Goal: Task Accomplishment & Management: Use online tool/utility

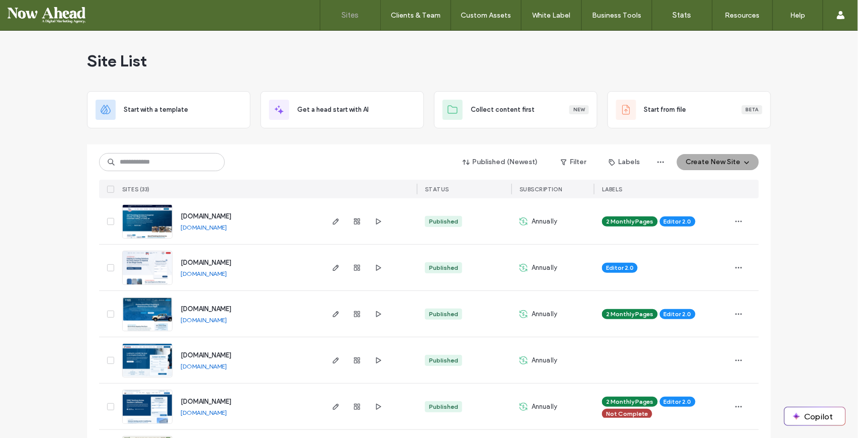
drag, startPoint x: 0, startPoint y: 0, endPoint x: 706, endPoint y: 73, distance: 710.1
click at [706, 73] on div "Site List" at bounding box center [429, 61] width 684 height 60
click at [815, 86] on link "Sign Out" at bounding box center [809, 83] width 97 height 21
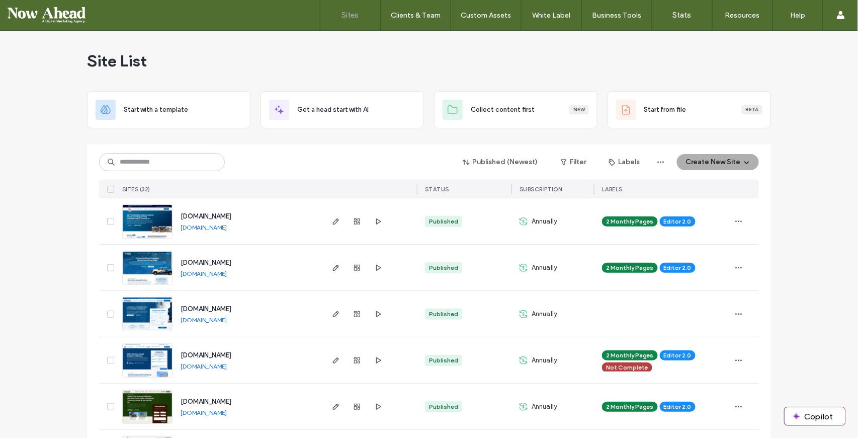
type input "*"
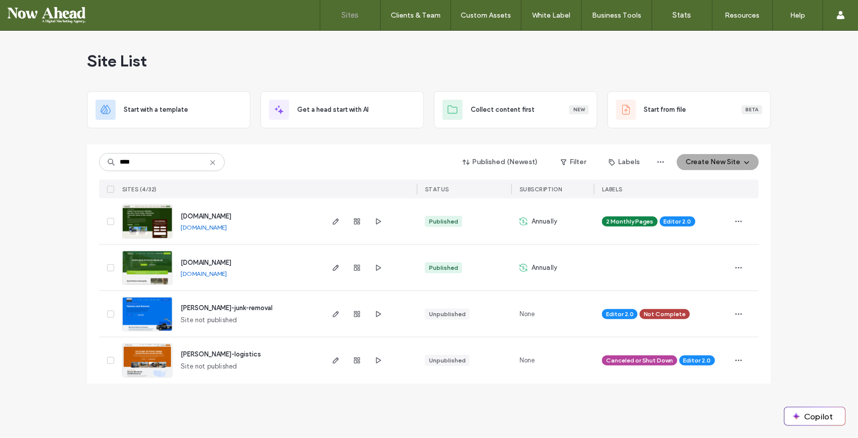
type input "****"
click at [215, 264] on span "[DOMAIN_NAME]" at bounding box center [206, 263] width 51 height 8
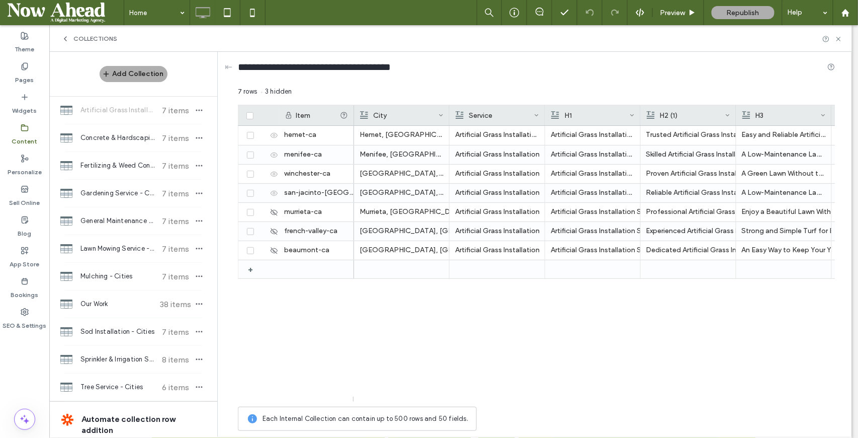
click at [119, 193] on span "Gardening Service - Cities" at bounding box center [117, 193] width 75 height 10
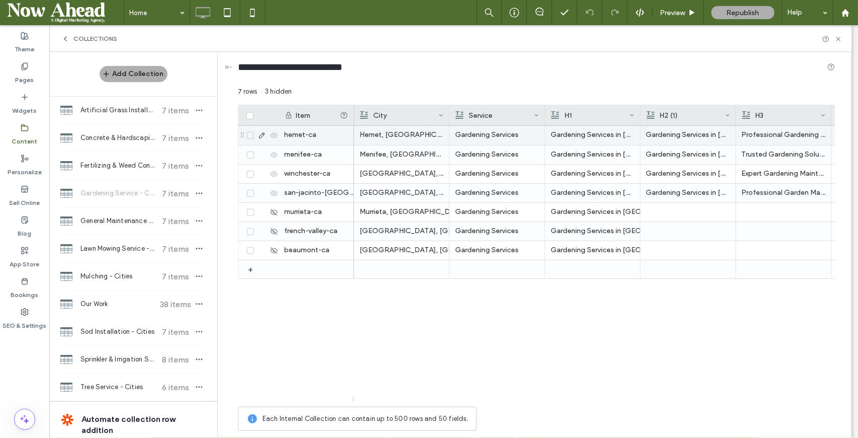
click at [263, 134] on use at bounding box center [262, 136] width 6 height 6
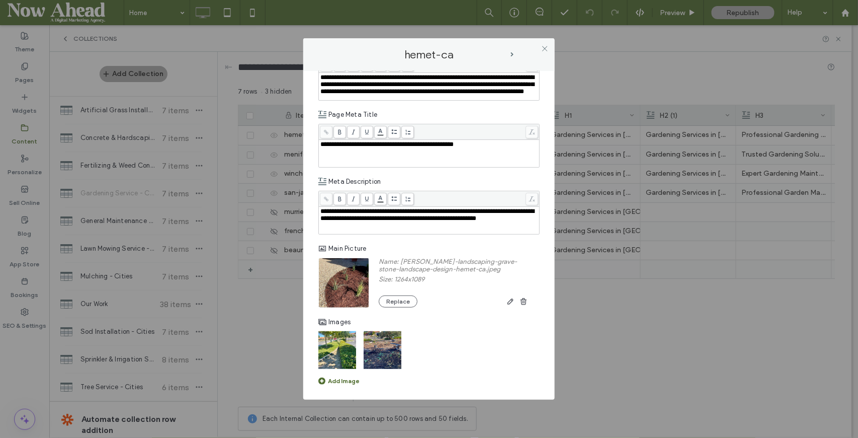
scroll to position [1442, 0]
click at [545, 49] on use at bounding box center [544, 48] width 5 height 5
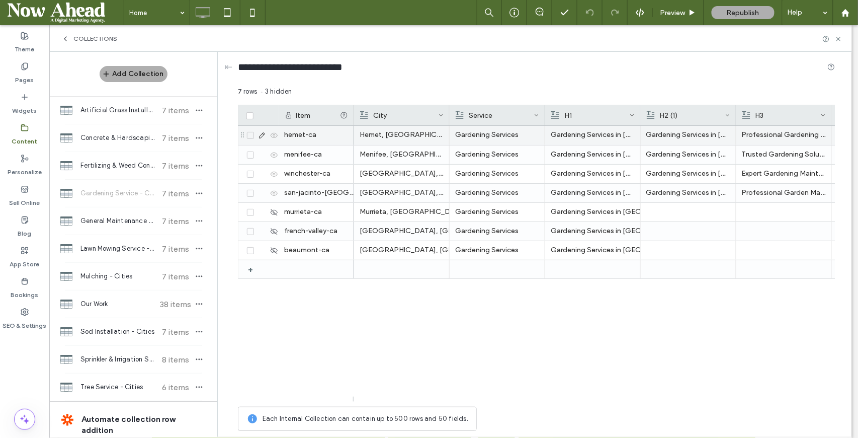
click at [261, 135] on use at bounding box center [262, 136] width 6 height 6
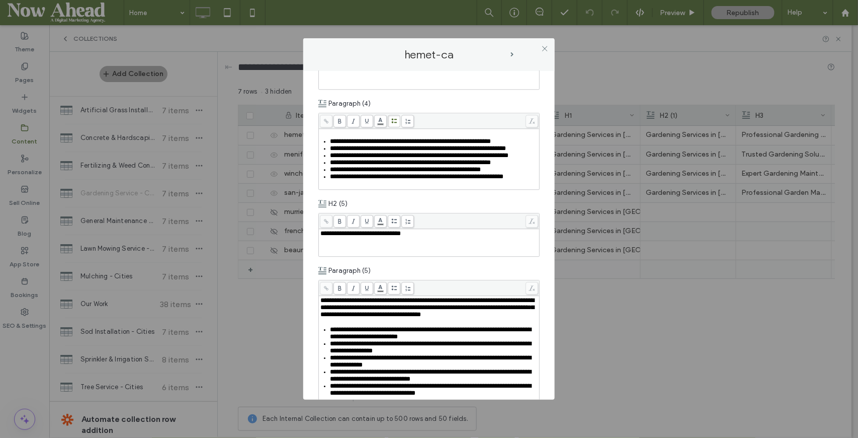
scroll to position [1140, 0]
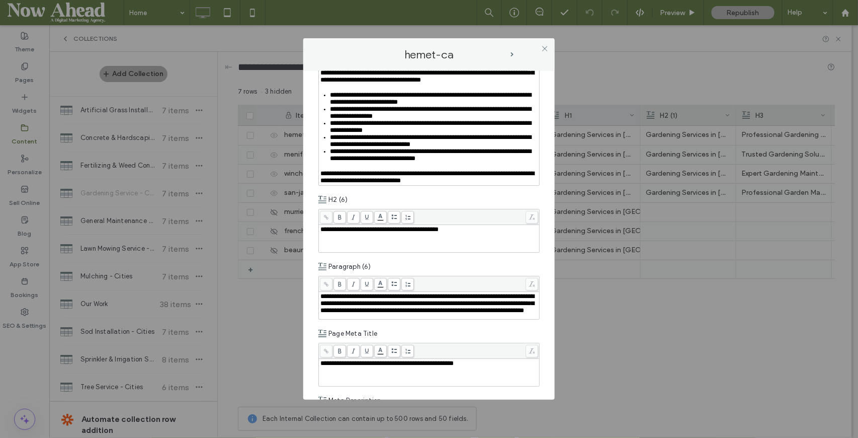
click at [543, 49] on icon at bounding box center [545, 49] width 8 height 8
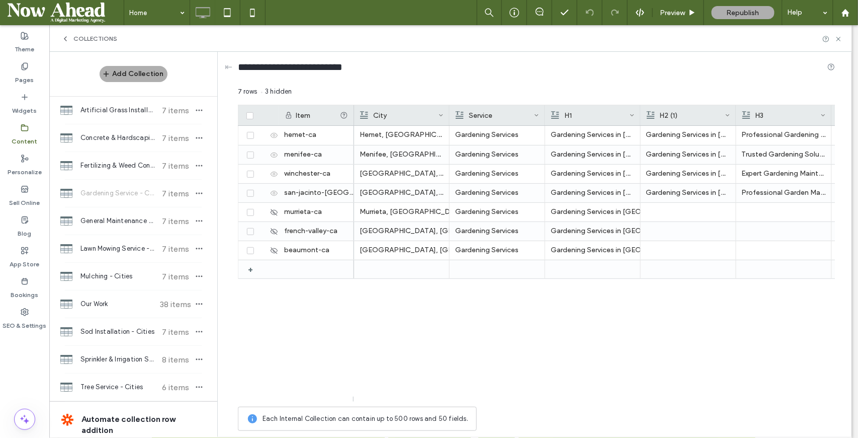
click at [737, 109] on div "H3" at bounding box center [785, 115] width 96 height 20
click at [736, 111] on div at bounding box center [737, 115] width 4 height 20
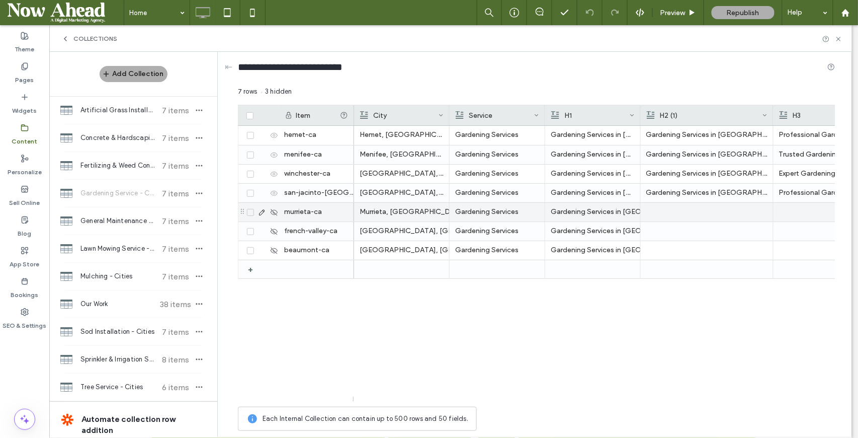
click at [711, 213] on div at bounding box center [707, 212] width 121 height 19
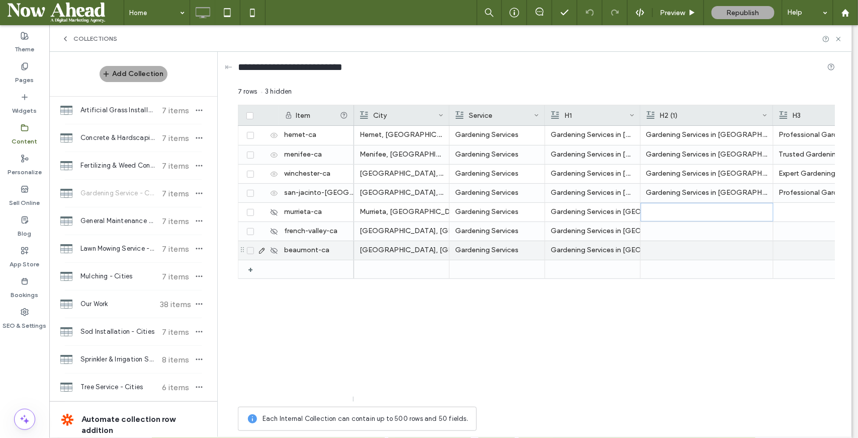
click at [707, 249] on div at bounding box center [707, 250] width 121 height 19
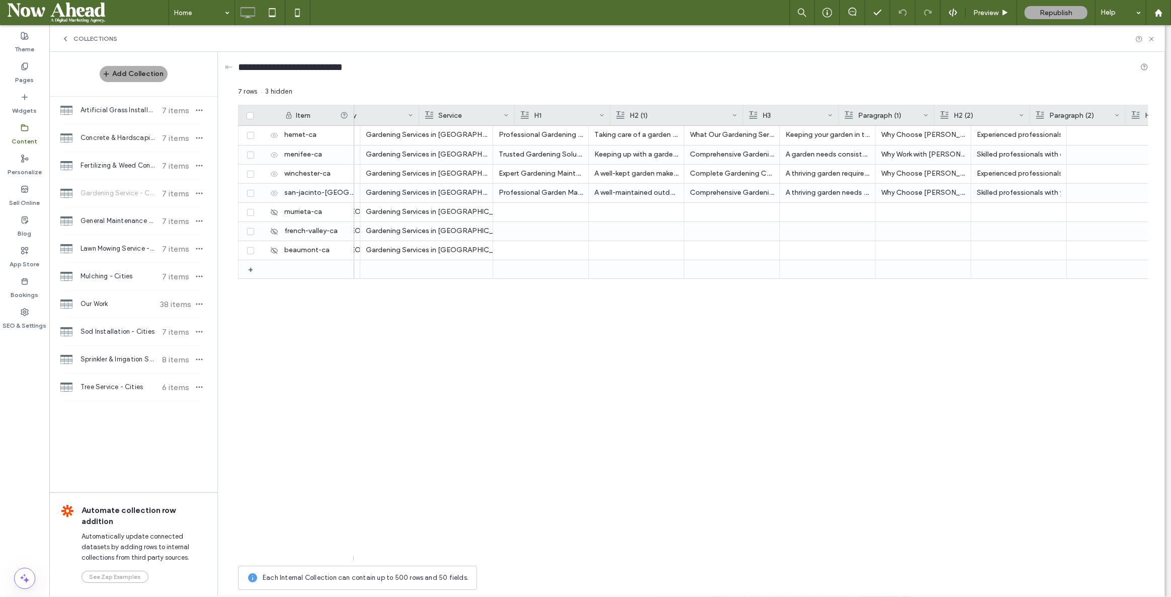
scroll to position [0, 281]
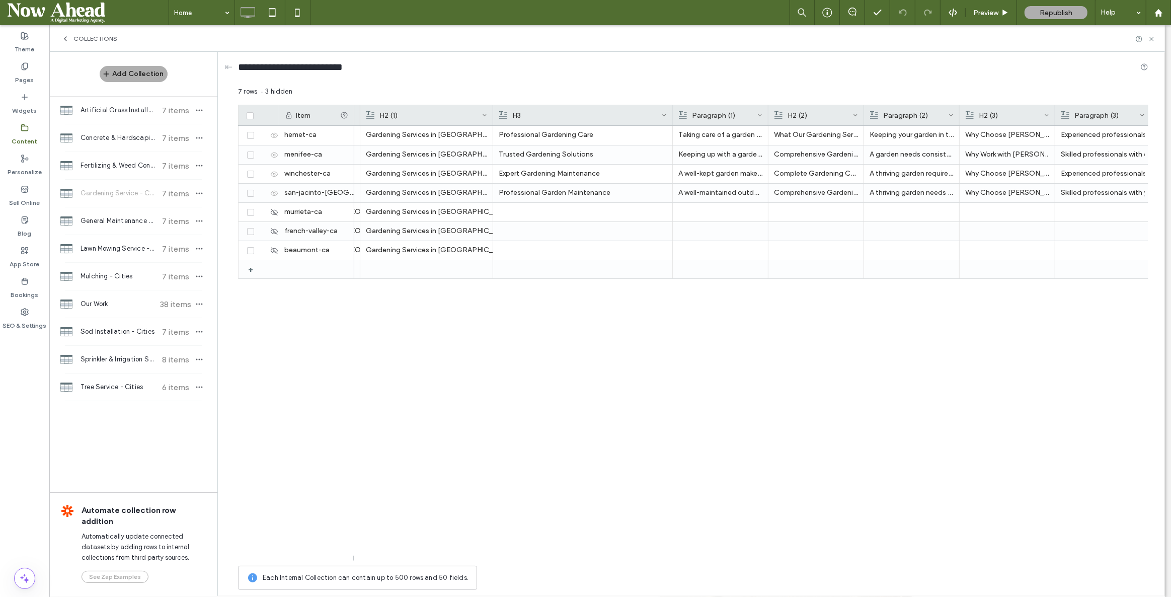
drag, startPoint x: 587, startPoint y: 112, endPoint x: 671, endPoint y: 111, distance: 84.0
click at [671, 111] on div at bounding box center [673, 115] width 4 height 20
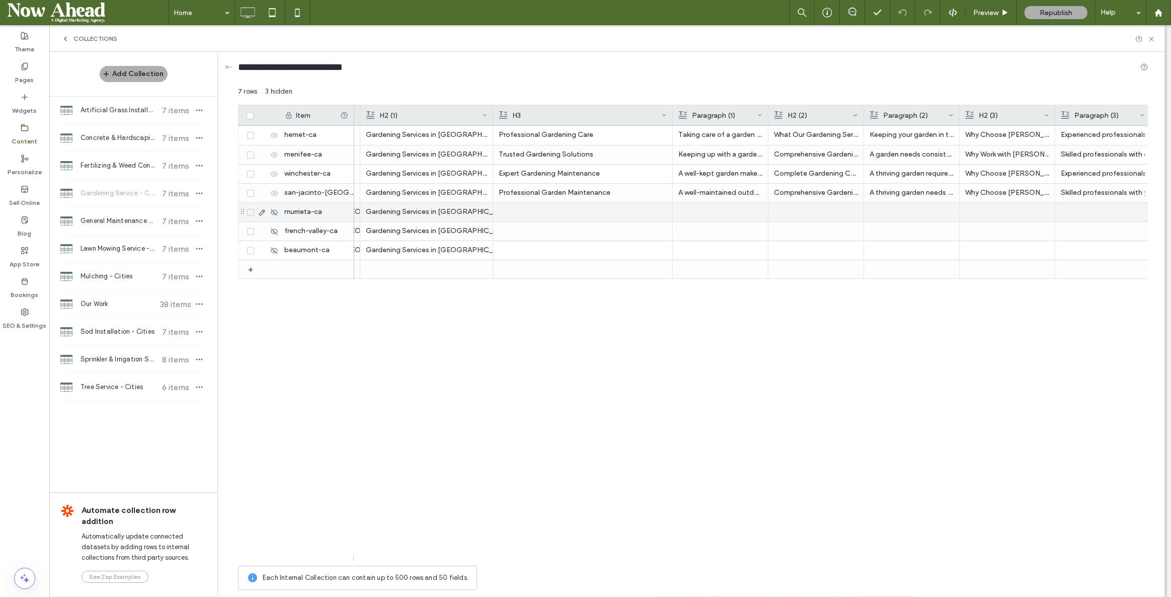
click at [572, 213] on div at bounding box center [583, 212] width 168 height 19
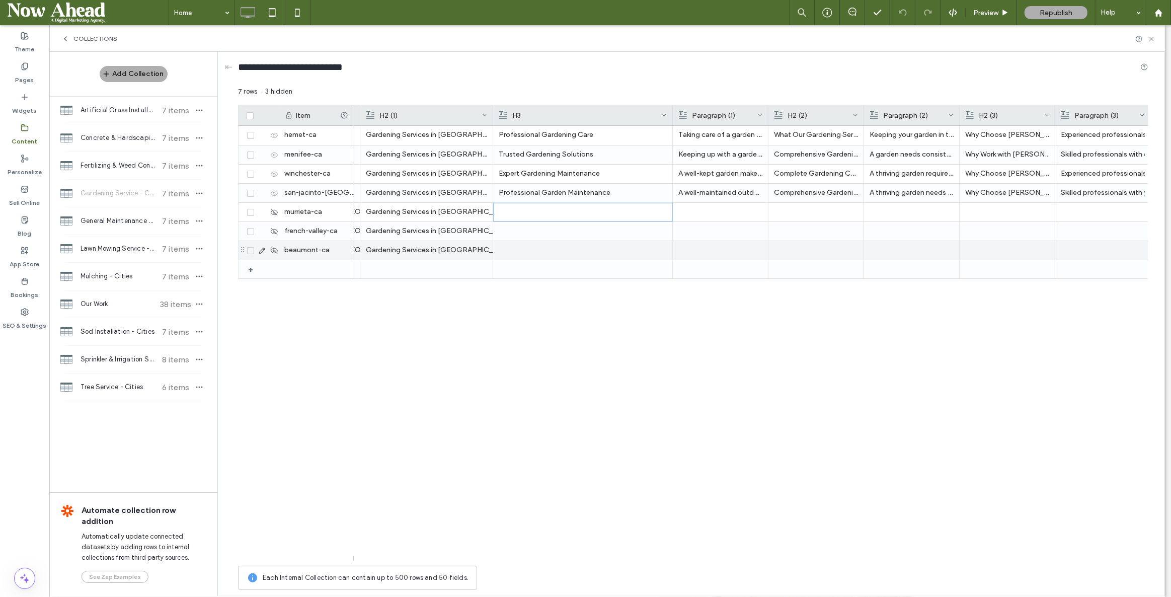
click at [578, 253] on div at bounding box center [583, 250] width 168 height 19
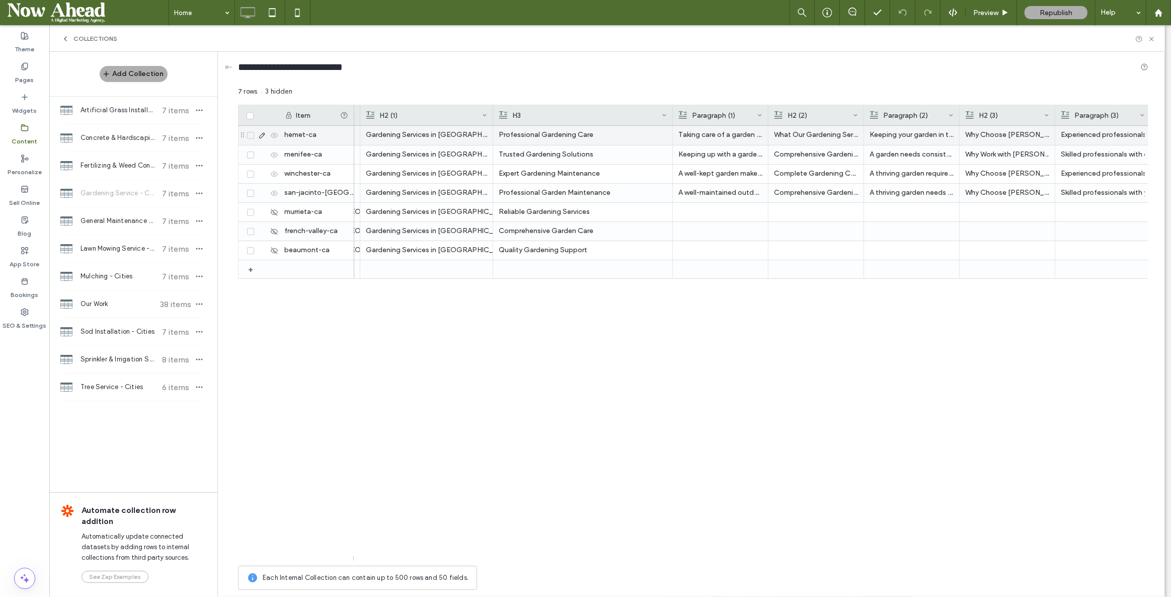
click at [535, 135] on p "Professional Gardening Care" at bounding box center [583, 135] width 168 height 18
click at [561, 251] on div "Quality Gardening Support" at bounding box center [583, 250] width 168 height 18
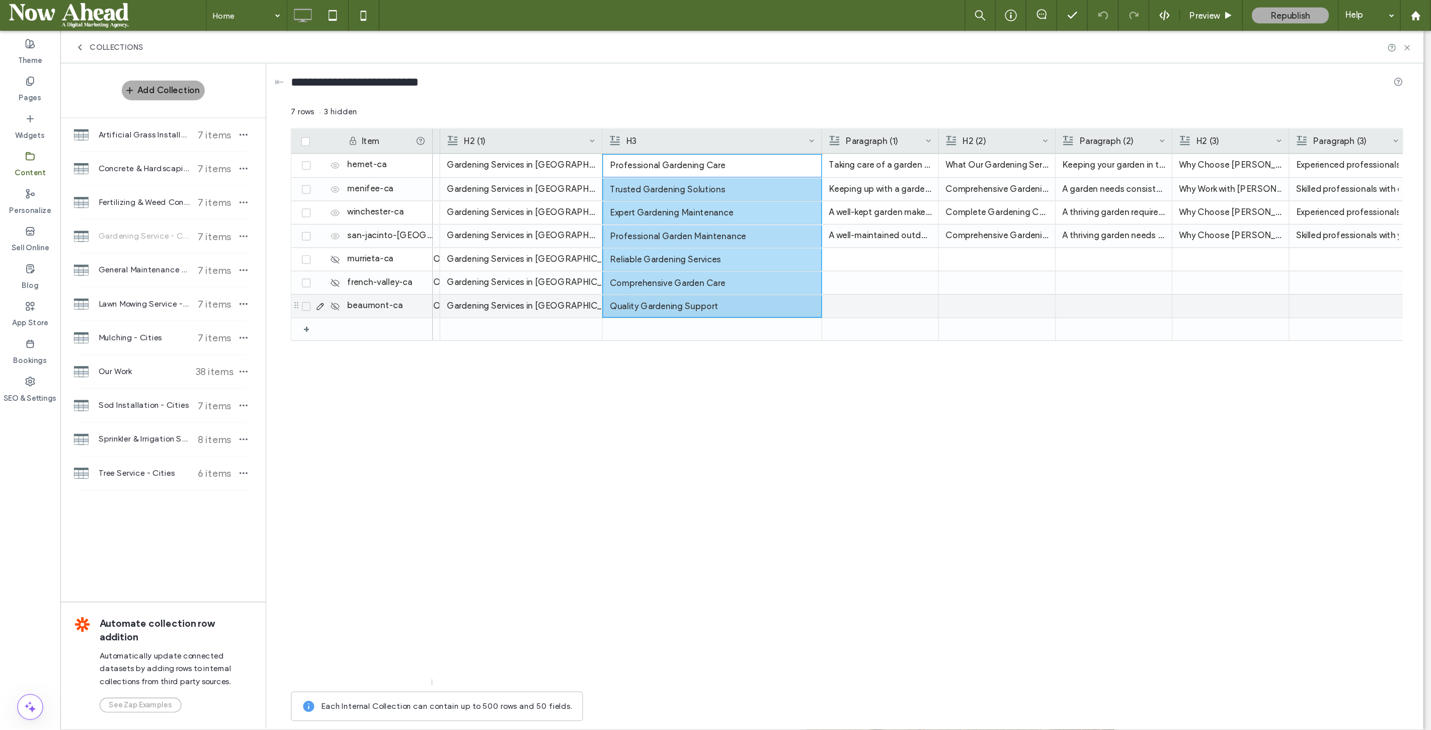
scroll to position [0, 0]
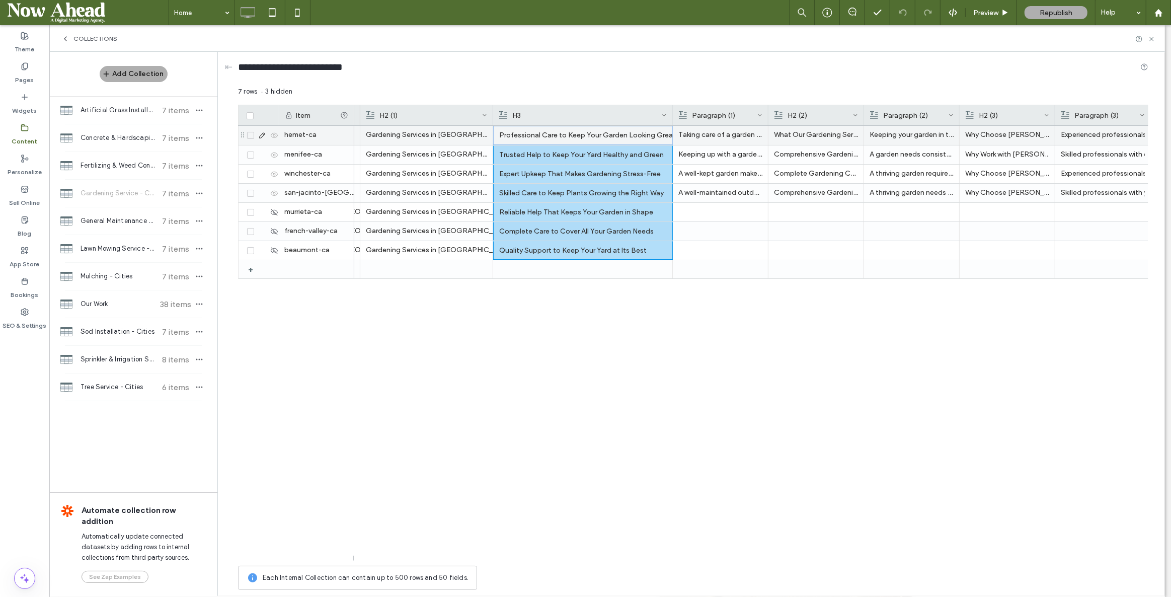
click at [558, 132] on div "Professional Care to Keep Your Garden Looking Great" at bounding box center [583, 135] width 168 height 18
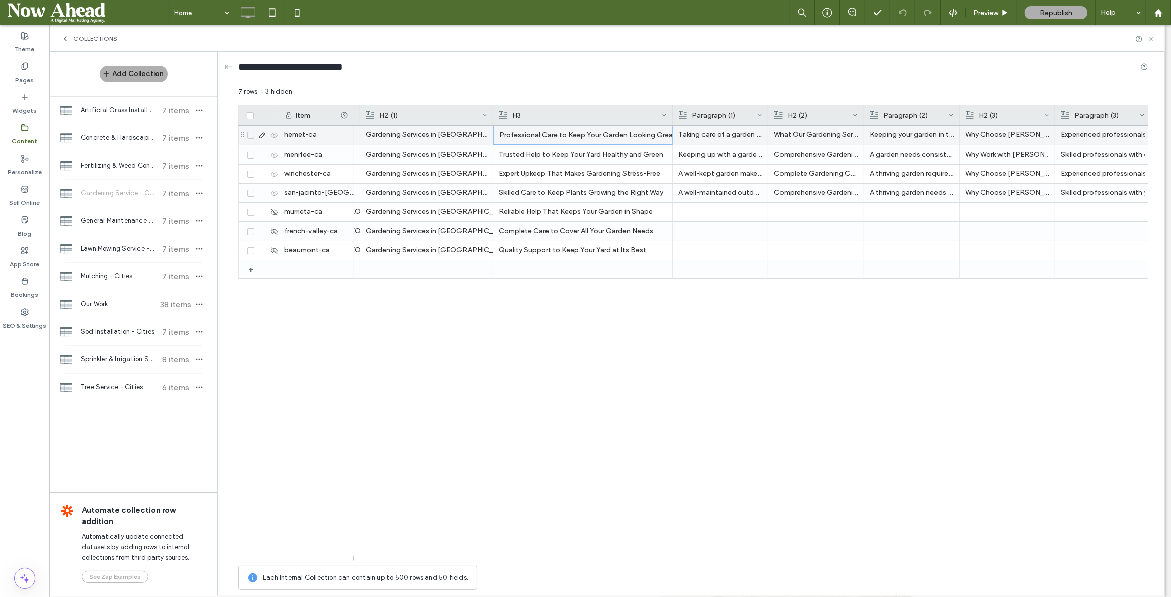
click at [533, 132] on div "Professional Care to Keep Your Garden Looking Great" at bounding box center [583, 135] width 168 height 18
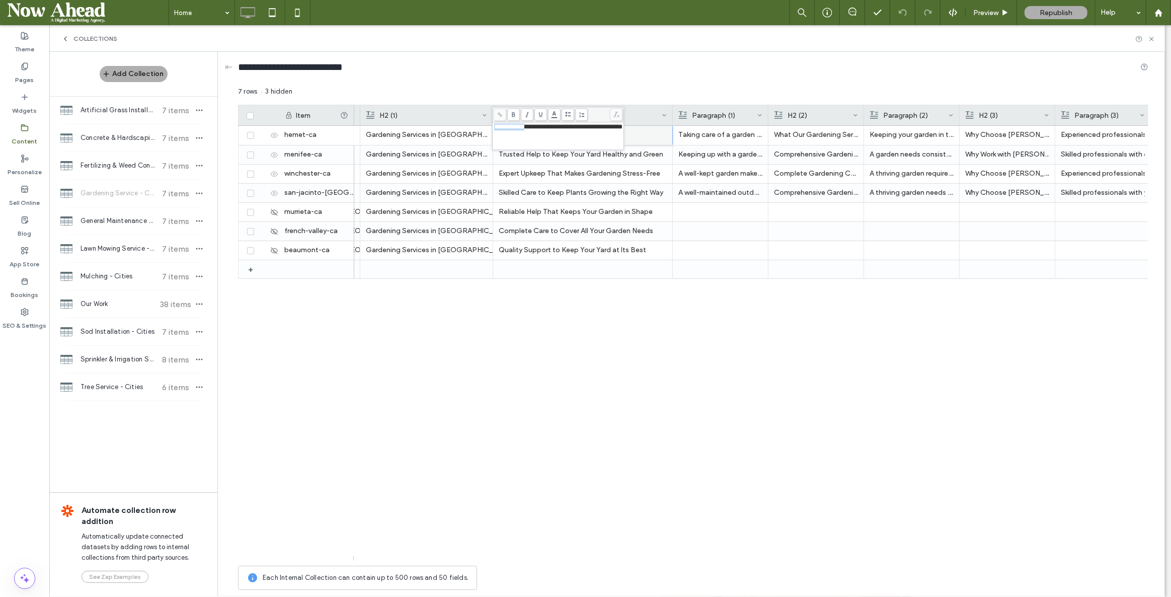
drag, startPoint x: 531, startPoint y: 123, endPoint x: 495, endPoint y: 129, distance: 36.6
click at [495, 129] on span "**********" at bounding box center [558, 126] width 128 height 7
click at [635, 334] on div "Gardening Services Gardening Services in Hemet, CA Gardening Services in Hemet …" at bounding box center [751, 343] width 794 height 435
click at [671, 112] on div at bounding box center [673, 115] width 4 height 20
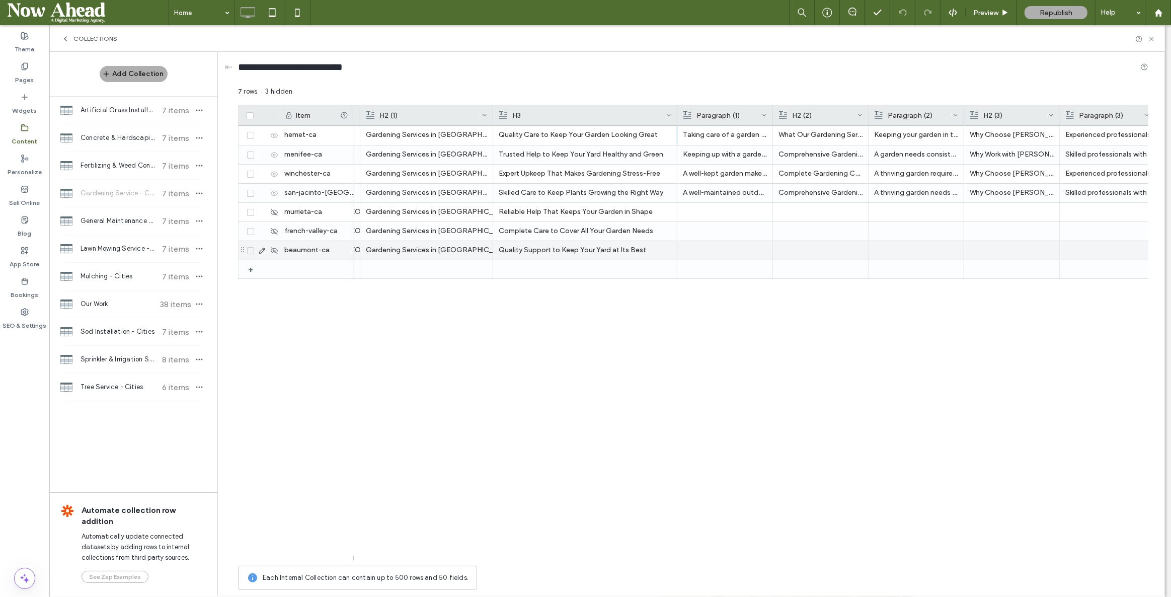
click at [509, 250] on div "Quality Support to Keep Your Yard at Its Best" at bounding box center [585, 250] width 173 height 18
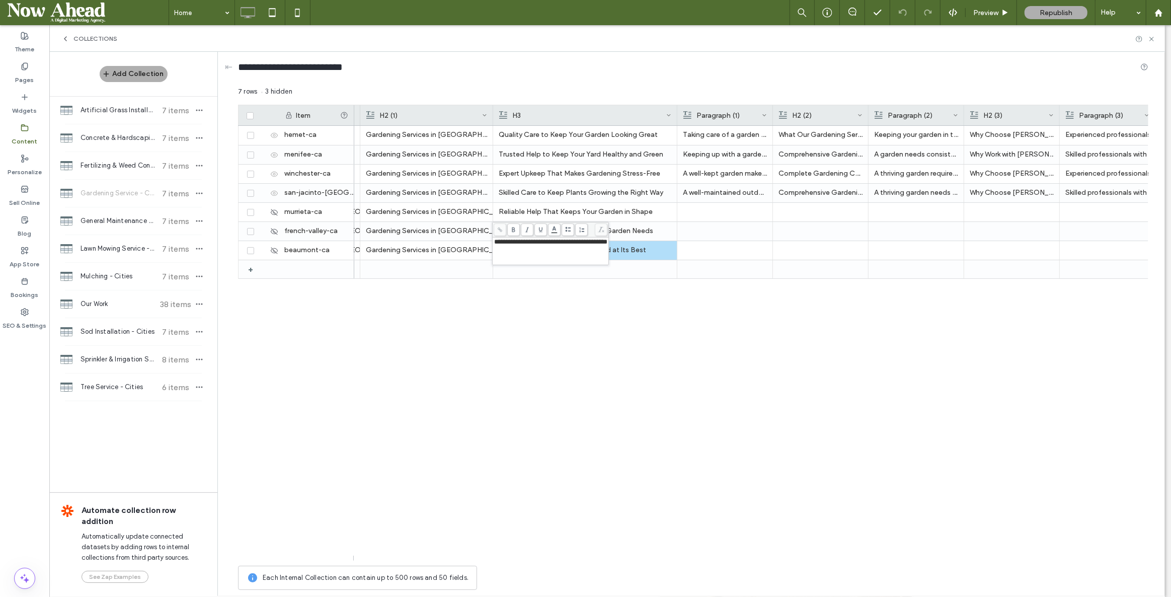
drag, startPoint x: 515, startPoint y: 240, endPoint x: 508, endPoint y: 241, distance: 7.1
click at [515, 240] on span "**********" at bounding box center [550, 241] width 113 height 7
drag, startPoint x: 508, startPoint y: 241, endPoint x: 495, endPoint y: 239, distance: 13.2
click at [495, 239] on span "**********" at bounding box center [550, 241] width 113 height 7
click at [534, 240] on span "**********" at bounding box center [558, 241] width 128 height 7
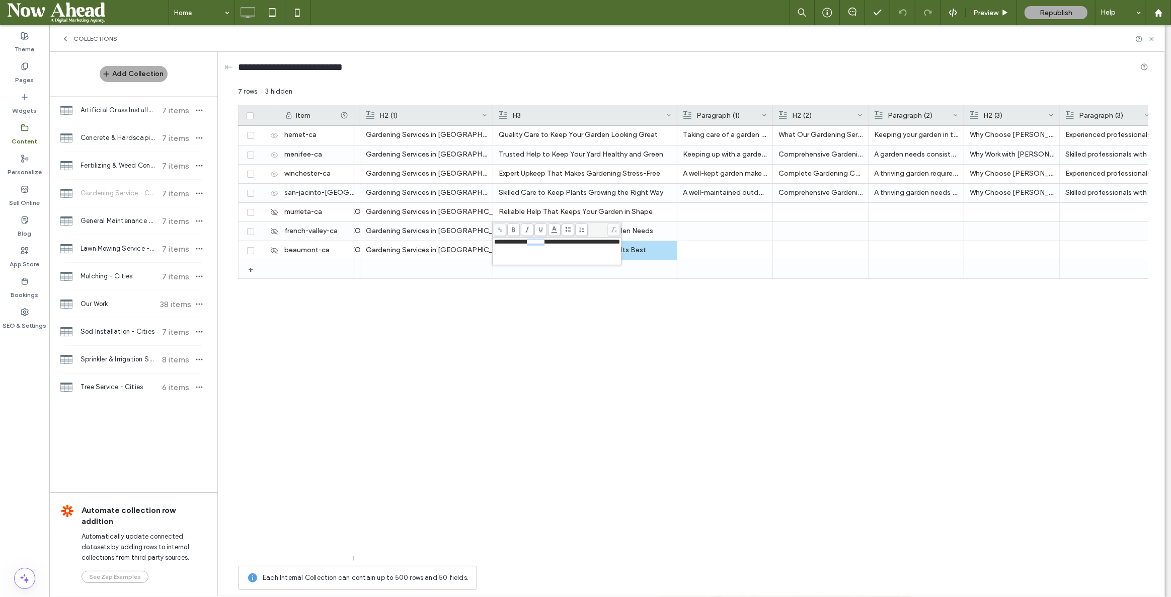
drag, startPoint x: 532, startPoint y: 241, endPoint x: 556, endPoint y: 243, distance: 24.7
click at [556, 243] on span "**********" at bounding box center [557, 241] width 126 height 7
click at [566, 246] on div "**********" at bounding box center [557, 250] width 126 height 25
click at [625, 279] on div "Gardening Services Gardening Services in Hemet, CA Gardening Services in Hemet …" at bounding box center [751, 343] width 794 height 435
click at [529, 251] on div "Quality Support to Keep Your Yard at Its Best" at bounding box center [585, 250] width 173 height 18
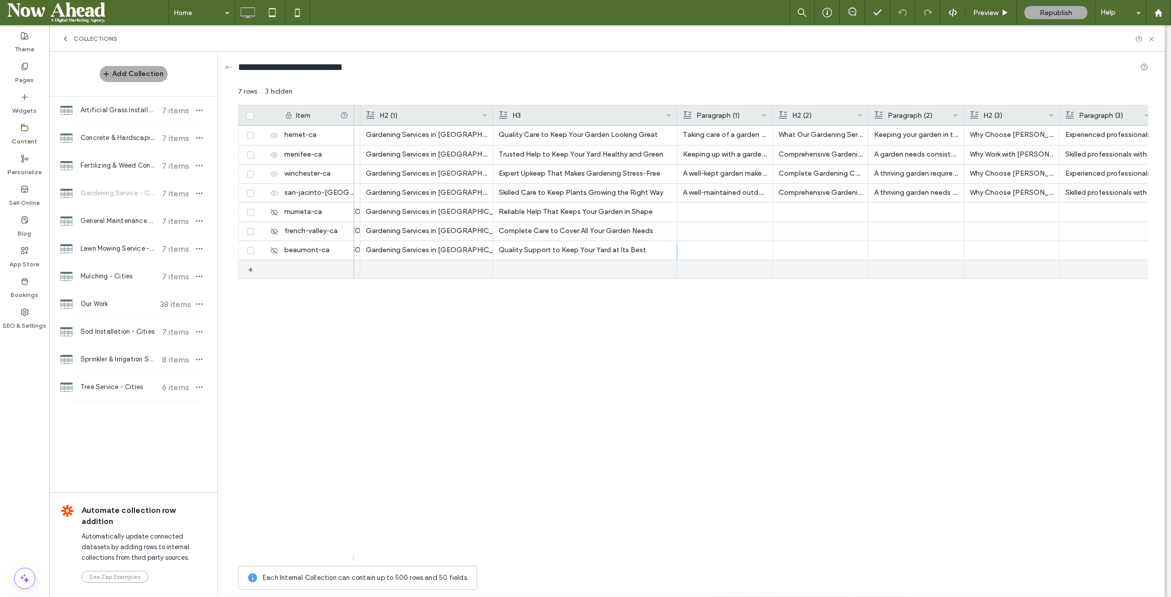
click at [529, 251] on div "Quality Support to Keep Your Yard at Its Best" at bounding box center [585, 250] width 173 height 18
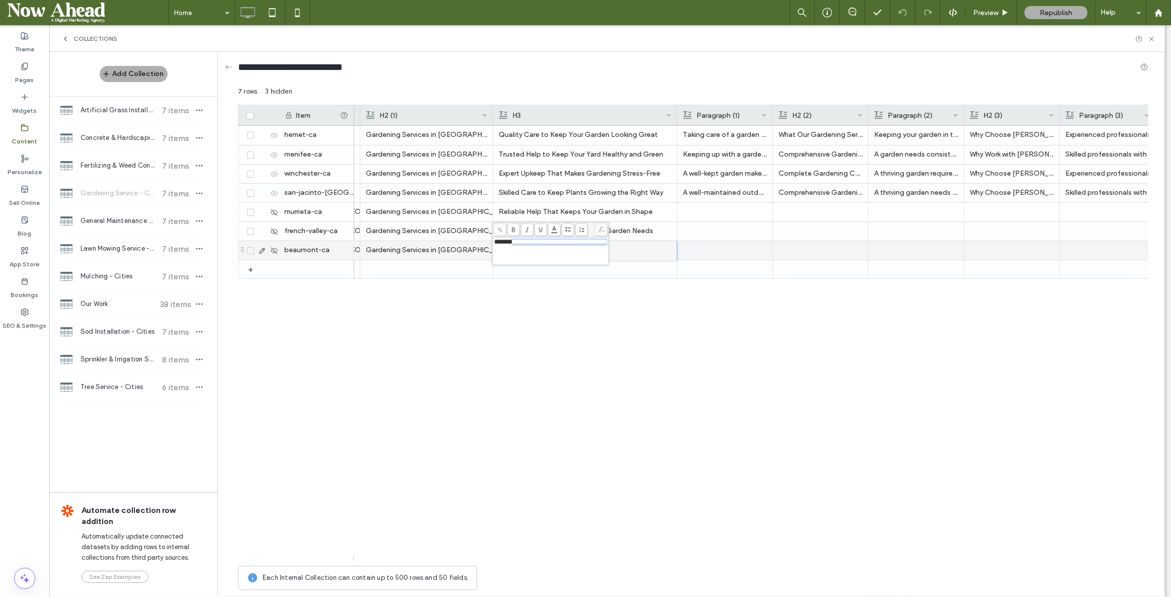
drag, startPoint x: 514, startPoint y: 243, endPoint x: 454, endPoint y: 242, distance: 59.9
click at [454, 242] on div "**********" at bounding box center [693, 341] width 910 height 508
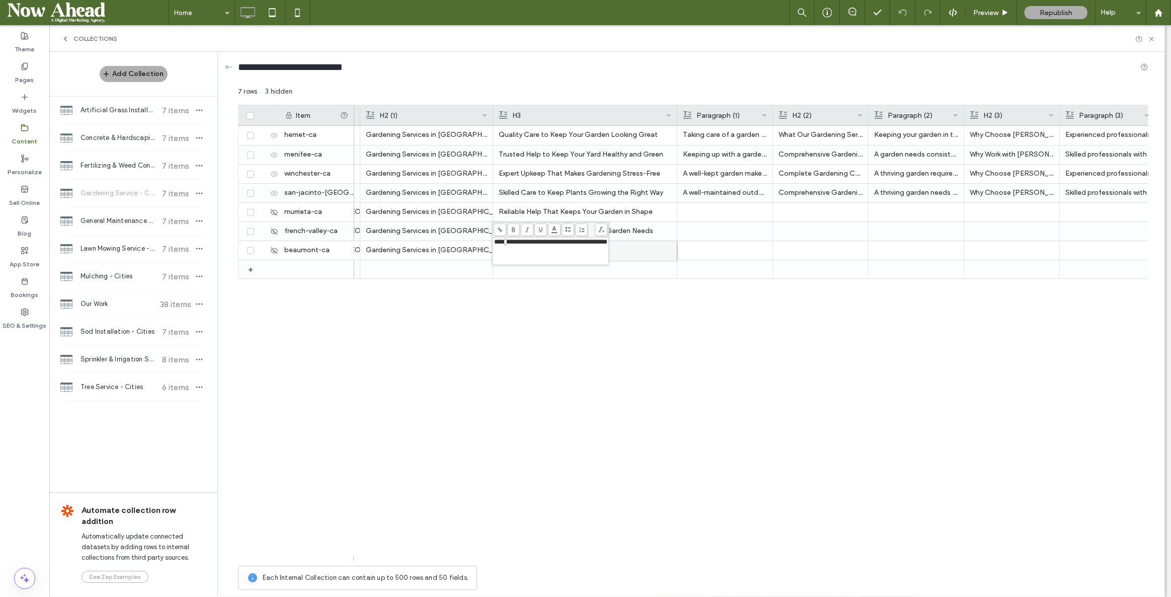
click at [509, 243] on span "**********" at bounding box center [550, 241] width 113 height 7
drag, startPoint x: 515, startPoint y: 243, endPoint x: 497, endPoint y: 239, distance: 18.9
click at [497, 239] on span "**********" at bounding box center [550, 241] width 113 height 7
drag, startPoint x: 514, startPoint y: 243, endPoint x: 493, endPoint y: 243, distance: 20.6
click at [494, 243] on span "**********" at bounding box center [550, 241] width 113 height 7
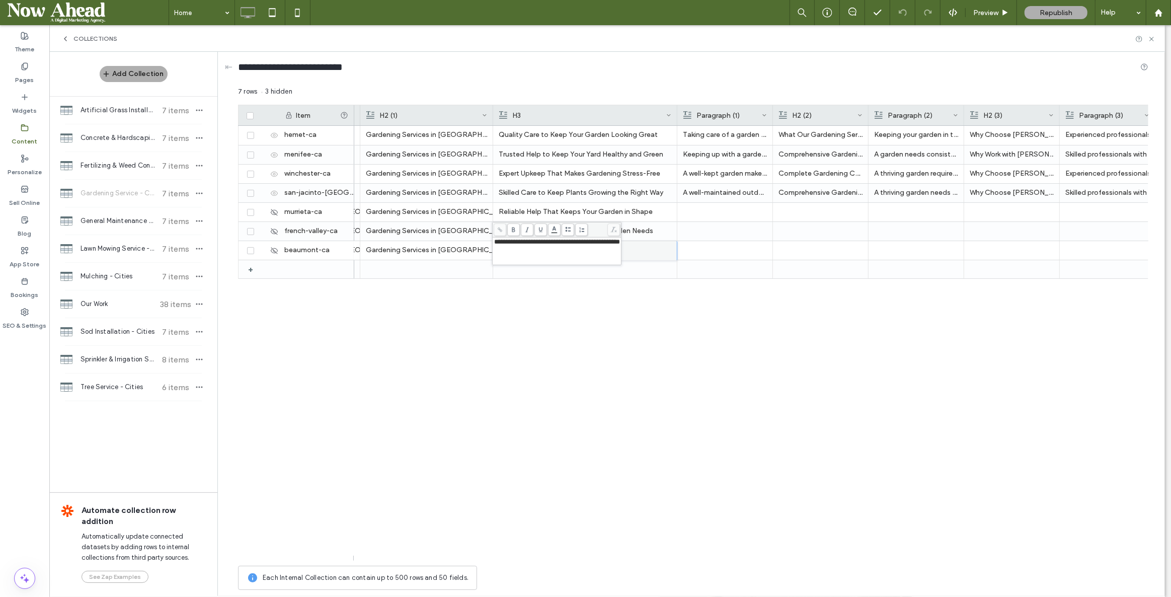
click at [624, 355] on div "Gardening Services Gardening Services in Hemet, CA Gardening Services in Hemet …" at bounding box center [751, 343] width 794 height 435
click at [771, 112] on div at bounding box center [773, 115] width 4 height 20
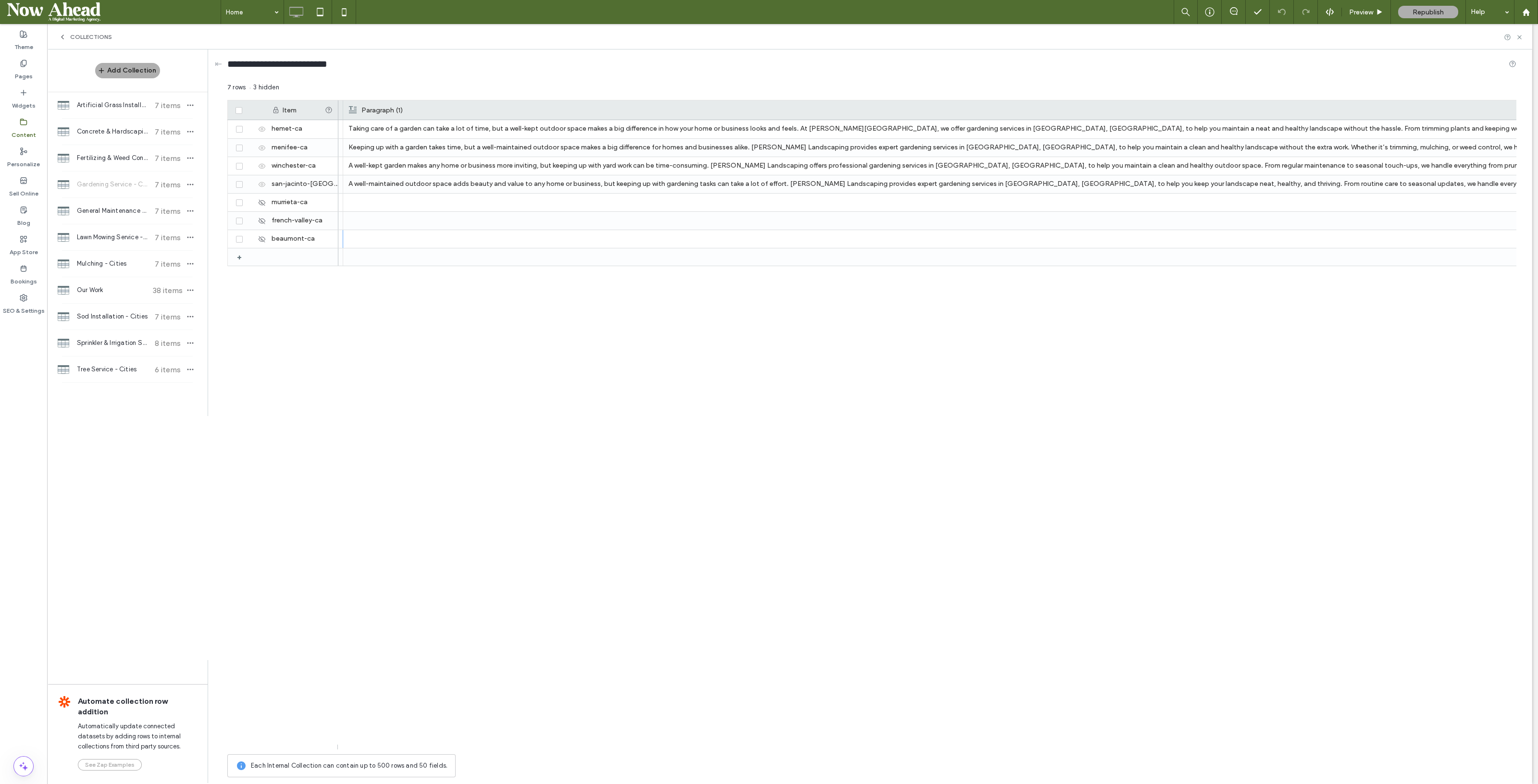
drag, startPoint x: 1259, startPoint y: 0, endPoint x: 1300, endPoint y: 314, distance: 316.7
click at [820, 314] on div "Quality Care to Keep Your Garden Looking Great Taking care of a garden can take…" at bounding box center [927, 434] width 1178 height 629
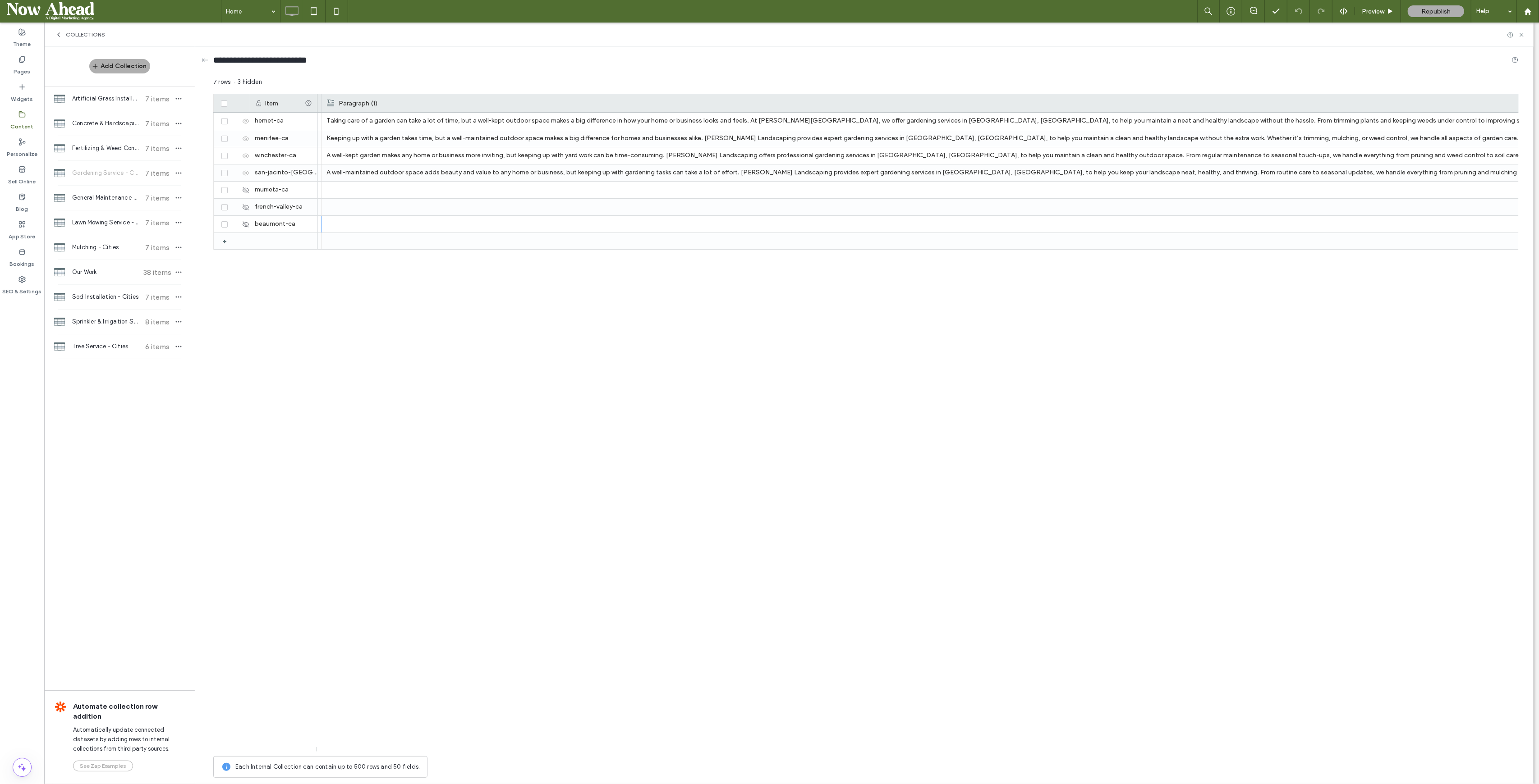
drag, startPoint x: 1373, startPoint y: 0, endPoint x: 1274, endPoint y: 336, distance: 350.3
click at [769, 336] on div "Quality Care to Keep Your Garden Looking Great Taking care of a garden can take…" at bounding box center [918, 432] width 1201 height 639
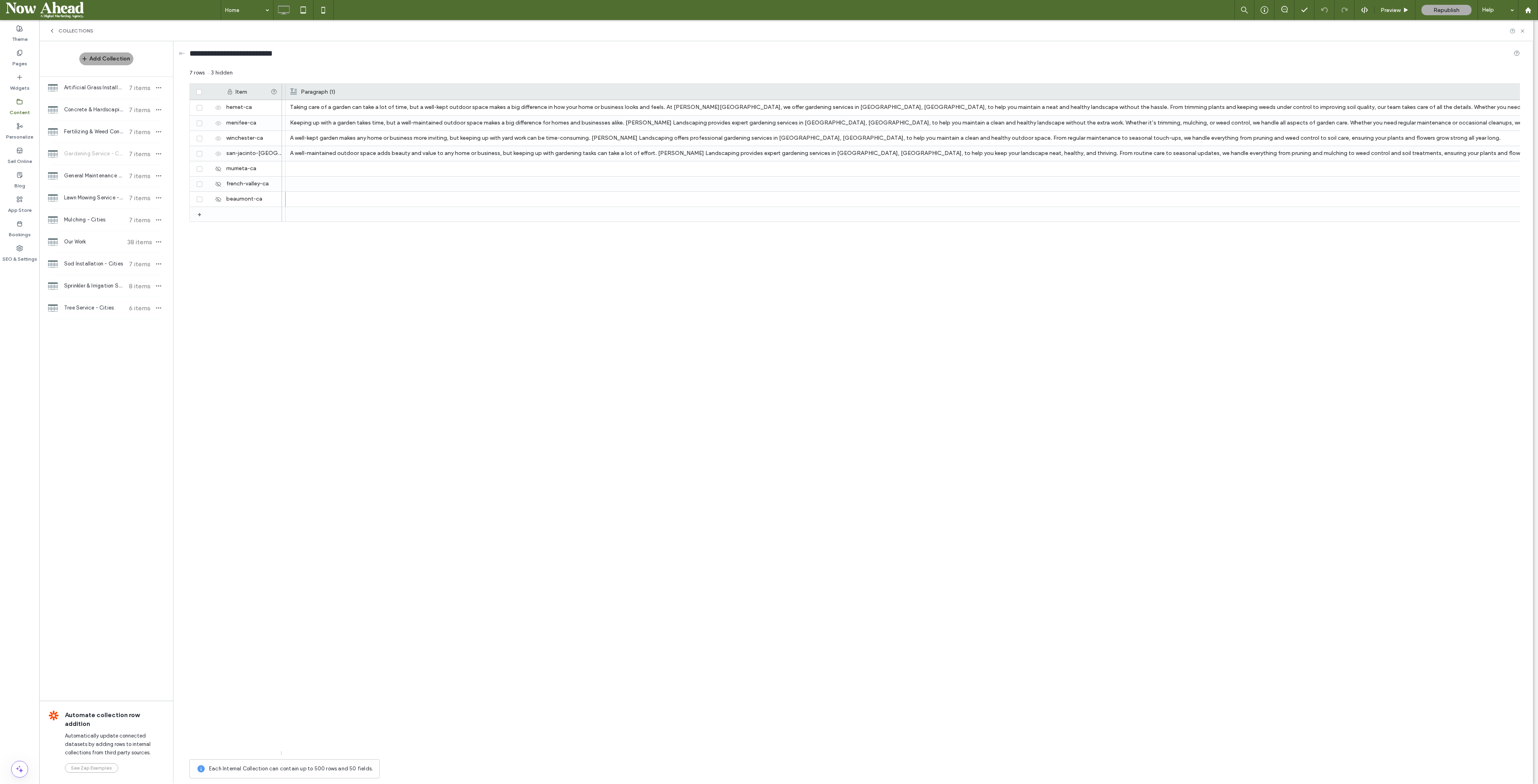
drag, startPoint x: 1348, startPoint y: 1, endPoint x: 1251, endPoint y: 270, distance: 286.0
click at [683, 270] on div "Quality Care to Keep Your Garden Looking Great Taking care of a garden can take…" at bounding box center [900, 427] width 1238 height 655
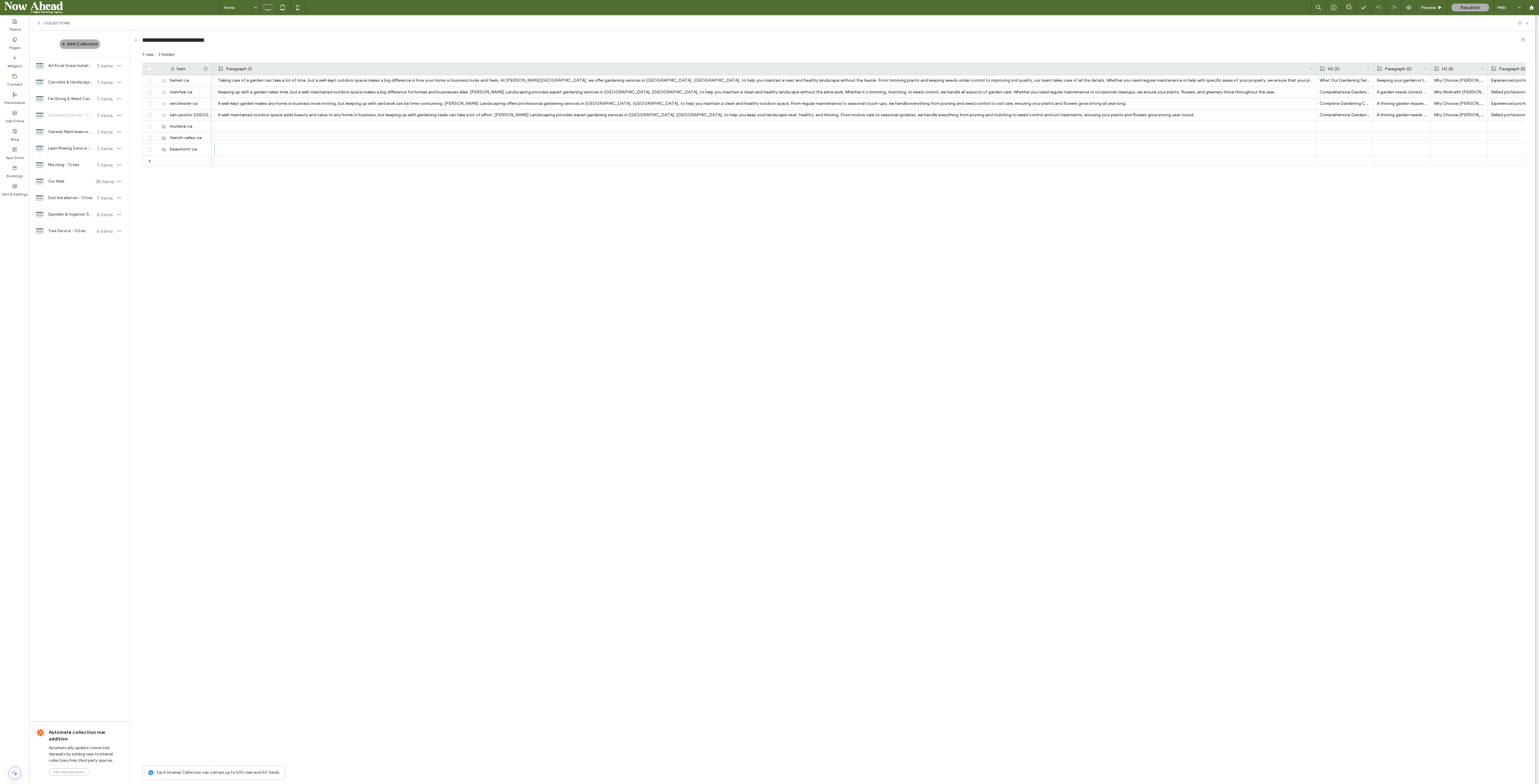
drag, startPoint x: 1142, startPoint y: 0, endPoint x: 1259, endPoint y: 296, distance: 318.3
click at [513, 261] on div "What Our Gardening Services Include Keeping your garden in top condition requir…" at bounding box center [868, 419] width 1314 height 687
click at [157, 81] on icon at bounding box center [157, 81] width 5 height 5
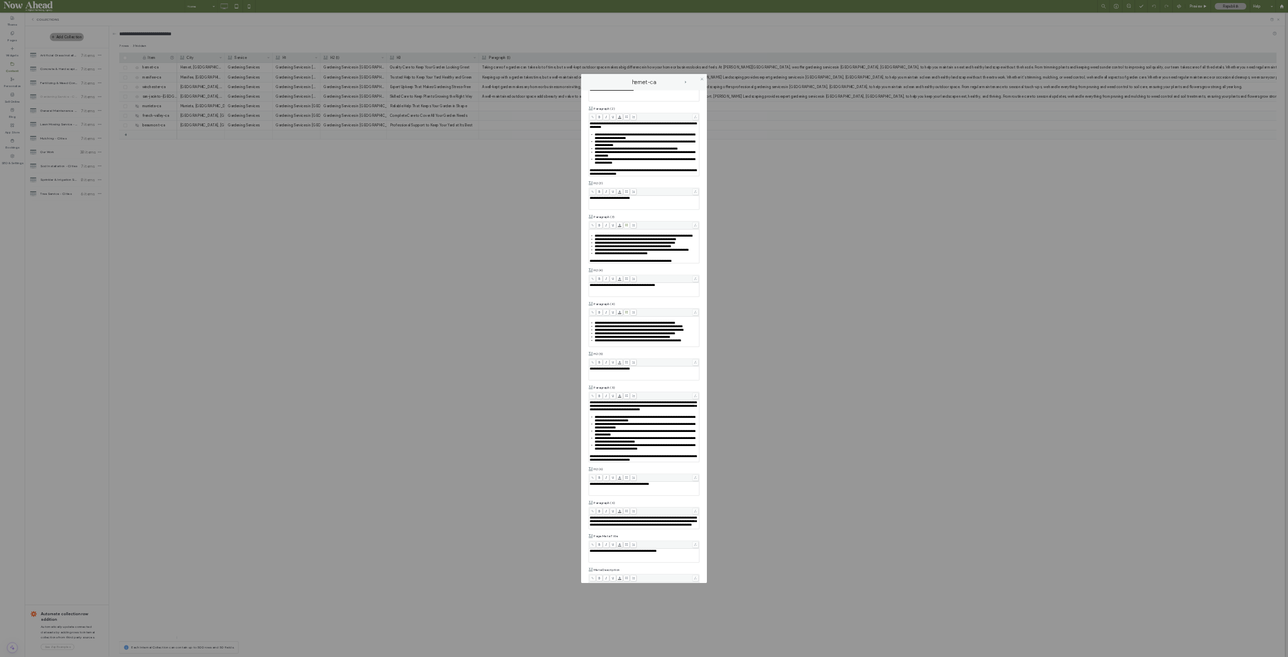
scroll to position [524, 0]
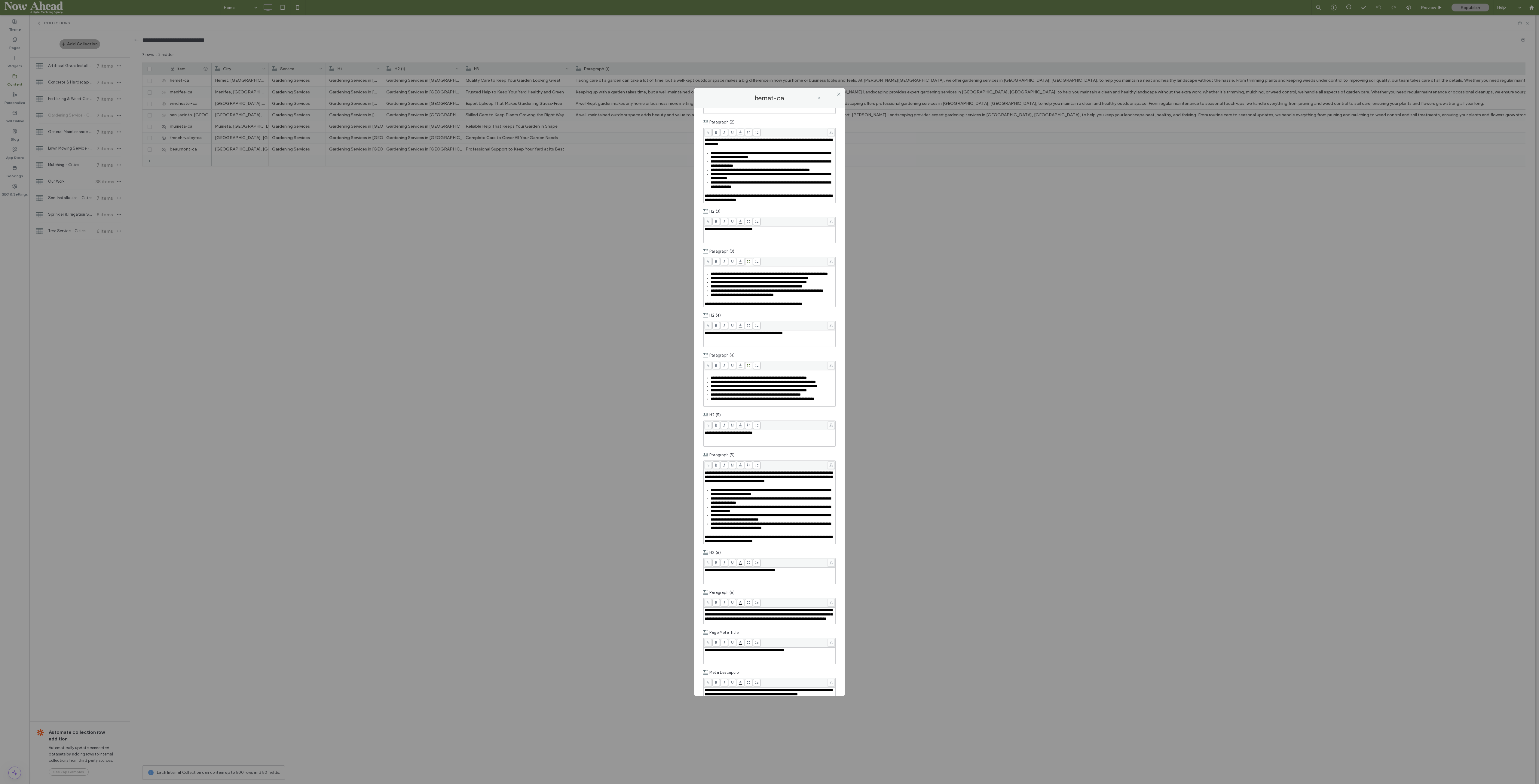
click at [513, 232] on div "**********" at bounding box center [770, 392] width 1539 height 784
click at [513, 95] on icon at bounding box center [839, 94] width 5 height 5
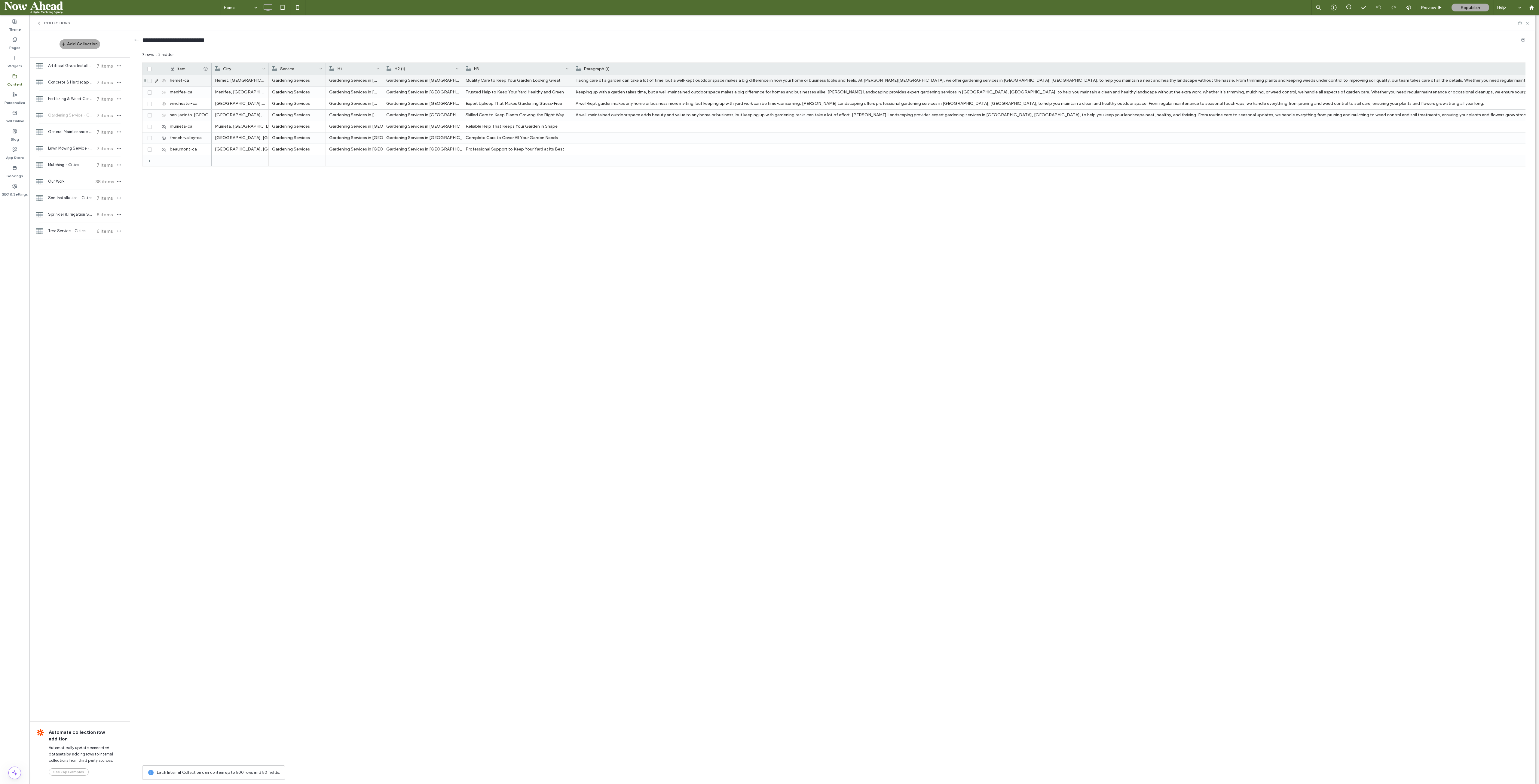
click at [158, 81] on icon at bounding box center [157, 81] width 5 height 5
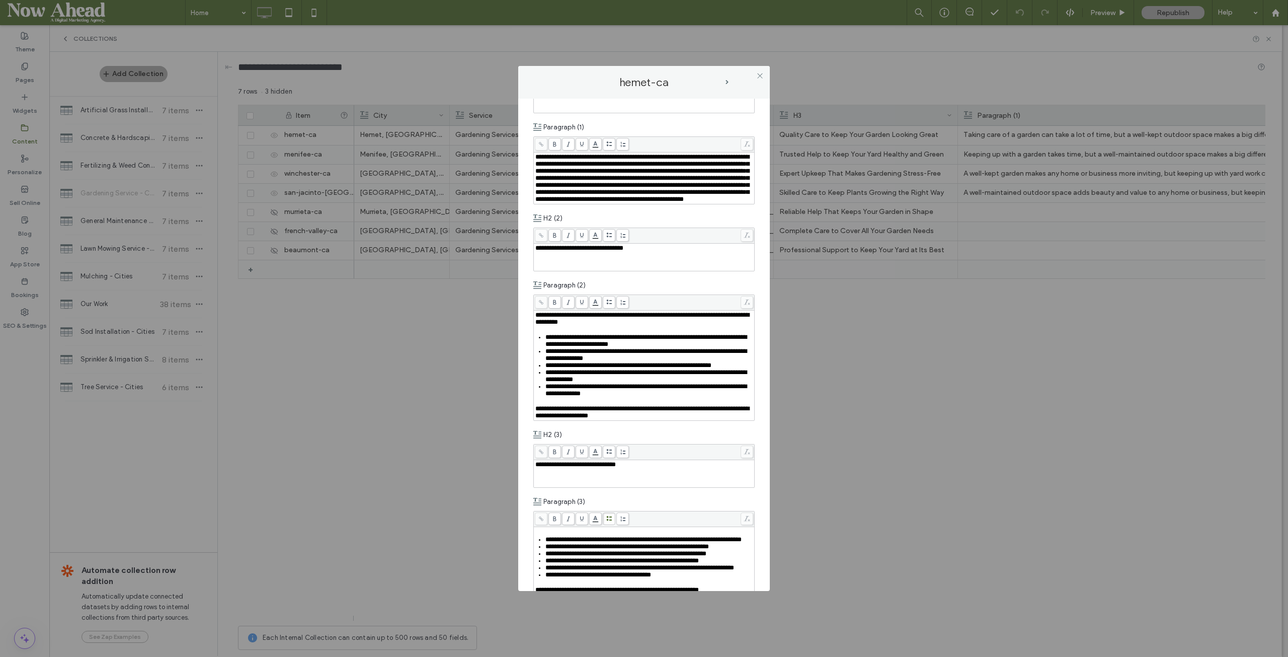
scroll to position [201, 0]
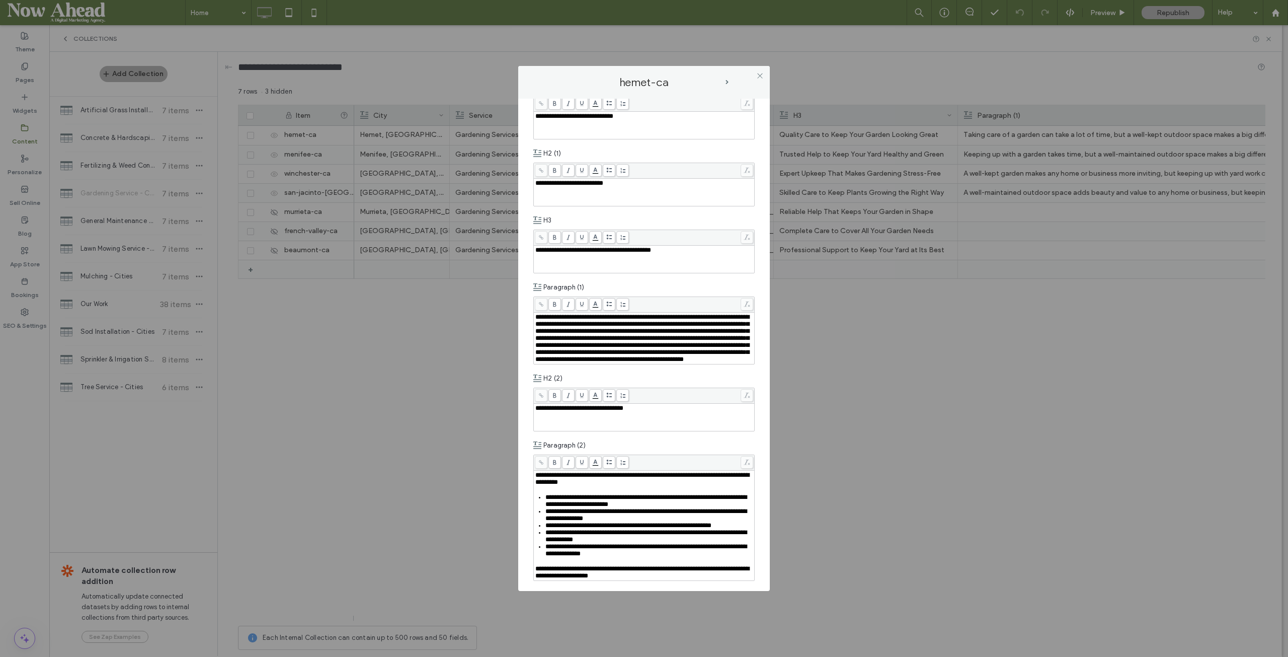
click at [758, 73] on icon at bounding box center [760, 76] width 8 height 8
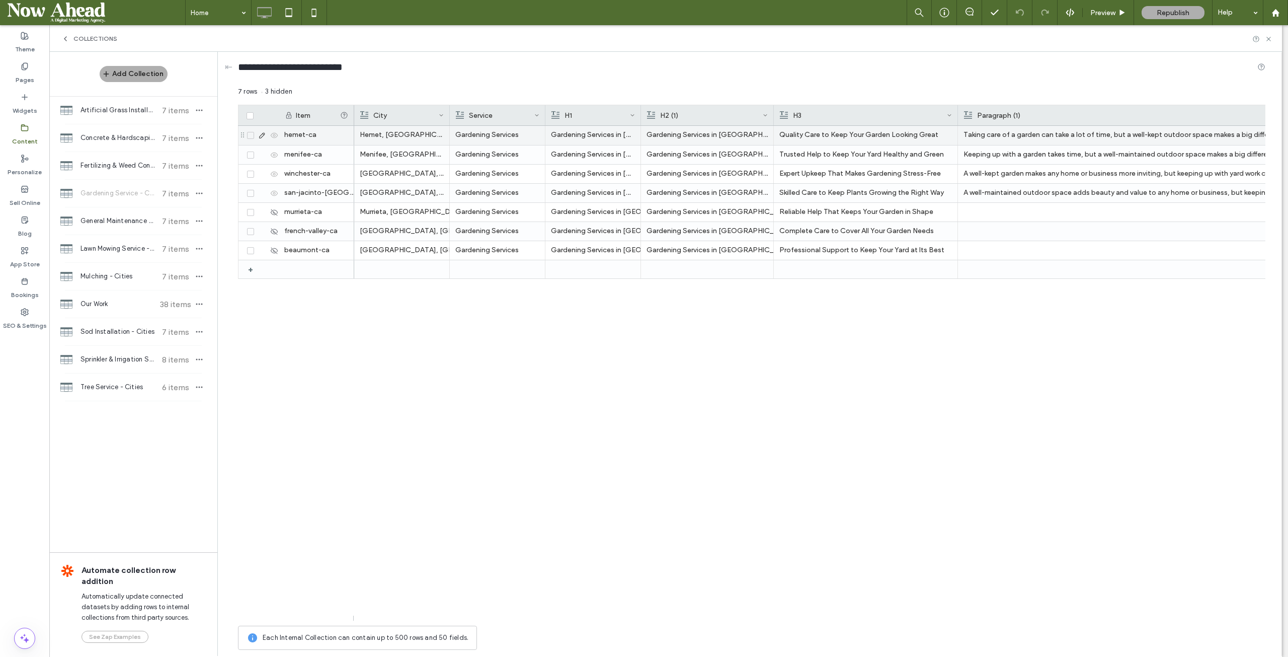
drag, startPoint x: 1001, startPoint y: 130, endPoint x: 1023, endPoint y: 225, distance: 97.1
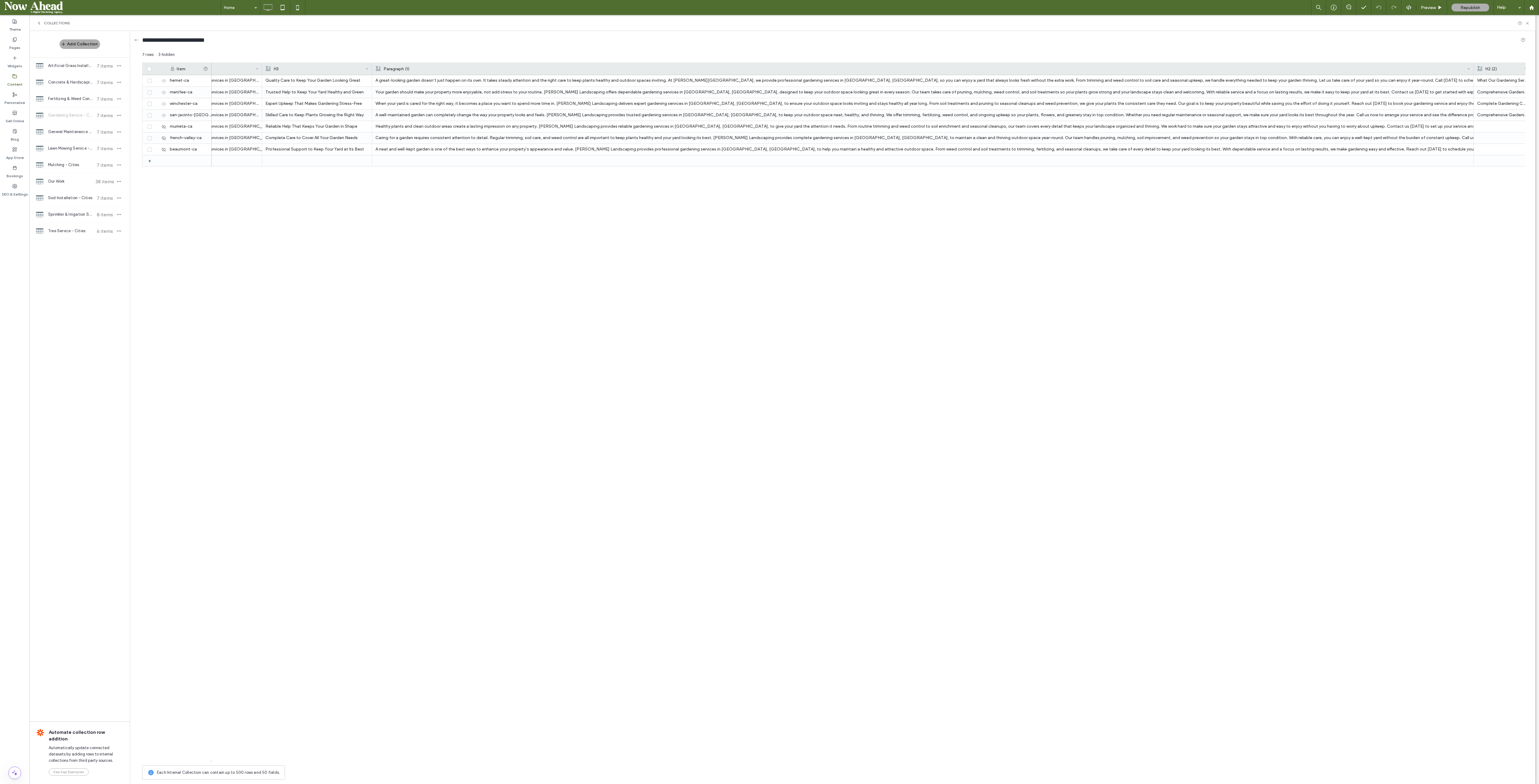
scroll to position [0, 200]
drag, startPoint x: 762, startPoint y: 0, endPoint x: 1037, endPoint y: 380, distance: 469.1
click at [513, 261] on div "Gardening Services in Hemet, CA Gardening Services in Hemet Quality Care to Kee…" at bounding box center [868, 419] width 1314 height 687
click at [513, 83] on div "A great-looking garden doesn’t just happen on its own. It takes steady attentio…" at bounding box center [804, 81] width 1095 height 11
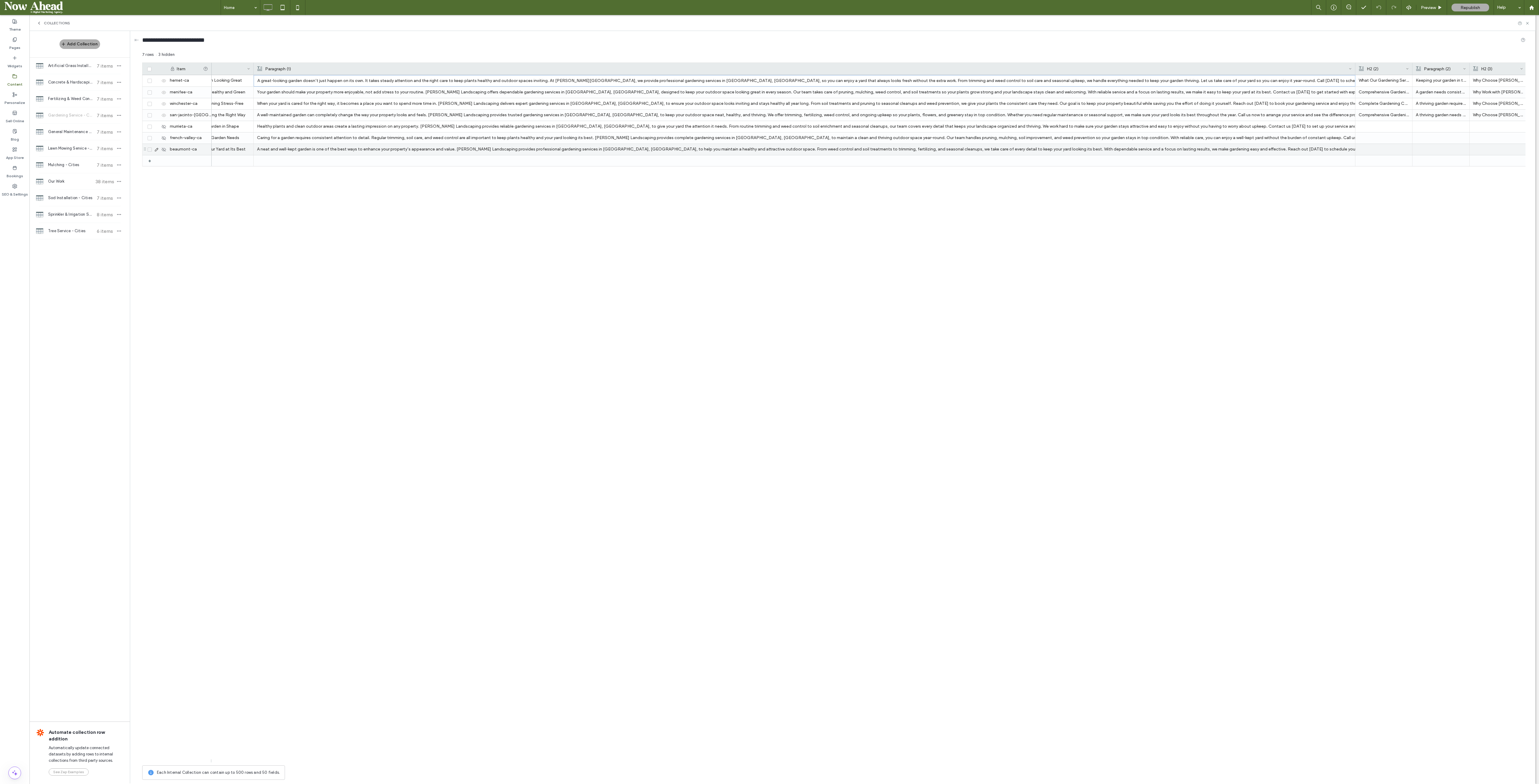
click at [513, 150] on div "A neat and well-kept garden is one of the best ways to enhance your property’s …" at bounding box center [804, 149] width 1095 height 11
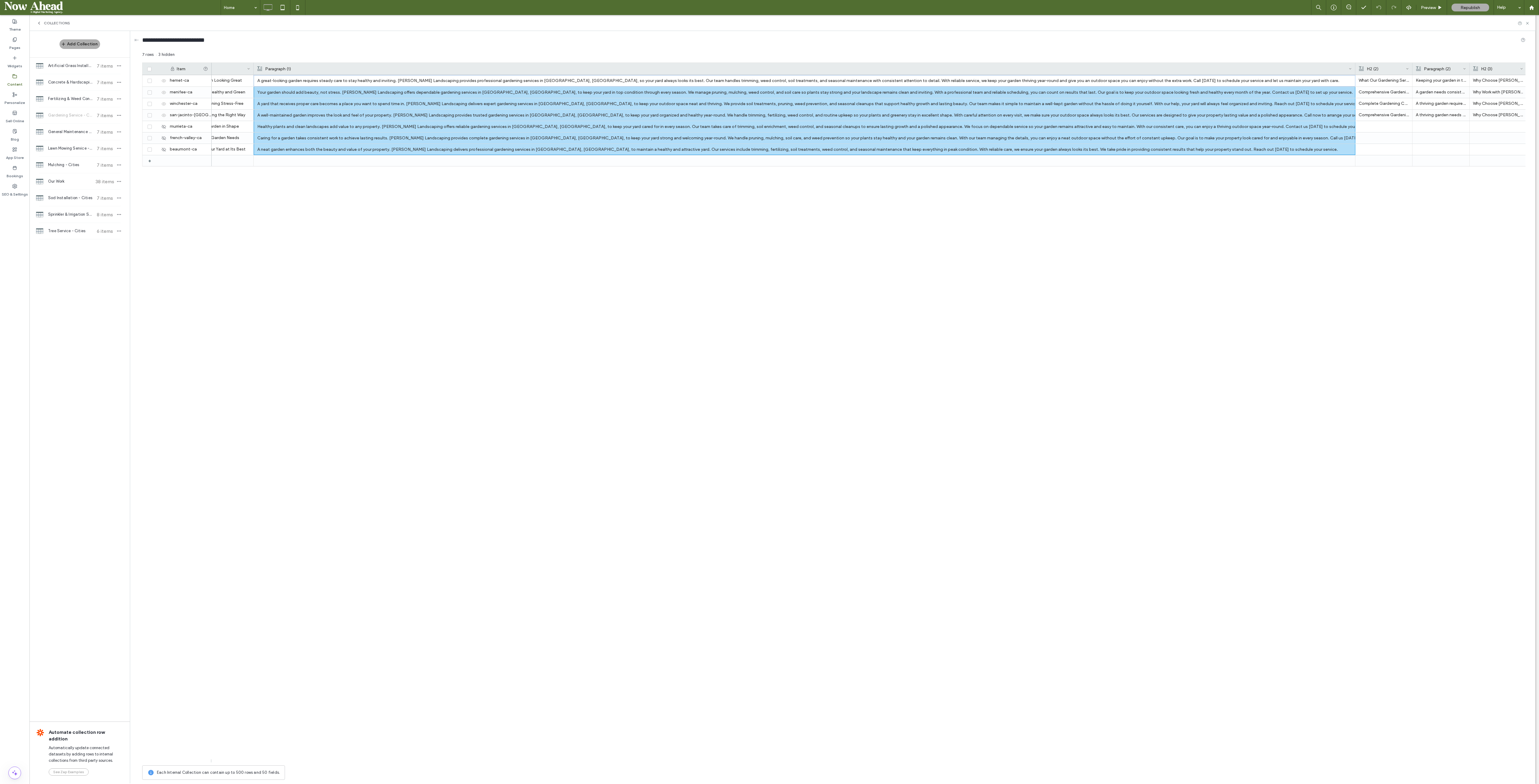
click at [513, 261] on div "Benefits of Professional Gardening Services in Hemet Experienced professionals …" at bounding box center [868, 419] width 1314 height 687
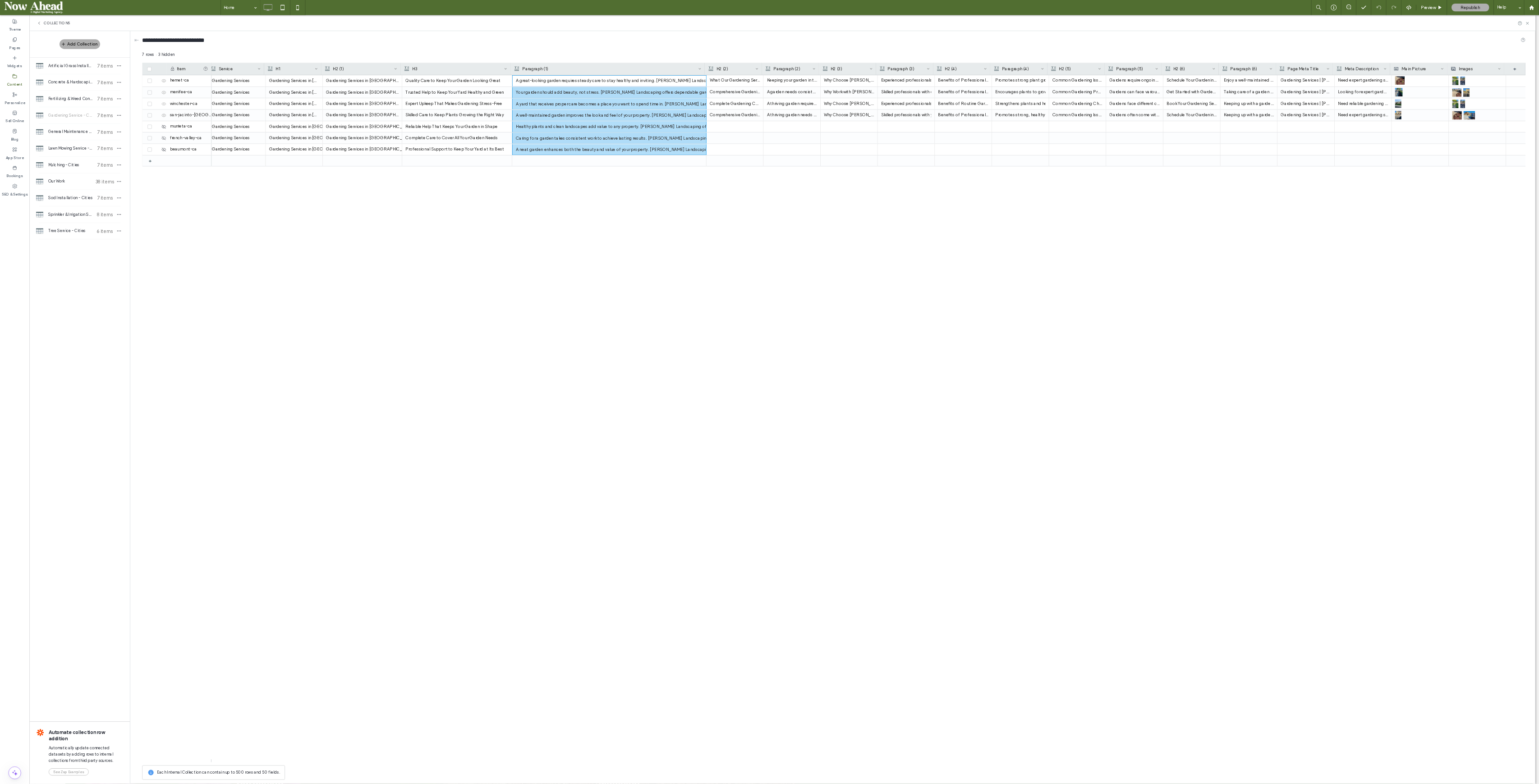
scroll to position [0, 90]
drag, startPoint x: 2034, startPoint y: 100, endPoint x: 670, endPoint y: 99, distance: 1364.0
click at [670, 99] on div "Paragraph (1) H2 (2) Paragraph (2) H3 H2 (3) Paragraph (3) H2 (4) Paragraph (4)…" at bounding box center [1258, 103] width 2062 height 18
click at [769, 101] on div "H2 (2)" at bounding box center [1098, 103] width 70 height 18
click at [769, 392] on div "Hemet, CA Gardening Services Gardening Services in Hemet, CA Gardening Services…" at bounding box center [1302, 628] width 1971 height 1031
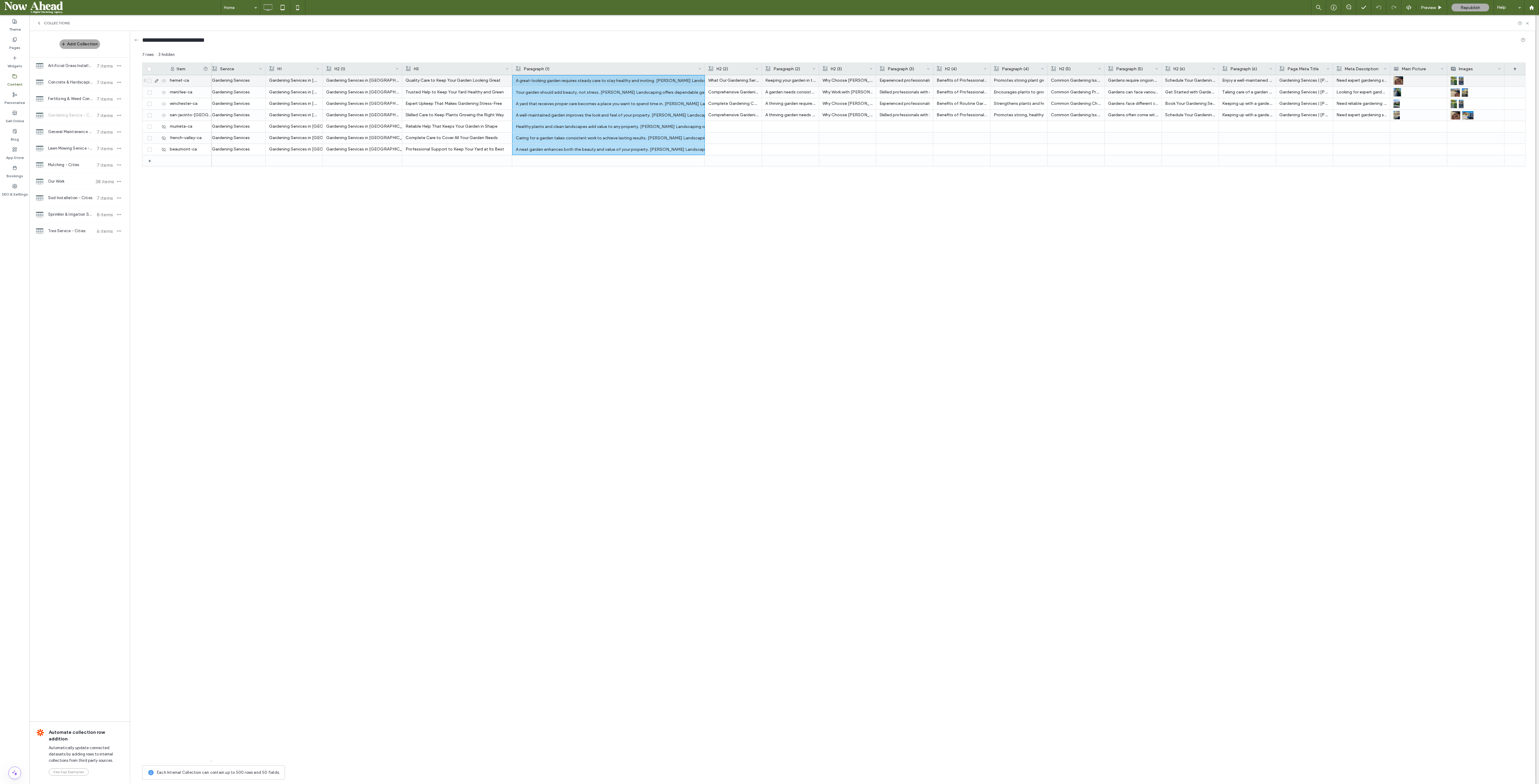
click at [513, 82] on p "What Our Gardening Services Include" at bounding box center [733, 81] width 50 height 11
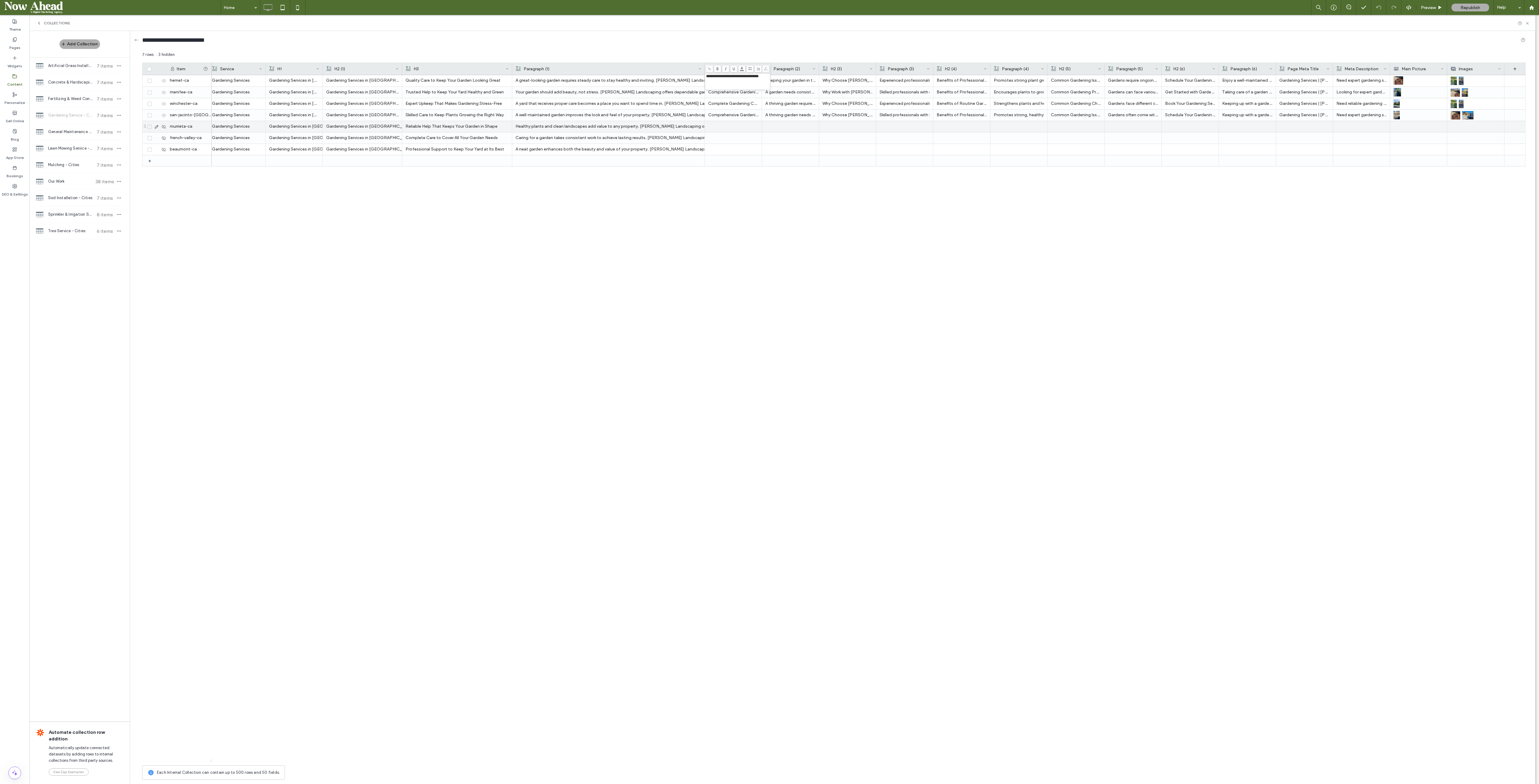
click at [513, 261] on div "Hemet, CA Gardening Services Gardening Services in Hemet, CA Gardening Services…" at bounding box center [868, 419] width 1314 height 687
click at [513, 80] on p "Keeping your garden in top condition requires proper care and attention. Our se…" at bounding box center [790, 81] width 50 height 11
click at [513, 261] on div "Hemet, CA Gardening Services Gardening Services in Hemet, CA Gardening Services…" at bounding box center [868, 419] width 1314 height 687
click at [158, 81] on icon at bounding box center [157, 81] width 5 height 5
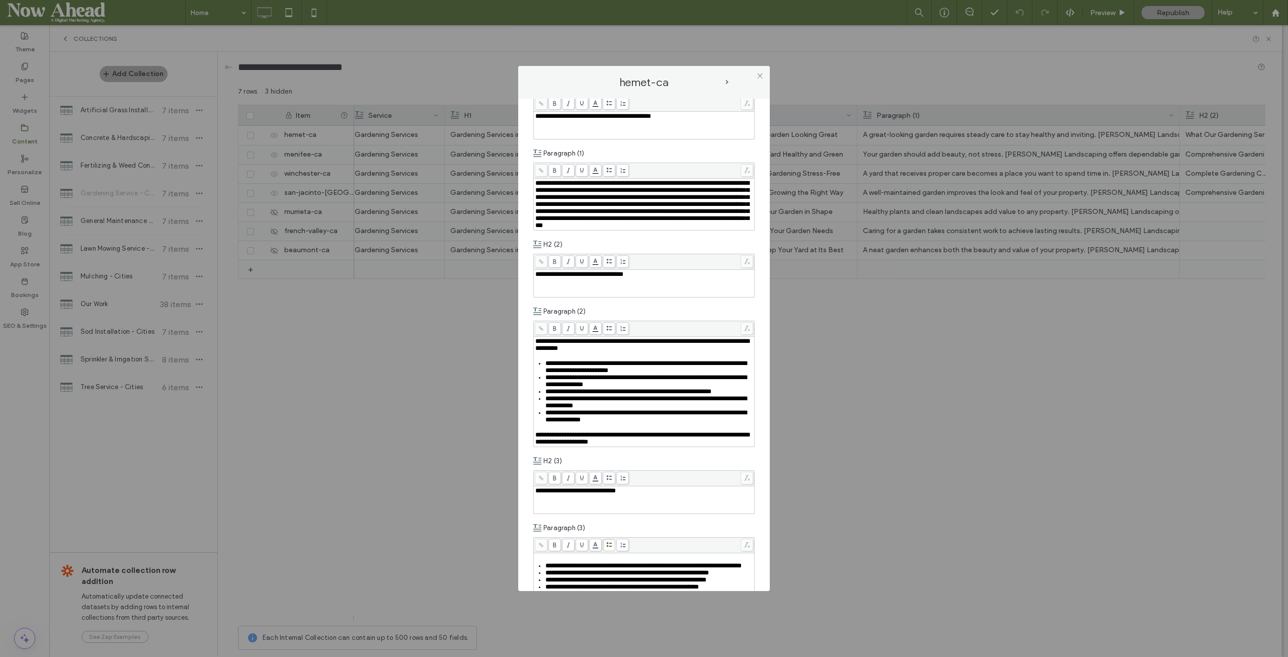
scroll to position [403, 0]
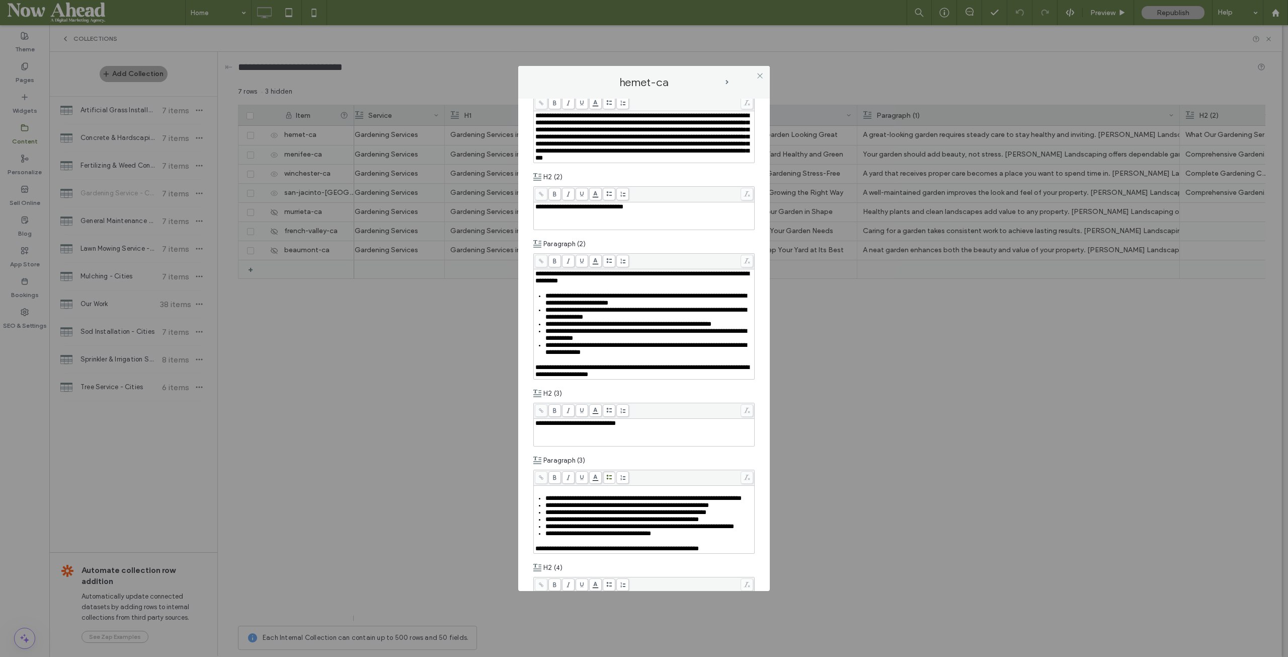
click at [683, 378] on div "**********" at bounding box center [644, 371] width 218 height 14
click at [483, 437] on div "**********" at bounding box center [644, 328] width 1288 height 657
drag, startPoint x: 507, startPoint y: 617, endPoint x: 480, endPoint y: 618, distance: 27.2
click at [480, 437] on div "**********" at bounding box center [644, 328] width 1288 height 657
drag, startPoint x: 473, startPoint y: 616, endPoint x: 447, endPoint y: 617, distance: 25.7
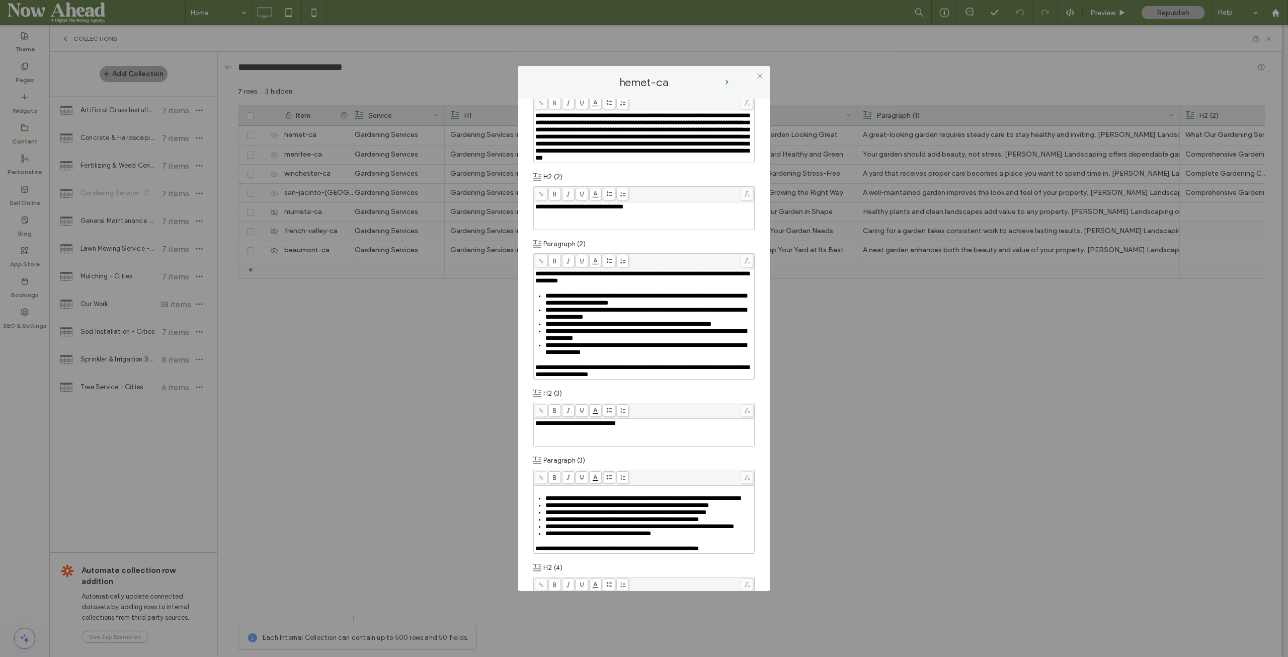
click at [449, 437] on div "**********" at bounding box center [644, 328] width 1288 height 657
click at [458, 437] on div "**********" at bounding box center [644, 328] width 1288 height 657
click at [763, 73] on icon at bounding box center [760, 76] width 8 height 8
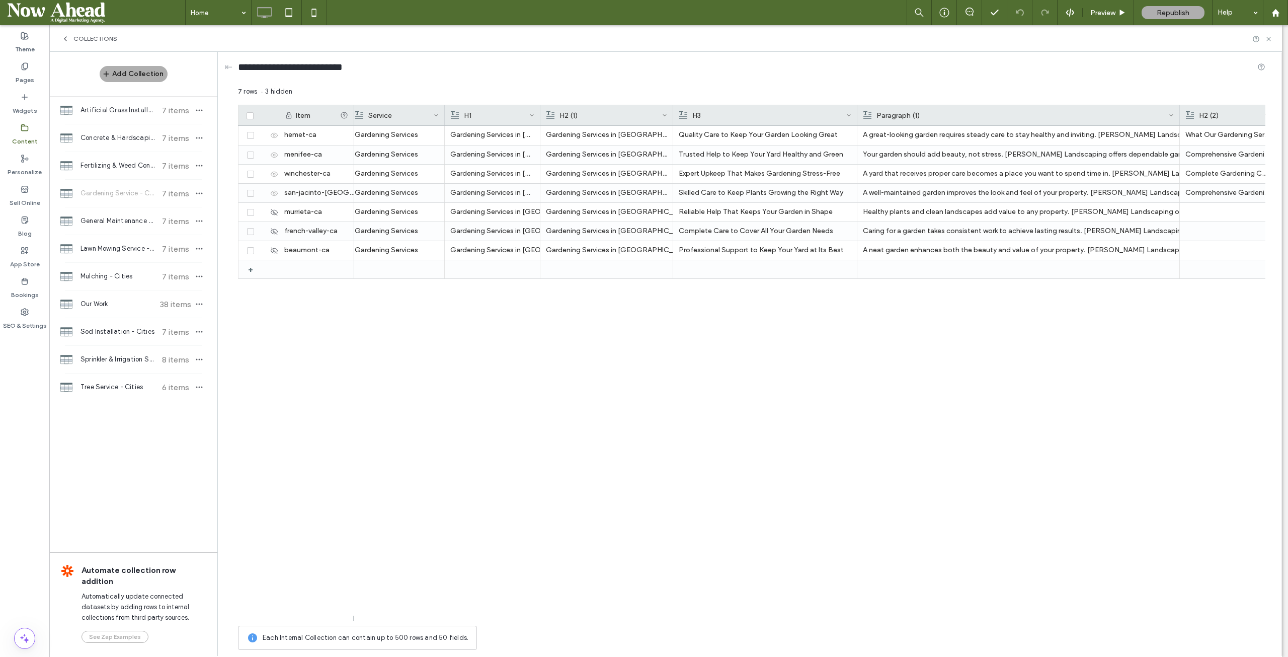
scroll to position [0, 0]
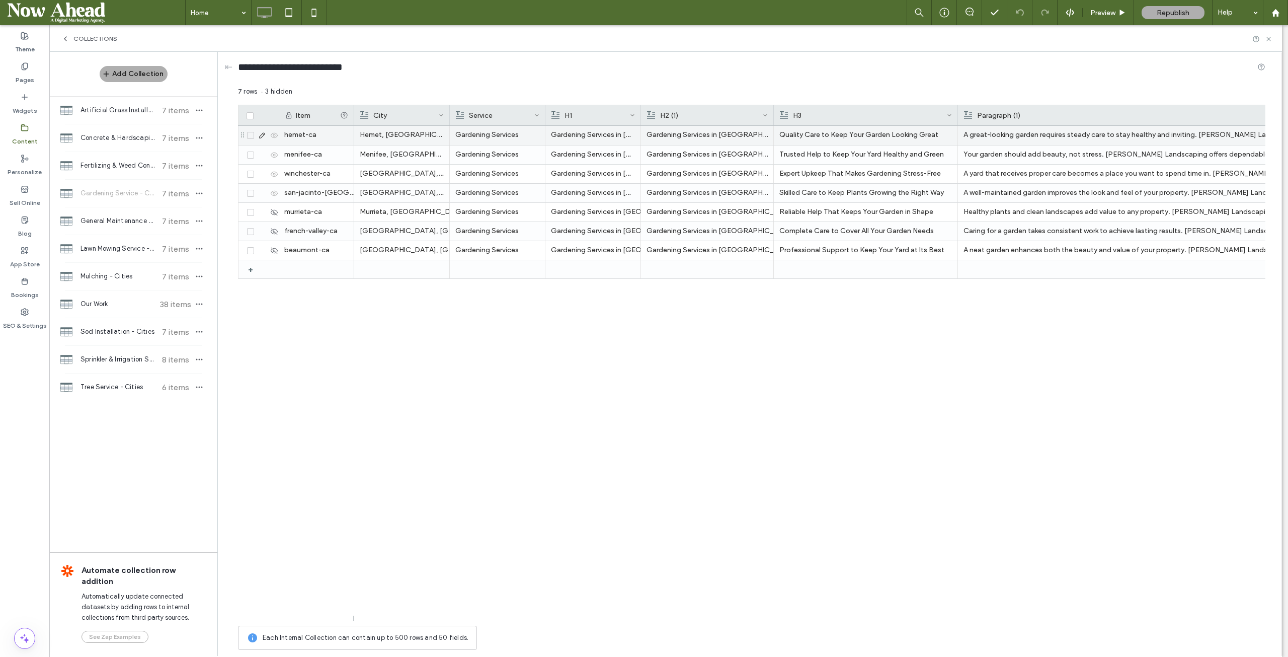
click at [858, 134] on div "A great-looking garden requires steady care to stay healthy and inviting. Palac…" at bounding box center [1118, 135] width 311 height 18
click at [263, 136] on icon at bounding box center [262, 135] width 8 height 8
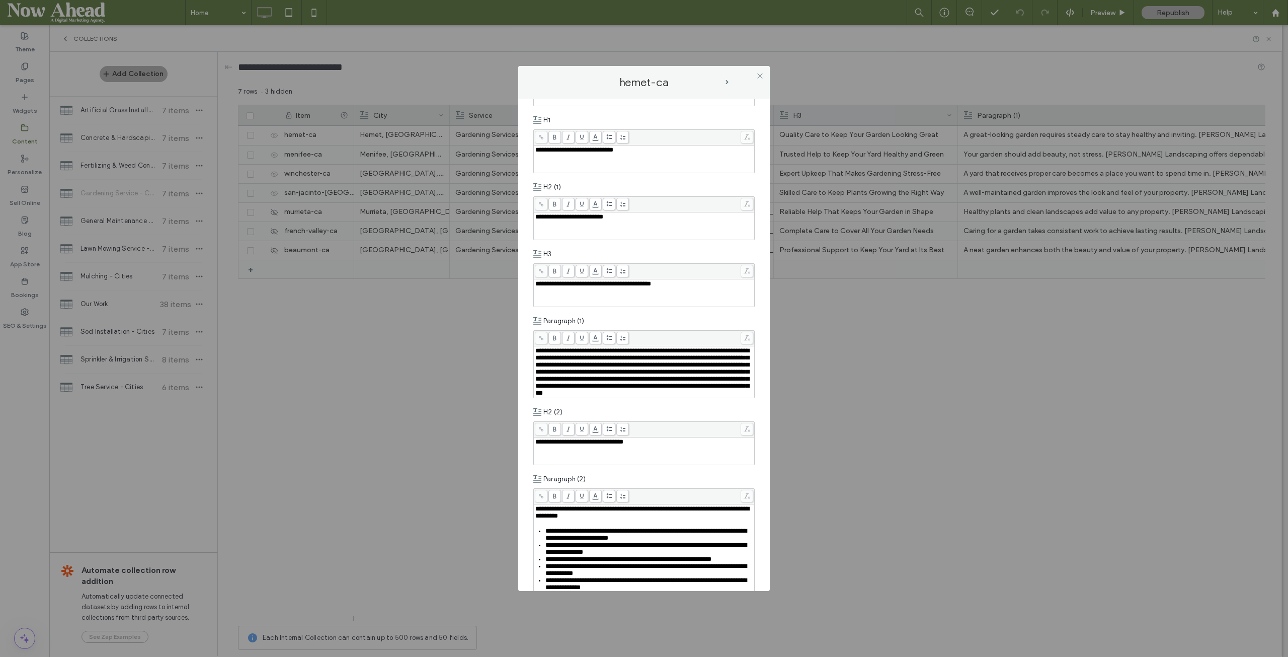
scroll to position [352, 0]
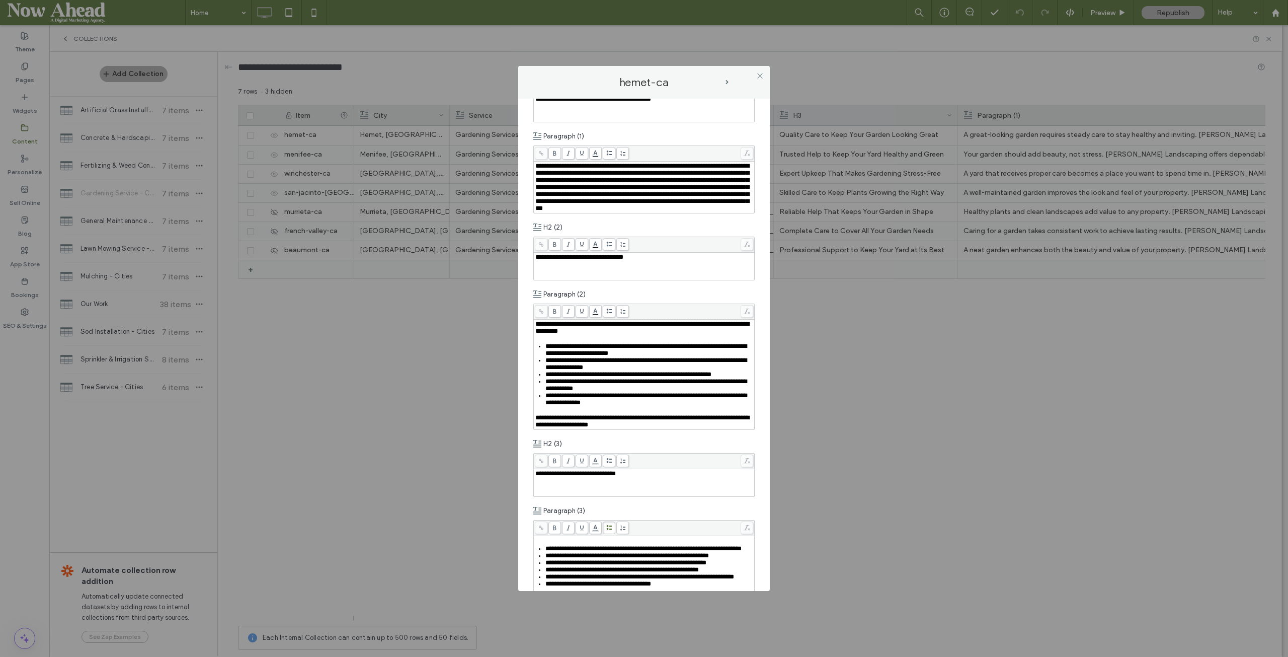
click at [679, 428] on div "**********" at bounding box center [644, 421] width 218 height 14
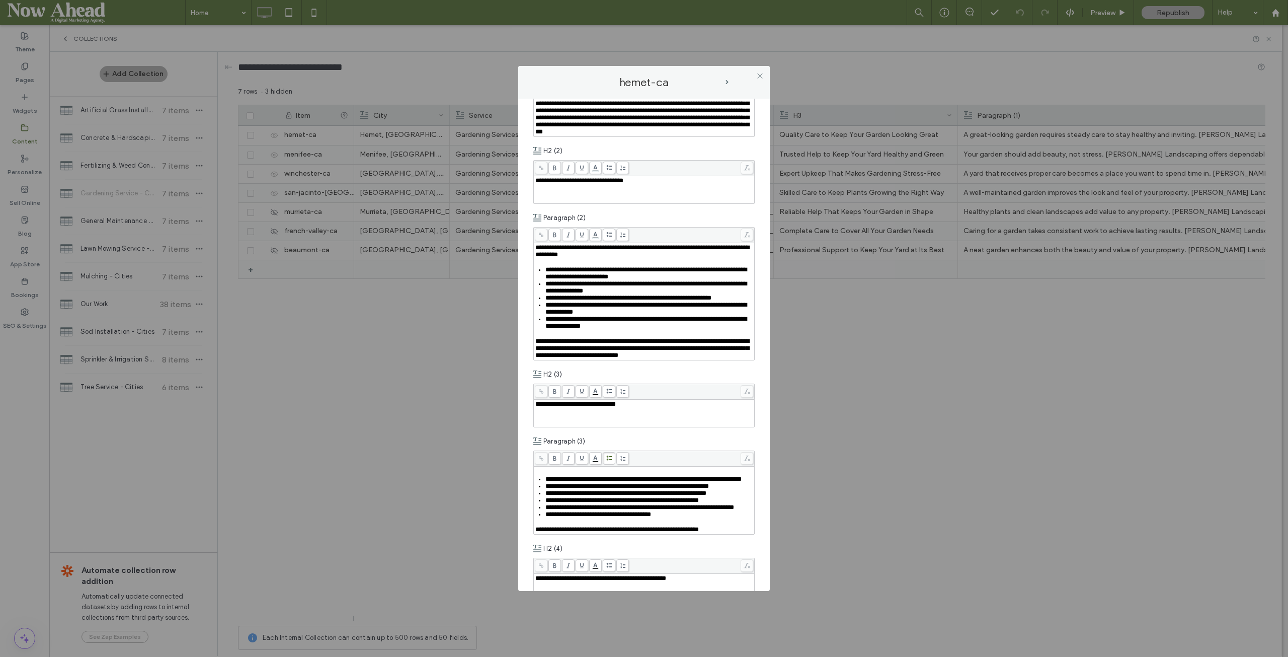
scroll to position [344, 0]
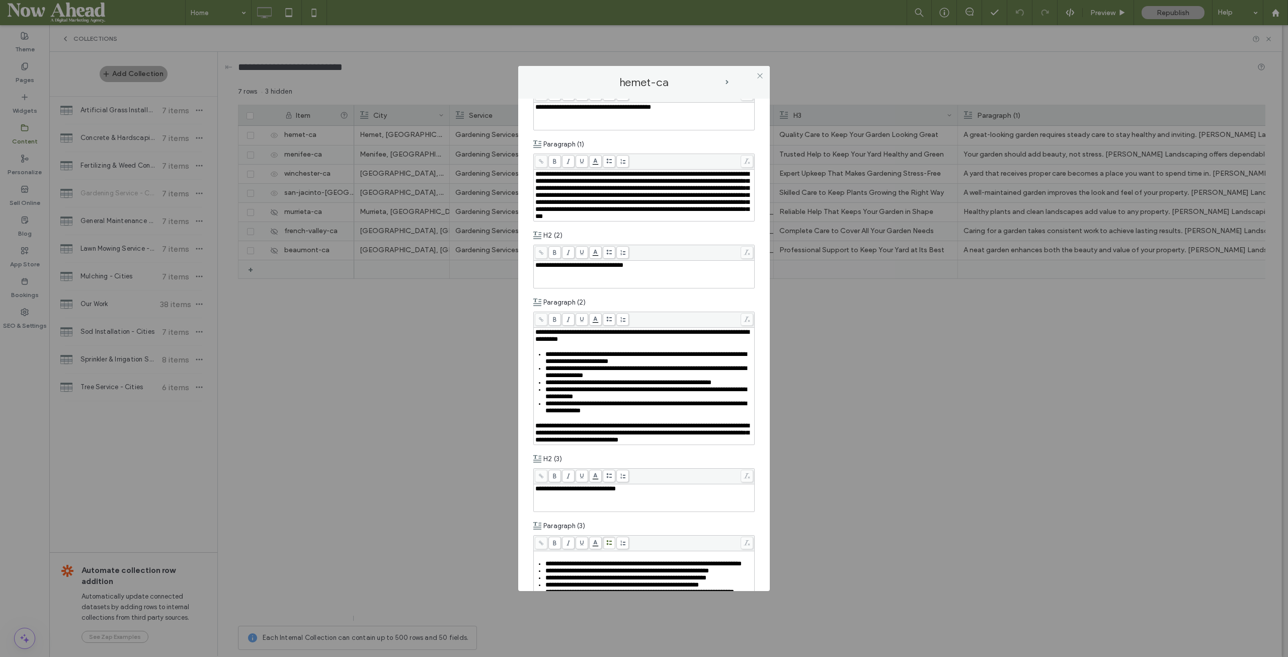
click at [729, 82] on span "next-arrow" at bounding box center [727, 82] width 5 height 5
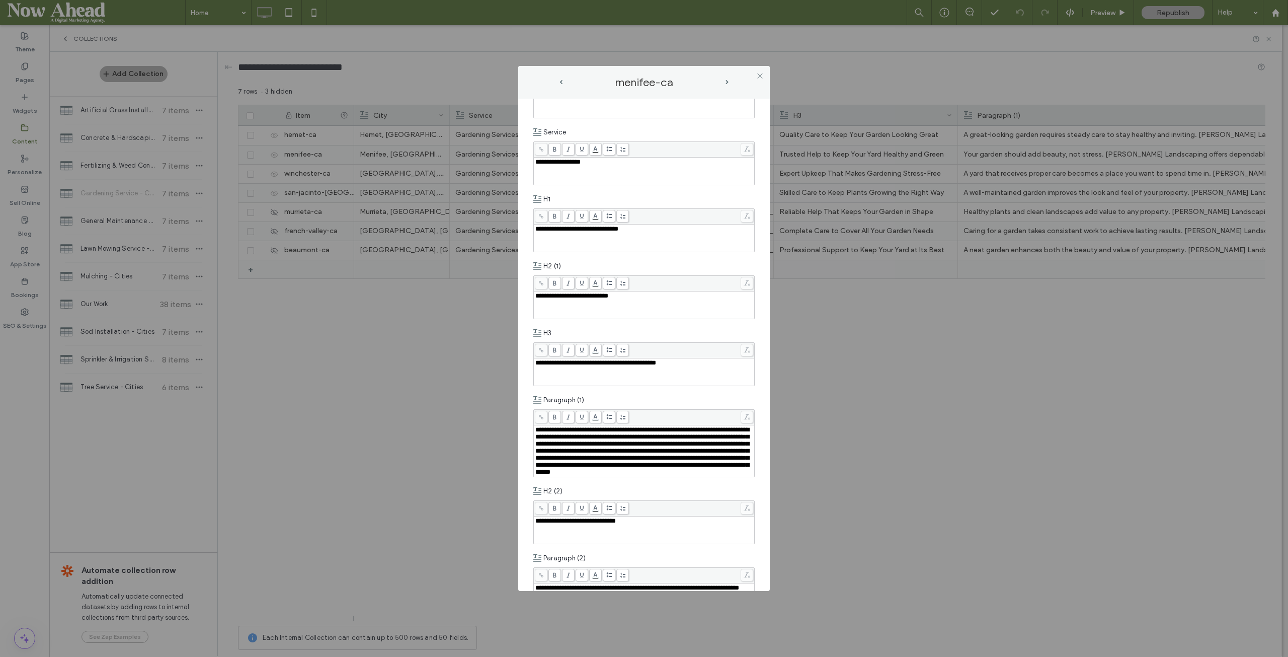
scroll to position [302, 0]
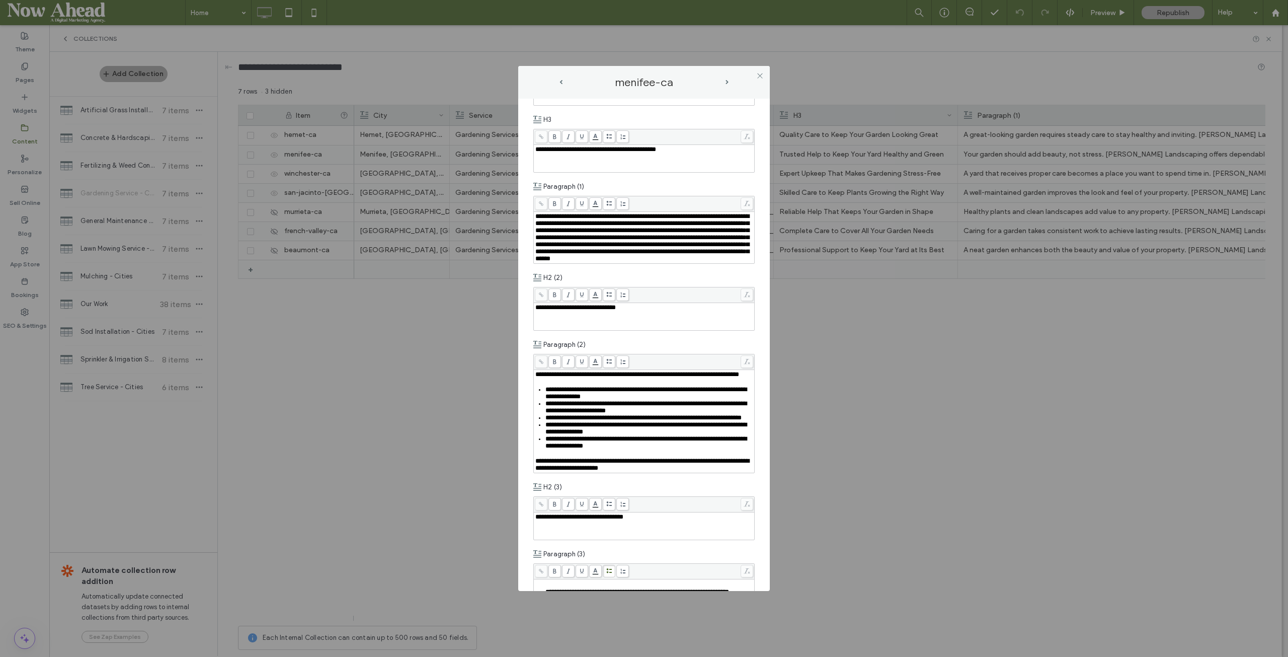
click at [674, 437] on div "**********" at bounding box center [644, 464] width 218 height 14
click at [727, 83] on span "next-arrow" at bounding box center [727, 82] width 3 height 5
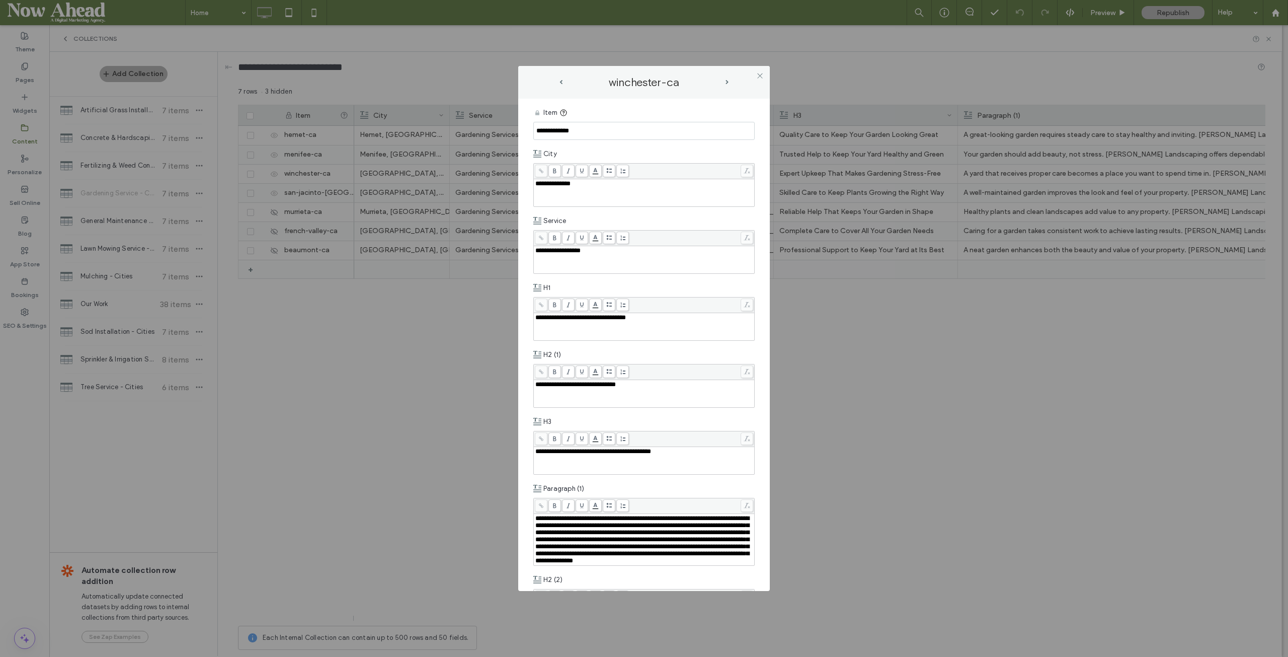
click at [726, 80] on span "next-arrow" at bounding box center [727, 82] width 3 height 5
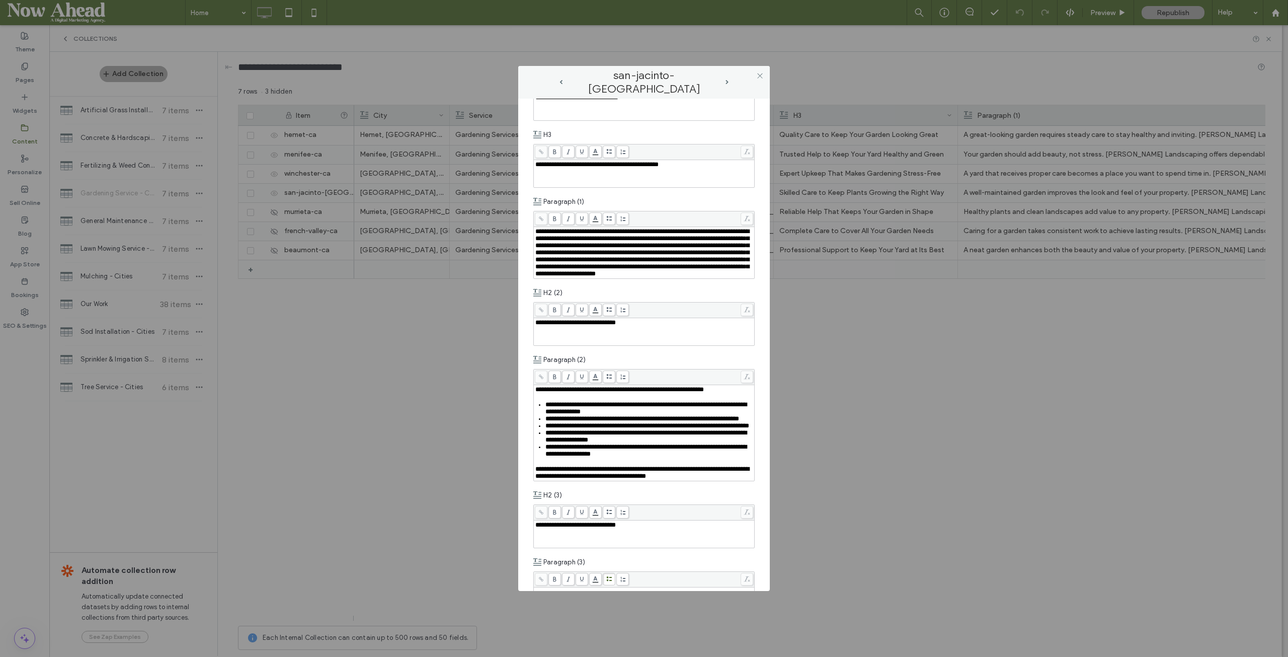
scroll to position [352, 0]
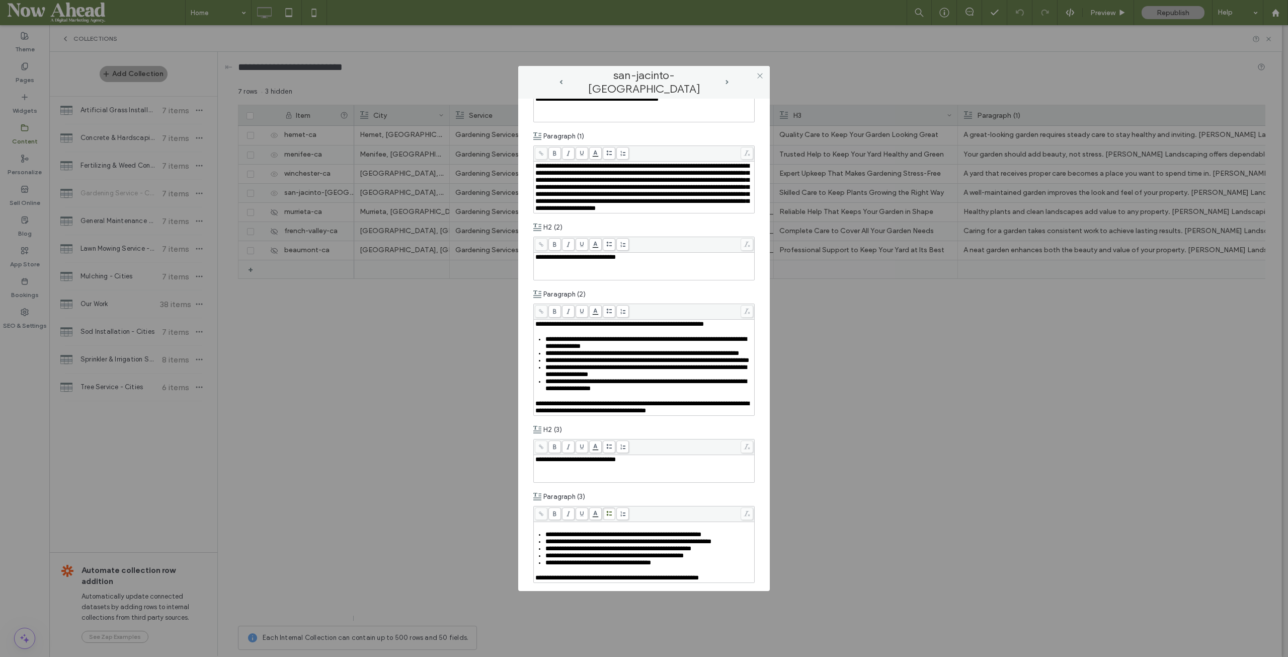
click at [726, 414] on div "**********" at bounding box center [644, 407] width 218 height 14
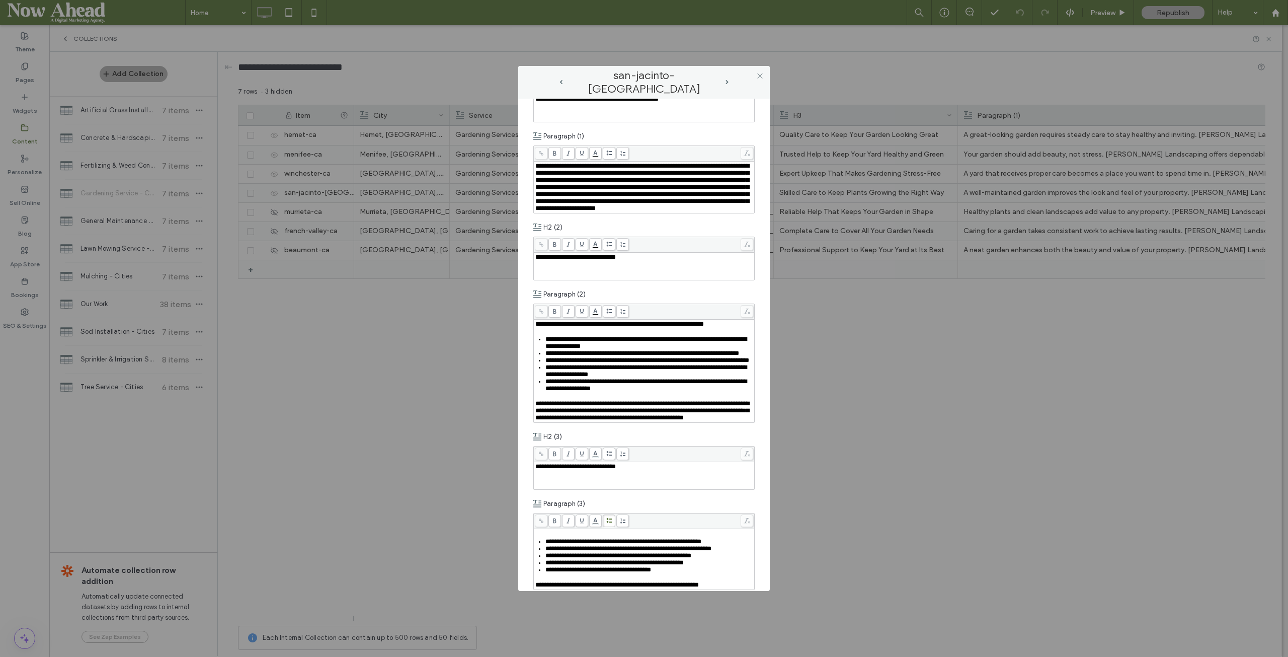
click at [726, 80] on span "next-arrow" at bounding box center [727, 82] width 3 height 5
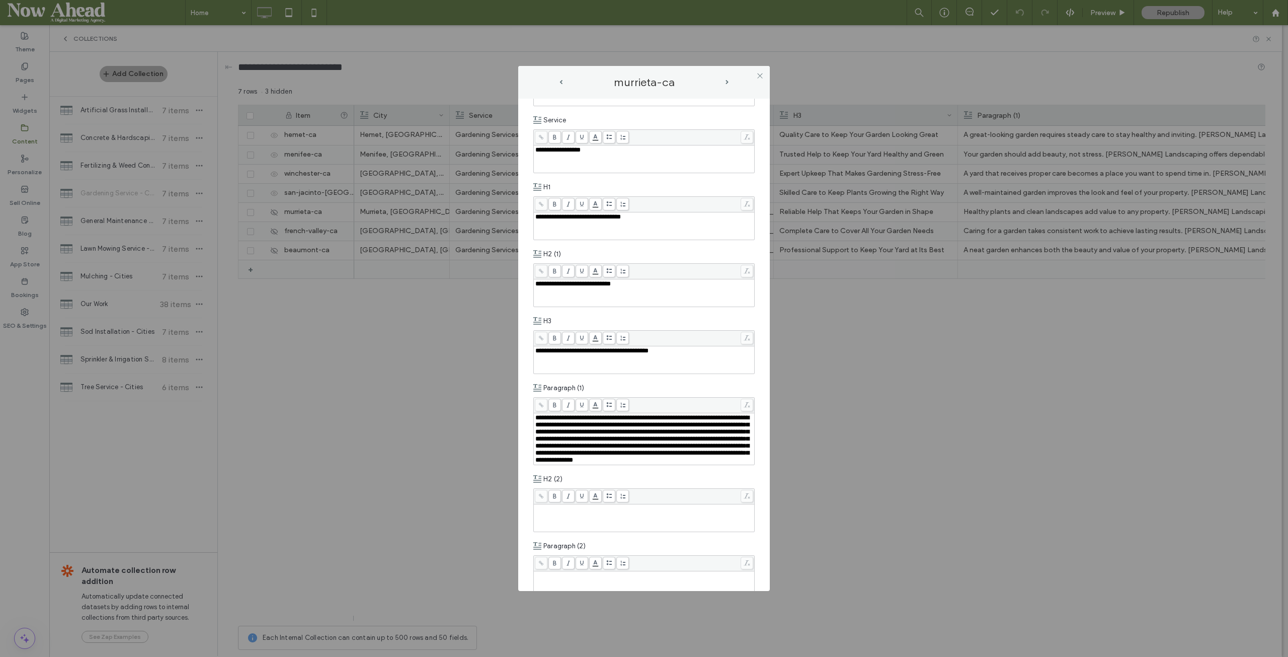
scroll to position [0, 0]
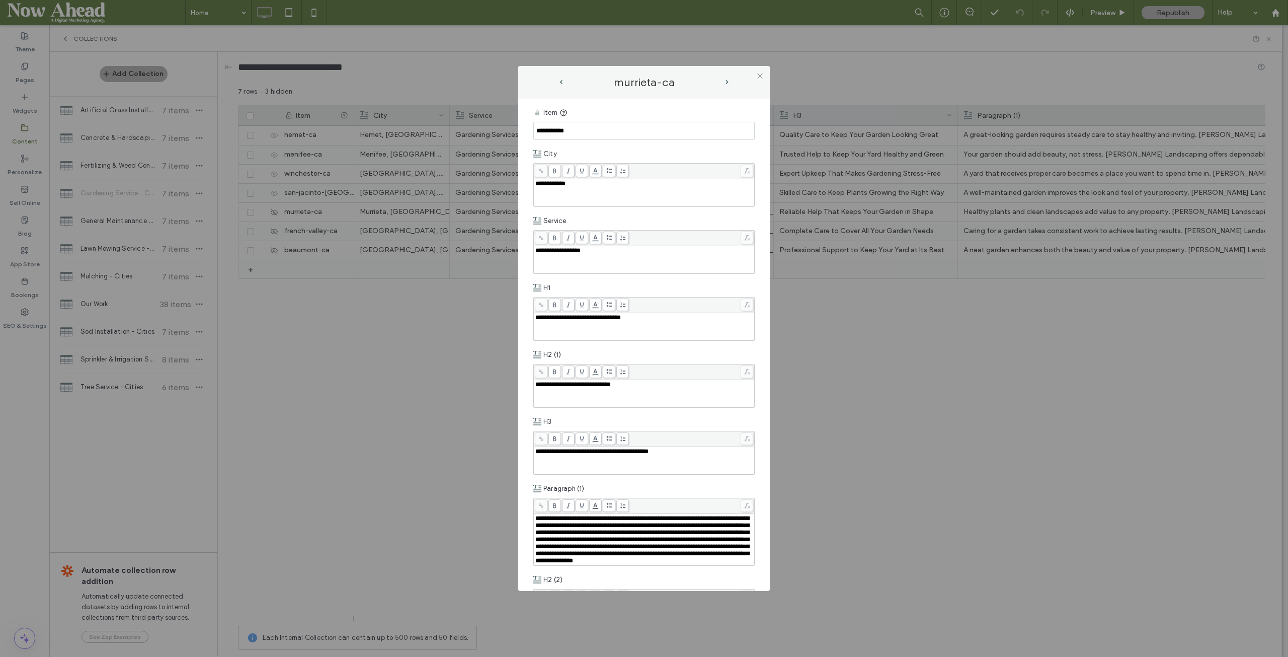
click at [561, 83] on span "prev-arrow" at bounding box center [560, 82] width 3 height 5
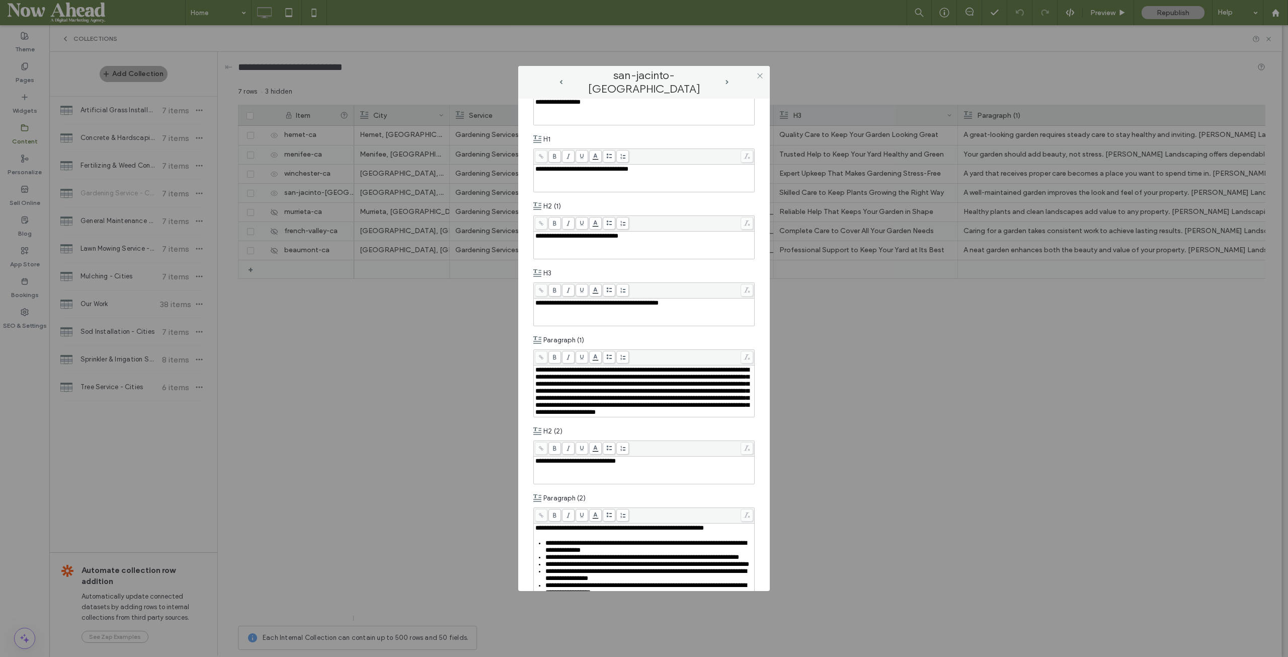
scroll to position [252, 0]
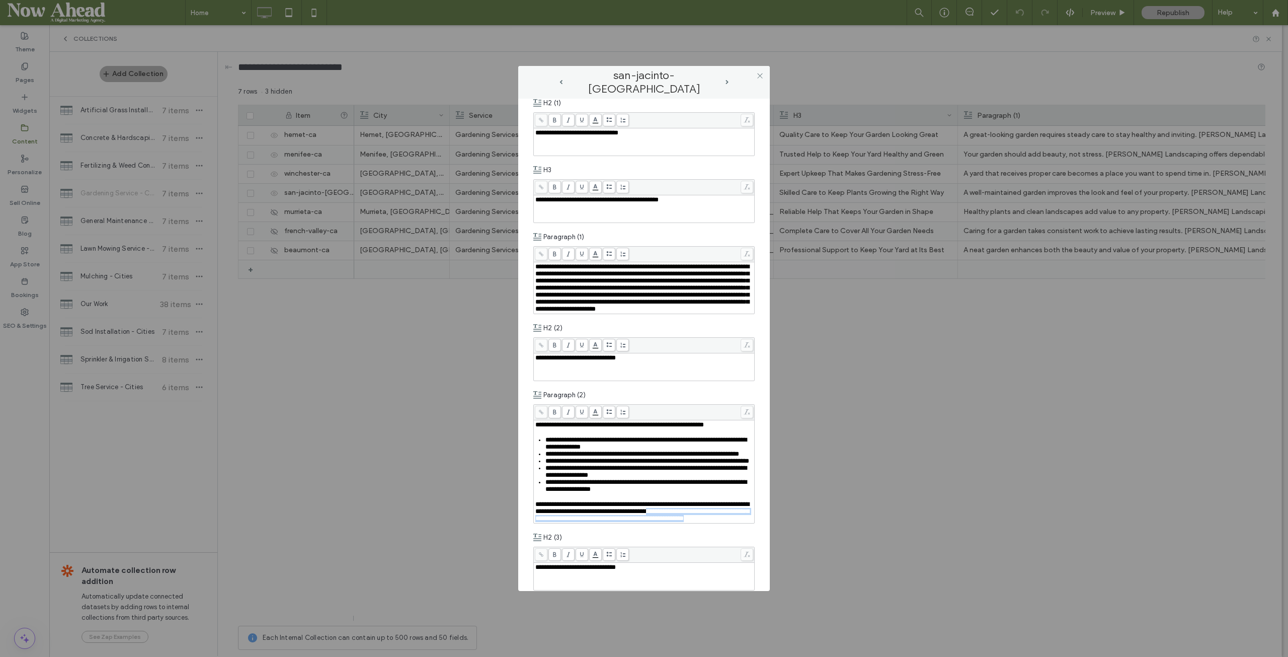
drag, startPoint x: 657, startPoint y: 565, endPoint x: 716, endPoint y: 551, distance: 60.8
click at [716, 437] on div "**********" at bounding box center [644, 511] width 218 height 21
click at [562, 80] on span "prev-arrow" at bounding box center [560, 82] width 3 height 5
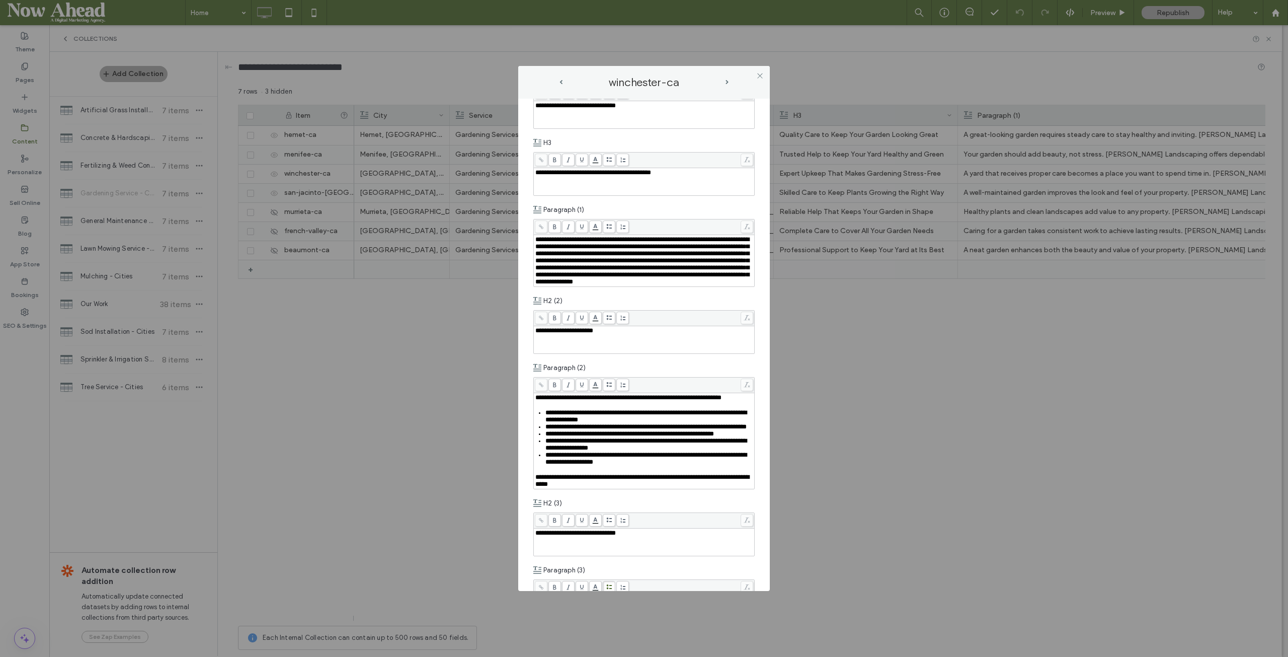
scroll to position [352, 0]
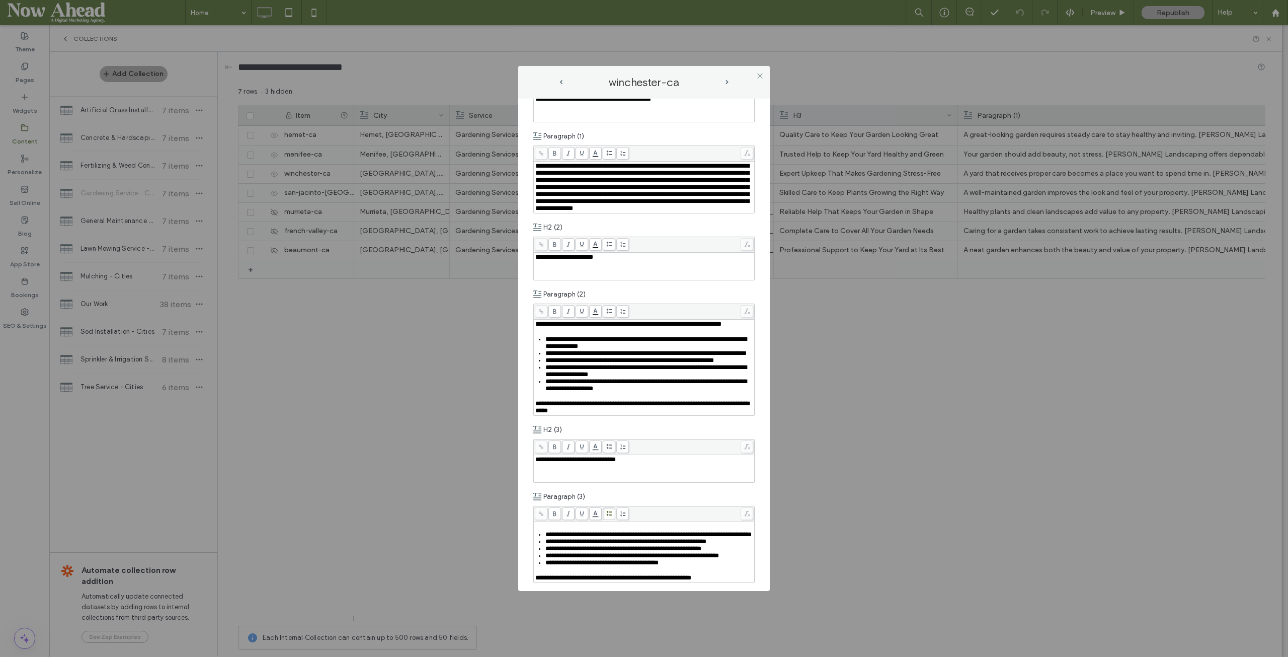
click at [628, 414] on div "**********" at bounding box center [644, 407] width 218 height 14
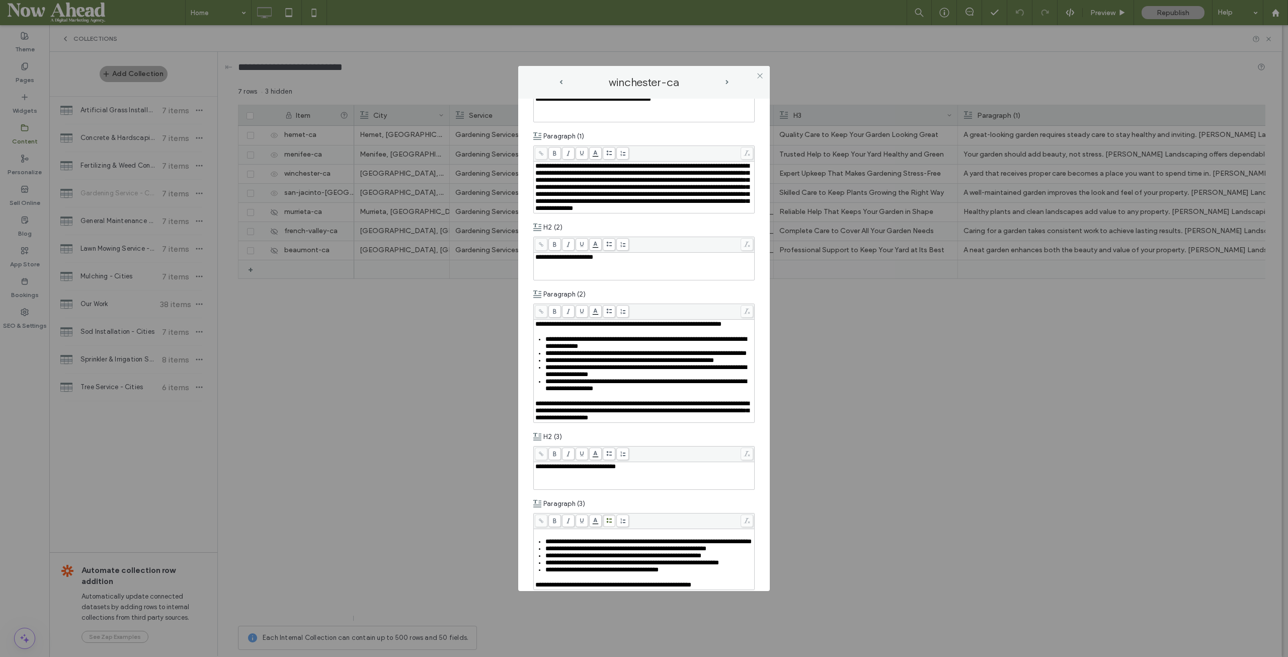
click at [607, 421] on span "**********" at bounding box center [642, 410] width 214 height 21
click at [726, 81] on span "next-arrow" at bounding box center [727, 82] width 3 height 5
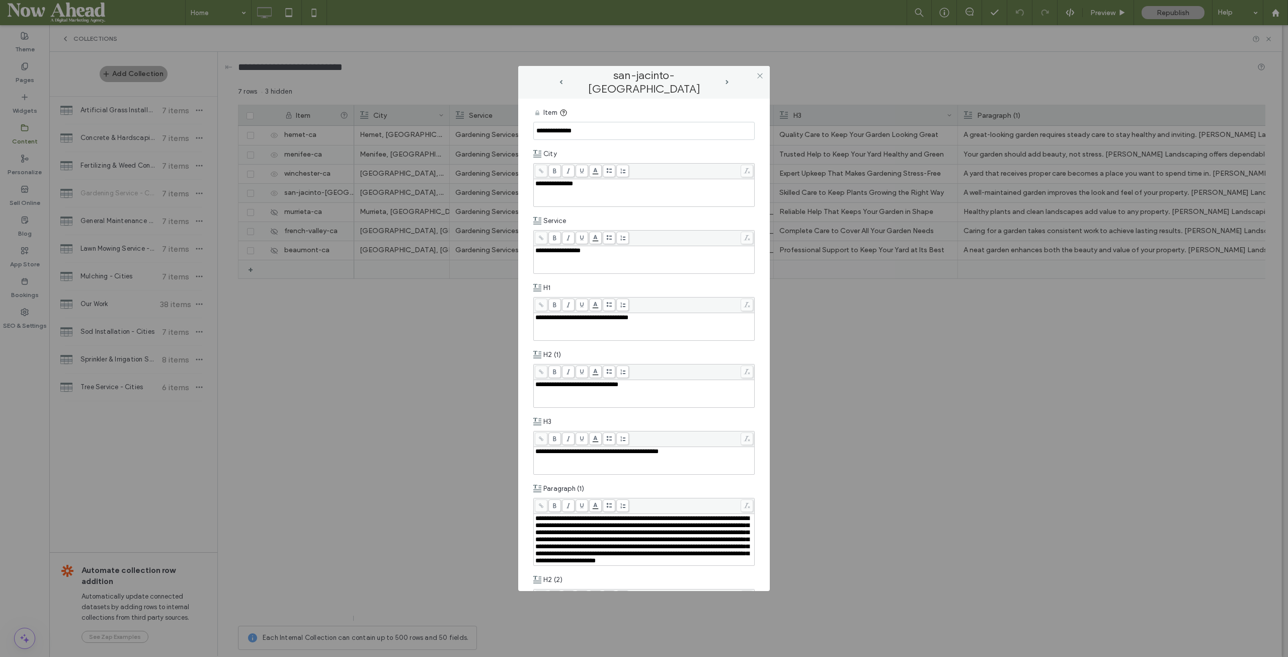
click at [728, 82] on span "next-arrow" at bounding box center [727, 82] width 3 height 5
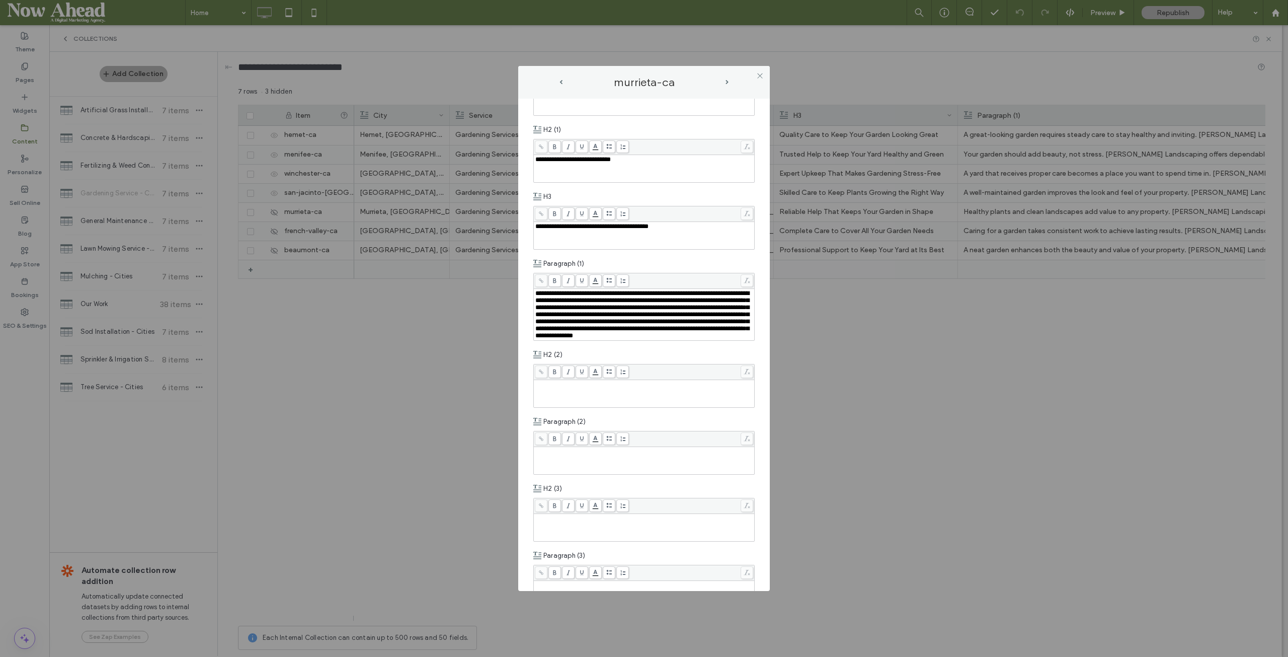
scroll to position [101, 0]
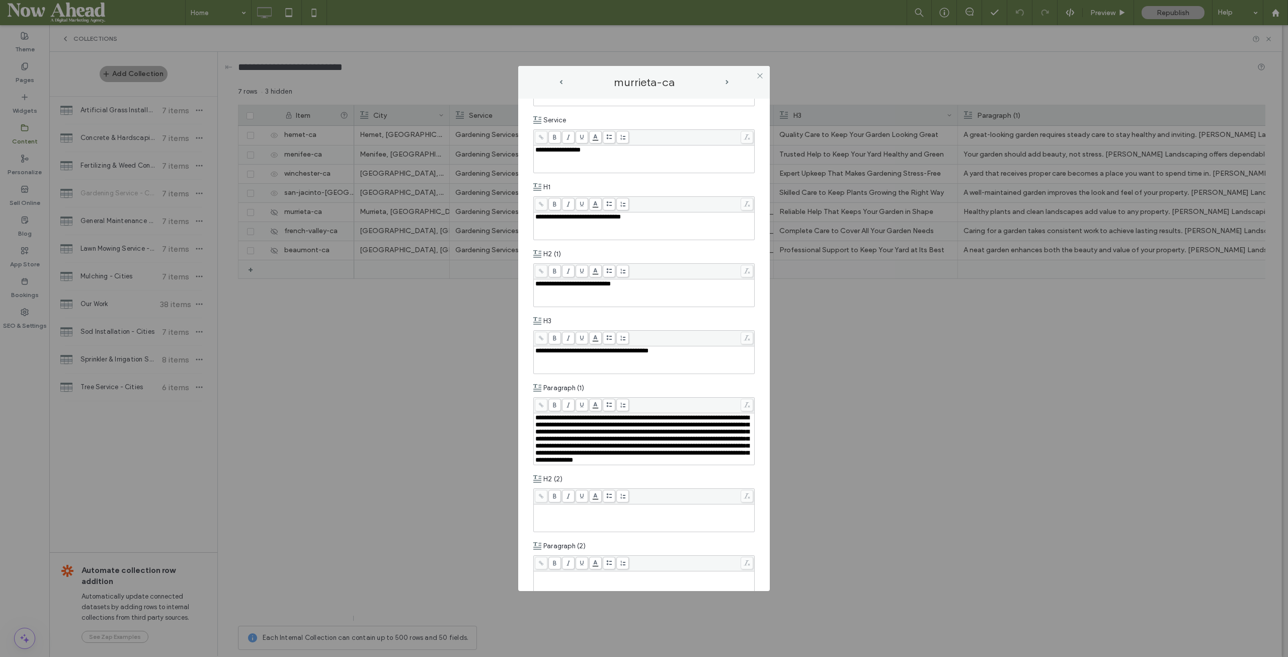
click at [562, 80] on span "prev-arrow" at bounding box center [560, 82] width 3 height 5
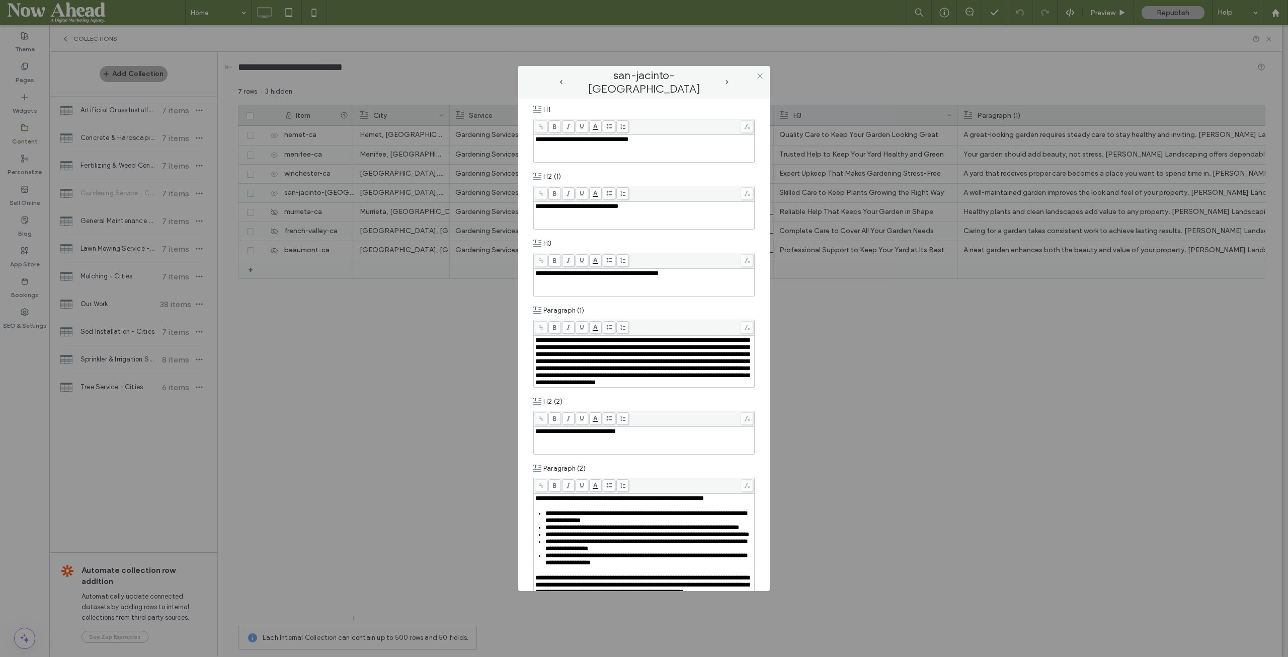
scroll to position [302, 0]
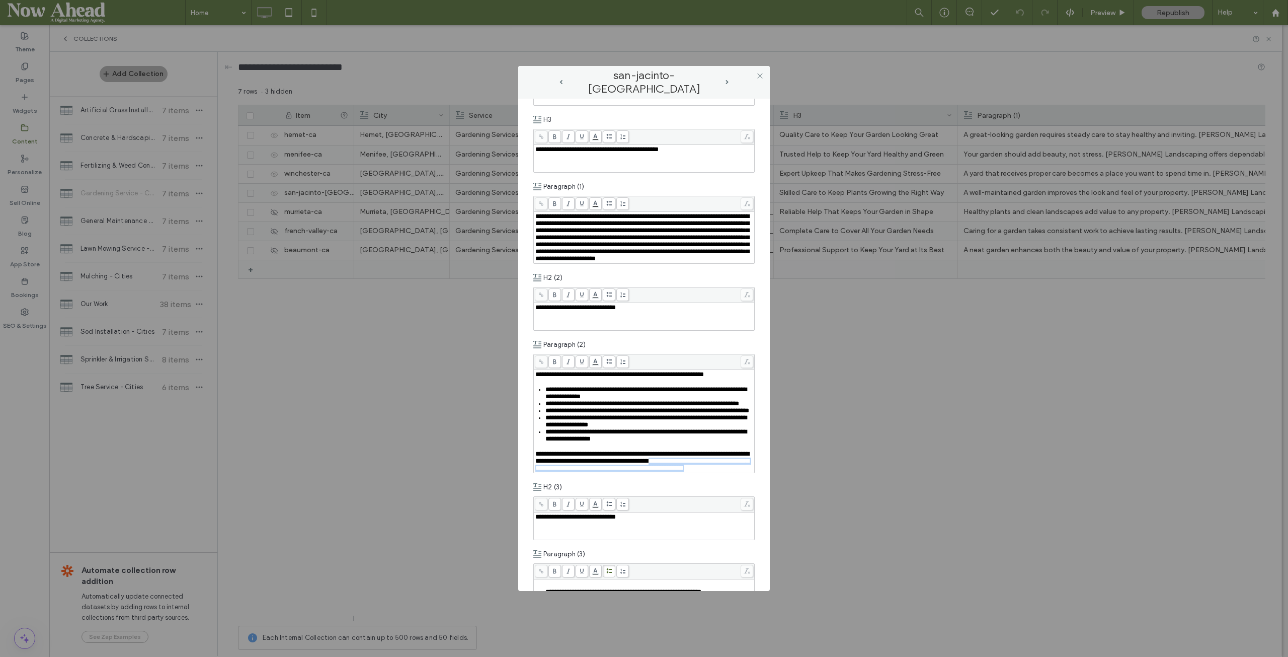
drag, startPoint x: 635, startPoint y: 516, endPoint x: 718, endPoint y: 501, distance: 84.9
click at [718, 437] on div "**********" at bounding box center [644, 460] width 218 height 21
click at [535, 437] on span "**********" at bounding box center [642, 460] width 214 height 21
click at [560, 82] on span "prev-arrow" at bounding box center [560, 82] width 3 height 5
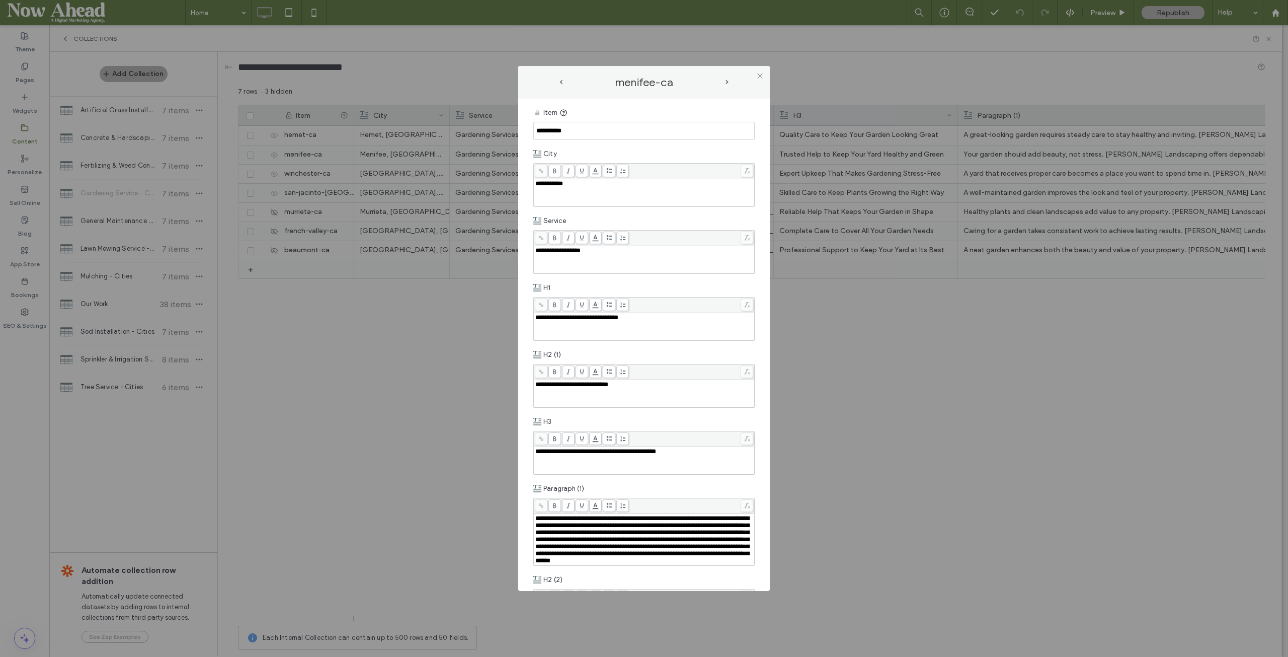
click at [560, 82] on span "prev-arrow" at bounding box center [560, 82] width 3 height 5
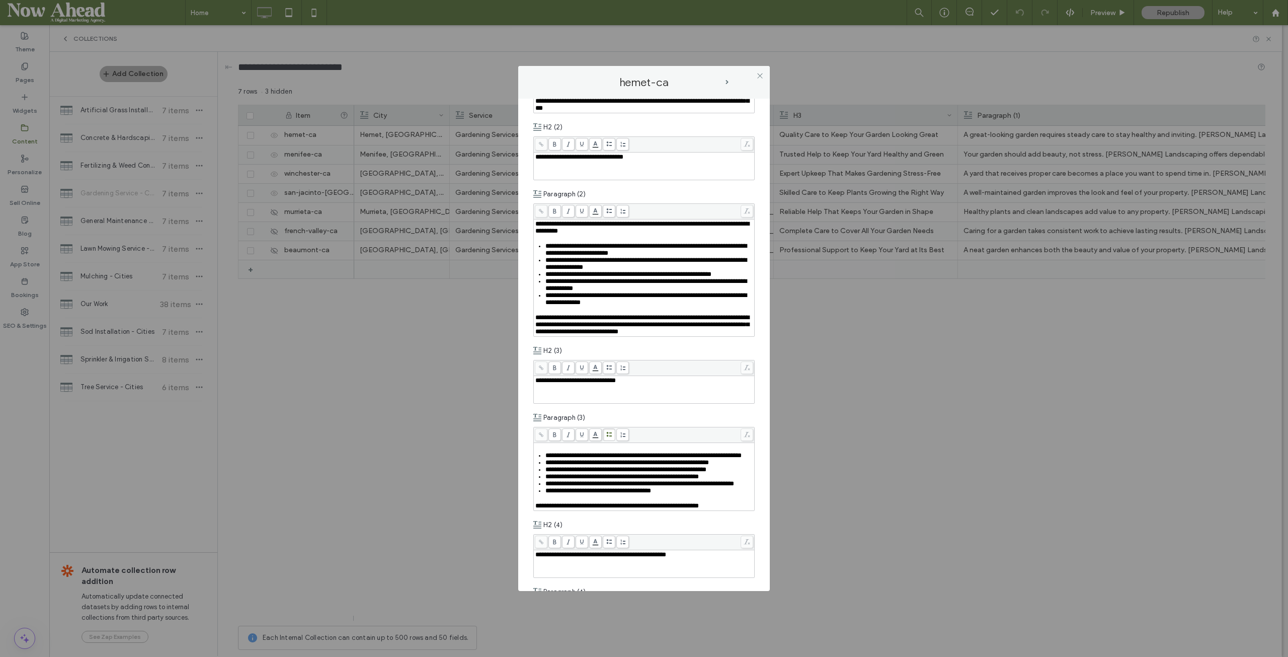
scroll to position [453, 0]
click at [727, 81] on span "next-arrow" at bounding box center [727, 82] width 3 height 5
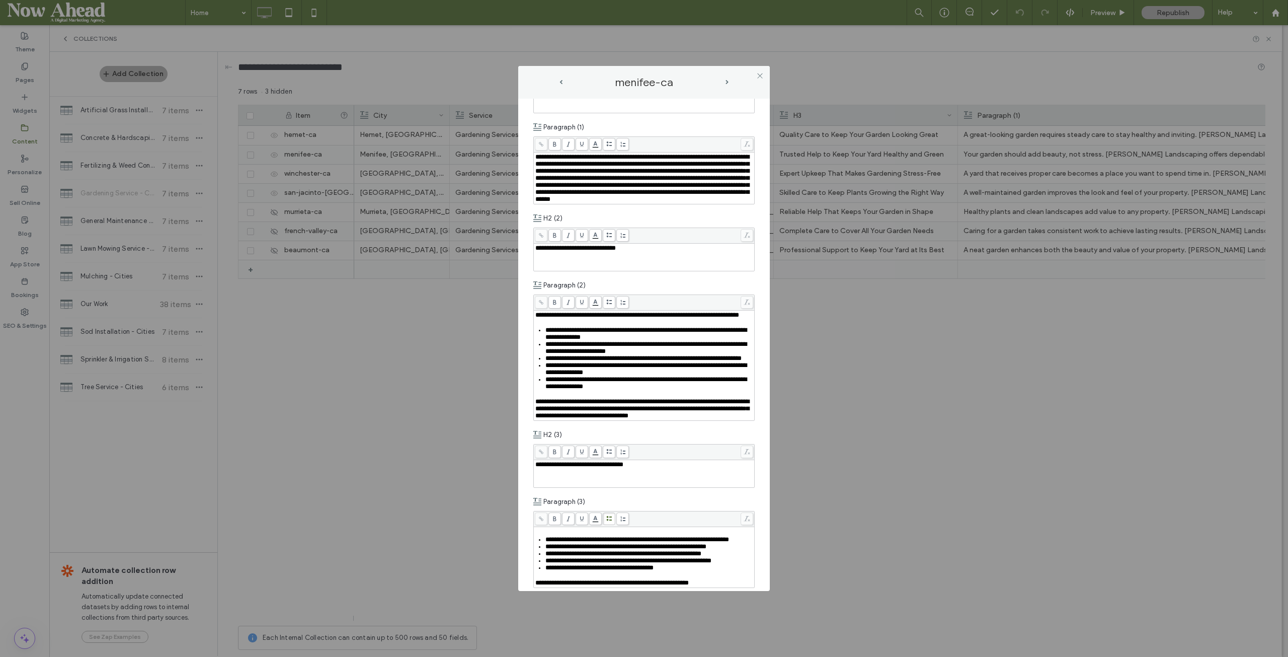
scroll to position [403, 0]
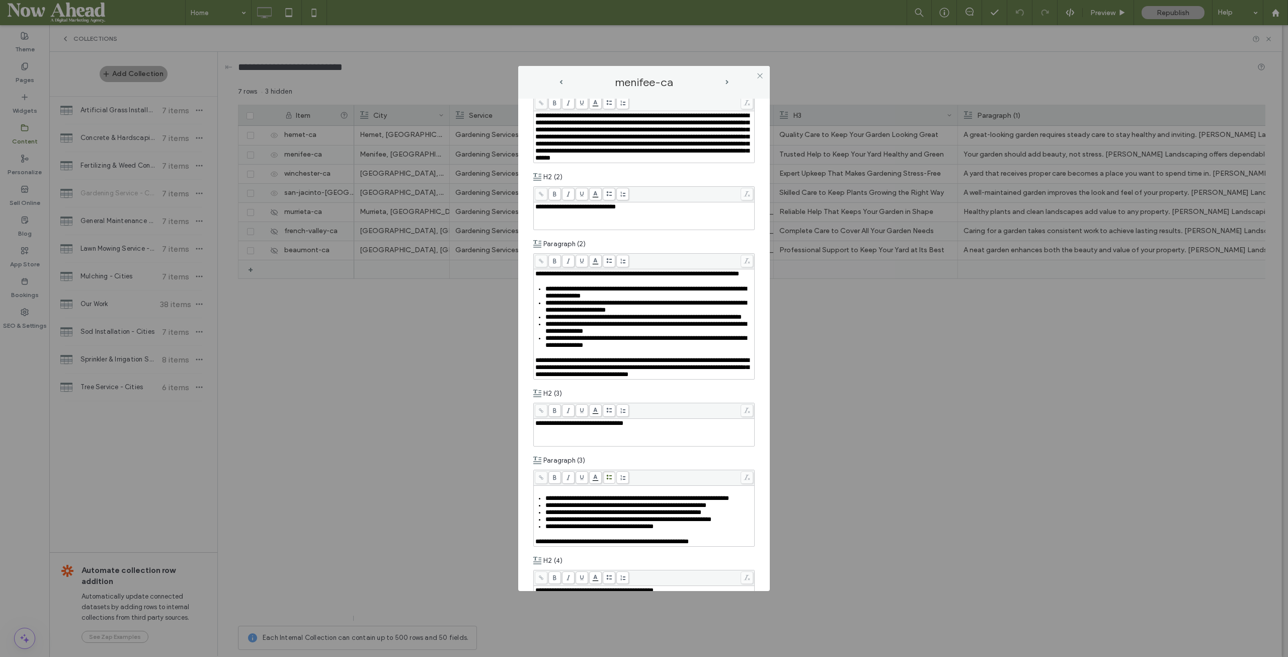
click at [726, 81] on span "next-arrow" at bounding box center [727, 82] width 3 height 5
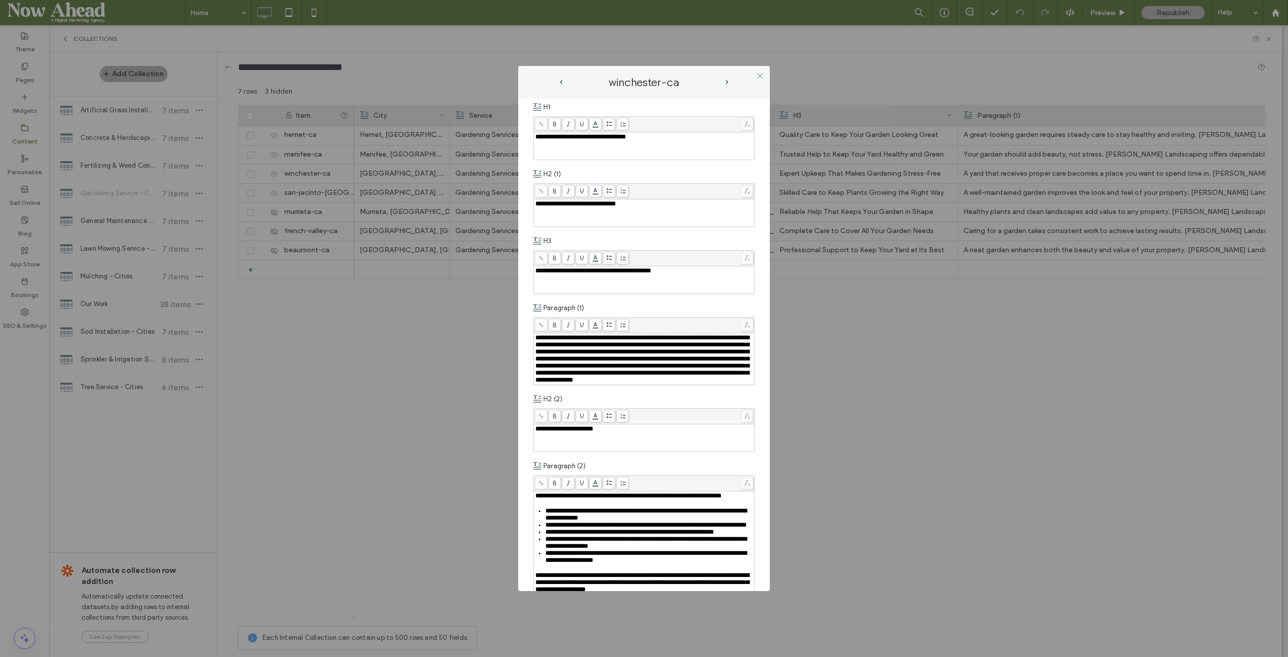
scroll to position [302, 0]
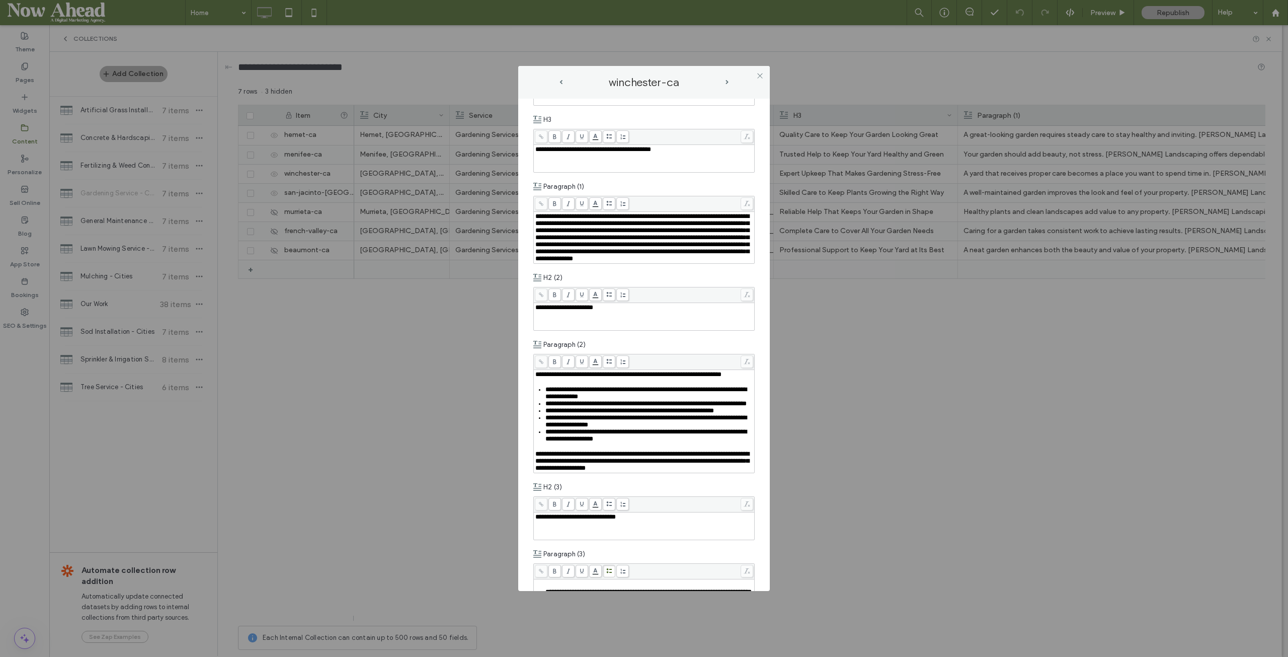
click at [727, 82] on span "next-arrow" at bounding box center [727, 82] width 3 height 5
click at [560, 80] on span "prev-arrow" at bounding box center [560, 82] width 3 height 5
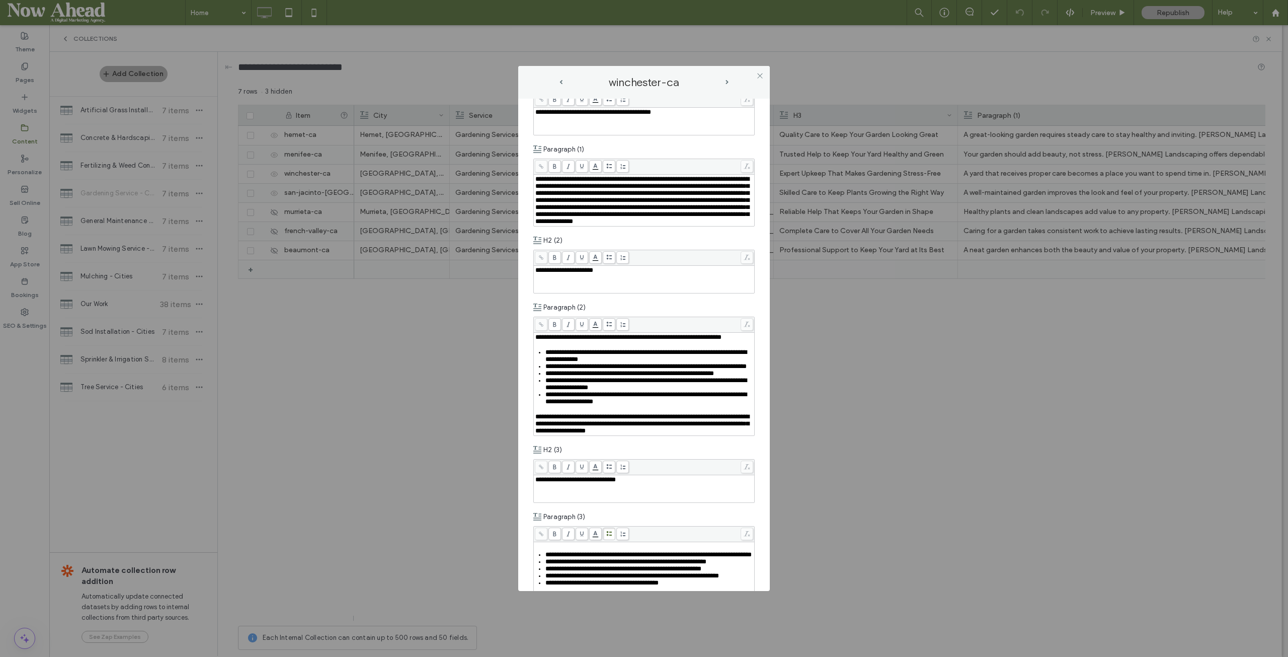
scroll to position [453, 0]
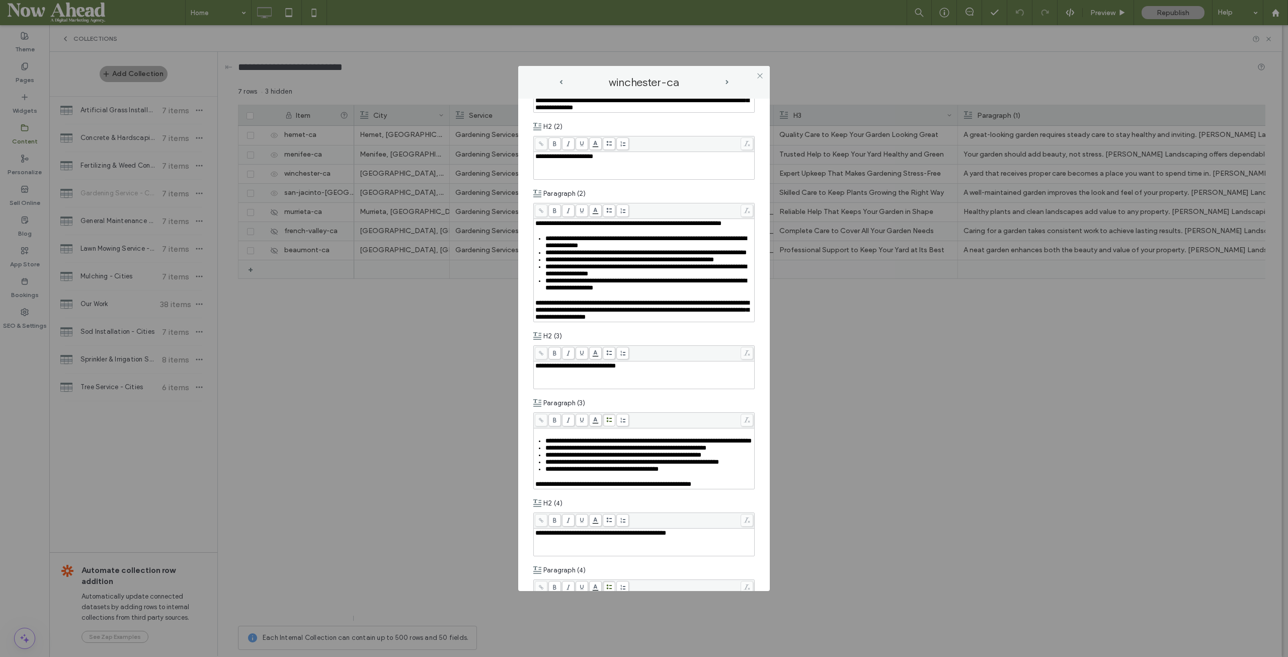
click at [726, 80] on span "next-arrow" at bounding box center [727, 82] width 3 height 5
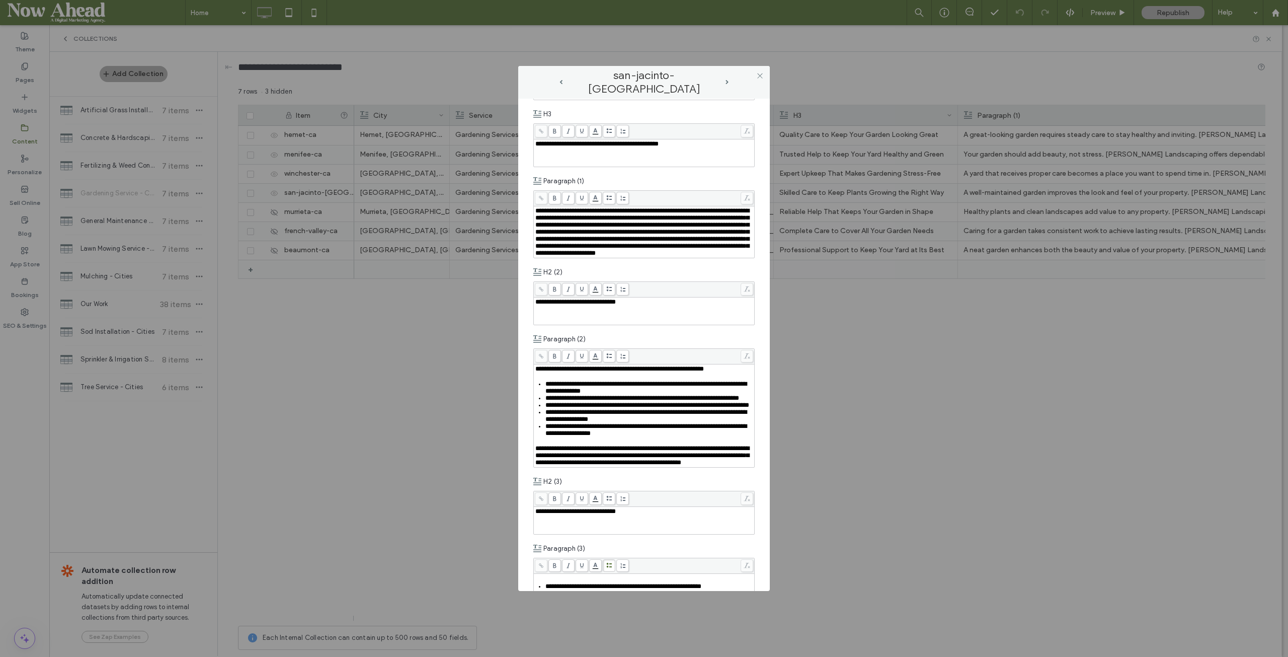
scroll to position [403, 0]
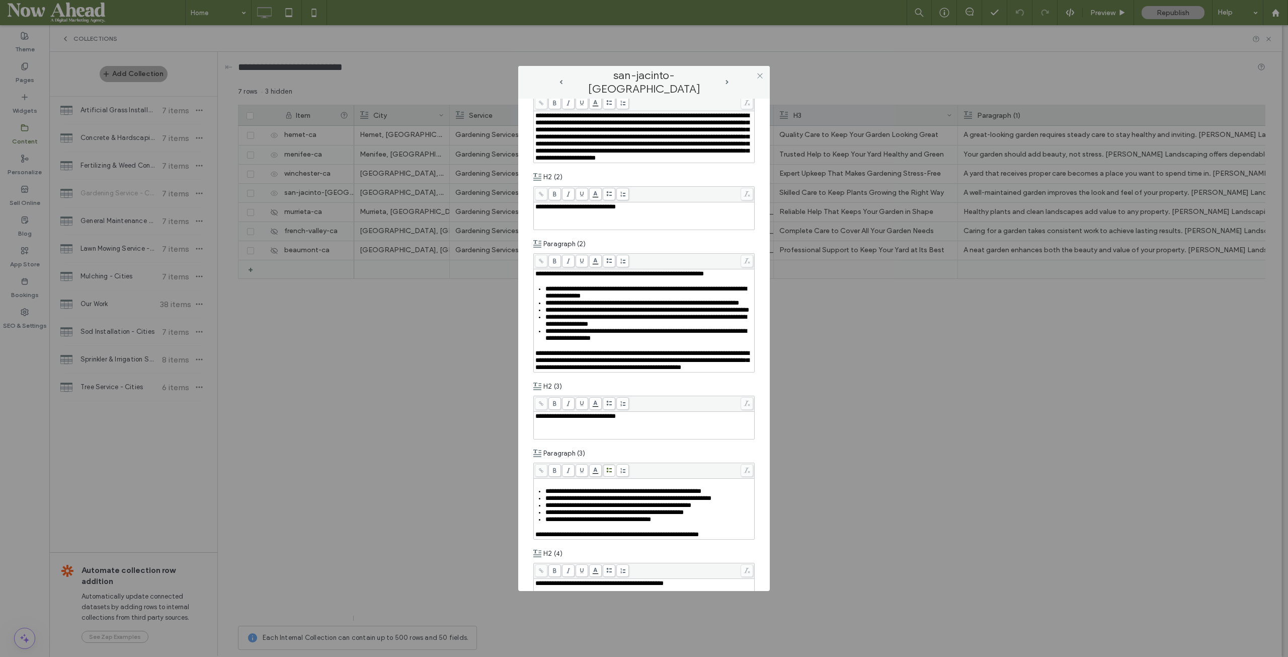
click at [685, 277] on span "**********" at bounding box center [619, 273] width 169 height 7
click at [727, 81] on span "next-arrow" at bounding box center [727, 82] width 3 height 5
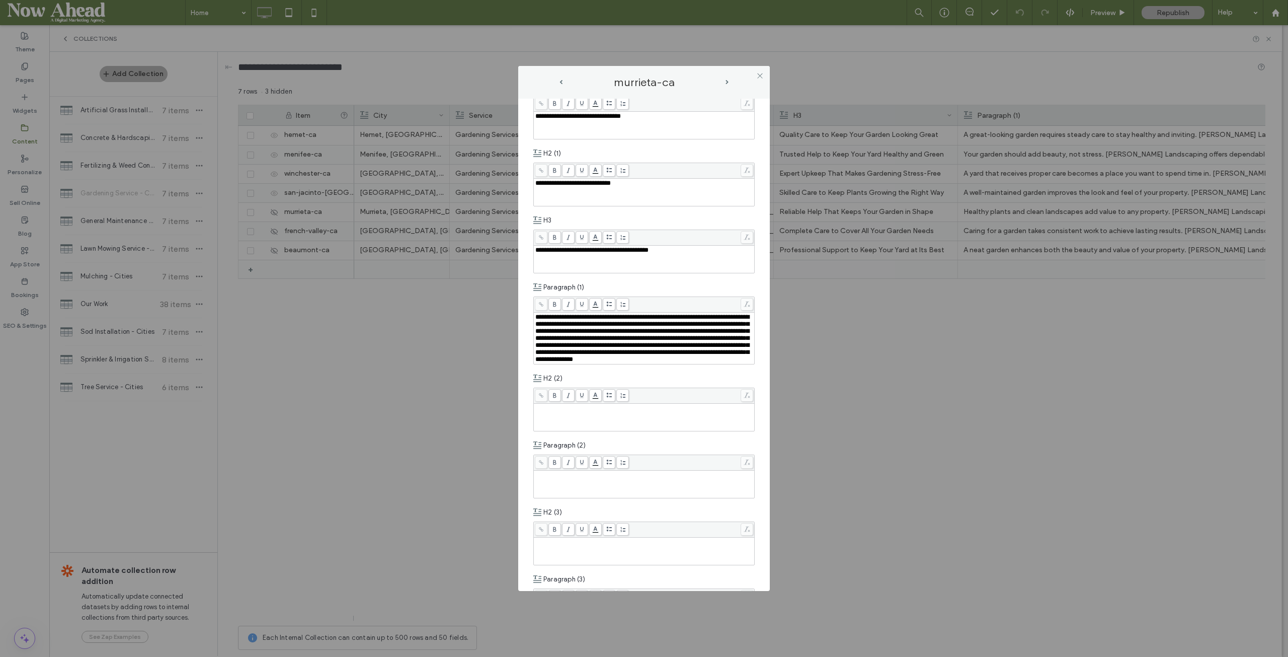
scroll to position [50, 0]
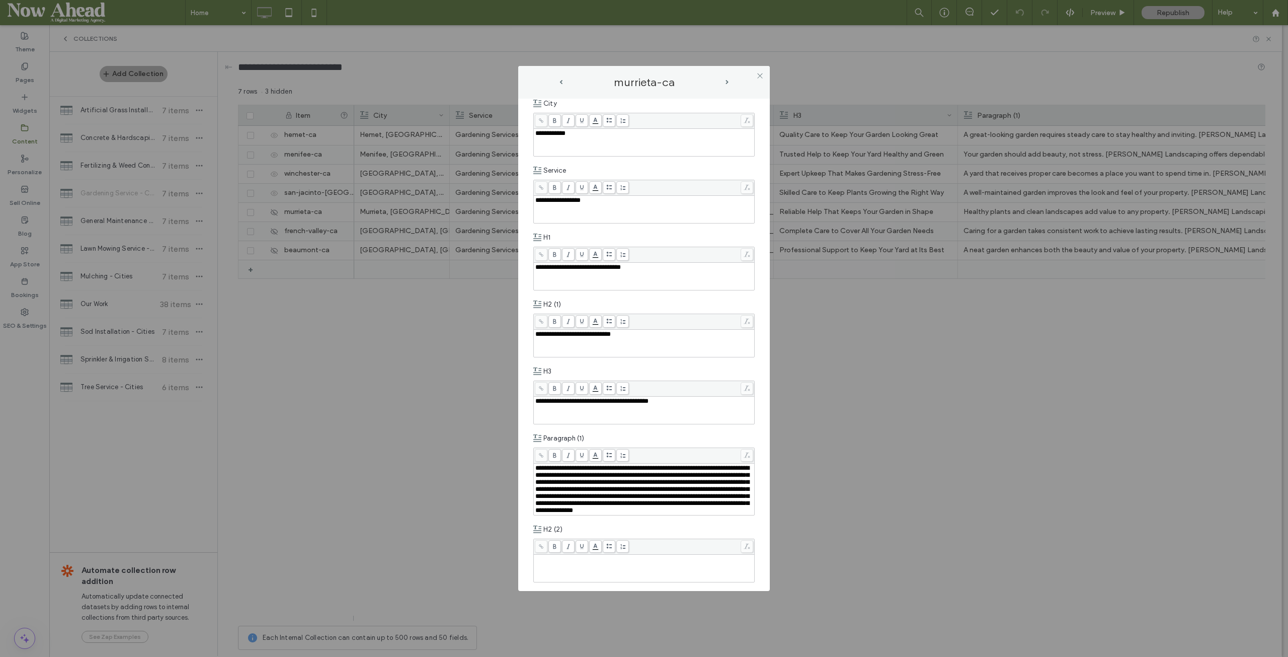
click at [562, 84] on div "murrieta-ca" at bounding box center [643, 82] width 171 height 13
click at [562, 83] on span "prev-arrow" at bounding box center [560, 82] width 3 height 5
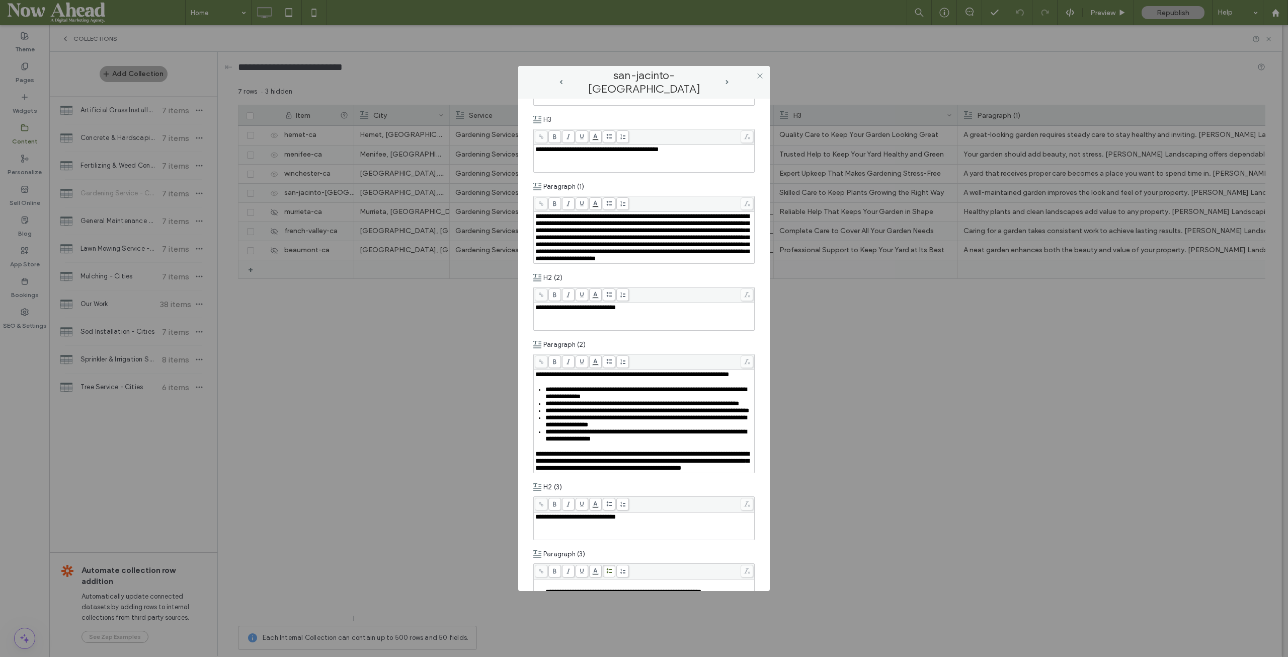
scroll to position [403, 0]
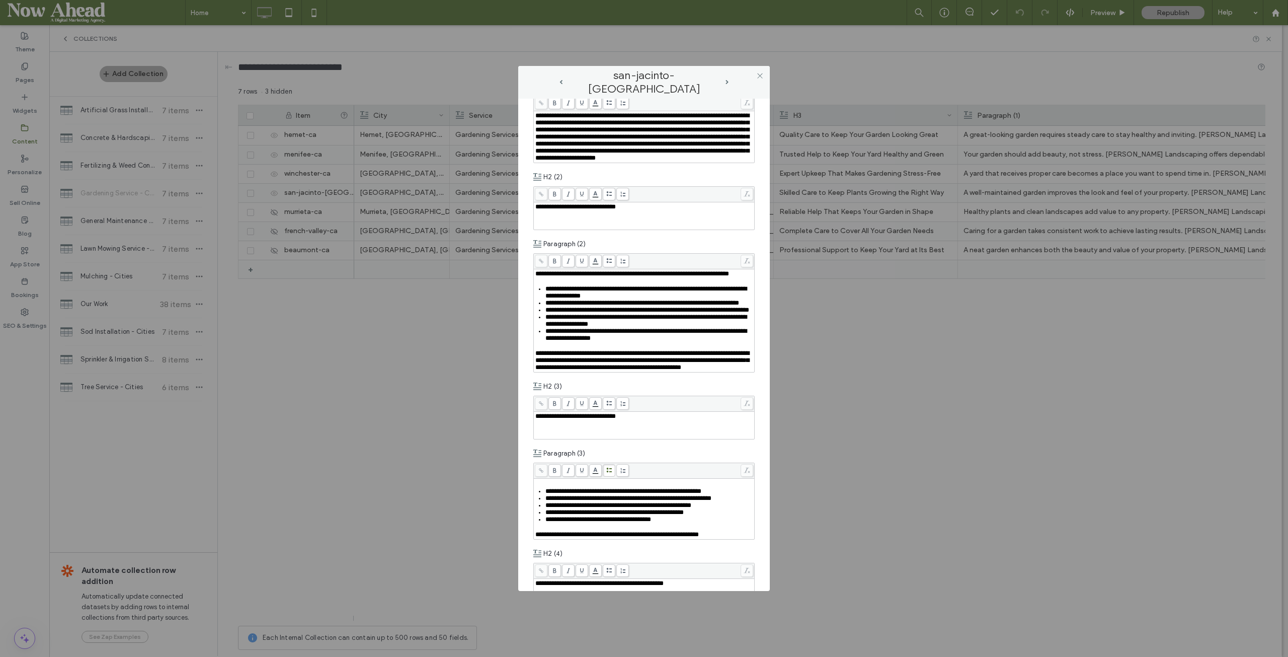
click at [726, 83] on span "next-arrow" at bounding box center [727, 82] width 3 height 5
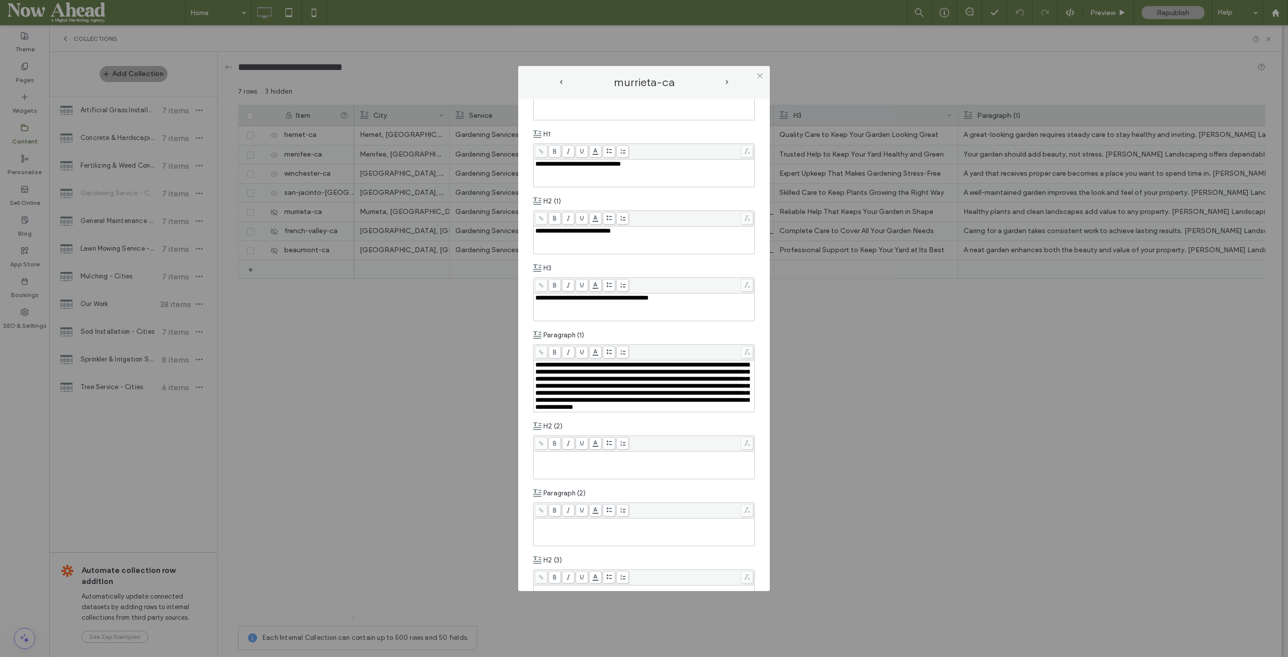
scroll to position [302, 0]
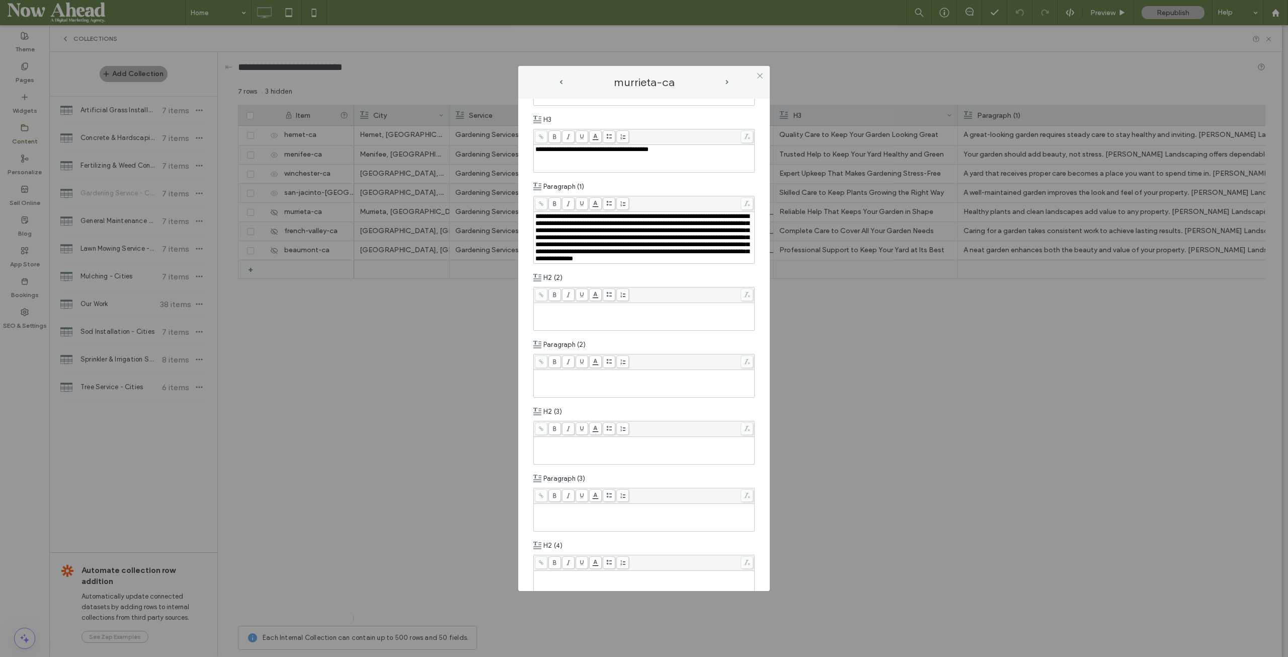
click at [583, 396] on div "Rich Text Editor" at bounding box center [644, 383] width 218 height 25
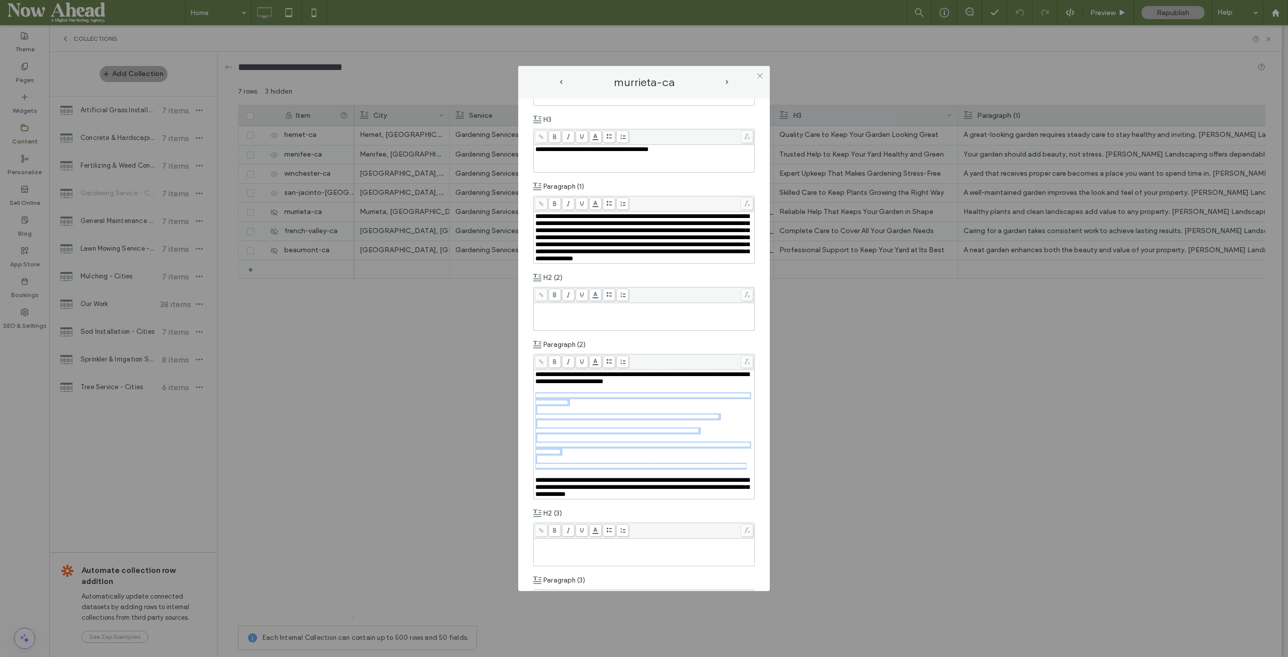
drag, startPoint x: 606, startPoint y: 506, endPoint x: 533, endPoint y: 411, distance: 119.5
click at [533, 411] on div "**********" at bounding box center [644, 345] width 252 height 493
click at [609, 363] on use at bounding box center [610, 361] width 6 height 5
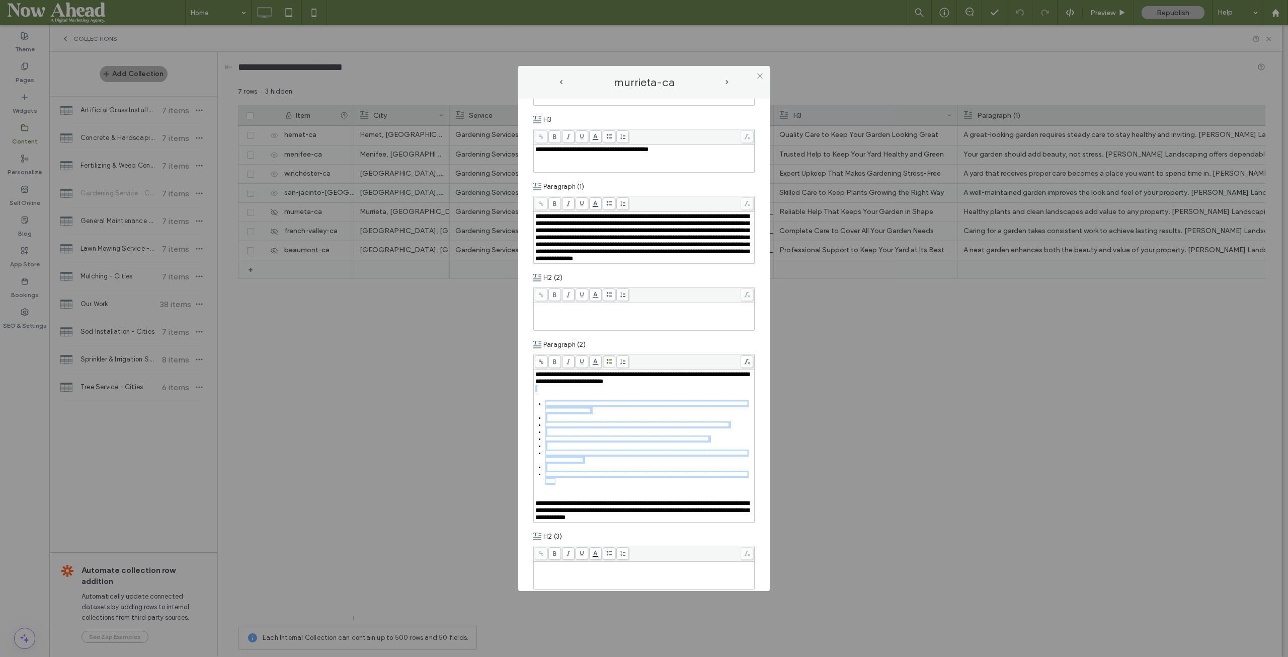
click at [564, 421] on div "Rich Text Editor" at bounding box center [649, 417] width 208 height 7
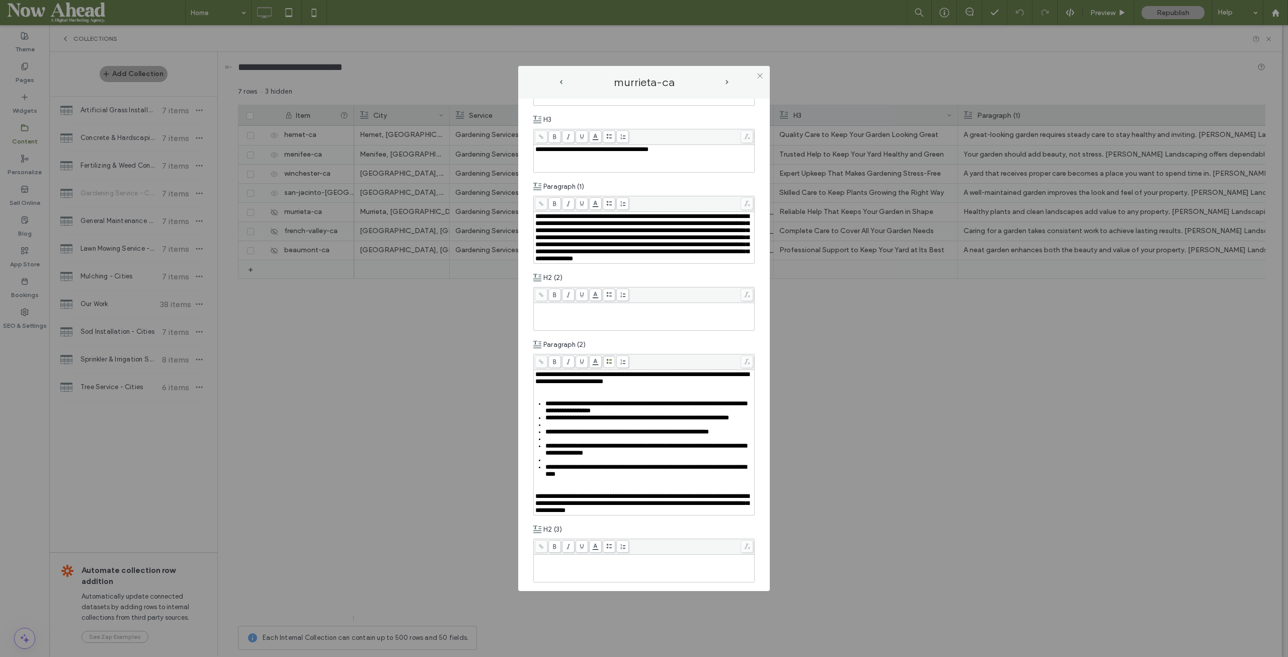
click at [560, 409] on div "**********" at bounding box center [644, 442] width 218 height 143
click at [557, 392] on div "Rich Text Editor" at bounding box center [644, 388] width 218 height 7
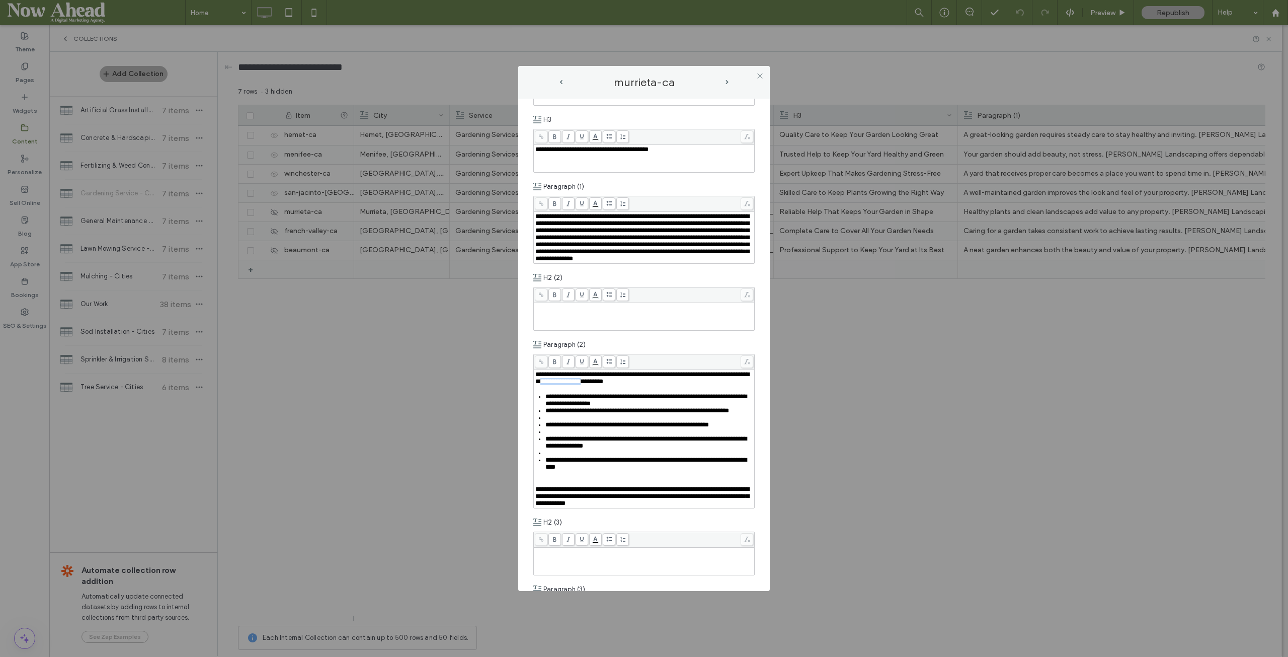
drag, startPoint x: 593, startPoint y: 394, endPoint x: 640, endPoint y: 396, distance: 47.3
click at [640, 384] on span "**********" at bounding box center [642, 378] width 214 height 14
click at [561, 421] on div "Rich Text Editor" at bounding box center [649, 417] width 208 height 7
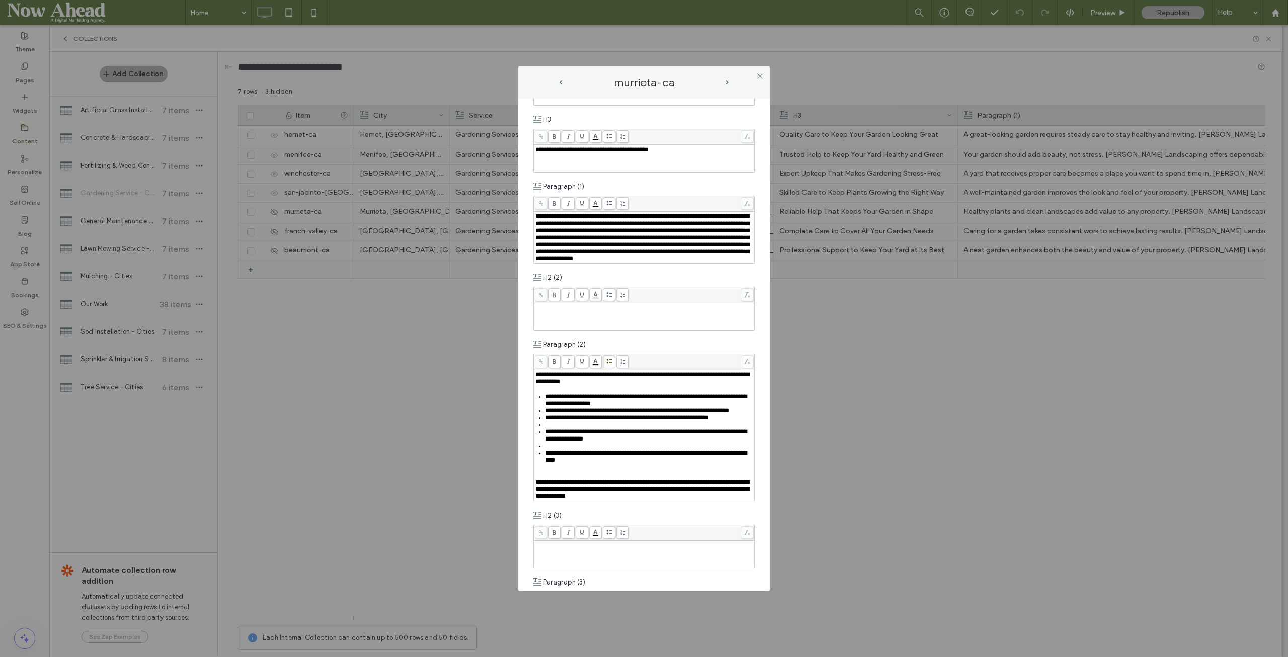
click at [559, 428] on div "Rich Text Editor" at bounding box center [649, 424] width 208 height 7
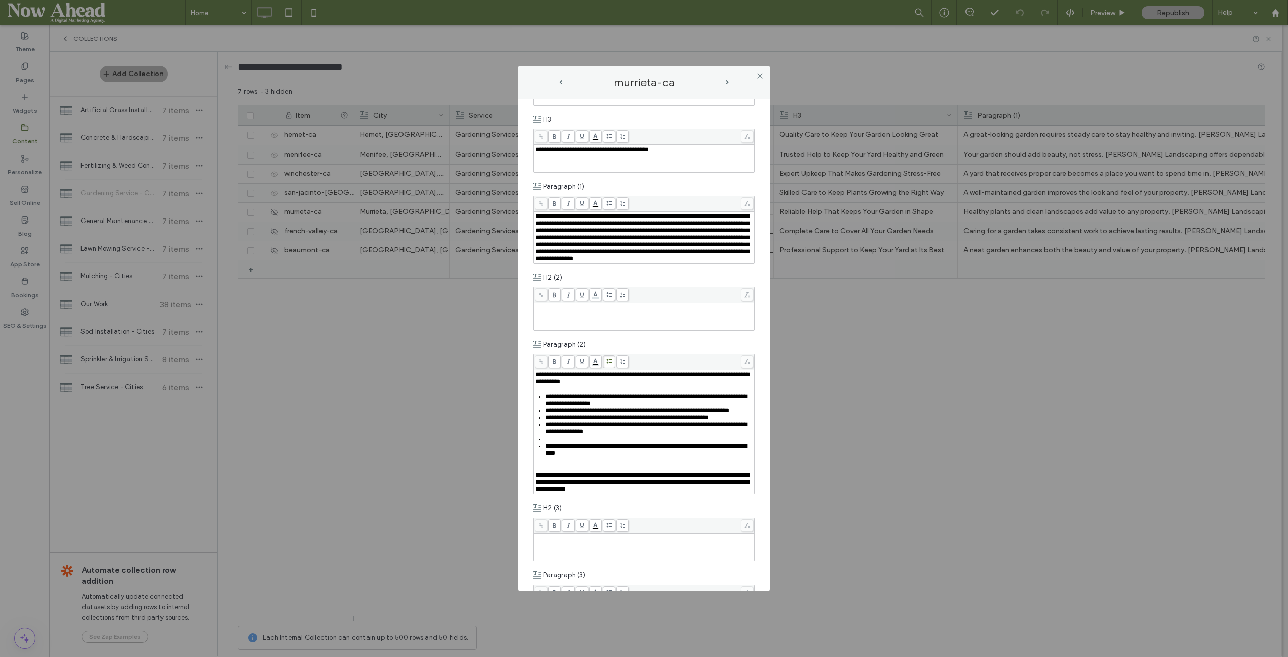
click at [551, 437] on div "Rich Text Editor" at bounding box center [649, 438] width 208 height 7
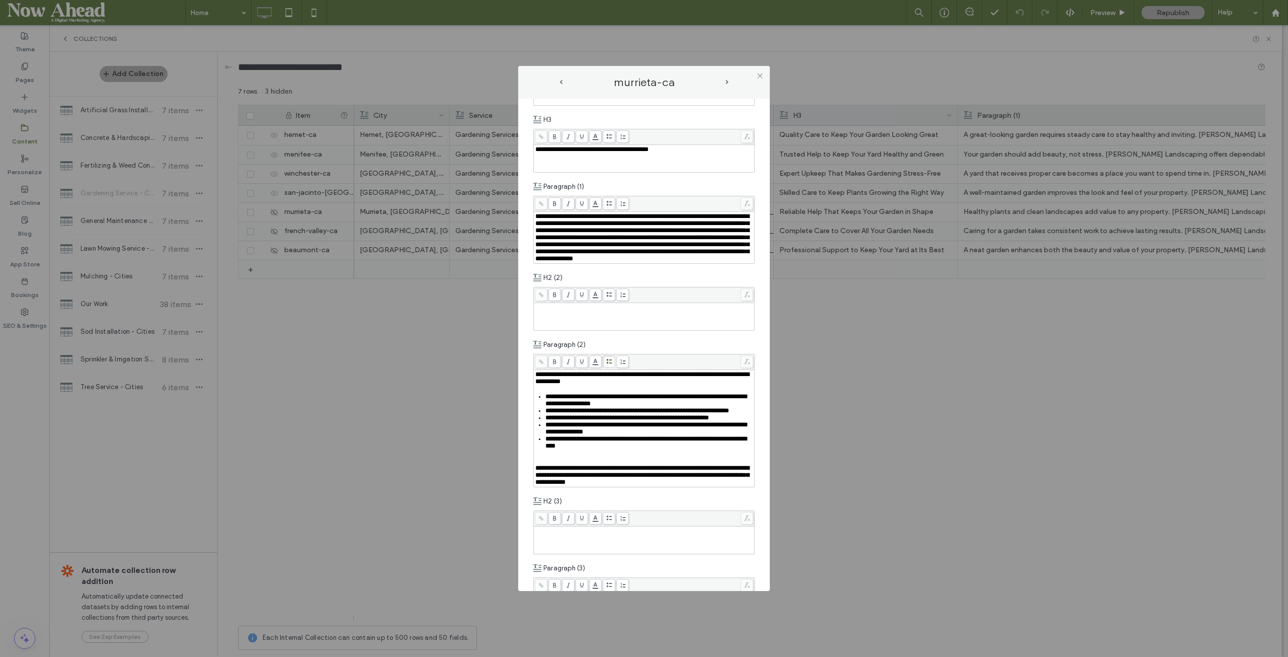
click at [550, 437] on div "Rich Text Editor" at bounding box center [644, 460] width 218 height 7
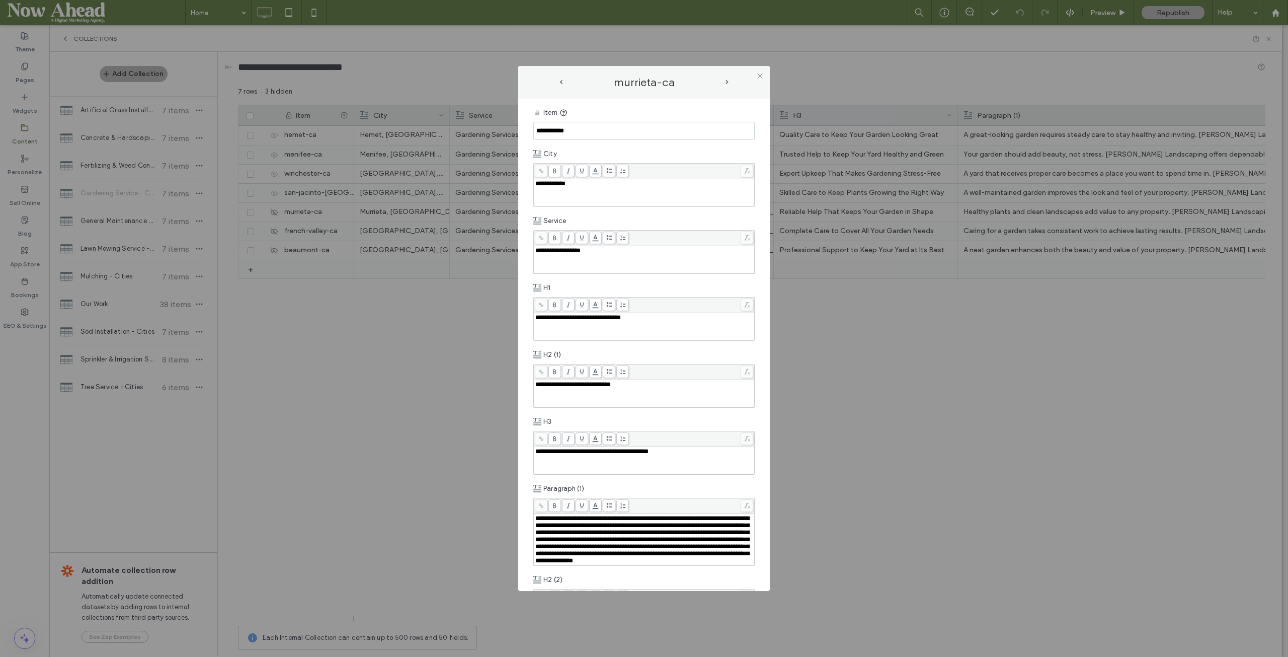
scroll to position [302, 0]
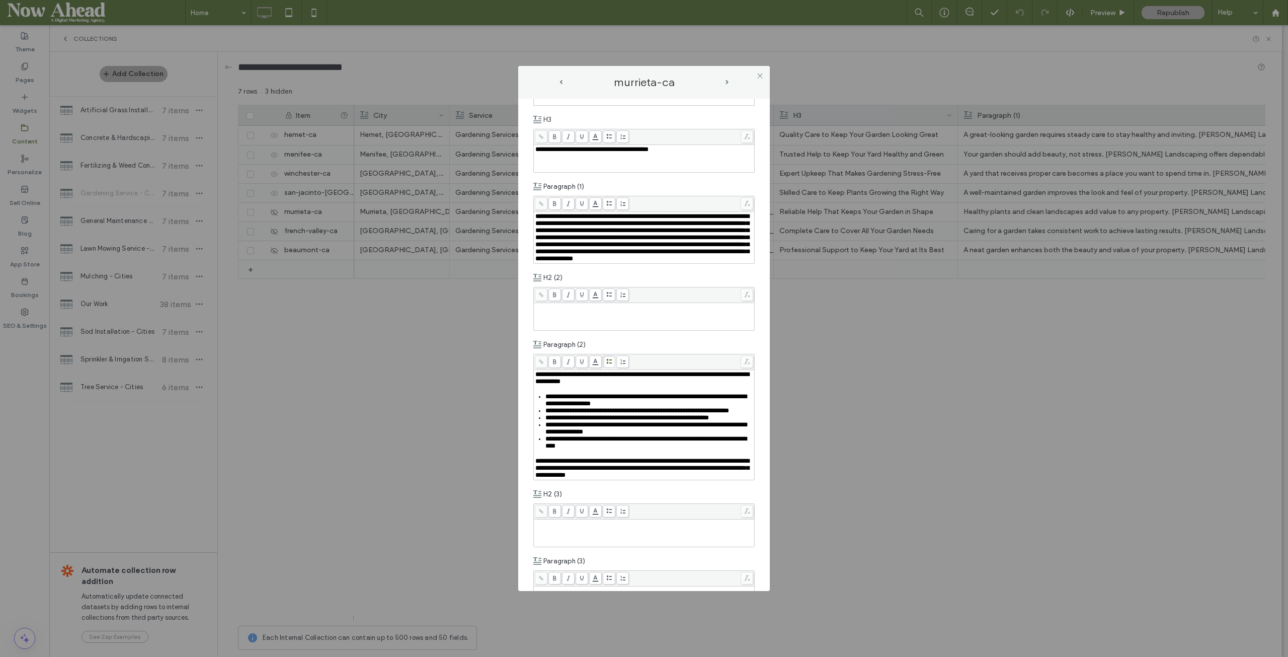
click at [727, 81] on span "next-arrow" at bounding box center [727, 82] width 3 height 5
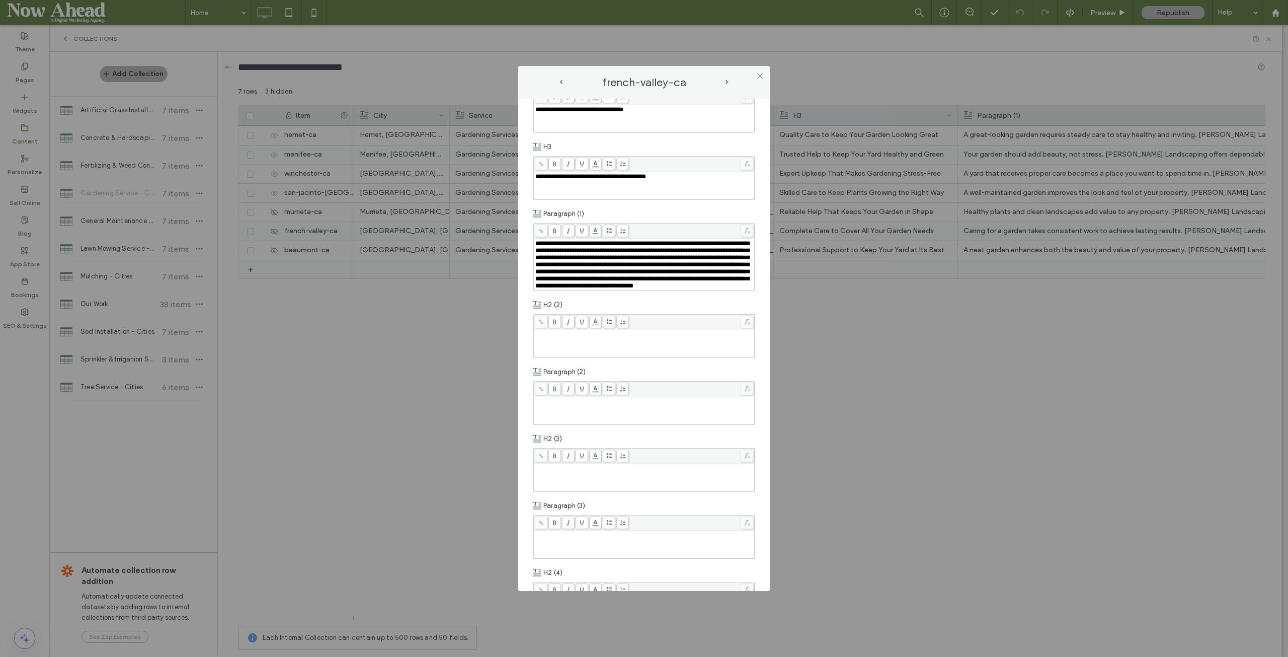
scroll to position [352, 0]
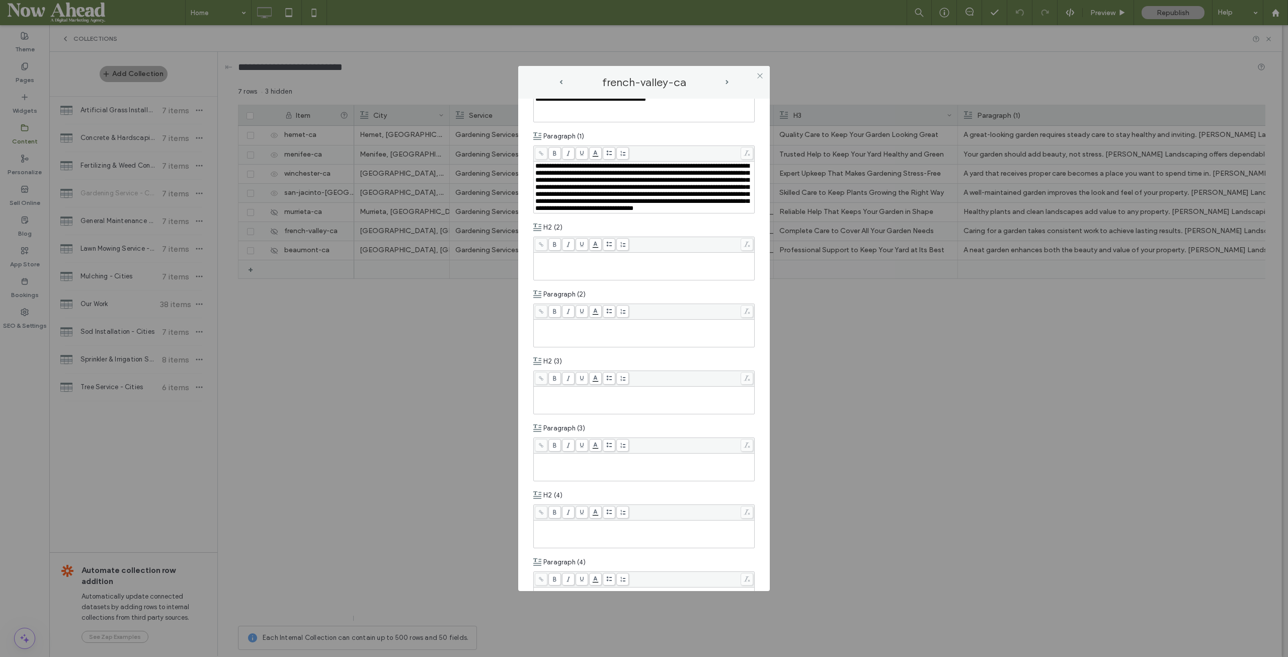
click at [558, 346] on div "Rich Text Editor" at bounding box center [644, 332] width 218 height 25
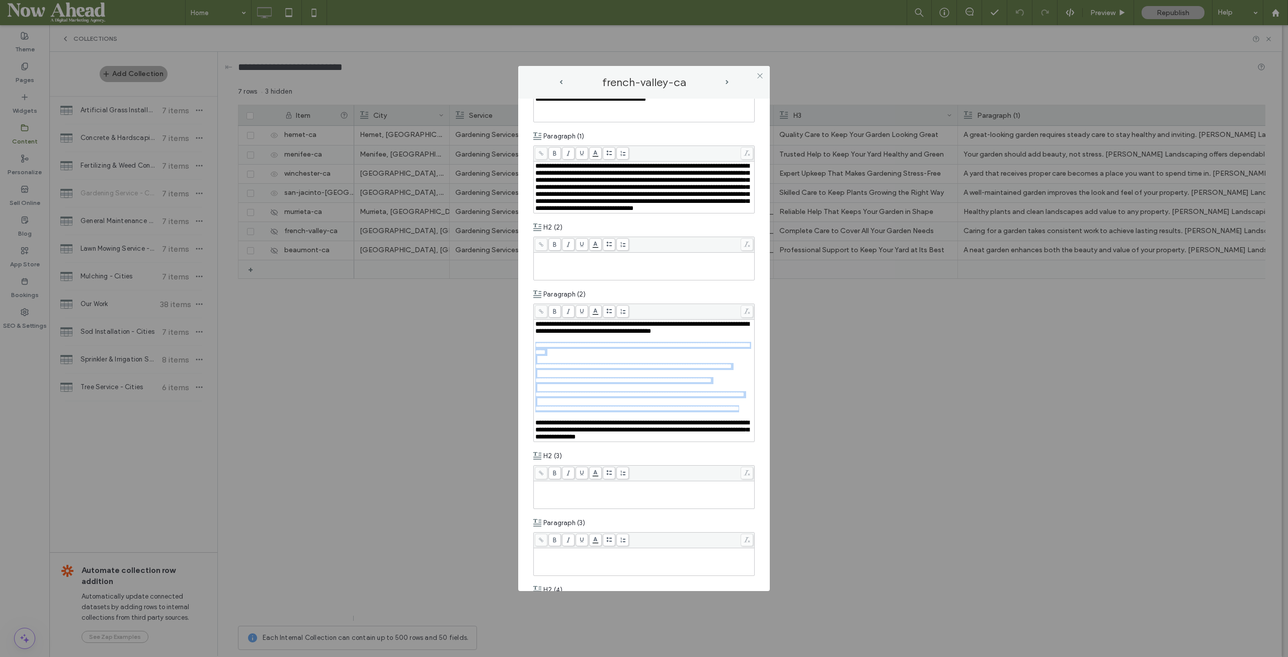
drag, startPoint x: 536, startPoint y: 369, endPoint x: 623, endPoint y: 473, distance: 135.7
click at [623, 440] on div "**********" at bounding box center [644, 380] width 218 height 120
click at [611, 317] on span at bounding box center [609, 311] width 13 height 13
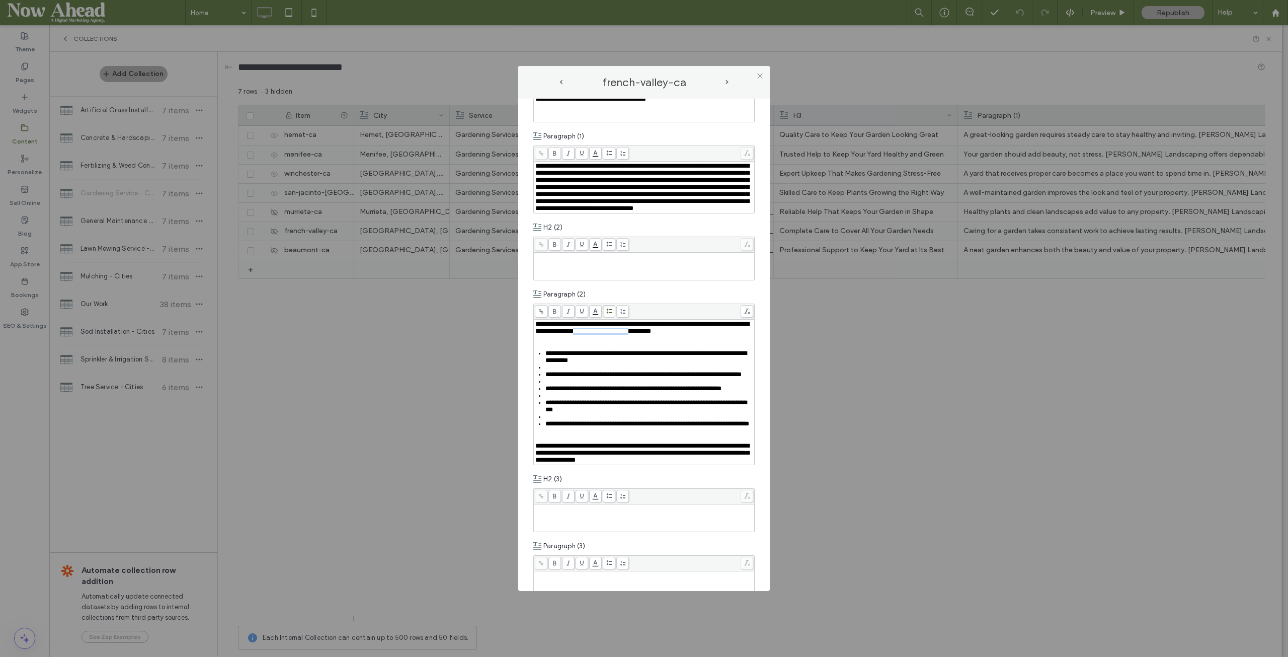
drag, startPoint x: 631, startPoint y: 352, endPoint x: 695, endPoint y: 354, distance: 64.4
click at [695, 334] on span "**********" at bounding box center [642, 327] width 214 height 14
click at [553, 371] on div "Rich Text Editor" at bounding box center [649, 367] width 208 height 7
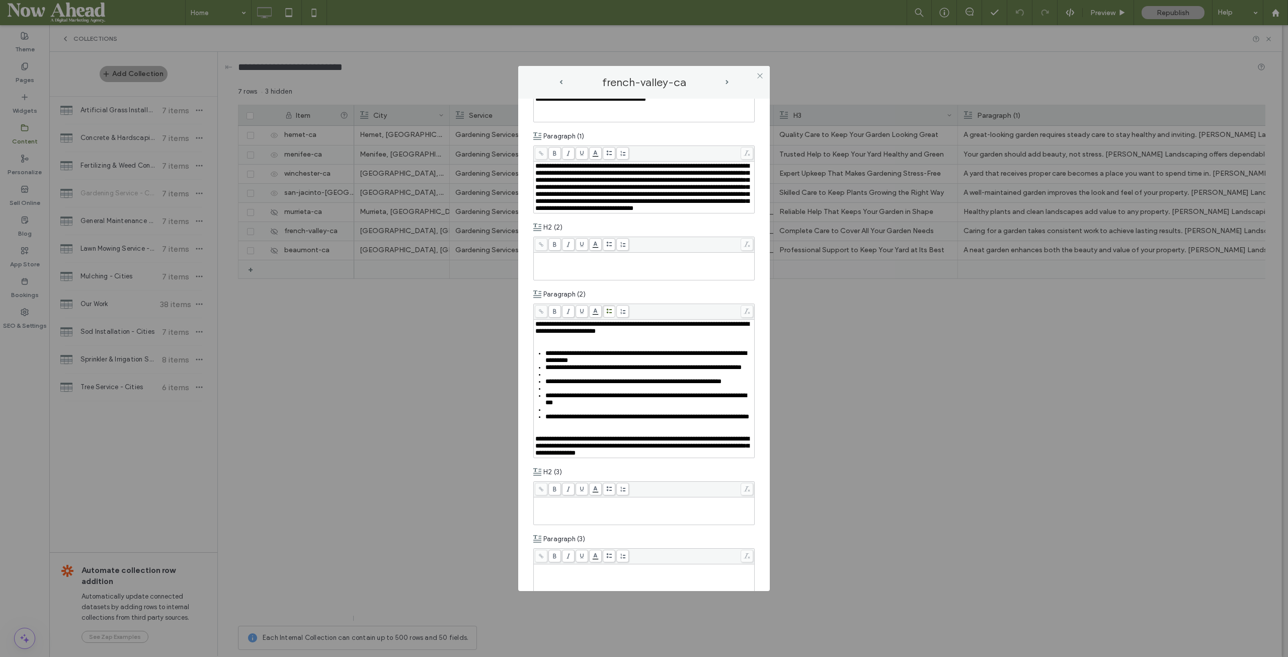
click at [553, 378] on div "Rich Text Editor" at bounding box center [649, 374] width 208 height 7
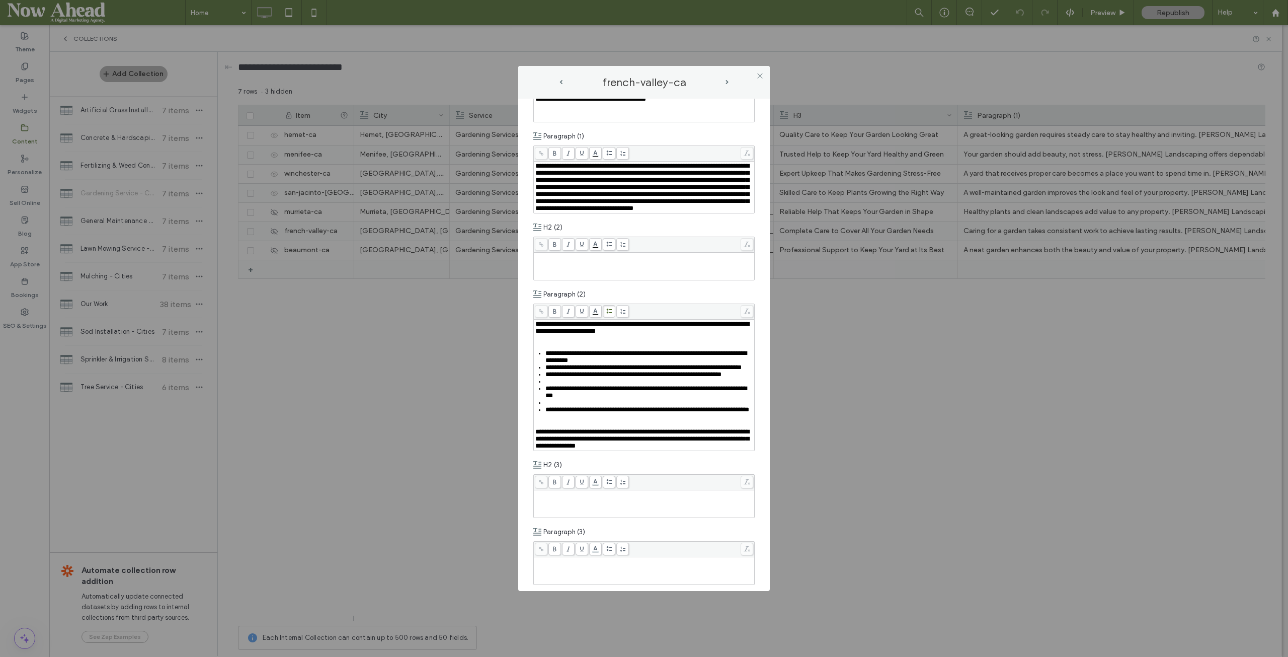
click at [559, 385] on div "Rich Text Editor" at bounding box center [649, 381] width 208 height 7
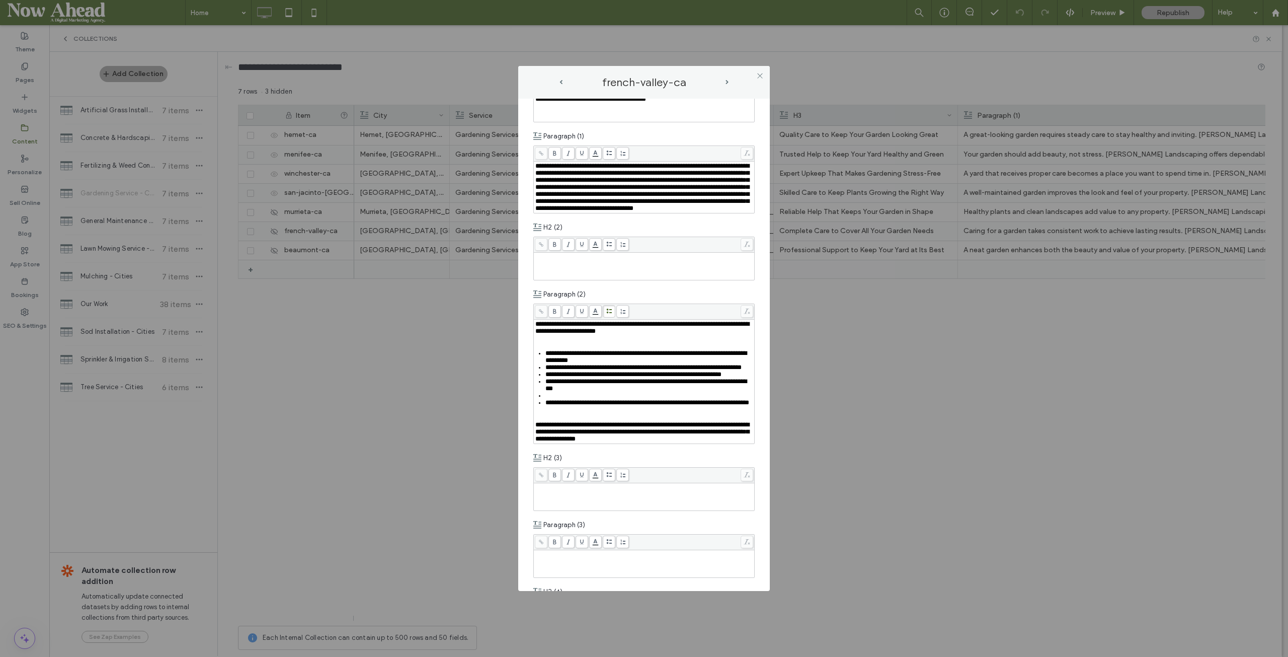
click at [553, 399] on div "Rich Text Editor" at bounding box center [649, 395] width 208 height 7
click at [540, 414] on div "Rich Text Editor" at bounding box center [644, 410] width 218 height 7
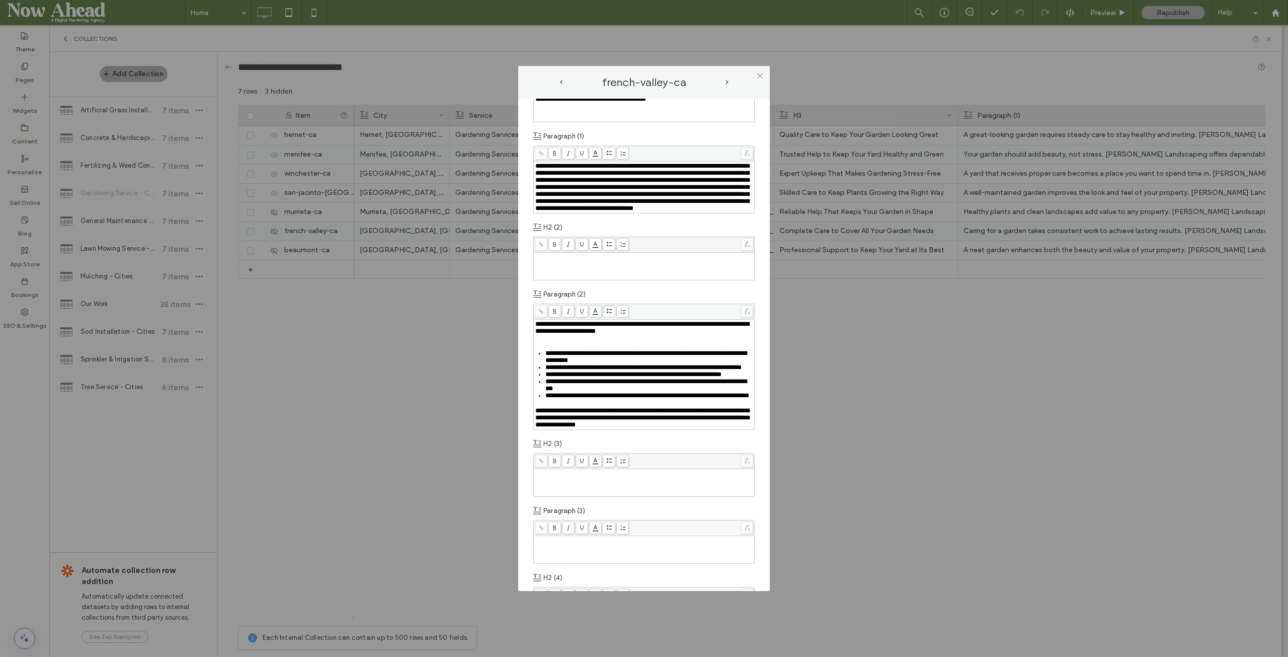
click at [549, 342] on div "Rich Text Editor" at bounding box center [644, 338] width 218 height 7
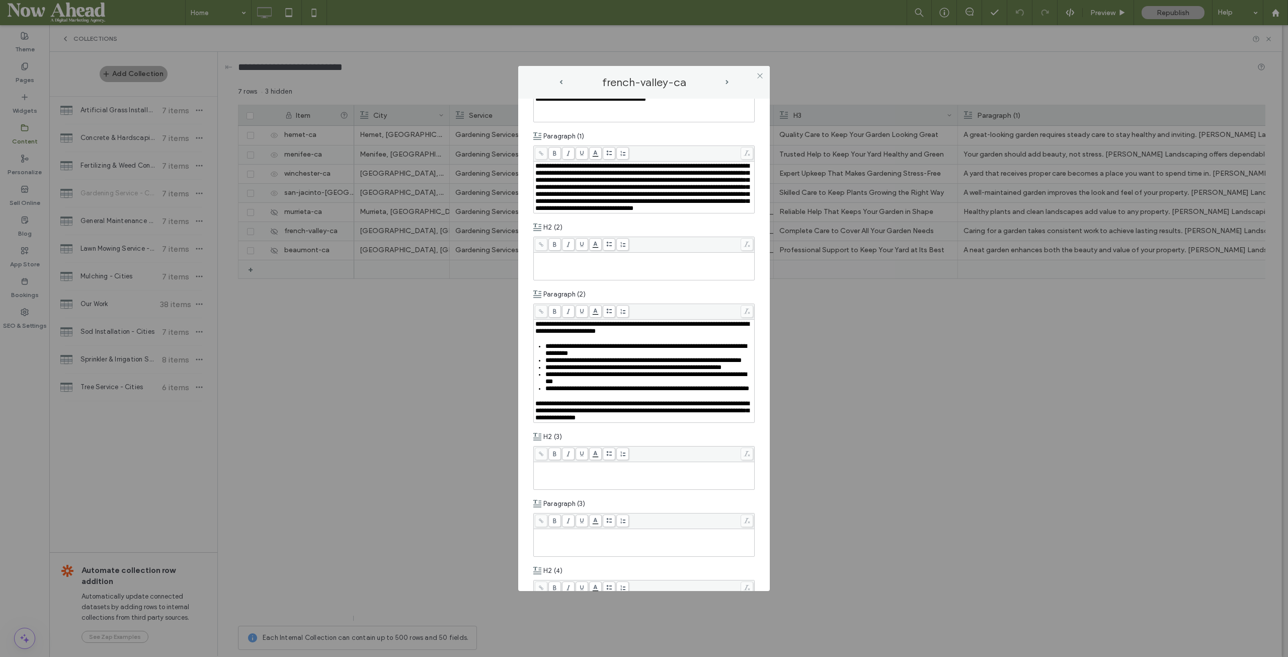
click at [729, 80] on span "next-arrow" at bounding box center [727, 82] width 5 height 5
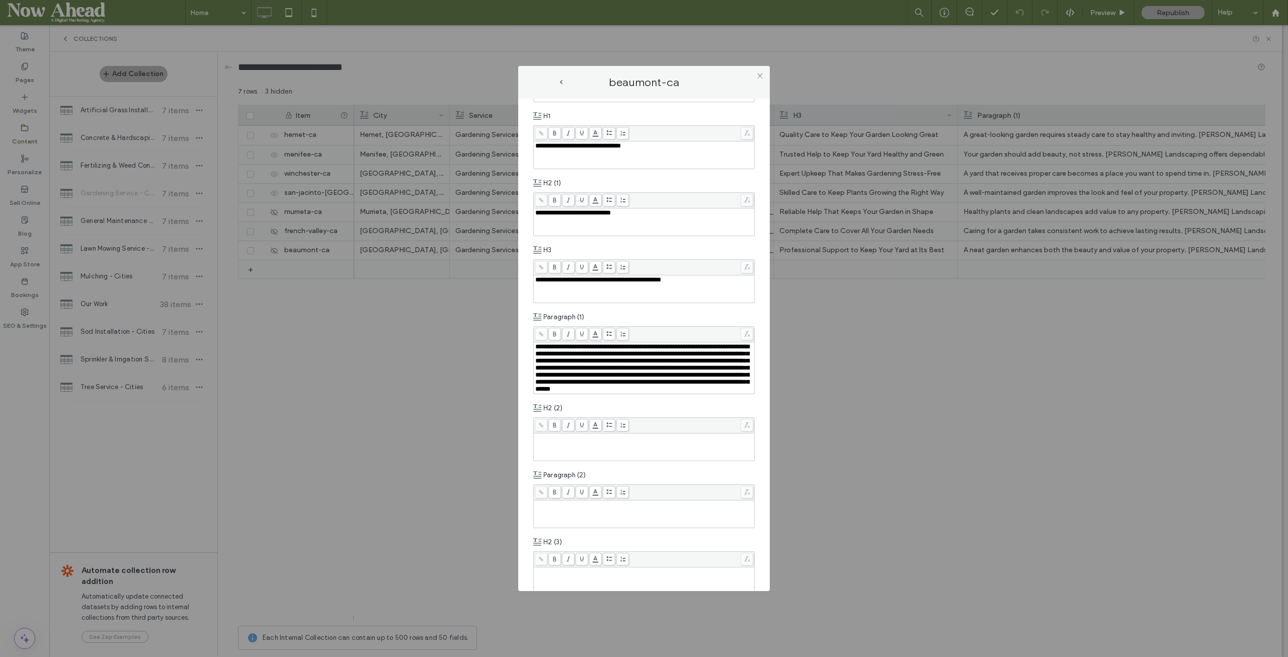
scroll to position [302, 0]
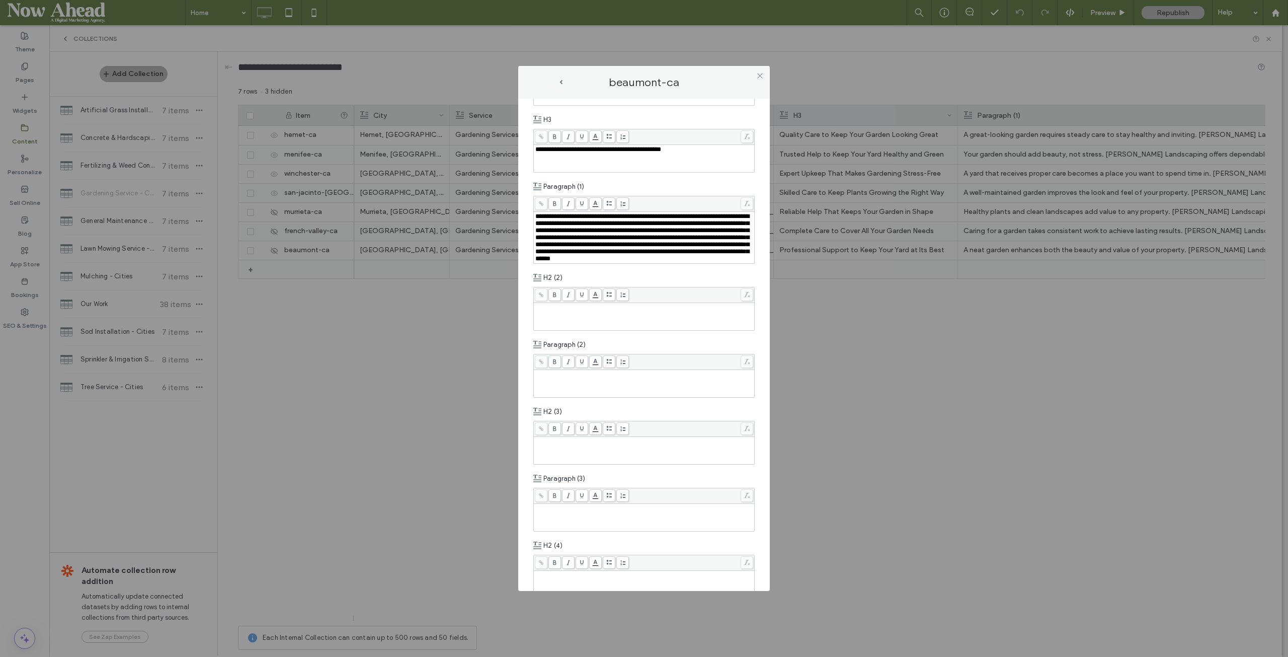
click at [560, 390] on div "Rich Text Editor" at bounding box center [644, 383] width 218 height 25
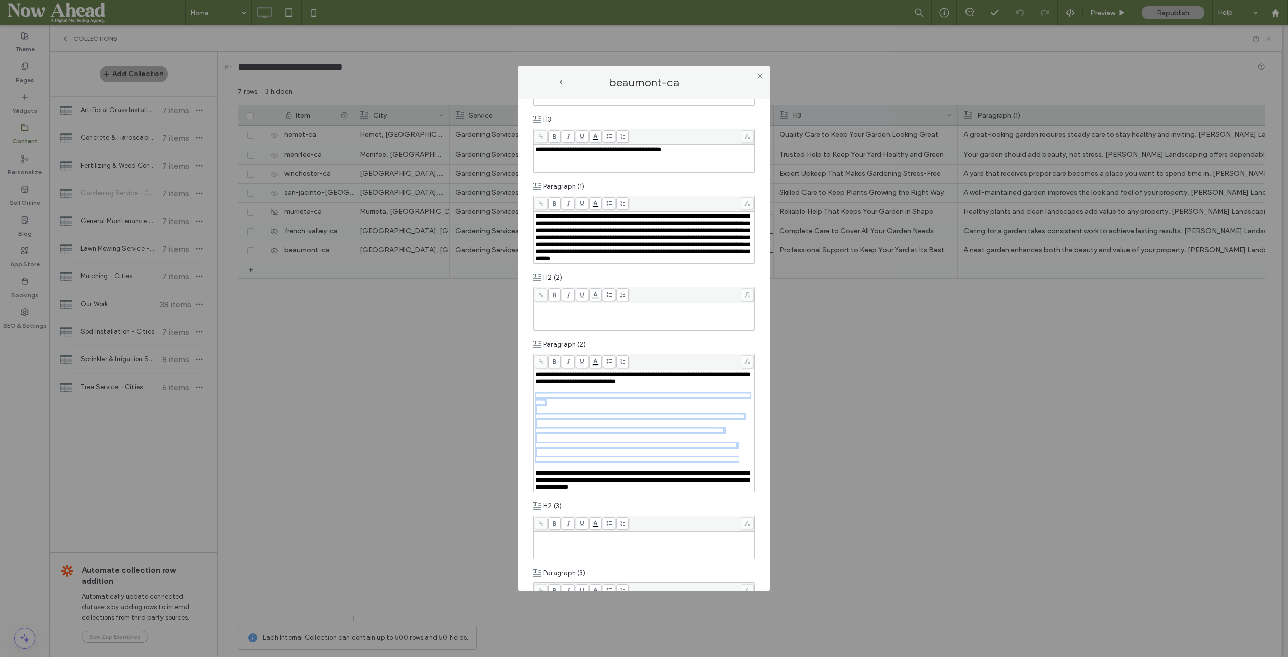
drag, startPoint x: 588, startPoint y: 512, endPoint x: 535, endPoint y: 409, distance: 115.9
click at [535, 409] on div "**********" at bounding box center [644, 431] width 218 height 120
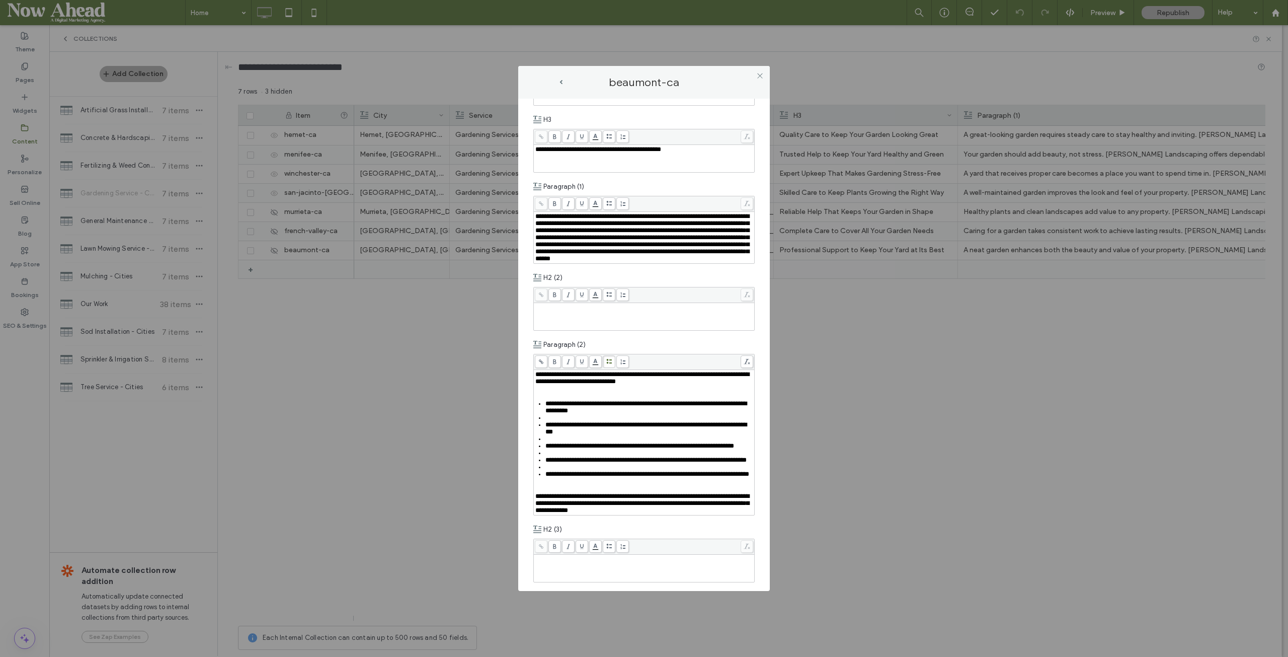
click at [609, 364] on icon at bounding box center [609, 362] width 6 height 6
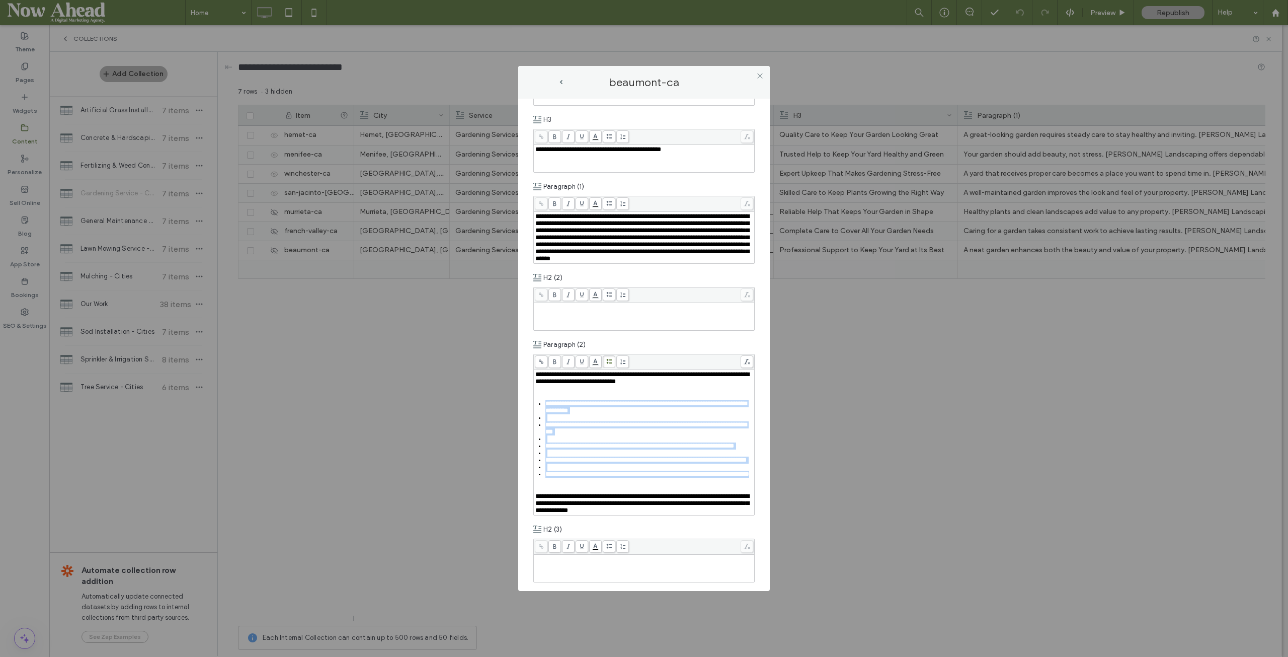
click at [561, 421] on div "Rich Text Editor" at bounding box center [649, 417] width 208 height 7
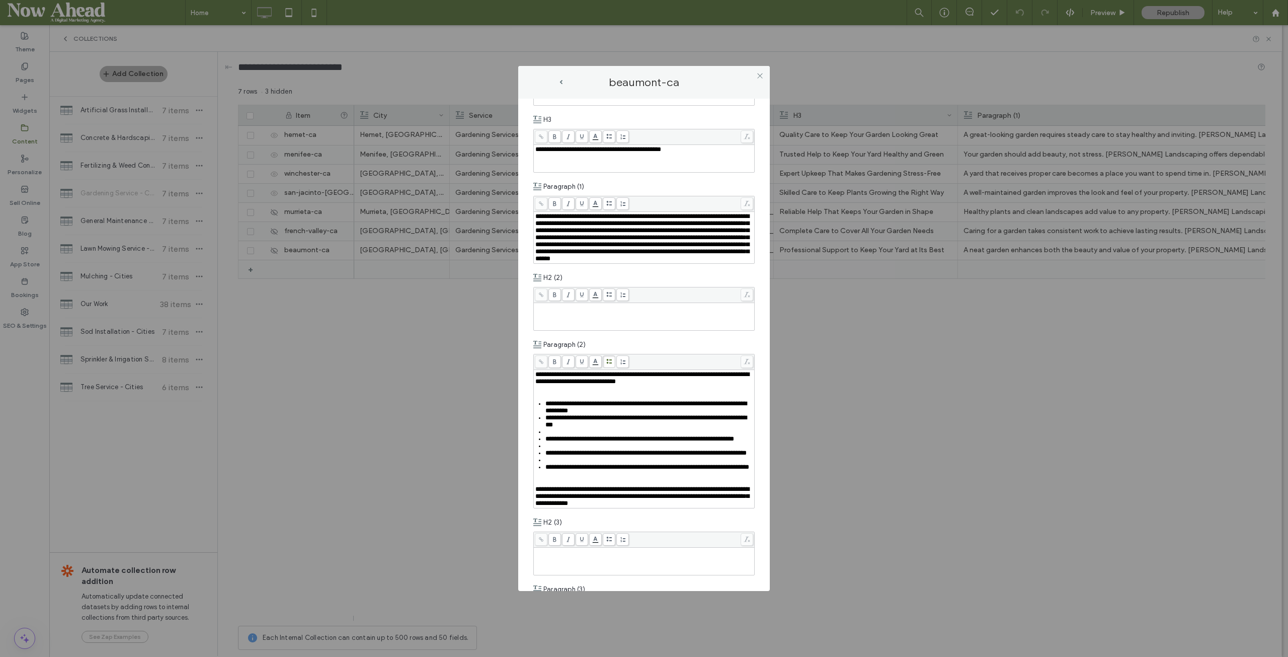
click at [556, 435] on div "Rich Text Editor" at bounding box center [649, 431] width 208 height 7
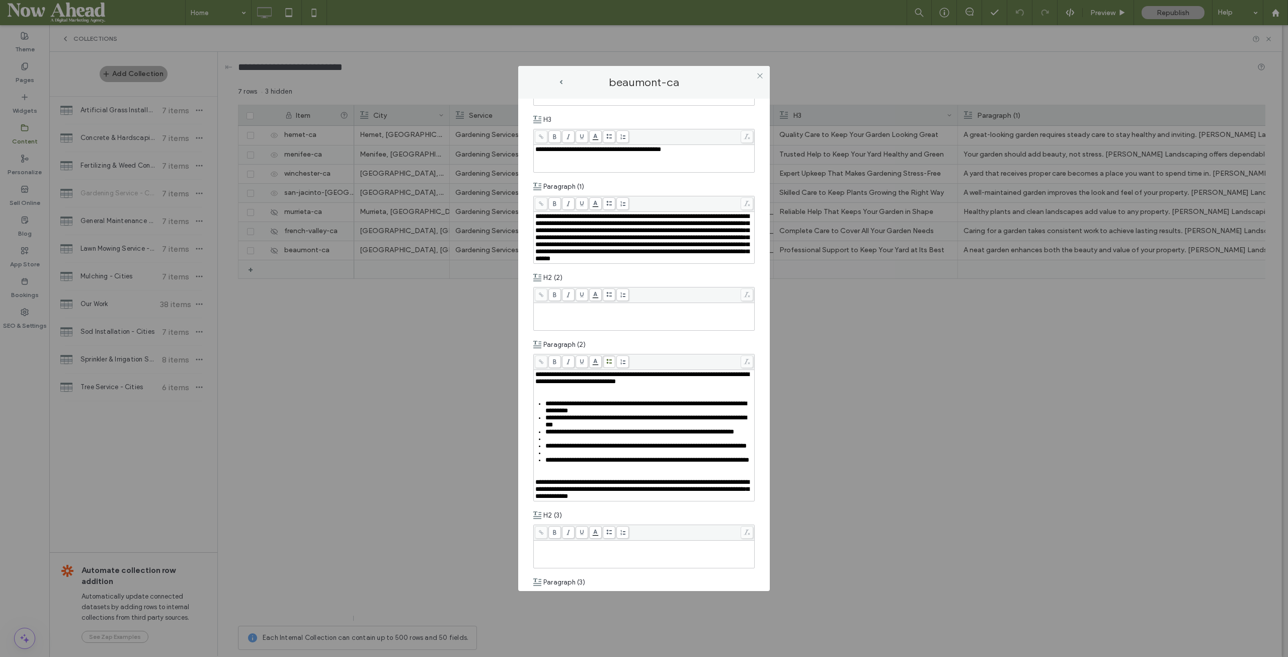
click at [552, 442] on div "Rich Text Editor" at bounding box center [649, 438] width 208 height 7
click at [551, 449] on div "Rich Text Editor" at bounding box center [649, 445] width 208 height 7
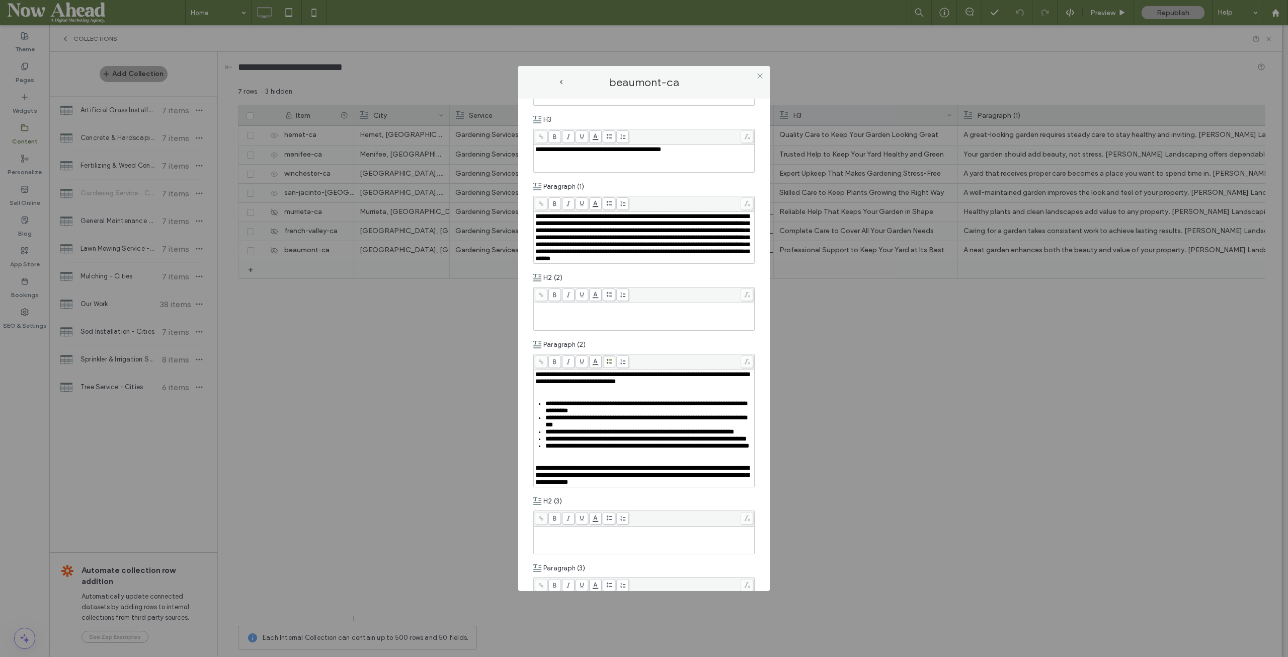
click at [549, 486] on div "**********" at bounding box center [644, 428] width 218 height 115
click at [545, 392] on div "Rich Text Editor" at bounding box center [644, 388] width 218 height 7
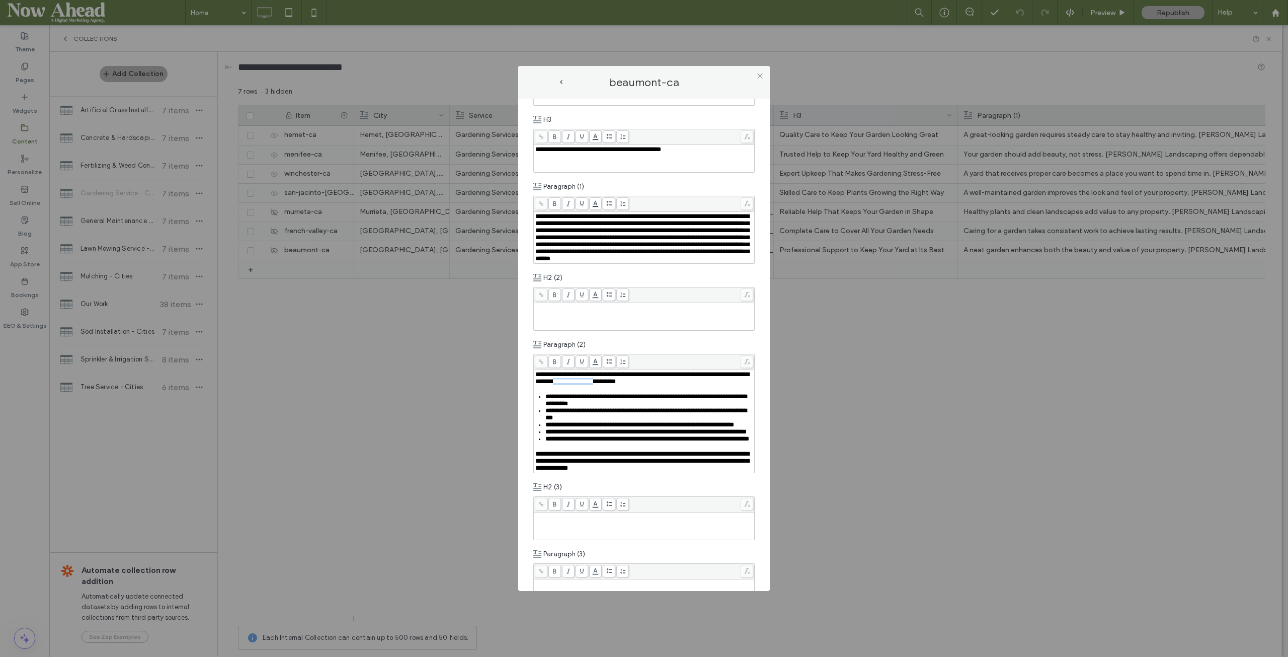
drag, startPoint x: 606, startPoint y: 394, endPoint x: 659, endPoint y: 394, distance: 52.8
click at [659, 384] on span "**********" at bounding box center [642, 378] width 214 height 14
click at [761, 73] on icon at bounding box center [760, 76] width 8 height 8
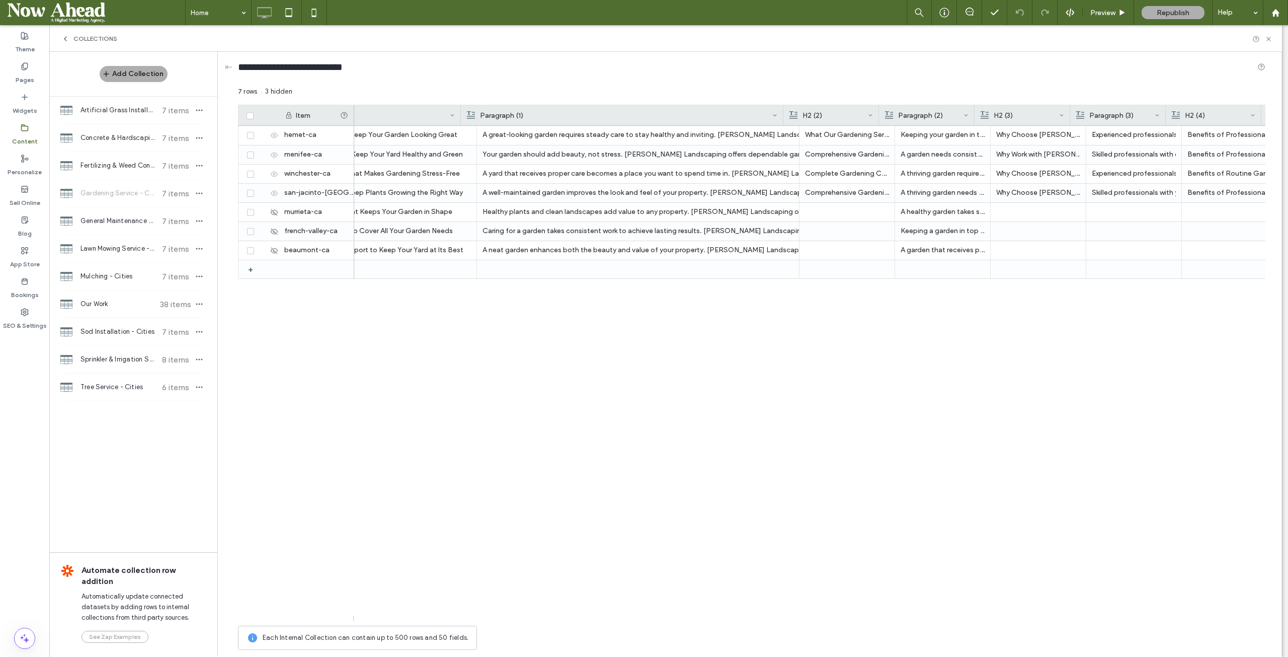
scroll to position [0, 562]
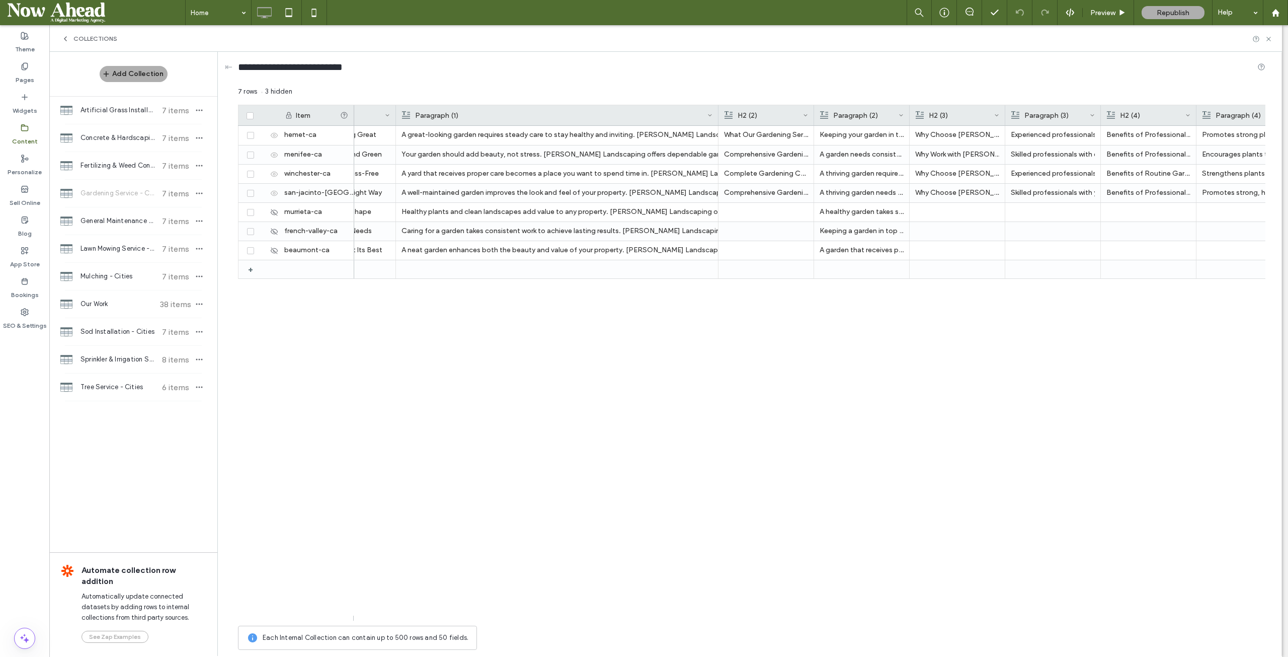
click at [814, 113] on div "Paragraph (2)" at bounding box center [862, 115] width 96 height 20
click at [813, 113] on div at bounding box center [814, 115] width 4 height 20
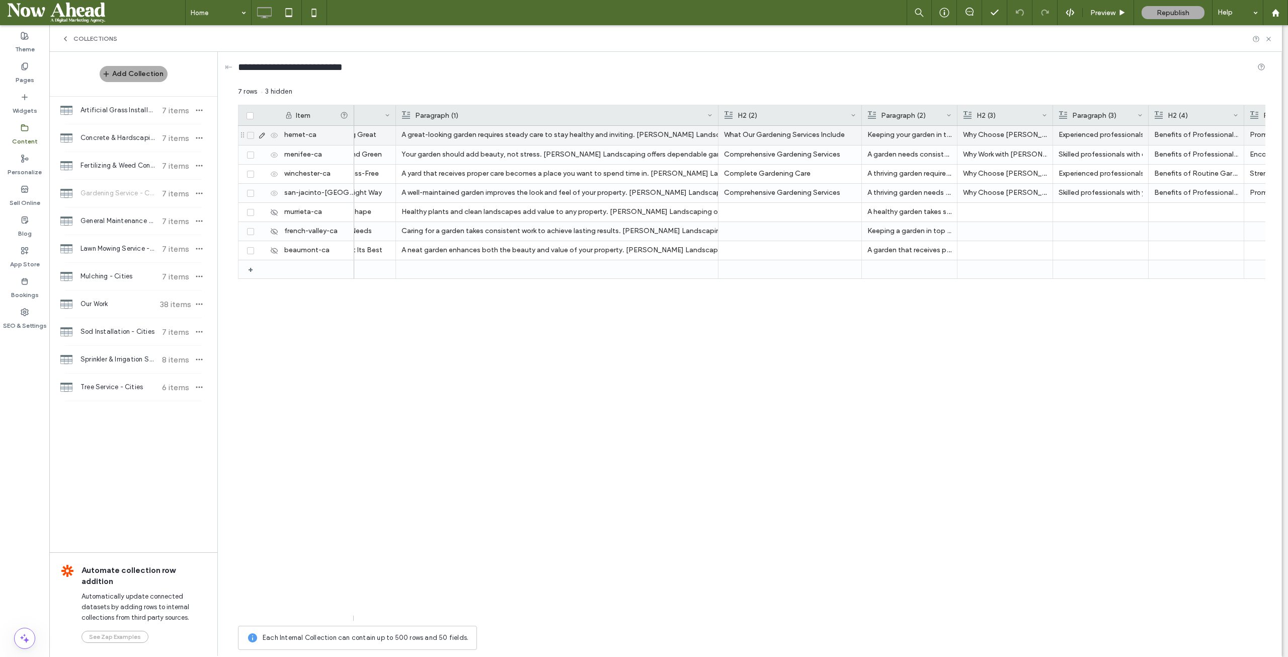
click at [772, 135] on p "What Our Gardening Services Include" at bounding box center [790, 135] width 132 height 18
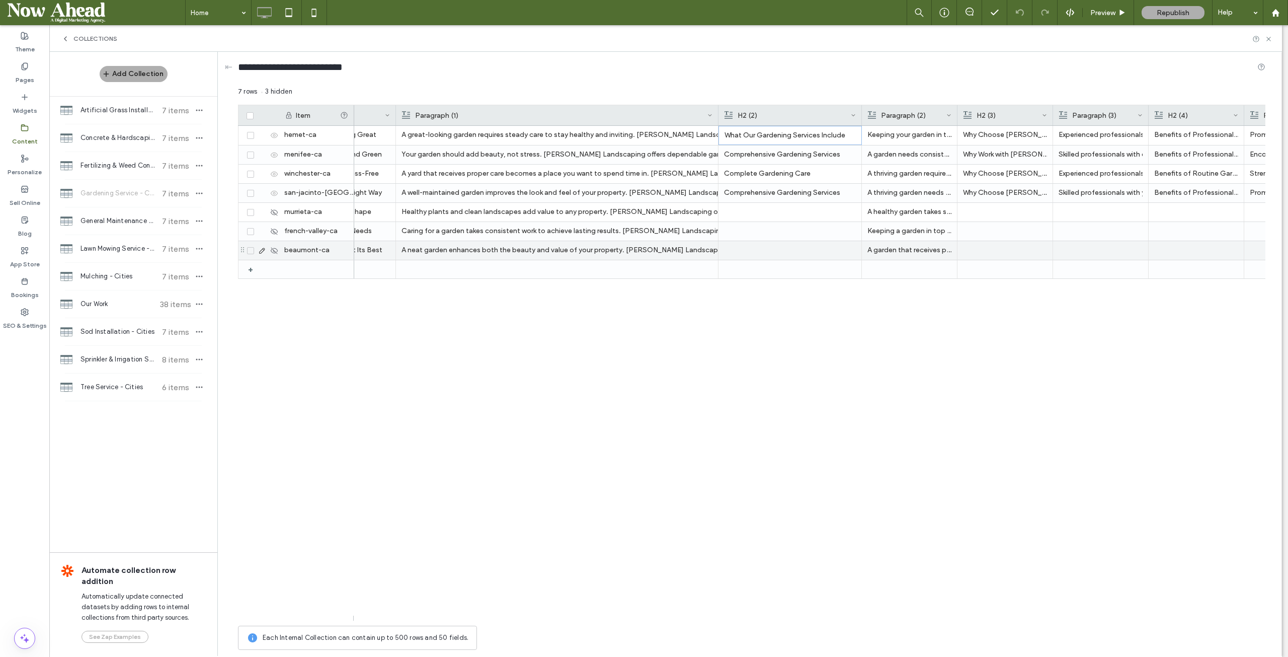
click at [786, 247] on div at bounding box center [790, 250] width 132 height 19
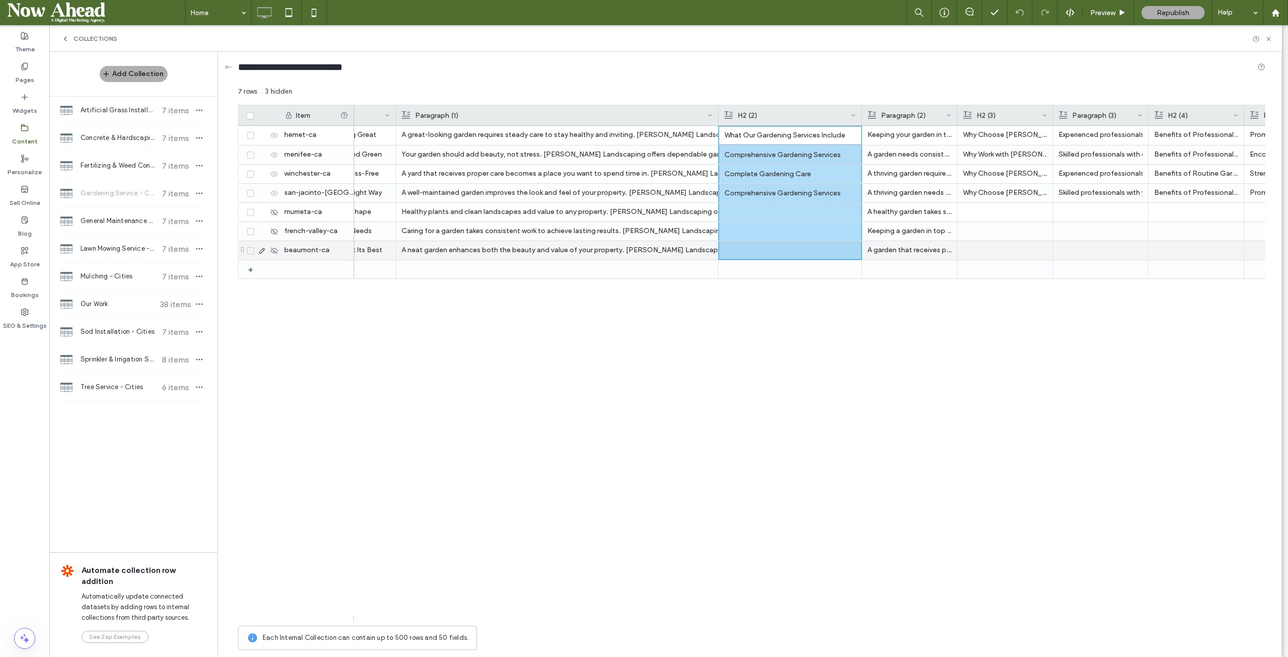
scroll to position [0, 0]
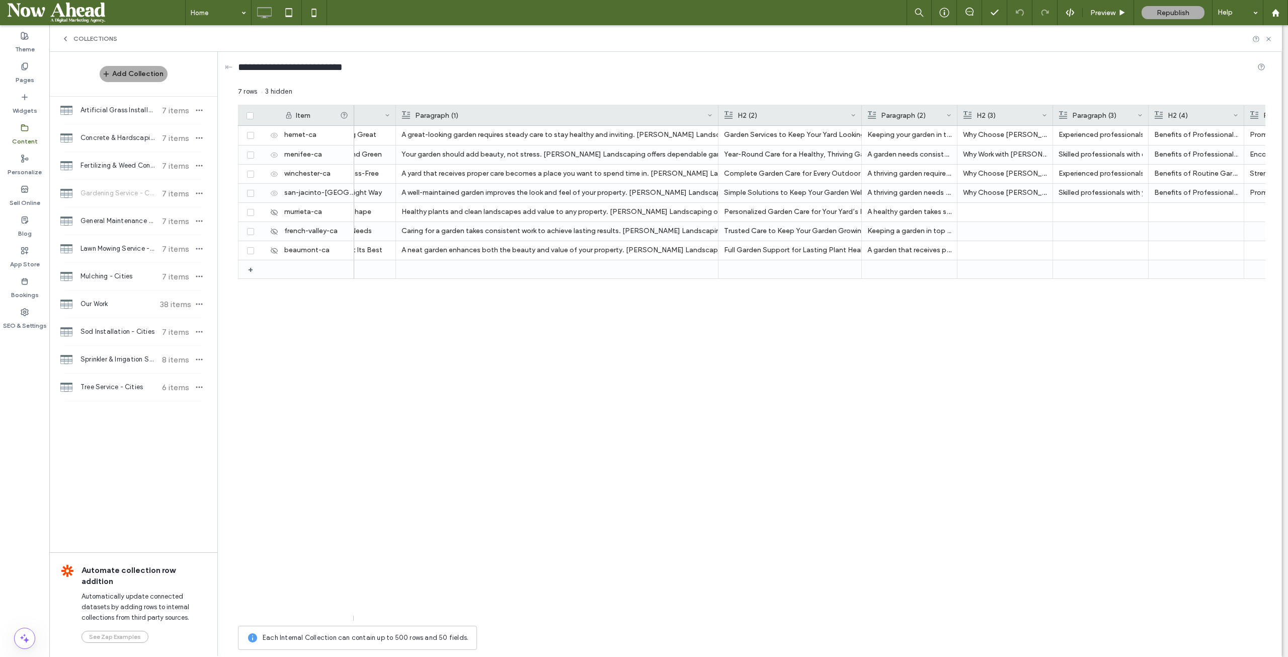
click at [860, 112] on div at bounding box center [862, 115] width 4 height 20
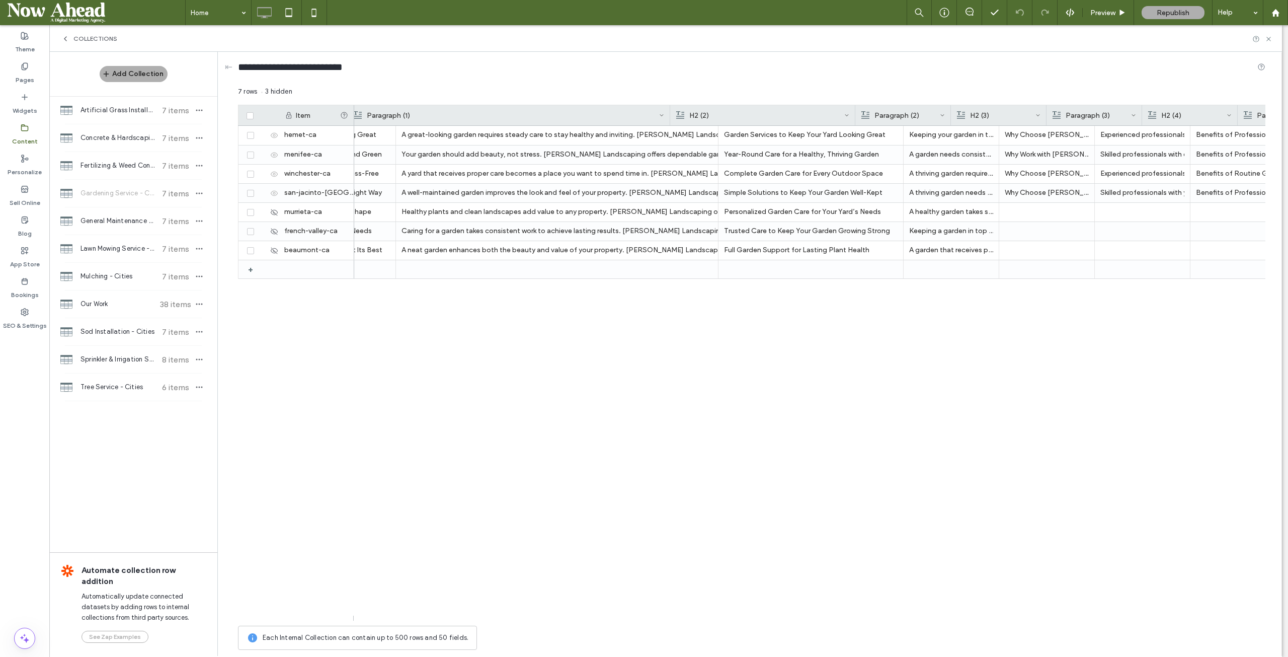
scroll to position [0, 610]
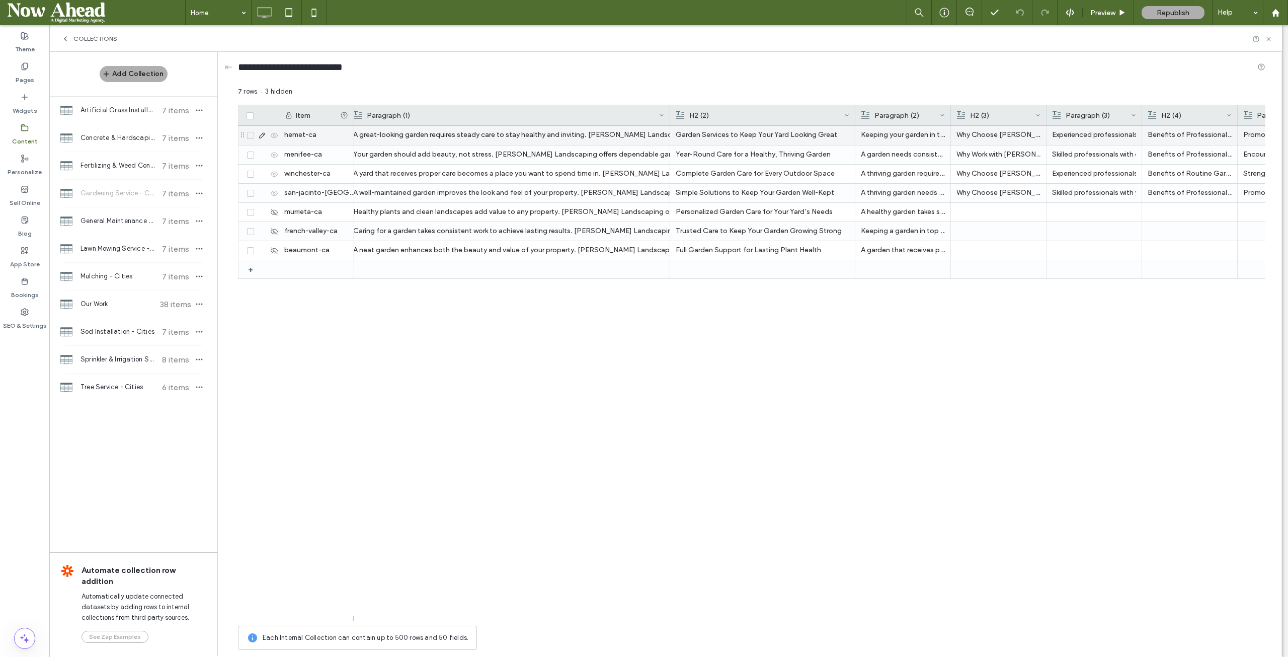
click at [718, 133] on div "Garden Services to Keep Your Yard Looking Great" at bounding box center [763, 135] width 174 height 18
click at [756, 252] on div "Full Garden Support for Lasting Plant Health" at bounding box center [763, 250] width 174 height 18
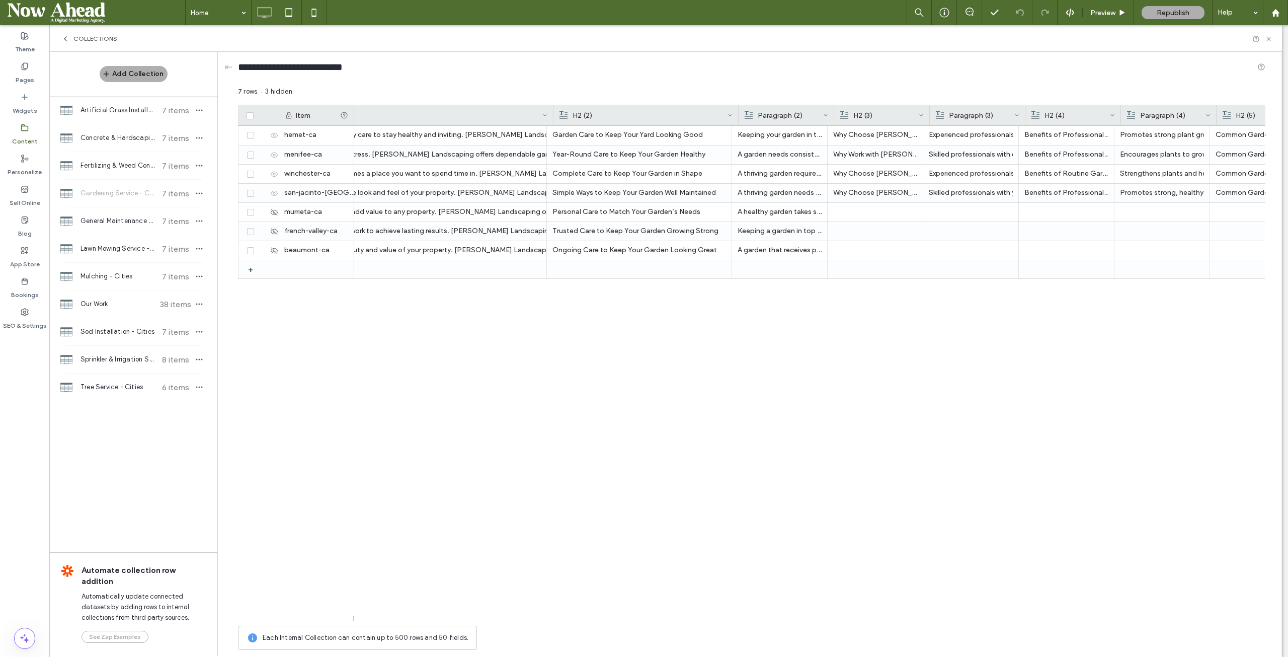
scroll to position [0, 742]
click at [913, 115] on div at bounding box center [915, 115] width 4 height 20
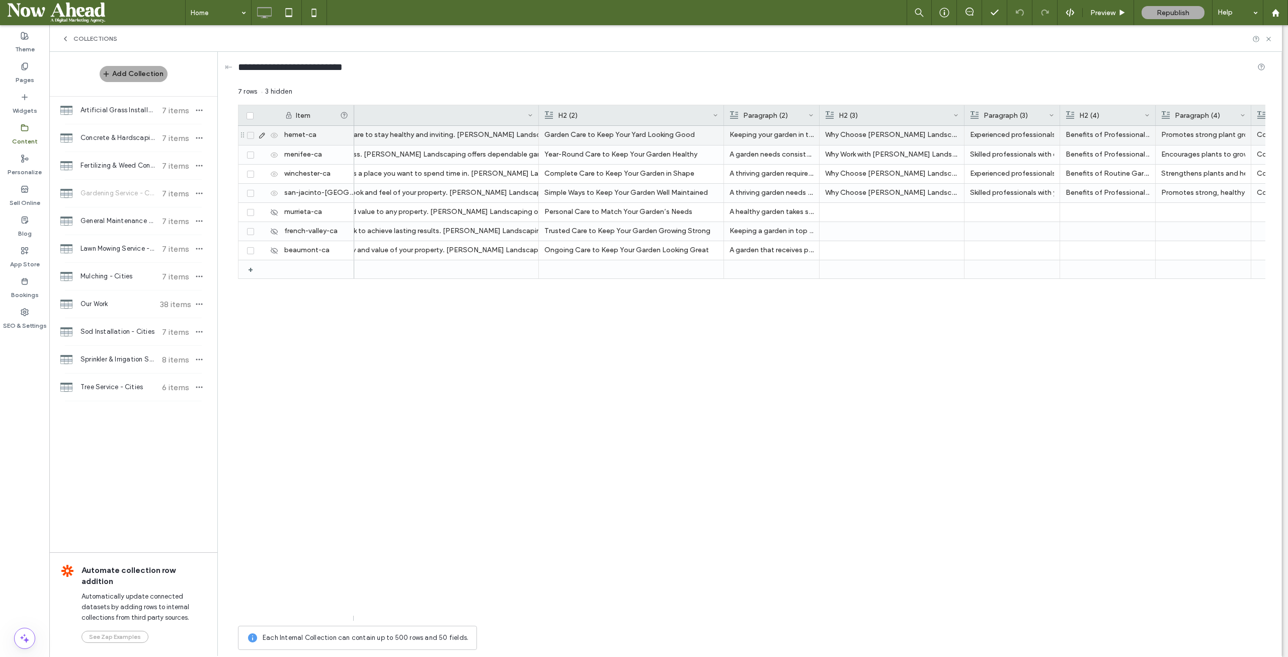
click at [1013, 137] on li "Experienced professionals who understand plant care and landscape maintenance." at bounding box center [1012, 135] width 84 height 18
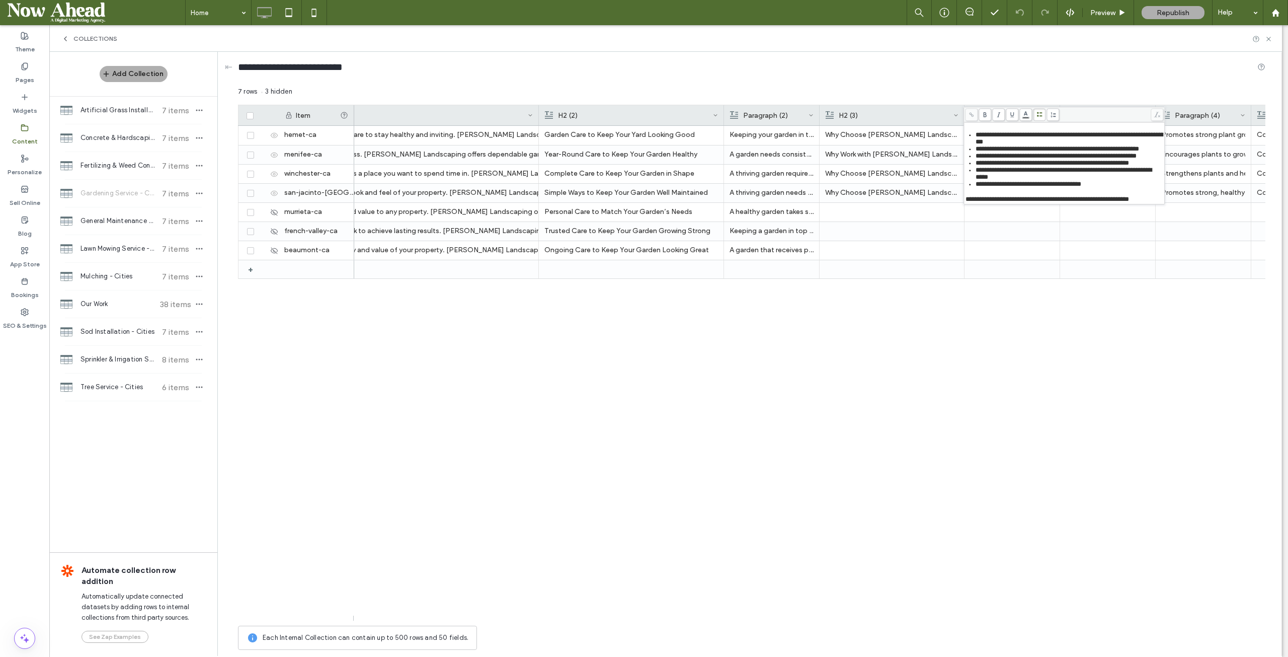
click at [1027, 353] on div "A great-looking garden requires steady care to stay healthy and inviting. Palac…" at bounding box center [809, 373] width 911 height 495
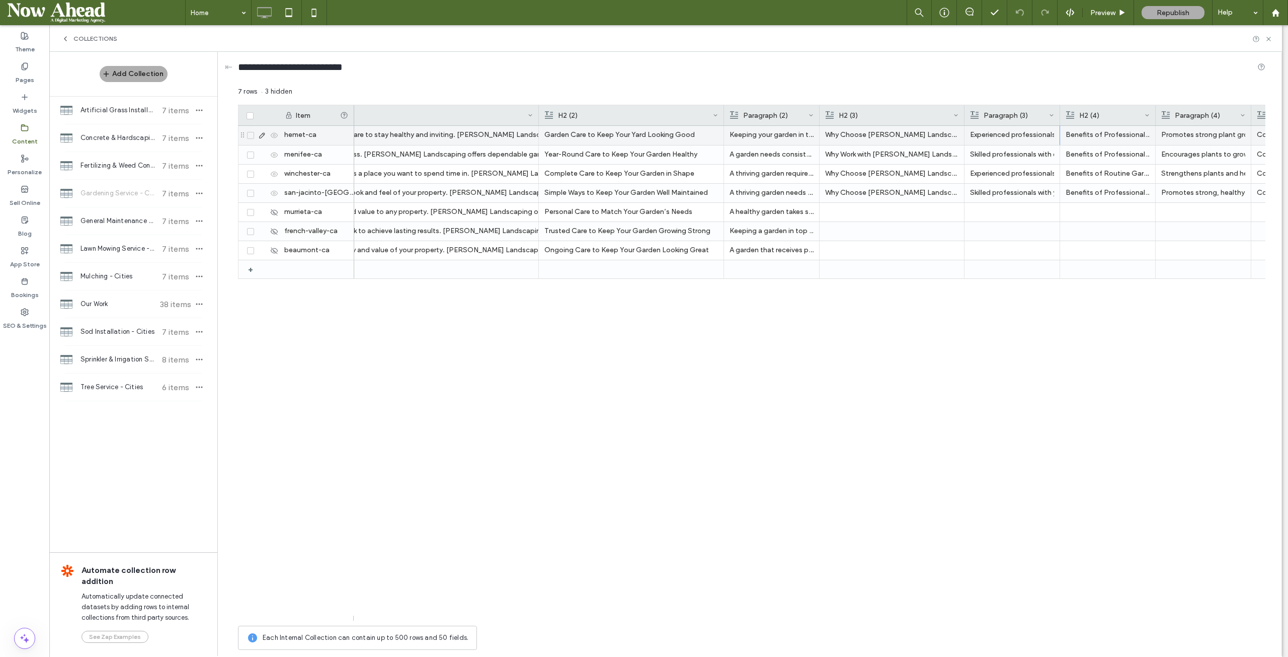
click at [262, 134] on icon at bounding box center [262, 135] width 8 height 8
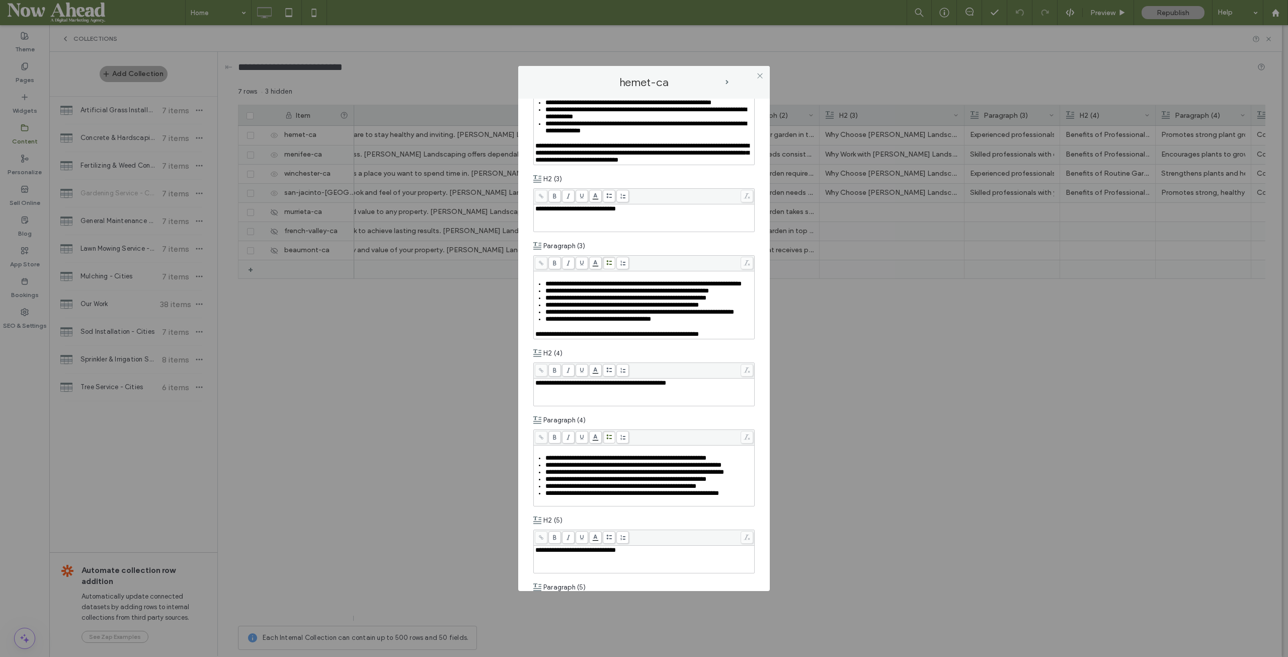
scroll to position [654, 0]
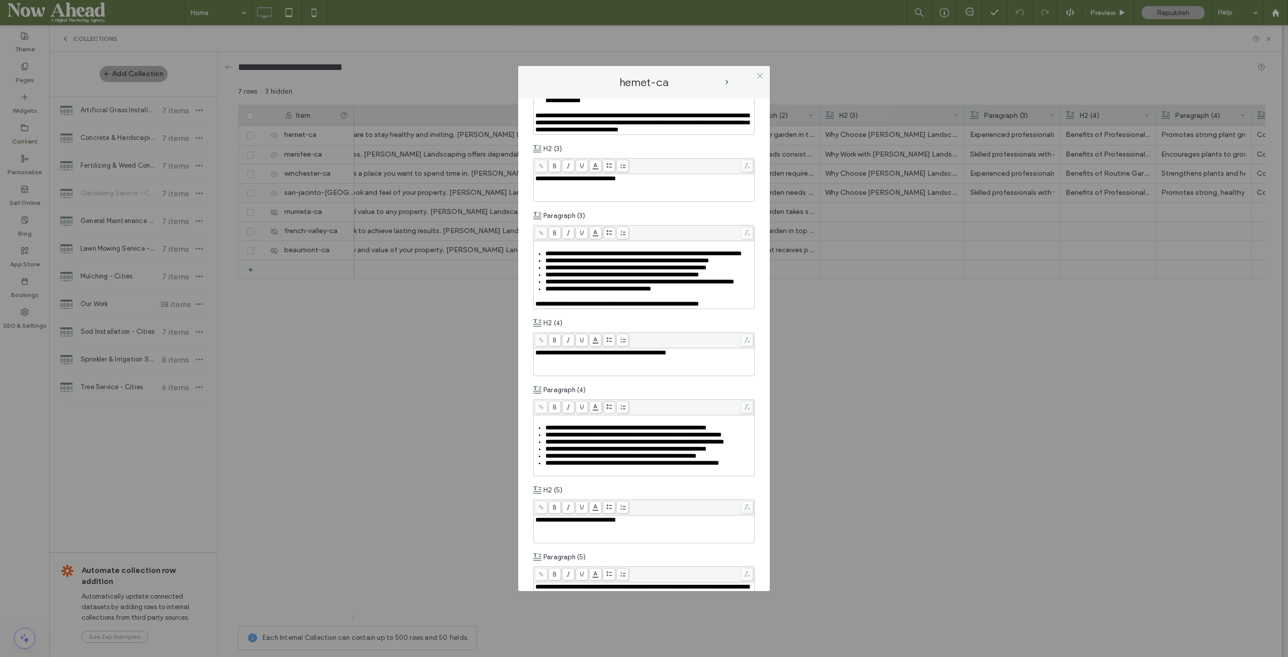
click at [729, 80] on span "next-arrow" at bounding box center [727, 82] width 5 height 5
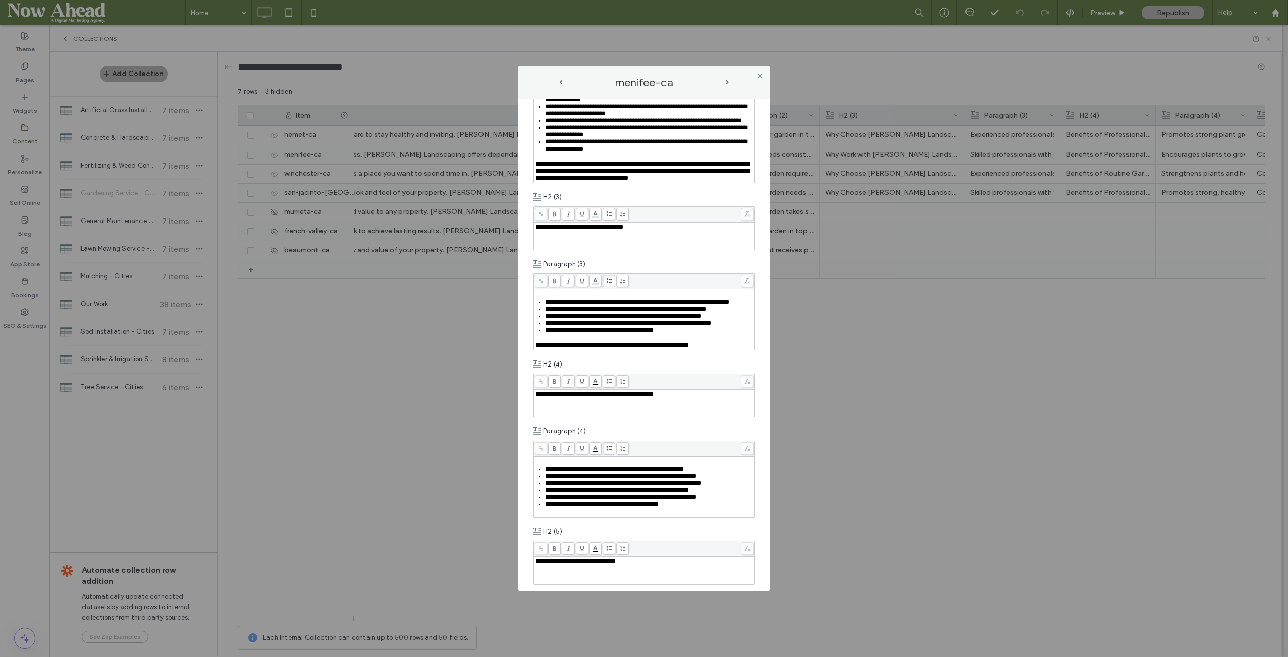
scroll to position [553, 0]
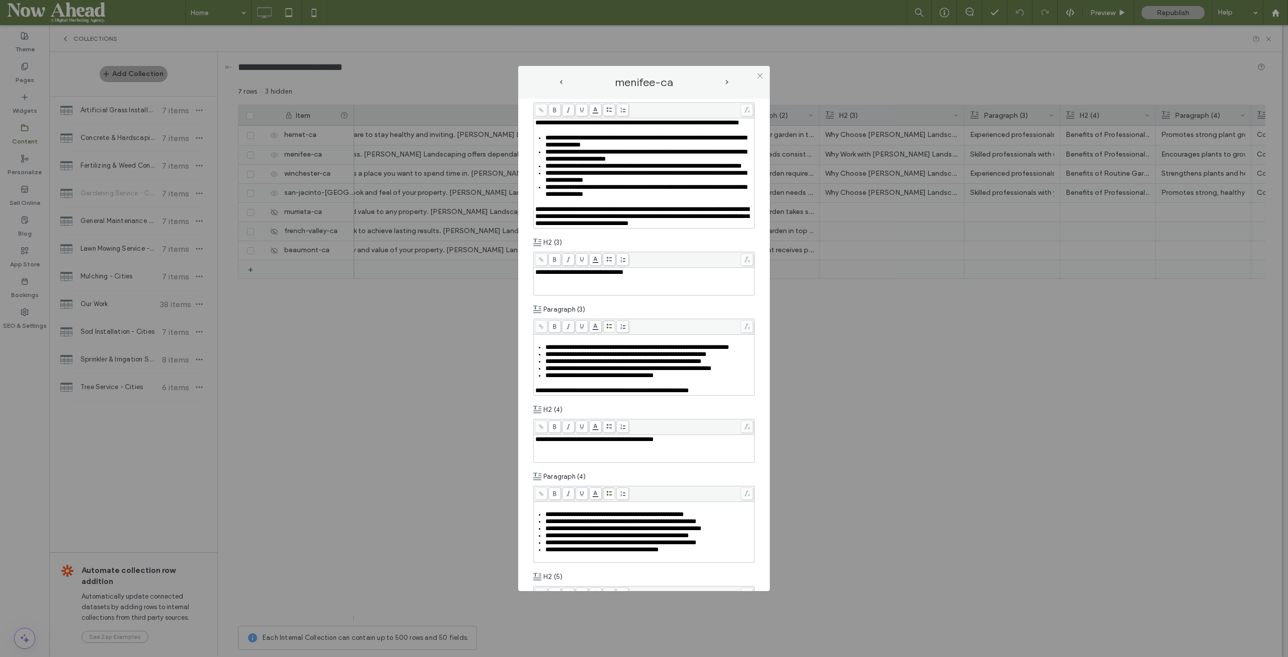
click at [726, 80] on span "next-arrow" at bounding box center [727, 82] width 3 height 5
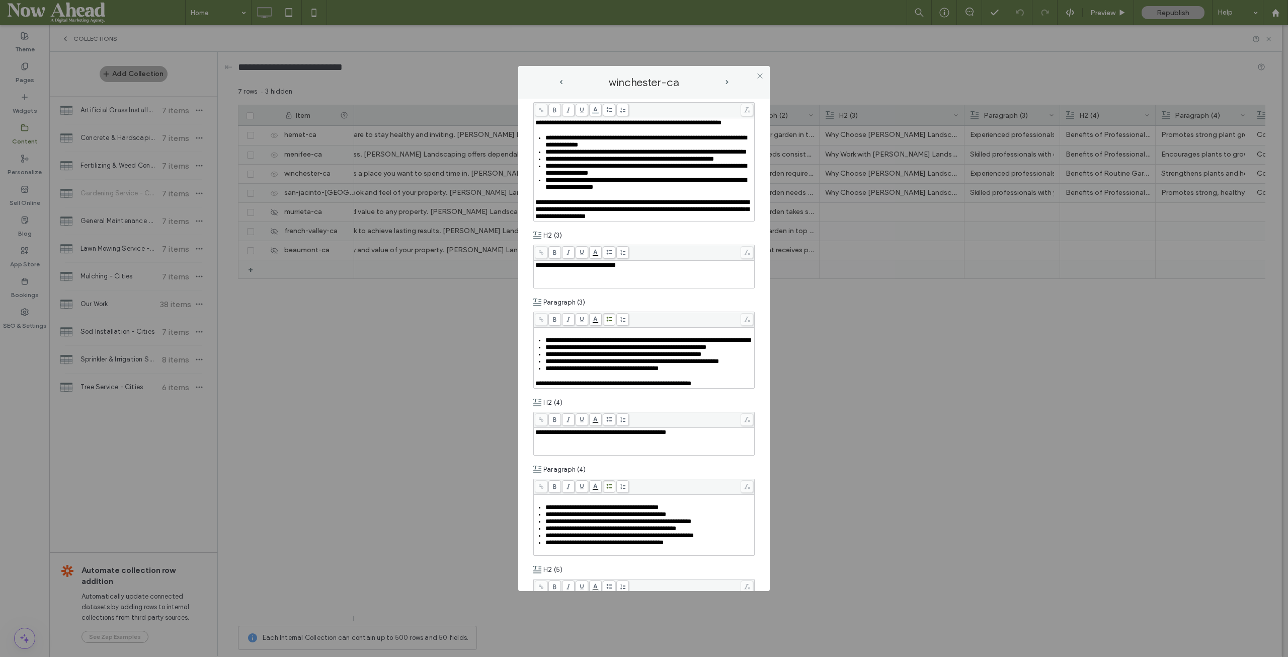
click at [727, 82] on span "next-arrow" at bounding box center [727, 82] width 3 height 5
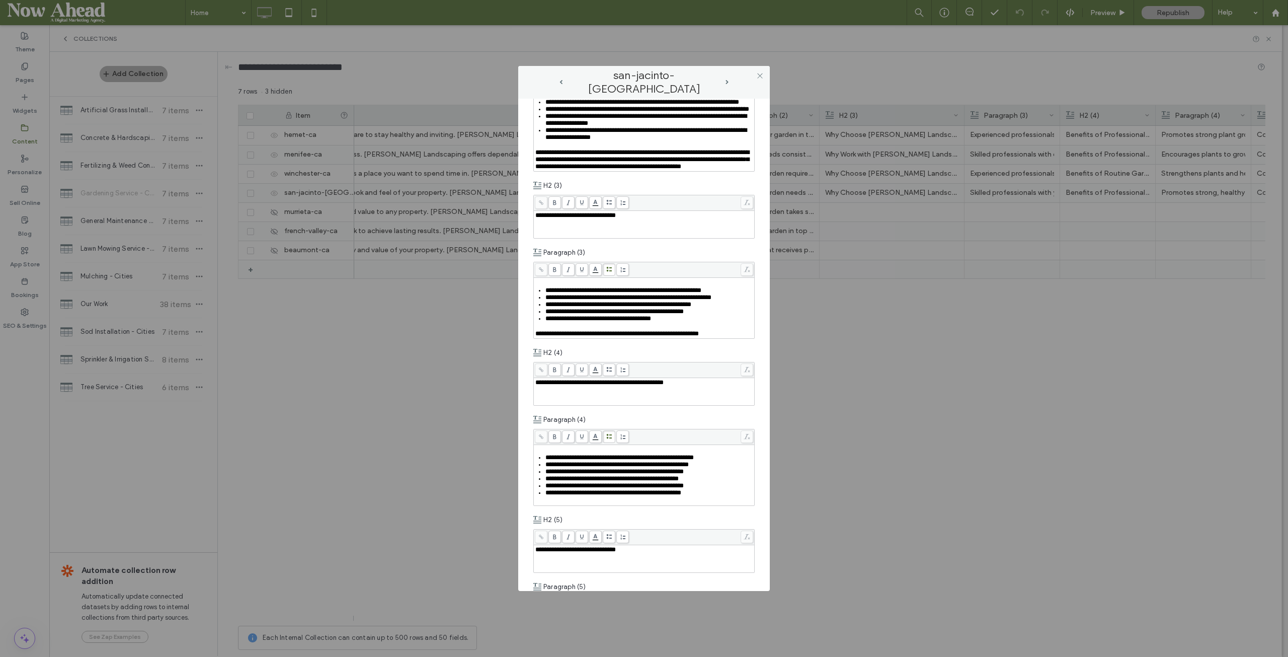
scroll to position [604, 0]
click at [726, 81] on span "next-arrow" at bounding box center [727, 82] width 3 height 5
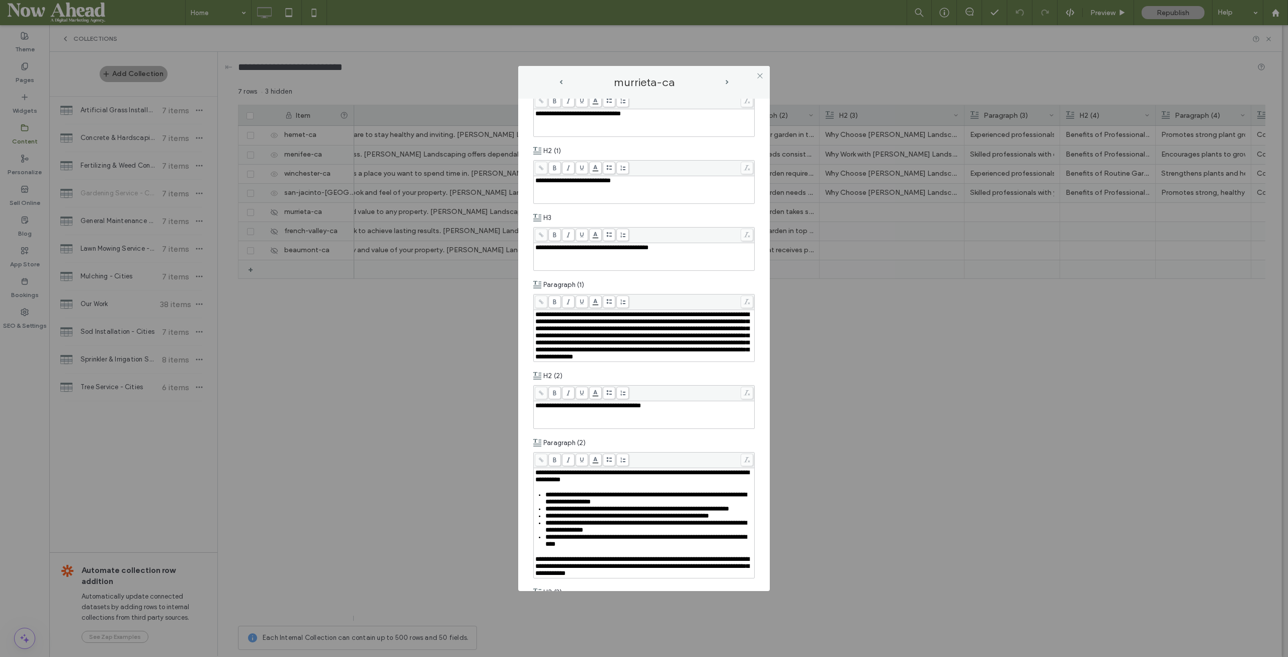
scroll to position [201, 0]
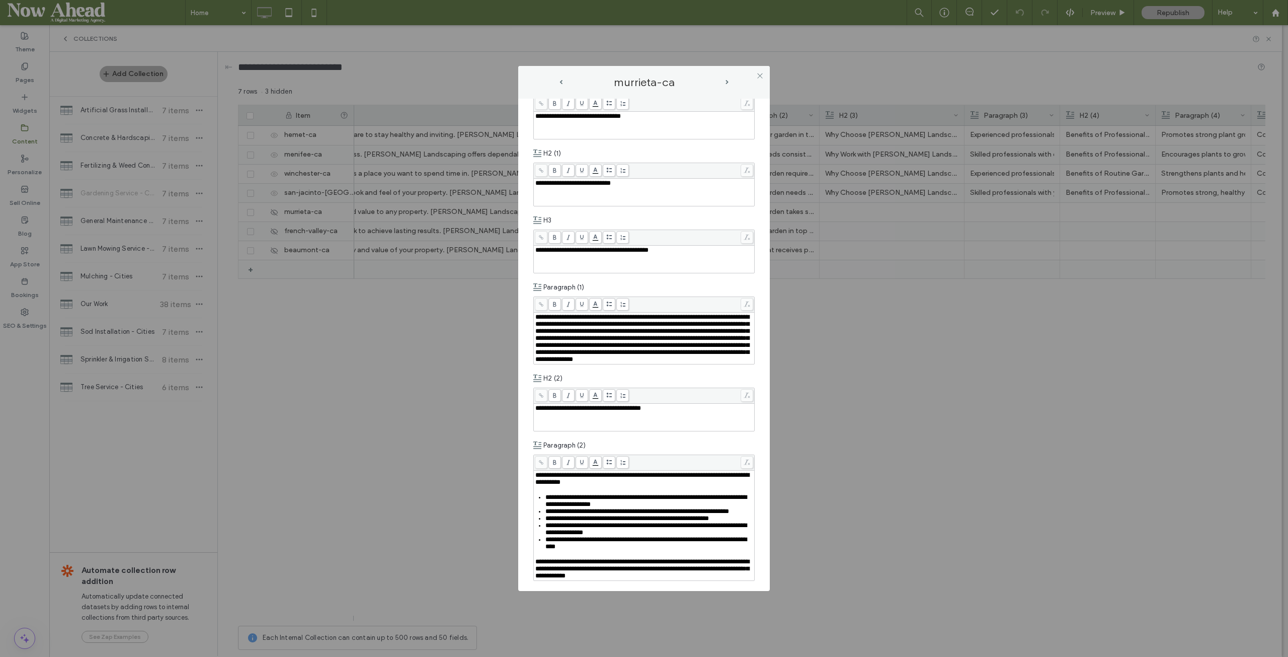
click at [562, 83] on span "prev-arrow" at bounding box center [560, 82] width 3 height 5
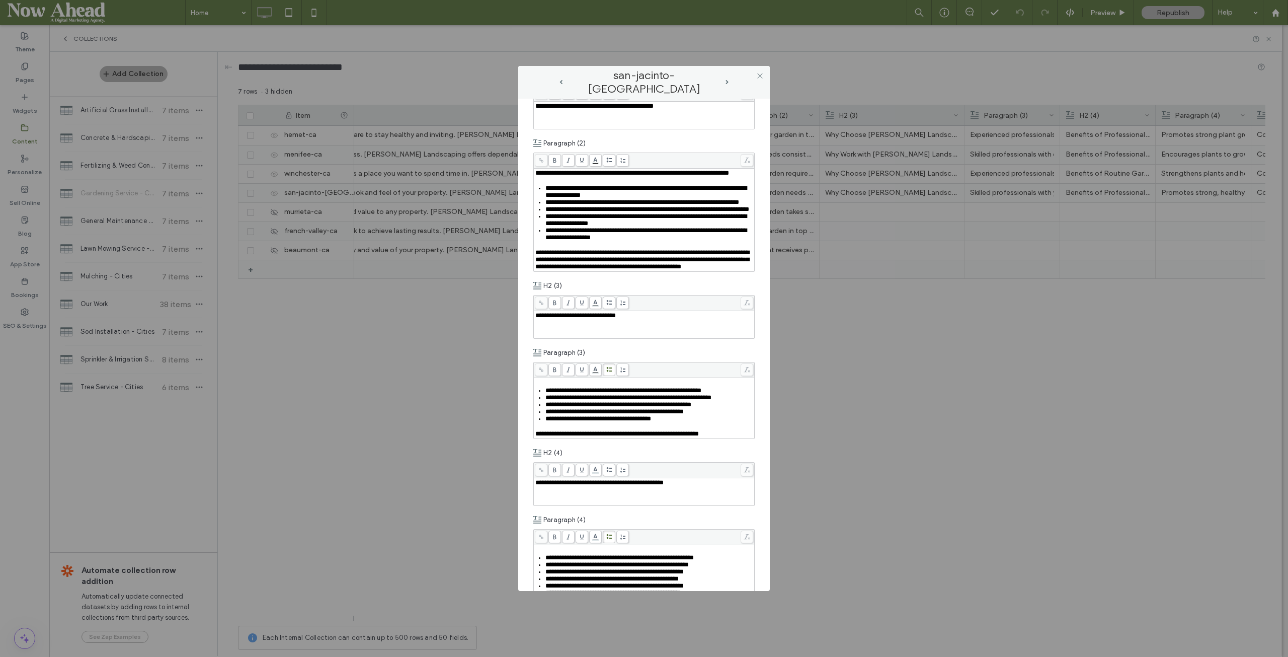
scroll to position [855, 0]
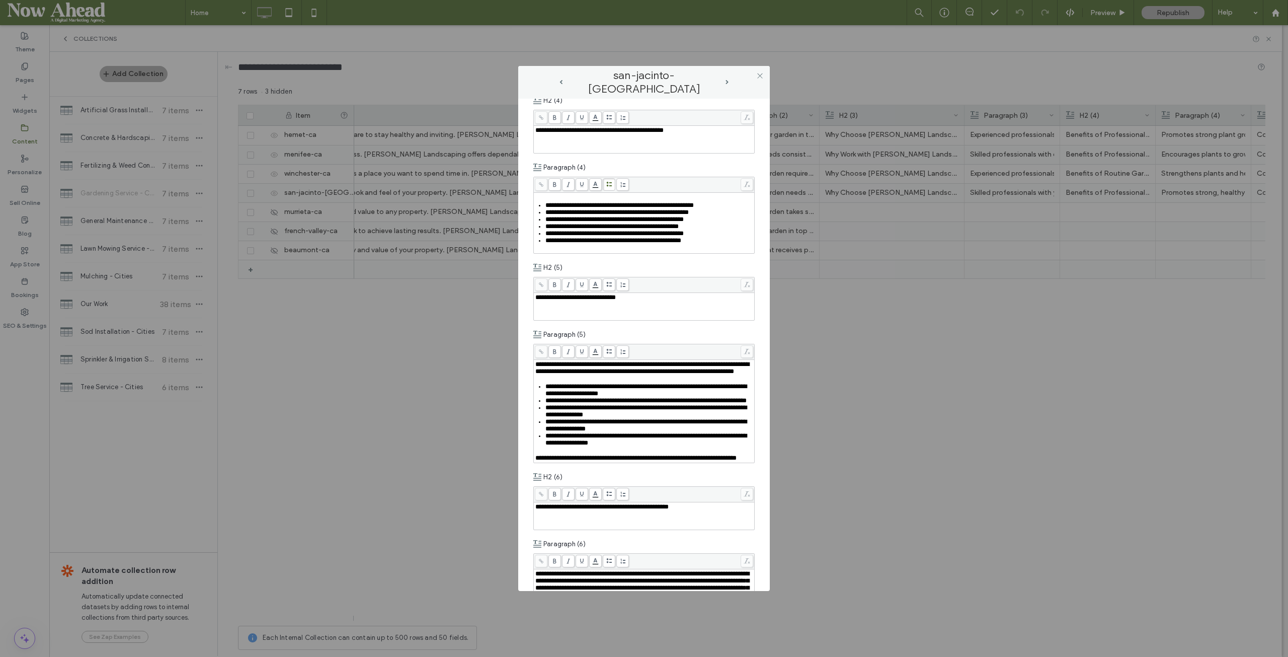
click at [728, 80] on span "next-arrow" at bounding box center [727, 82] width 3 height 5
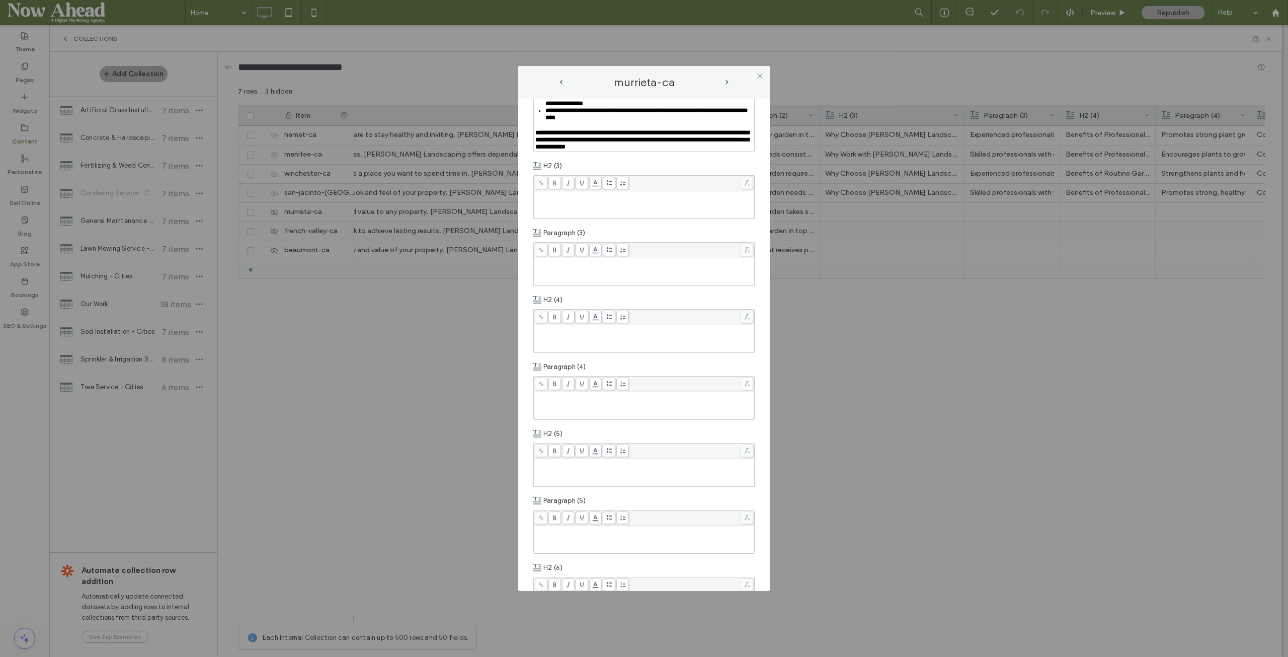
scroll to position [654, 0]
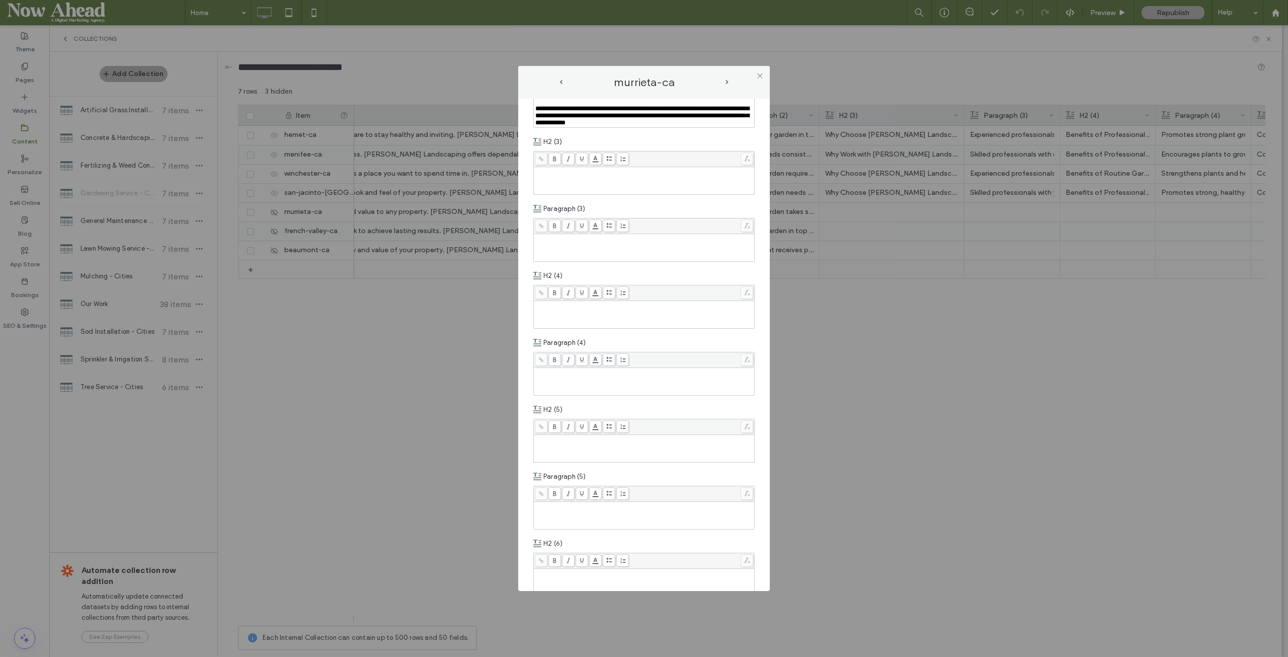
click at [569, 260] on div "Rich Text Editor" at bounding box center [644, 247] width 218 height 25
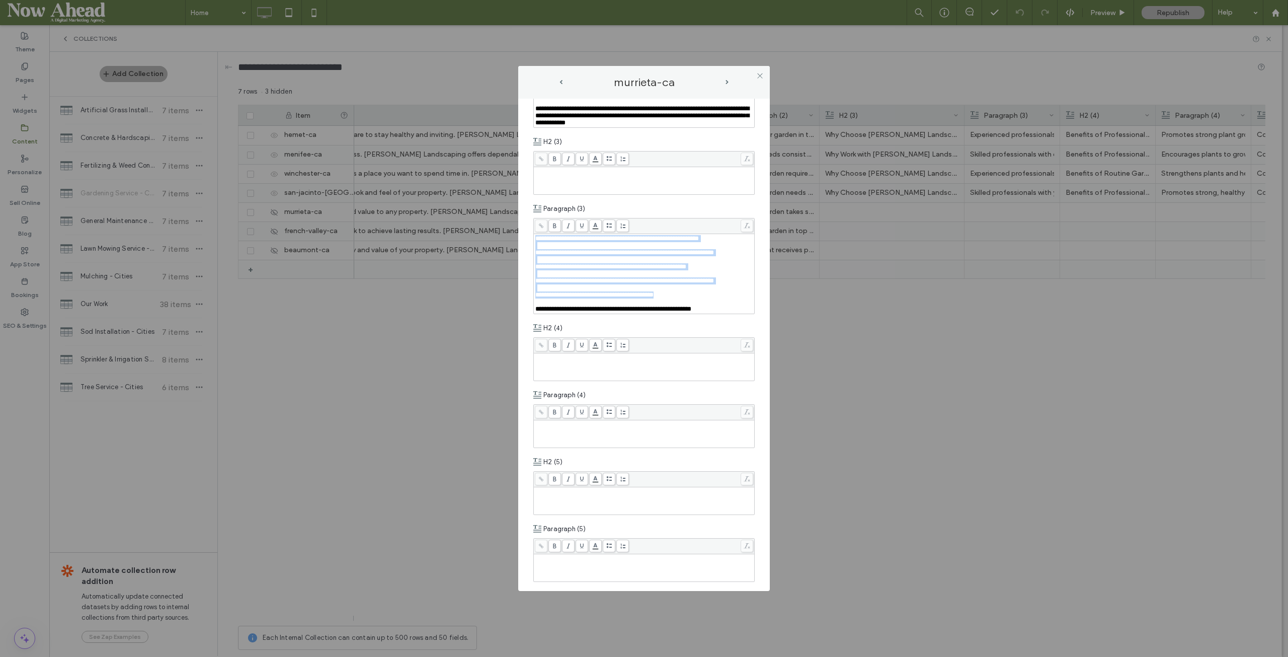
drag, startPoint x: 670, startPoint y: 357, endPoint x: 527, endPoint y: 276, distance: 164.1
click at [527, 276] on div "**********" at bounding box center [644, 345] width 252 height 493
click at [607, 234] on div at bounding box center [644, 226] width 220 height 16
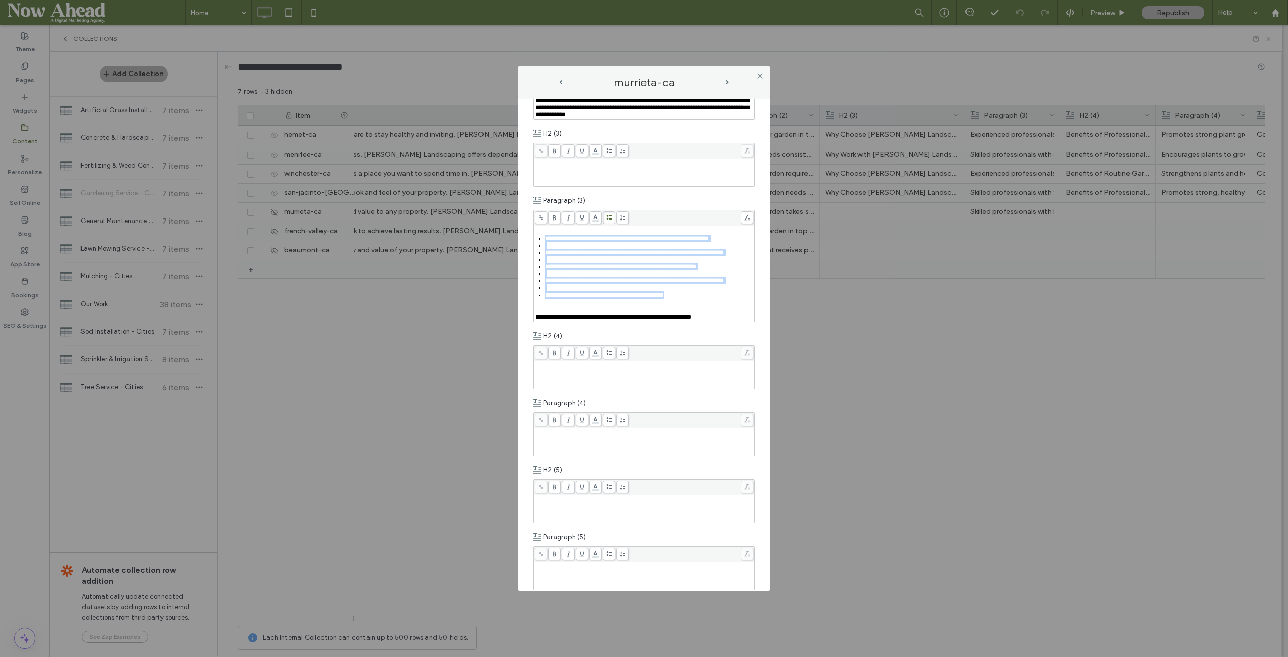
click at [557, 249] on div "Rich Text Editor" at bounding box center [649, 245] width 208 height 7
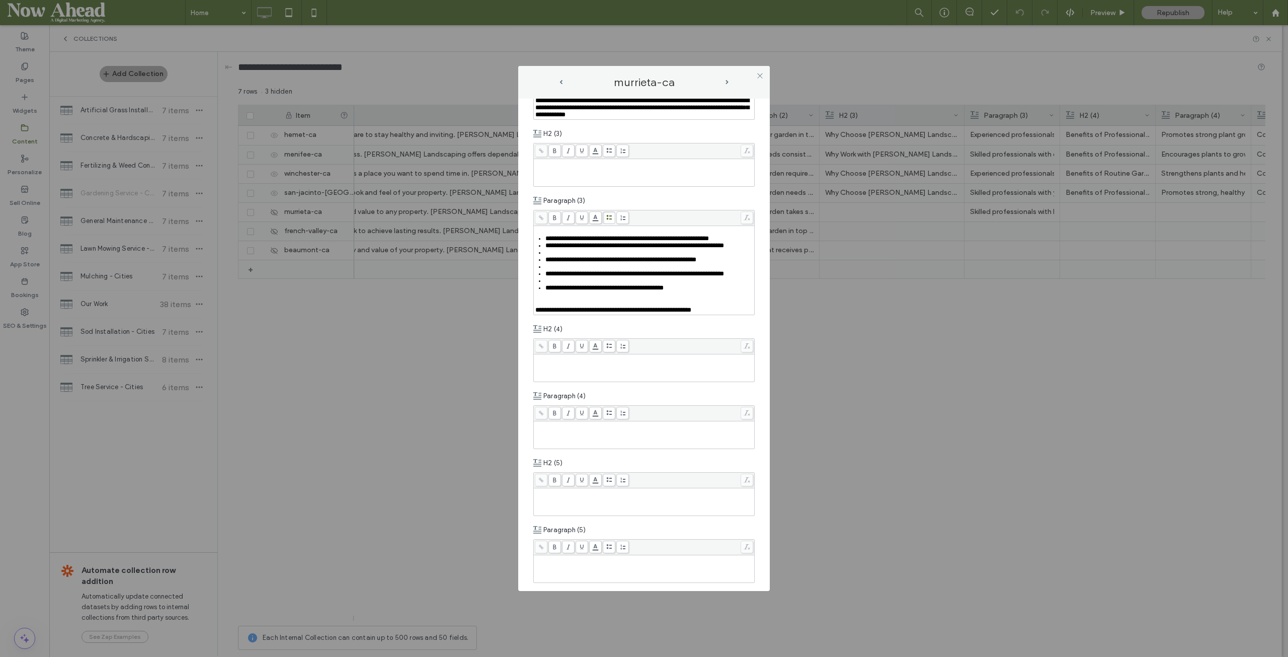
click at [554, 256] on div "Rich Text Editor" at bounding box center [649, 252] width 208 height 7
click at [554, 263] on div "Rich Text Editor" at bounding box center [649, 259] width 208 height 7
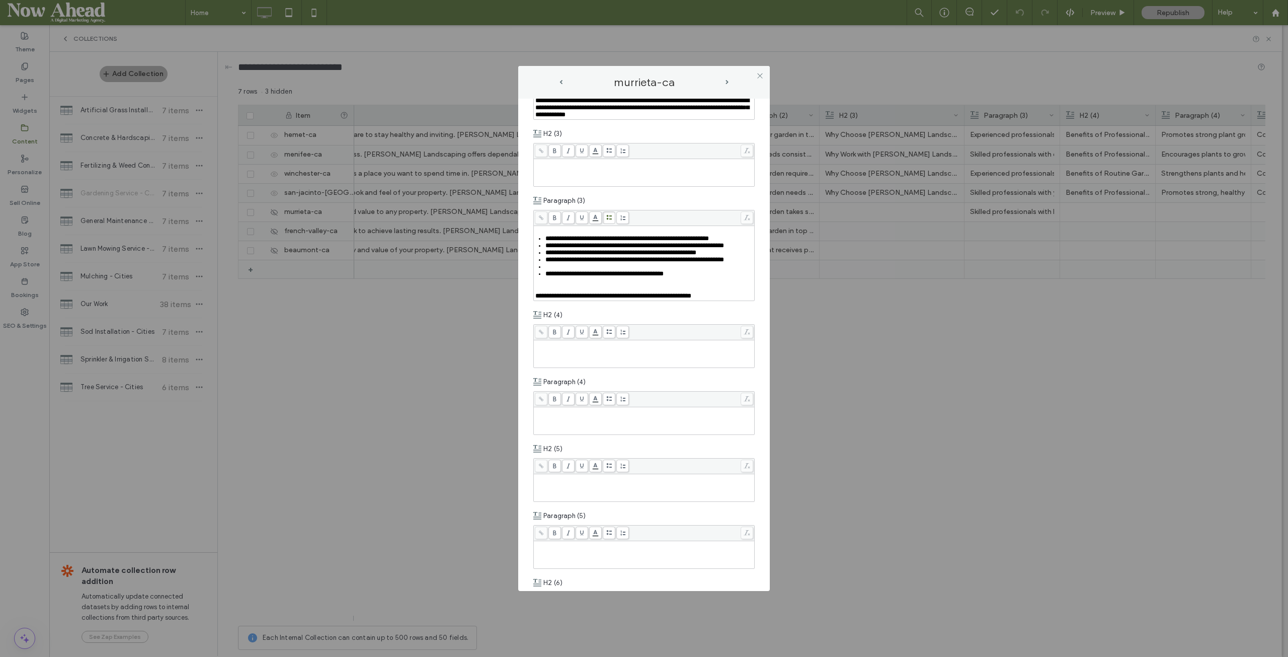
click at [554, 270] on div "Rich Text Editor" at bounding box center [649, 266] width 208 height 7
click at [549, 285] on div "Rich Text Editor" at bounding box center [644, 281] width 218 height 7
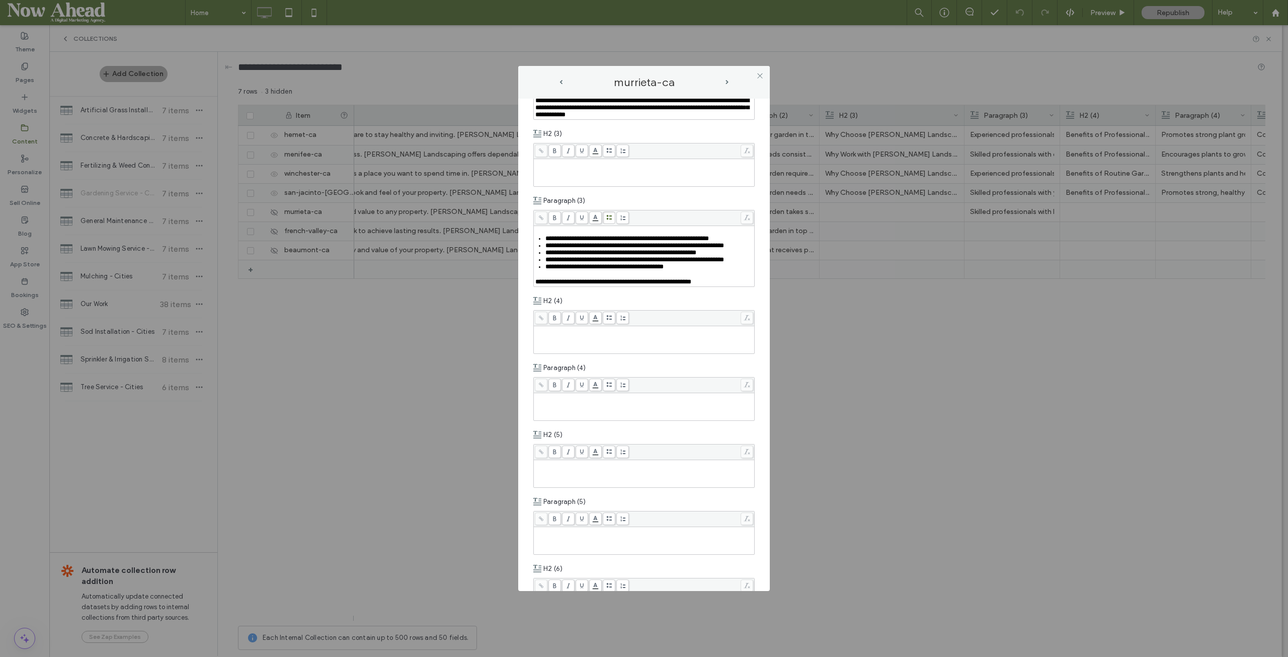
click at [727, 82] on span "next-arrow" at bounding box center [727, 82] width 3 height 5
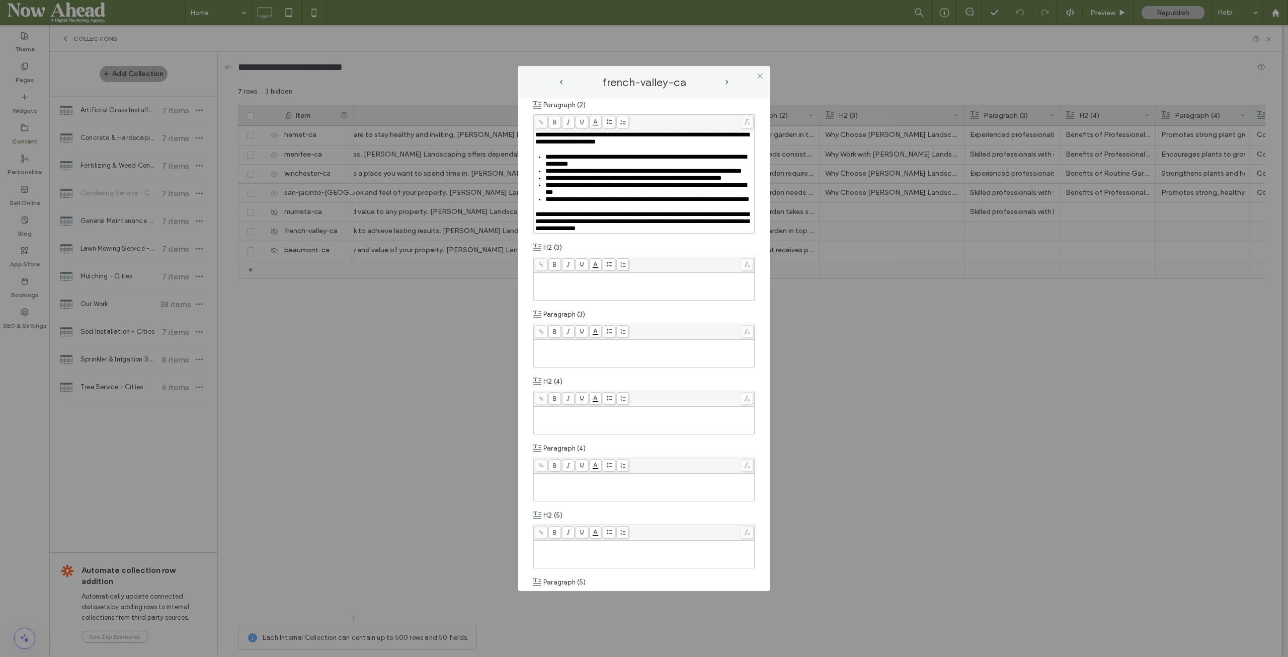
scroll to position [553, 0]
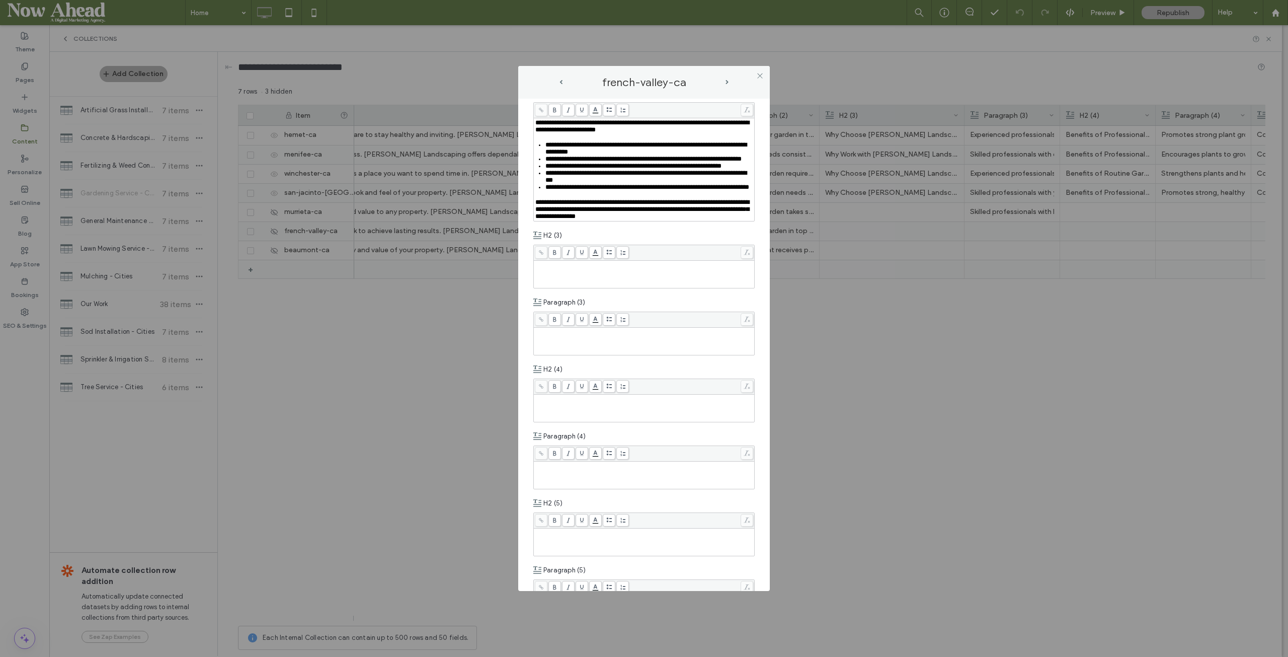
click at [576, 354] on div "Rich Text Editor" at bounding box center [644, 341] width 218 height 25
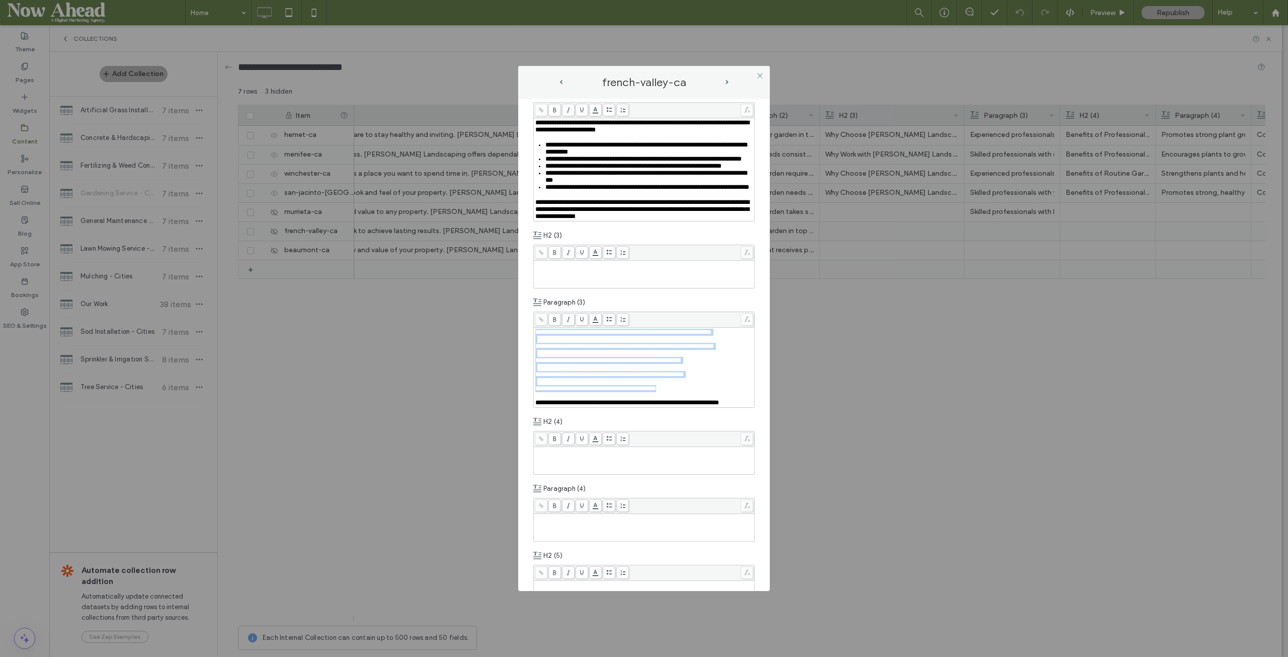
drag, startPoint x: 682, startPoint y: 459, endPoint x: 531, endPoint y: 380, distance: 170.6
click at [531, 380] on div "**********" at bounding box center [644, 345] width 252 height 493
click at [606, 374] on div "**********" at bounding box center [643, 359] width 221 height 96
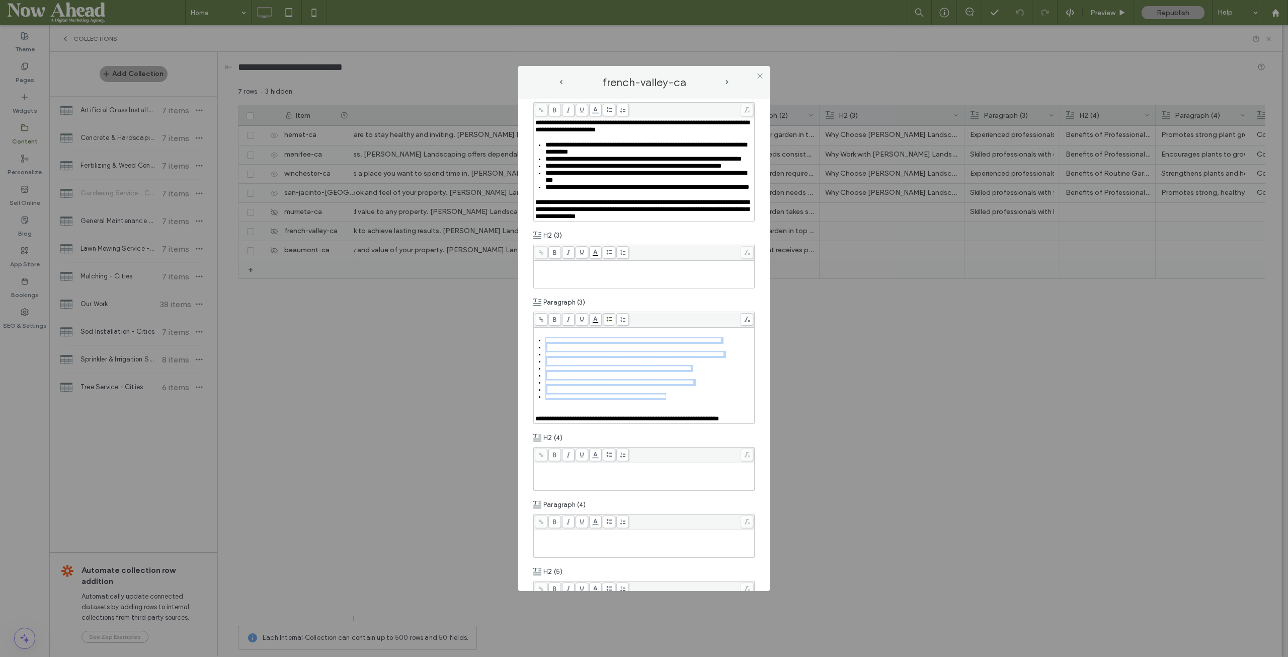
scroll to position [561, 0]
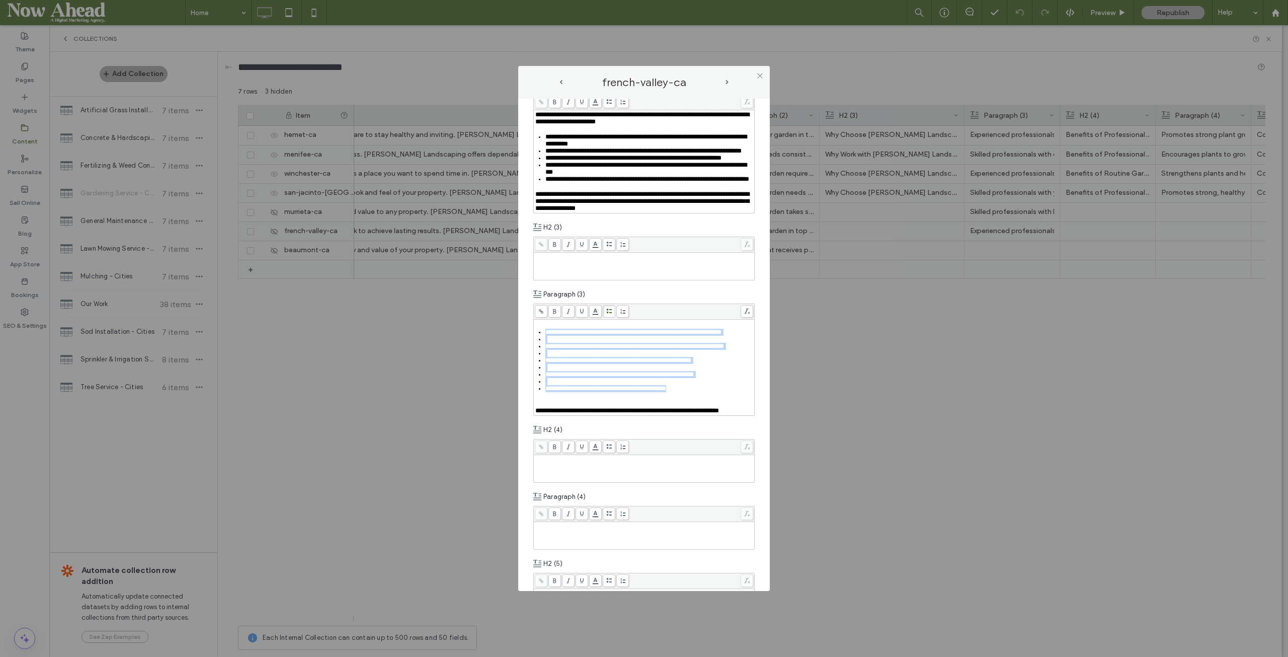
click at [574, 343] on div "Rich Text Editor" at bounding box center [649, 339] width 208 height 7
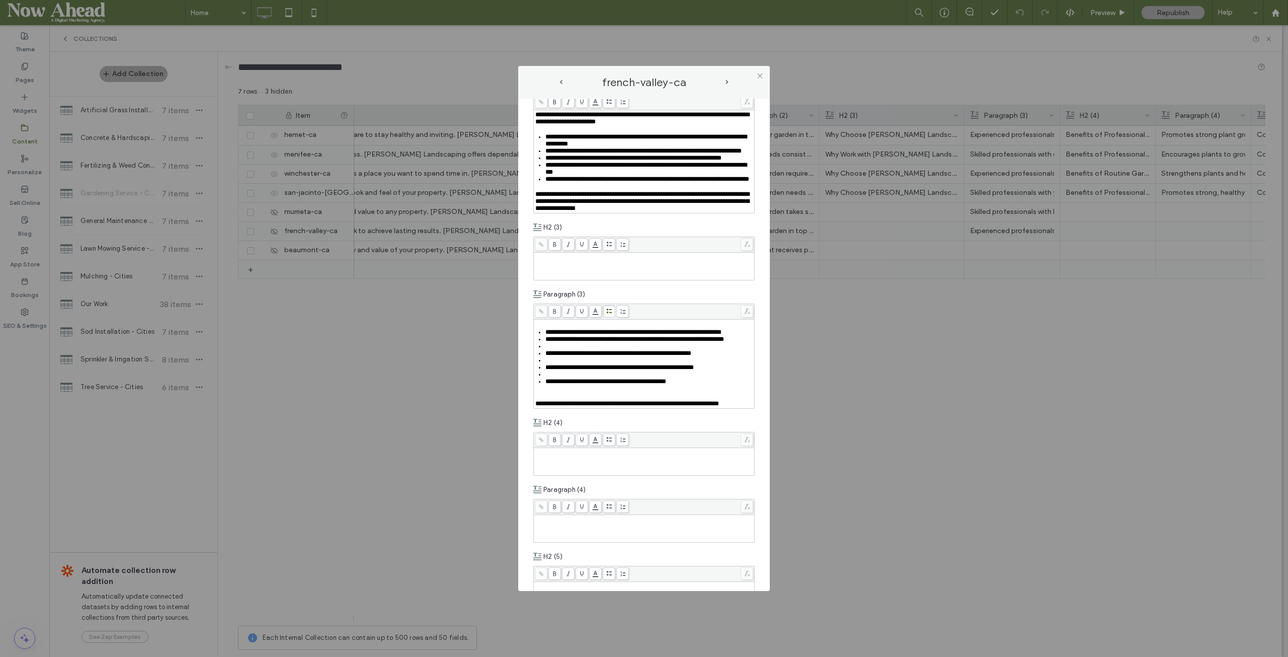
click at [556, 350] on div "Rich Text Editor" at bounding box center [649, 346] width 208 height 7
click at [557, 363] on span "**********" at bounding box center [619, 360] width 148 height 7
click at [555, 357] on div "Rich Text Editor" at bounding box center [649, 353] width 208 height 7
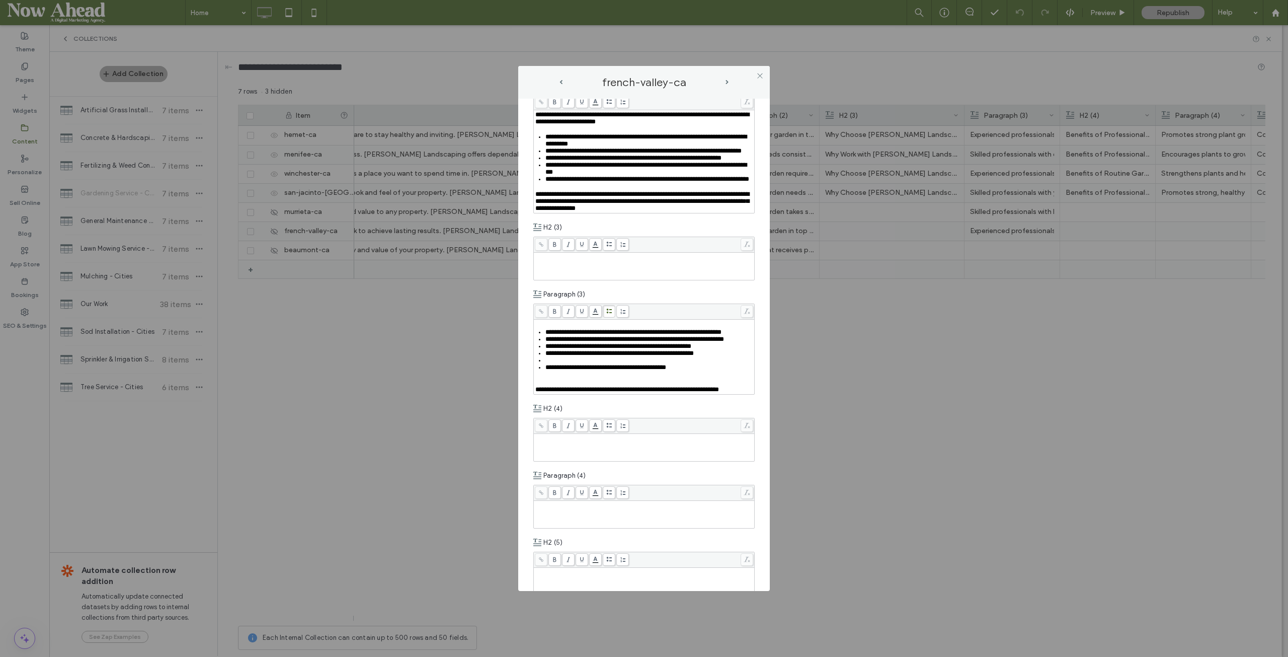
click at [551, 364] on div "Rich Text Editor" at bounding box center [649, 360] width 208 height 7
click at [552, 379] on div "Rich Text Editor" at bounding box center [644, 375] width 218 height 7
click at [727, 81] on span "next-arrow" at bounding box center [727, 82] width 3 height 5
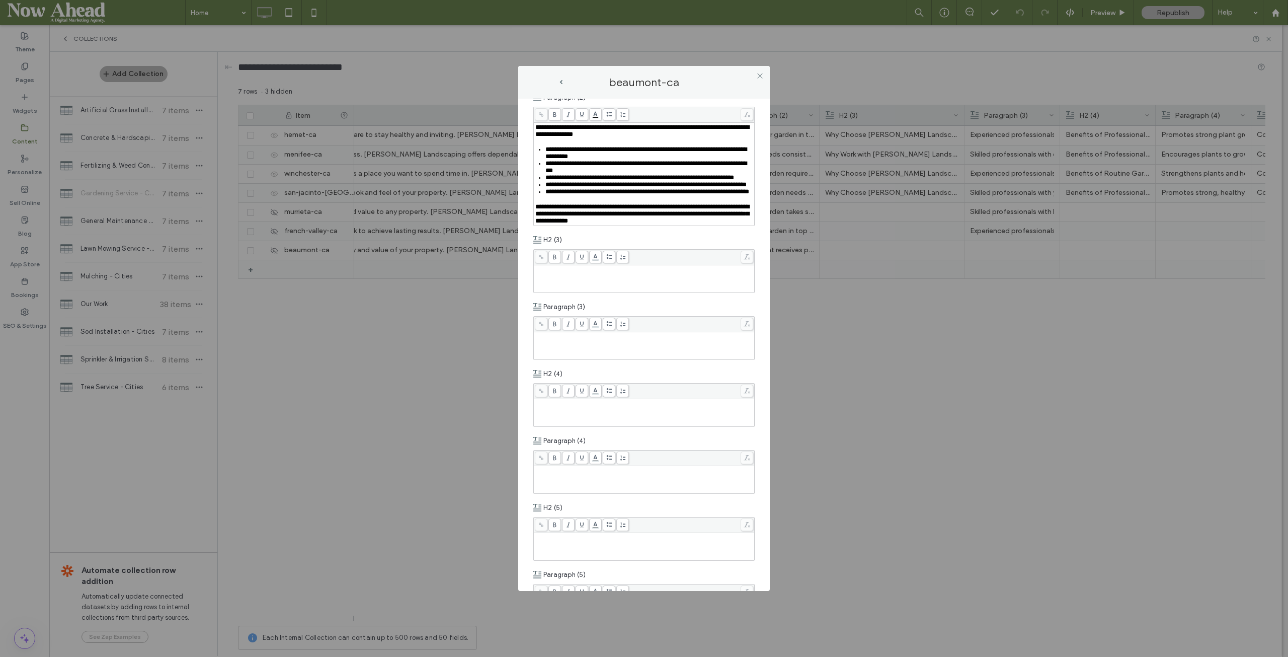
scroll to position [553, 0]
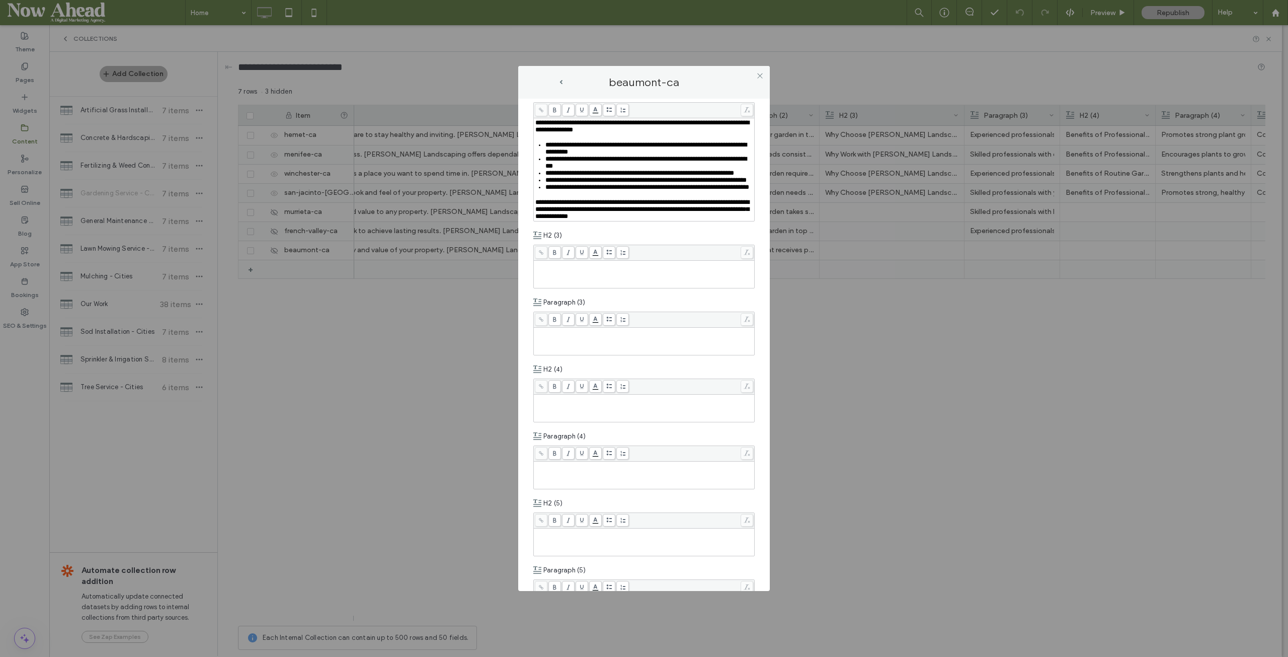
click at [571, 354] on div "Rich Text Editor" at bounding box center [644, 341] width 218 height 25
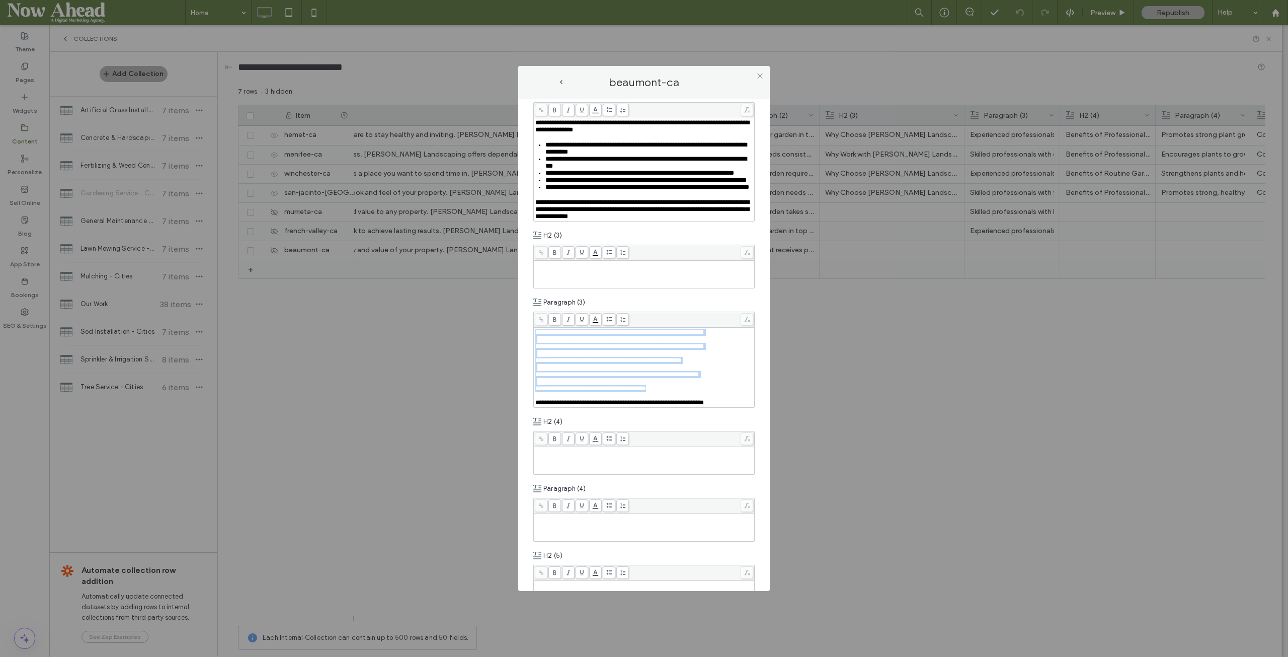
drag, startPoint x: 685, startPoint y: 447, endPoint x: 531, endPoint y: 375, distance: 169.5
click at [531, 375] on div "**********" at bounding box center [644, 345] width 252 height 493
click at [613, 326] on span at bounding box center [609, 319] width 13 height 13
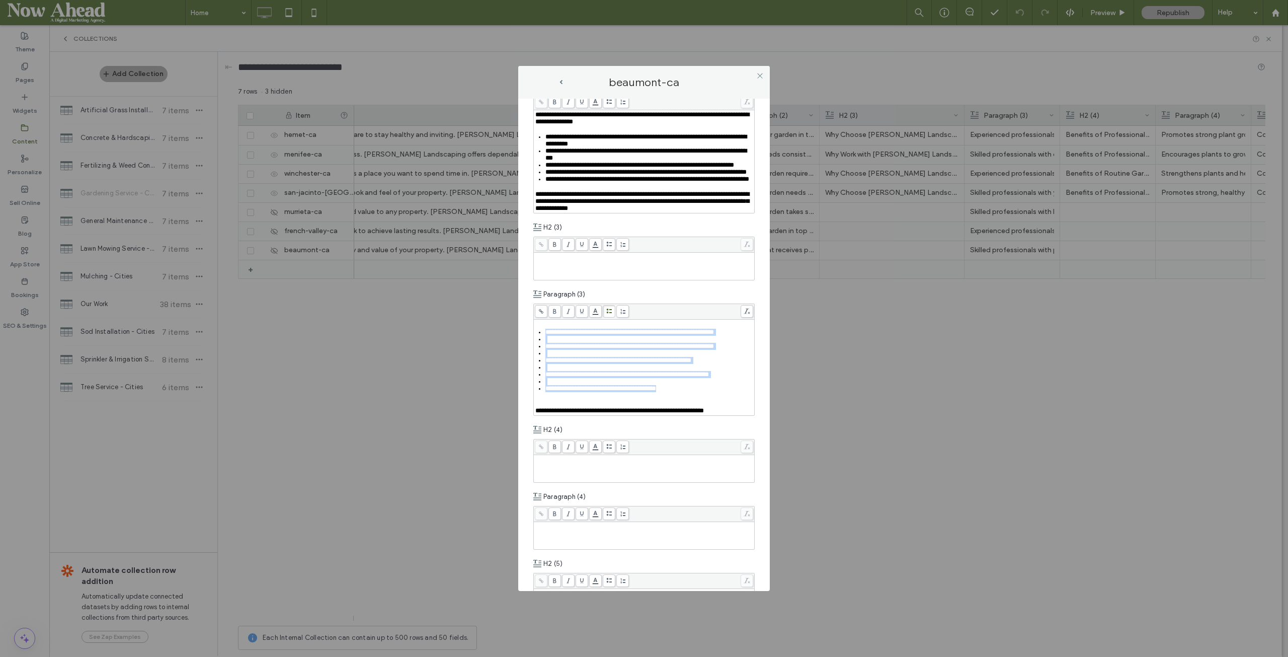
click at [575, 349] on span "**********" at bounding box center [629, 346] width 169 height 7
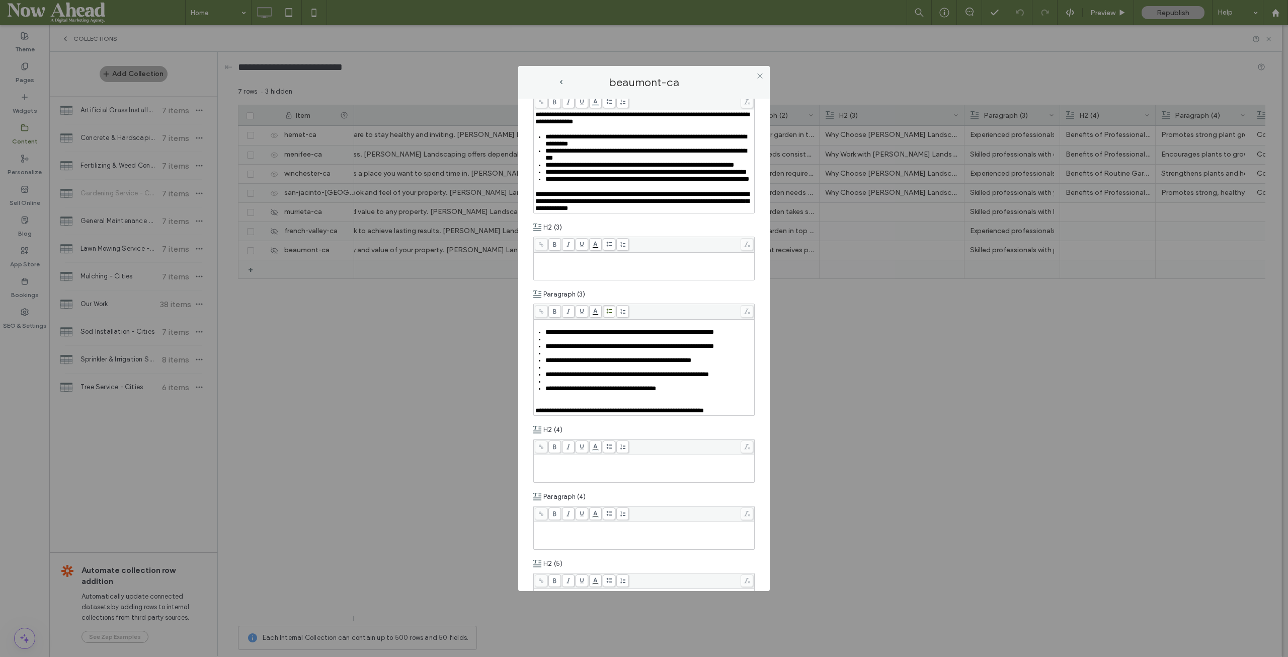
click at [567, 343] on div "Rich Text Editor" at bounding box center [649, 339] width 208 height 7
click at [565, 342] on span "**********" at bounding box center [629, 339] width 169 height 7
click at [562, 350] on div "Rich Text Editor" at bounding box center [649, 346] width 208 height 7
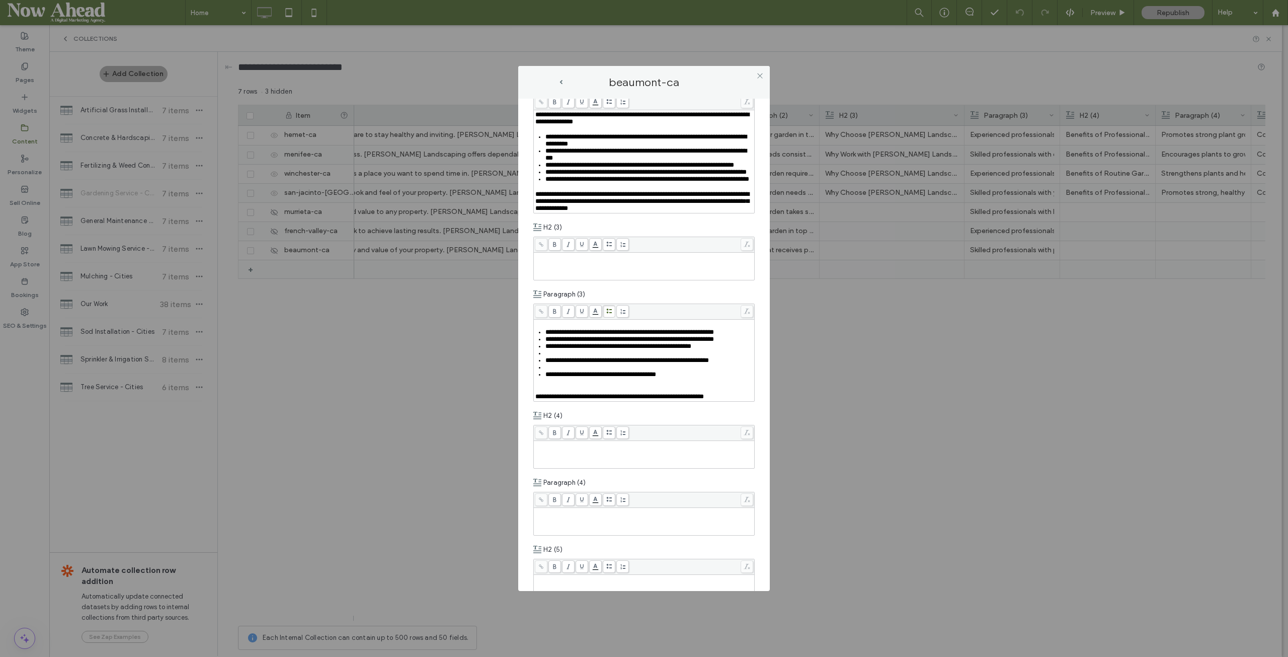
click at [560, 363] on span "**********" at bounding box center [627, 360] width 164 height 7
click at [556, 357] on div "Rich Text Editor" at bounding box center [649, 353] width 208 height 7
click at [552, 364] on div "Rich Text Editor" at bounding box center [649, 360] width 208 height 7
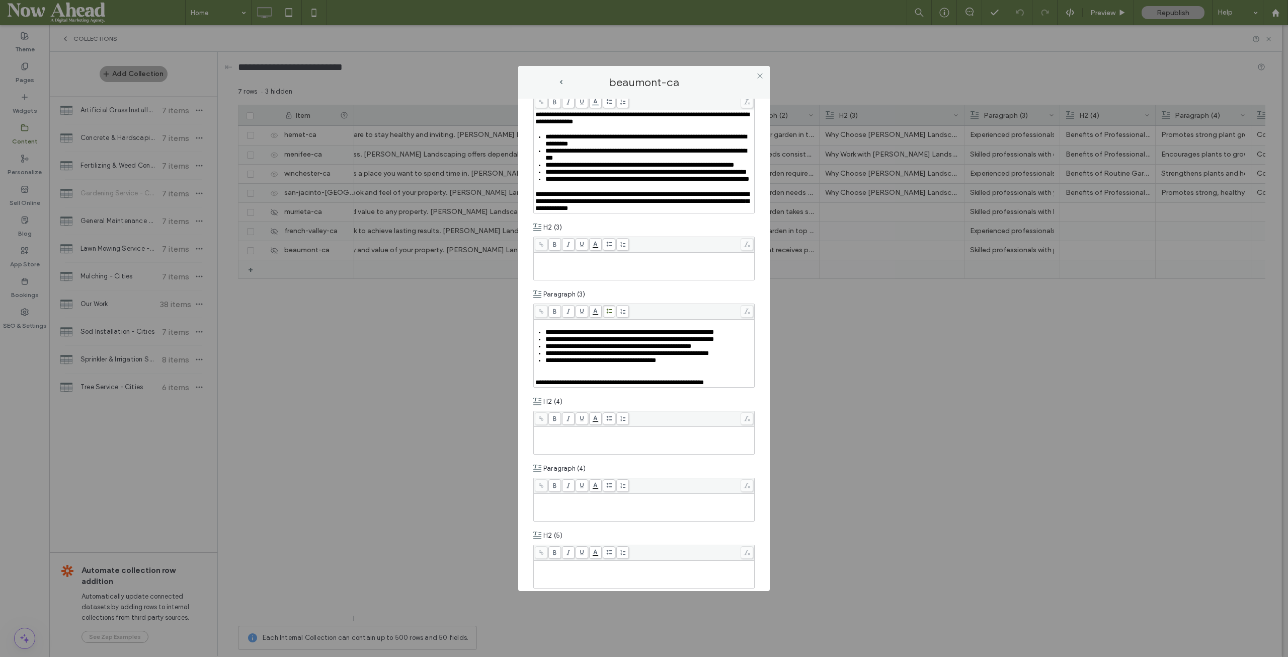
click at [547, 379] on div "Rich Text Editor" at bounding box center [644, 375] width 218 height 7
click at [835, 377] on div "**********" at bounding box center [644, 328] width 1288 height 657
click at [761, 76] on icon at bounding box center [760, 76] width 8 height 8
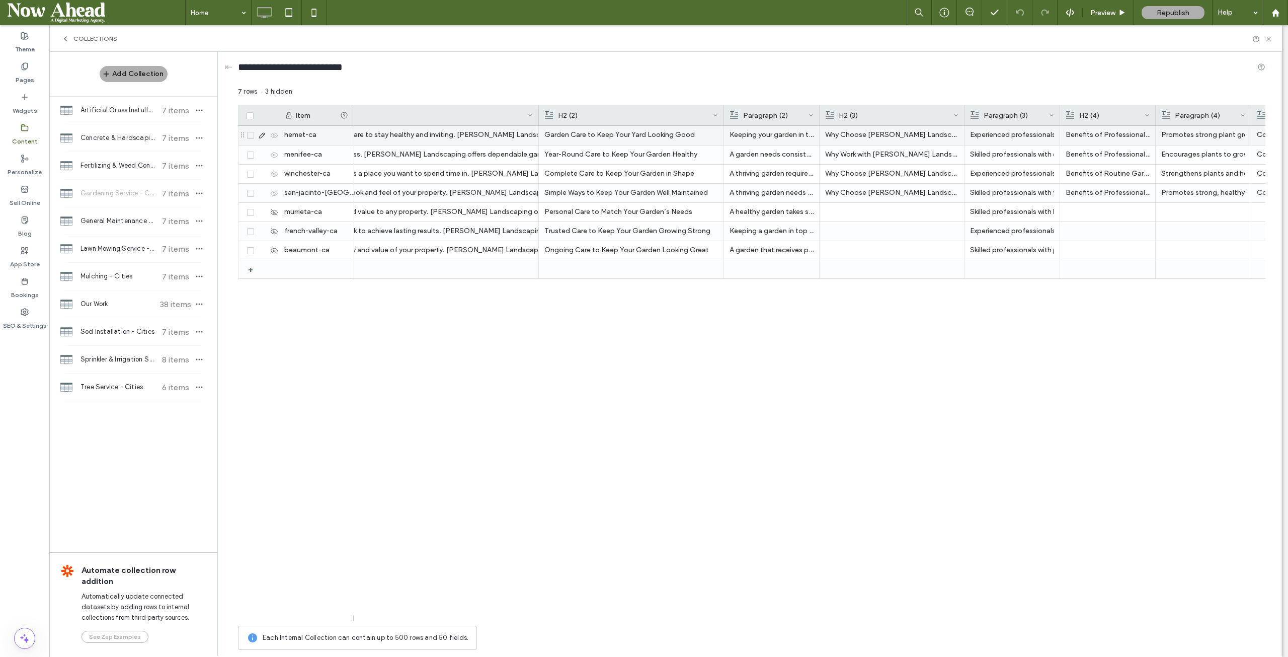
click at [898, 137] on p "Why Choose Palacios Landscaping?" at bounding box center [891, 135] width 133 height 18
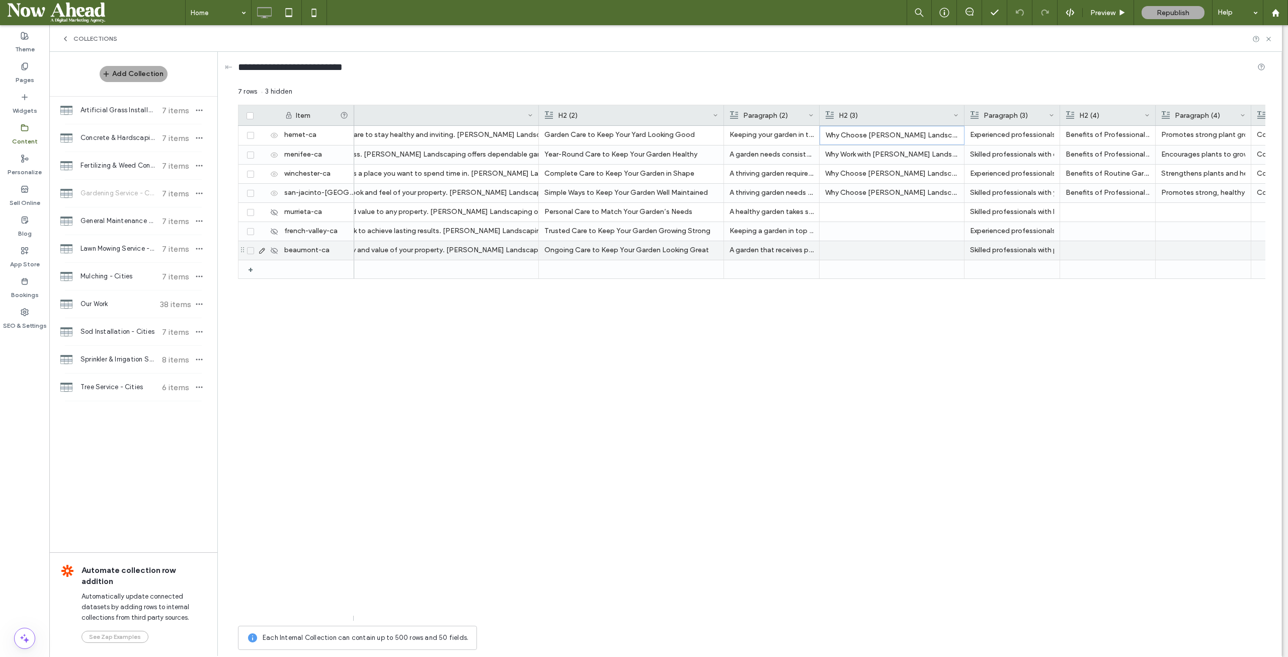
click at [899, 255] on div at bounding box center [891, 250] width 133 height 19
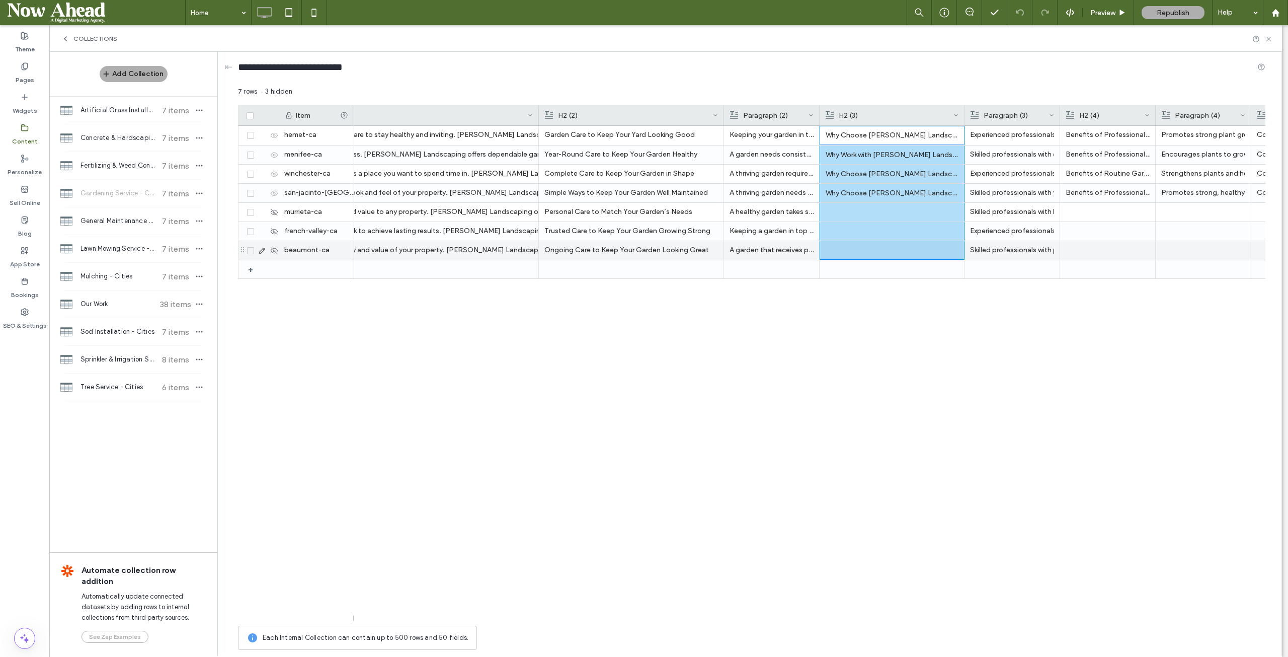
scroll to position [0, 0]
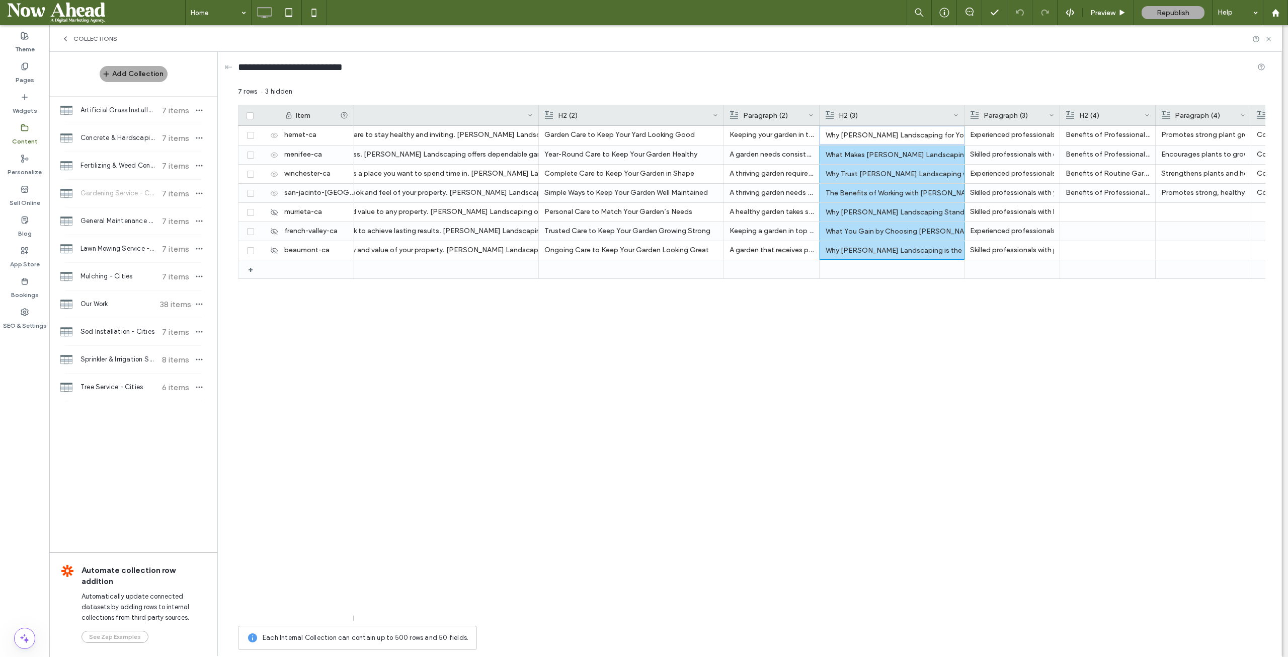
click at [964, 111] on div "Paragraph (3)" at bounding box center [1012, 115] width 96 height 20
click at [962, 110] on div at bounding box center [964, 115] width 4 height 20
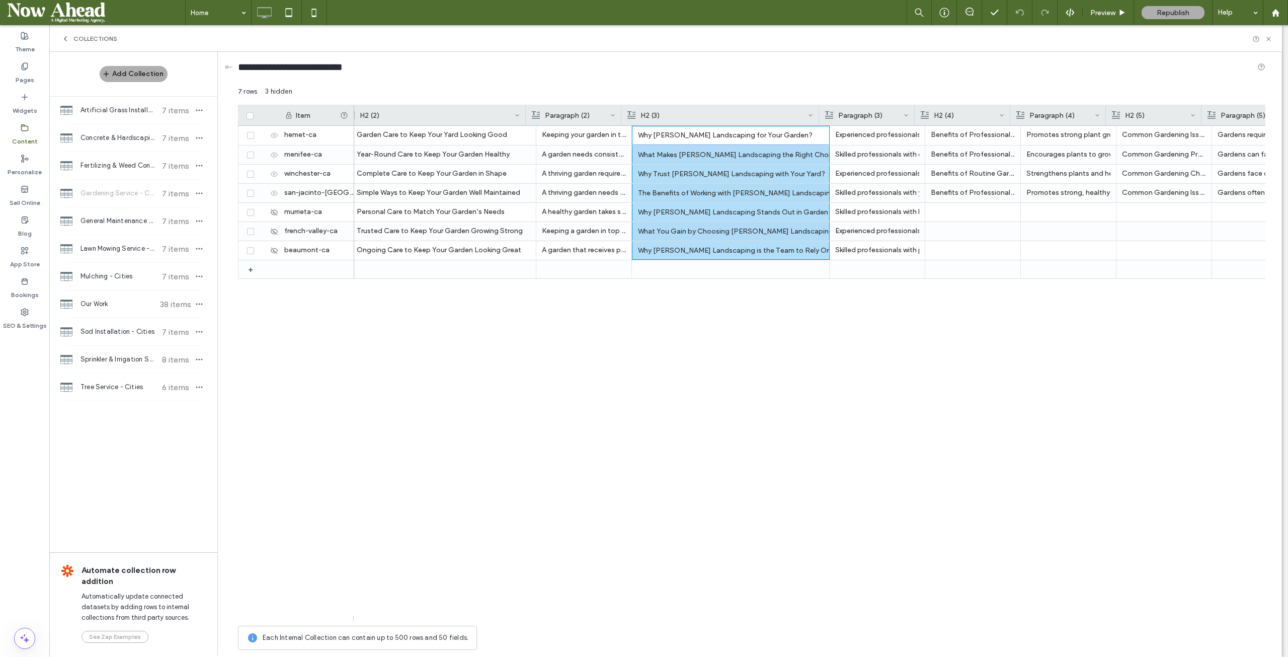
scroll to position [0, 940]
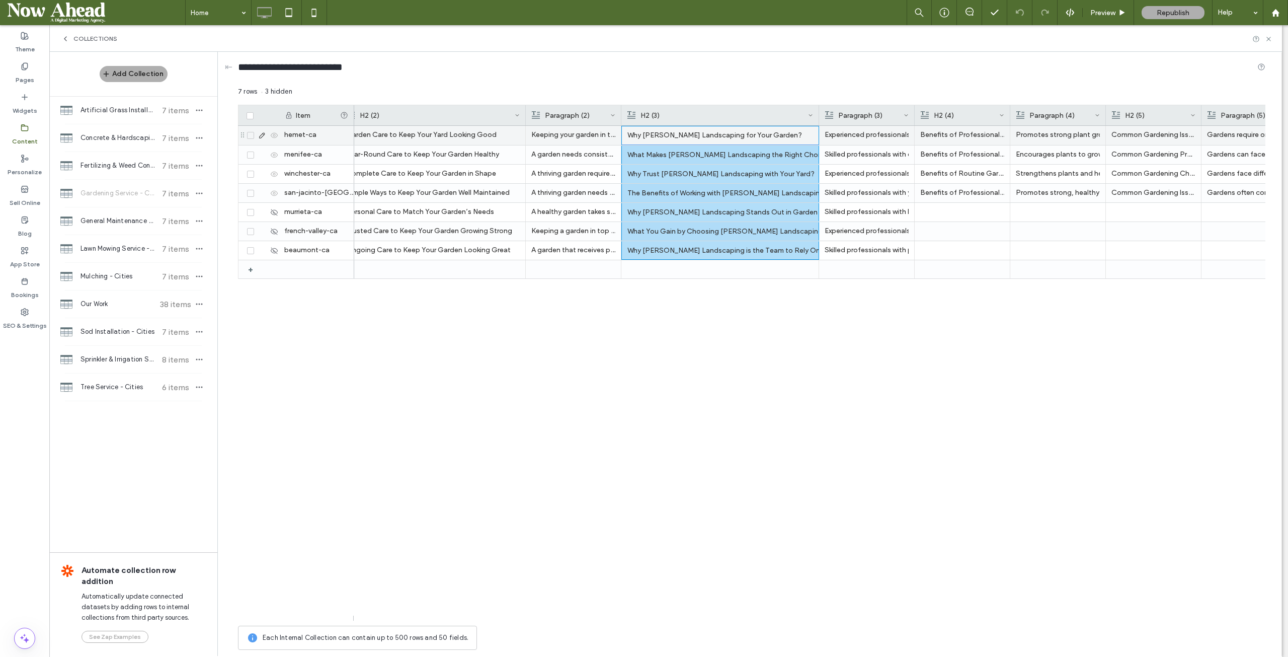
click at [1043, 129] on li "Promotes strong plant growth while reducing the risk of disease." at bounding box center [1058, 135] width 84 height 18
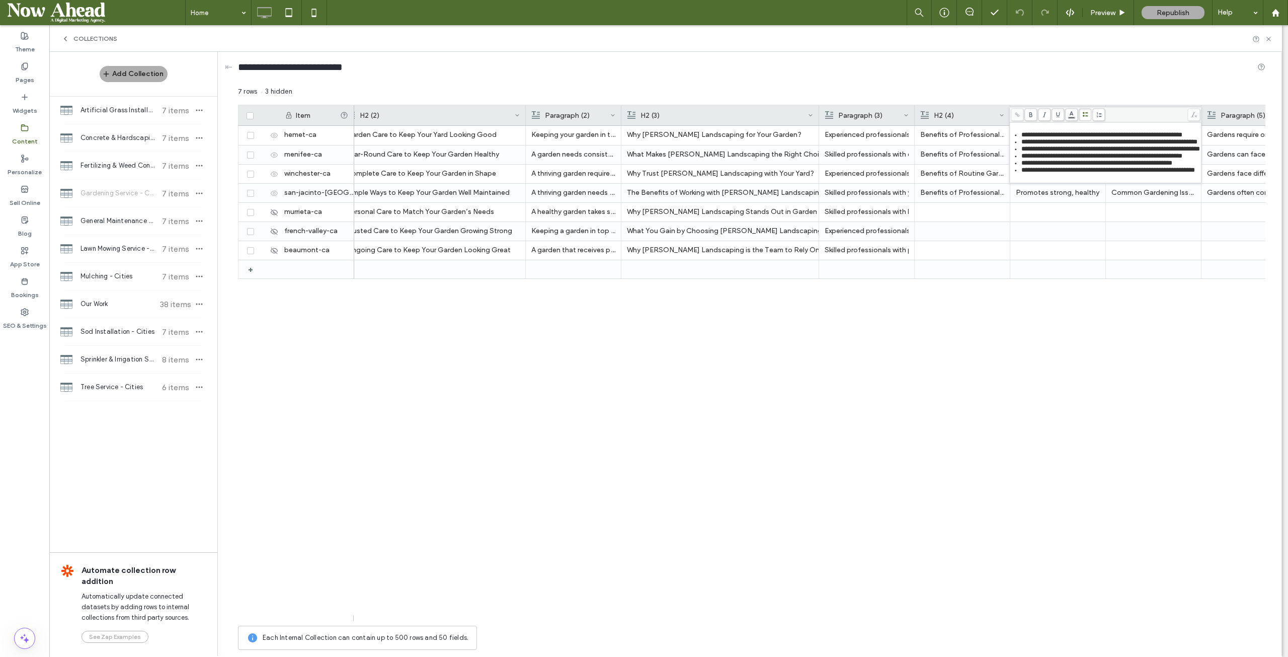
click at [1097, 306] on div "A great-looking garden requires steady care to stay healthy and inviting. Palac…" at bounding box center [809, 373] width 911 height 495
click at [1008, 111] on div at bounding box center [1010, 115] width 4 height 20
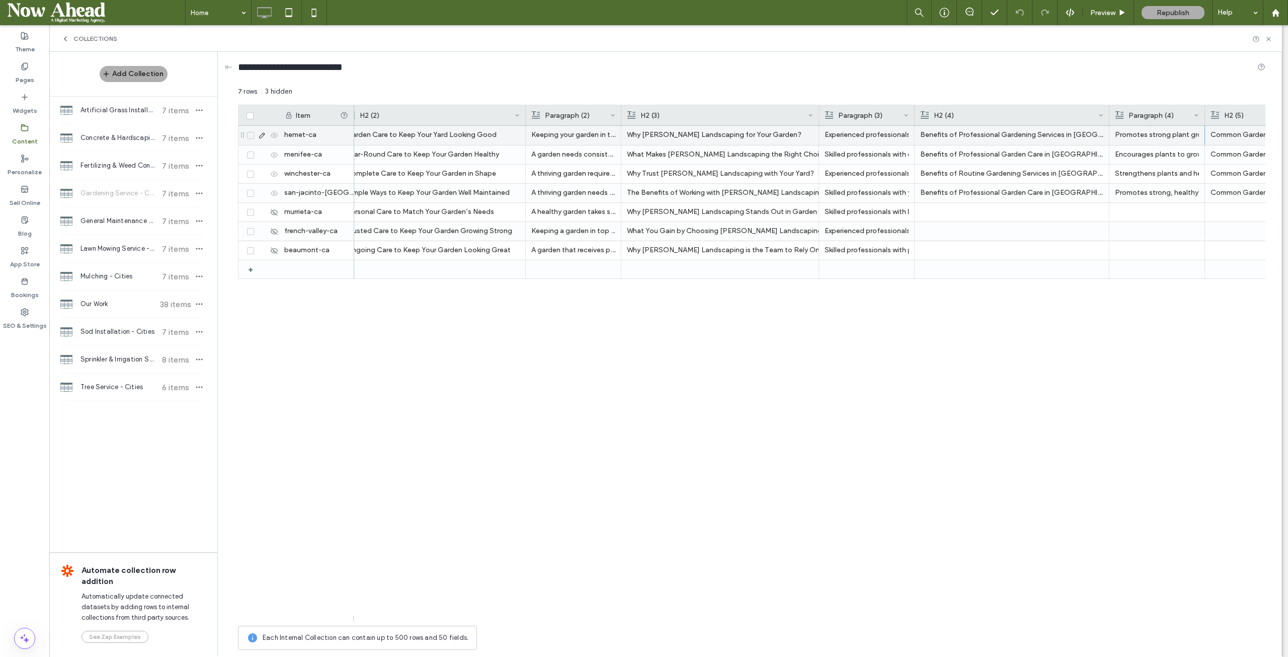
click at [262, 133] on icon at bounding box center [262, 135] width 8 height 8
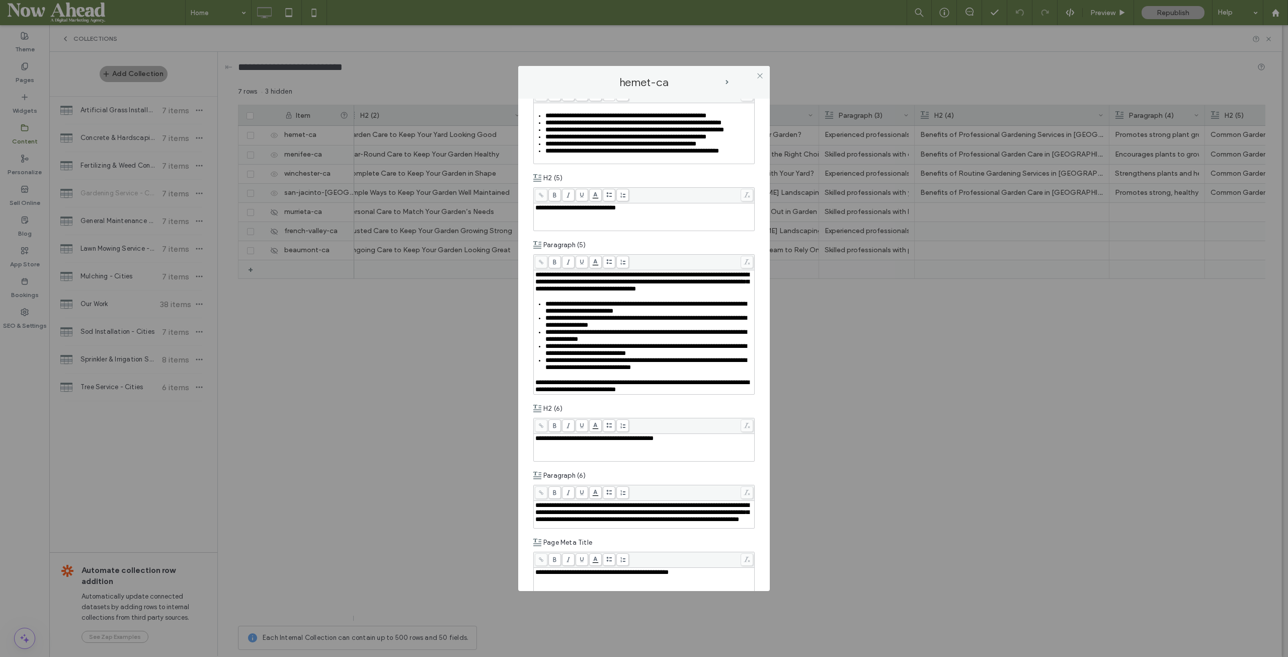
scroll to position [906, 0]
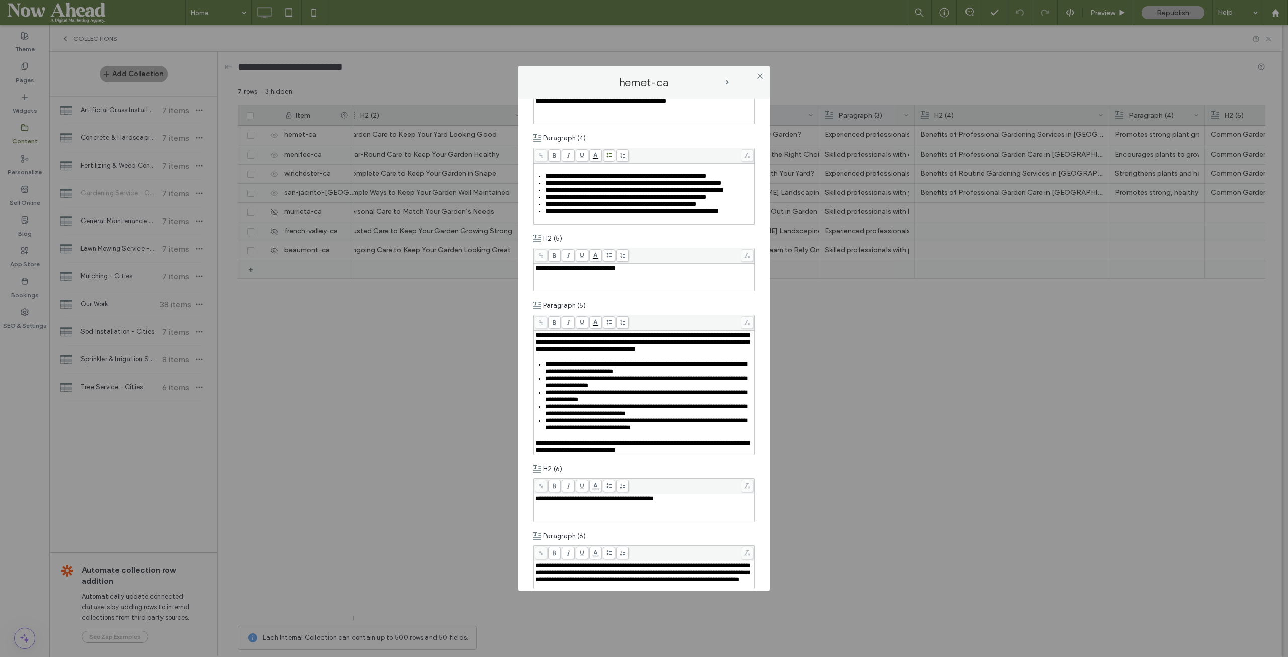
click at [729, 80] on span "next-arrow" at bounding box center [727, 82] width 5 height 5
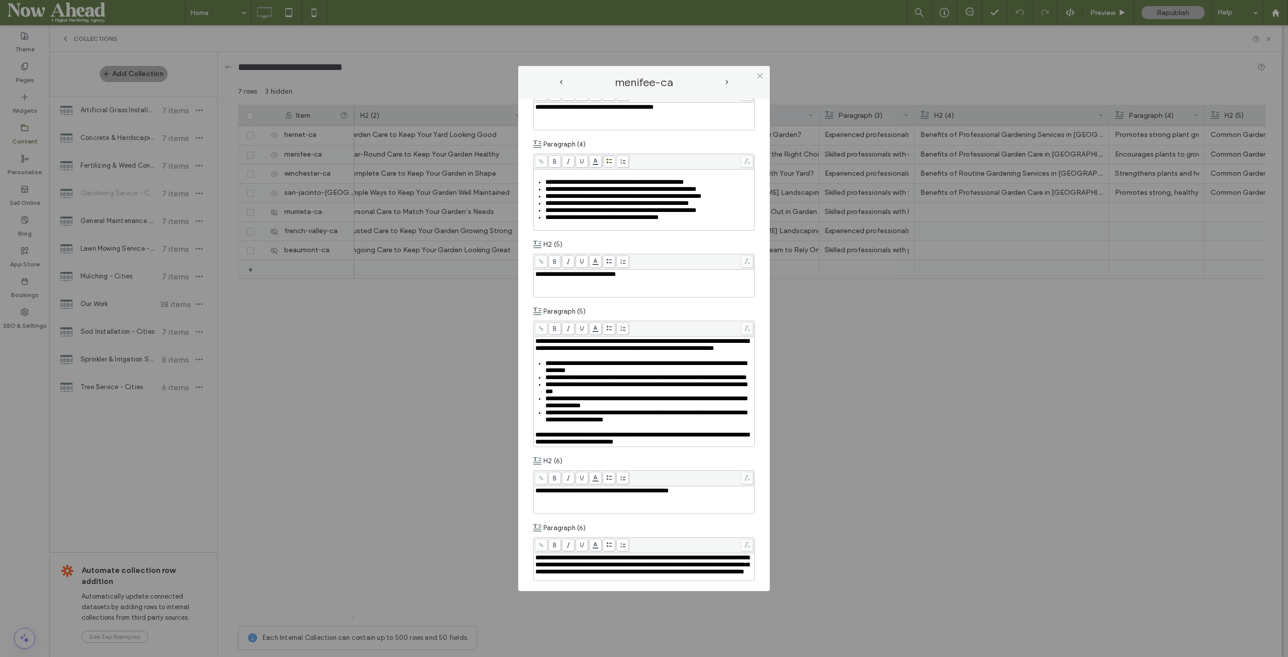
scroll to position [855, 0]
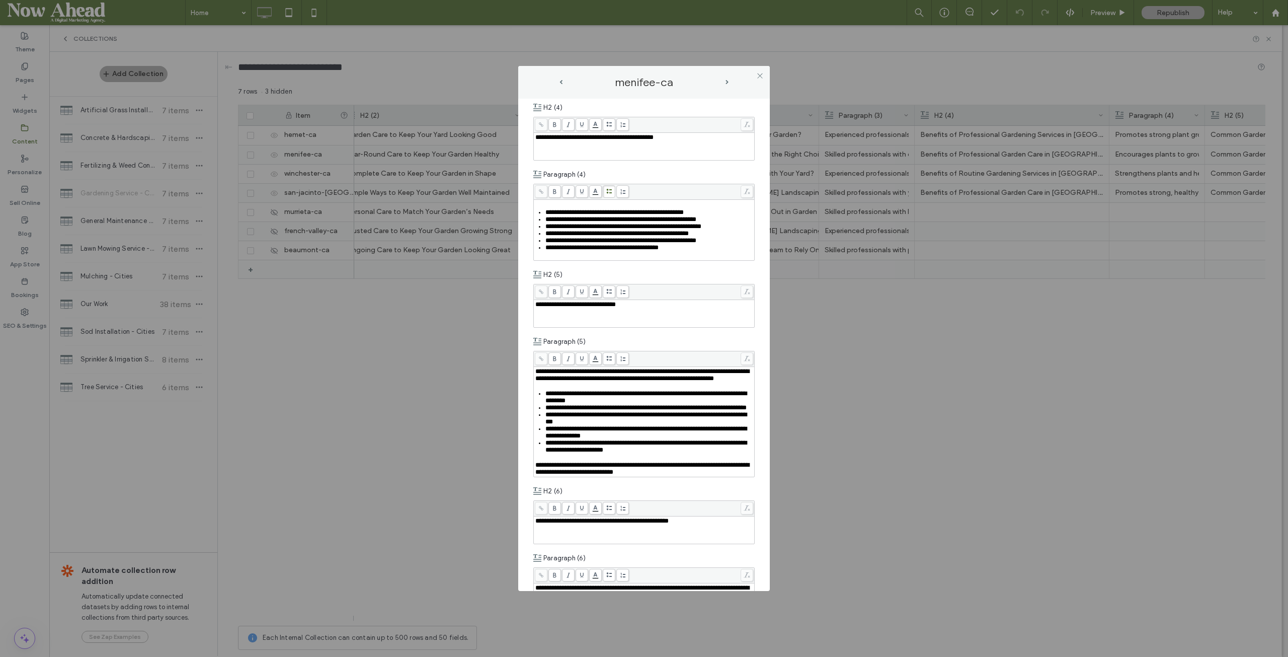
click at [728, 82] on span "next-arrow" at bounding box center [727, 82] width 3 height 5
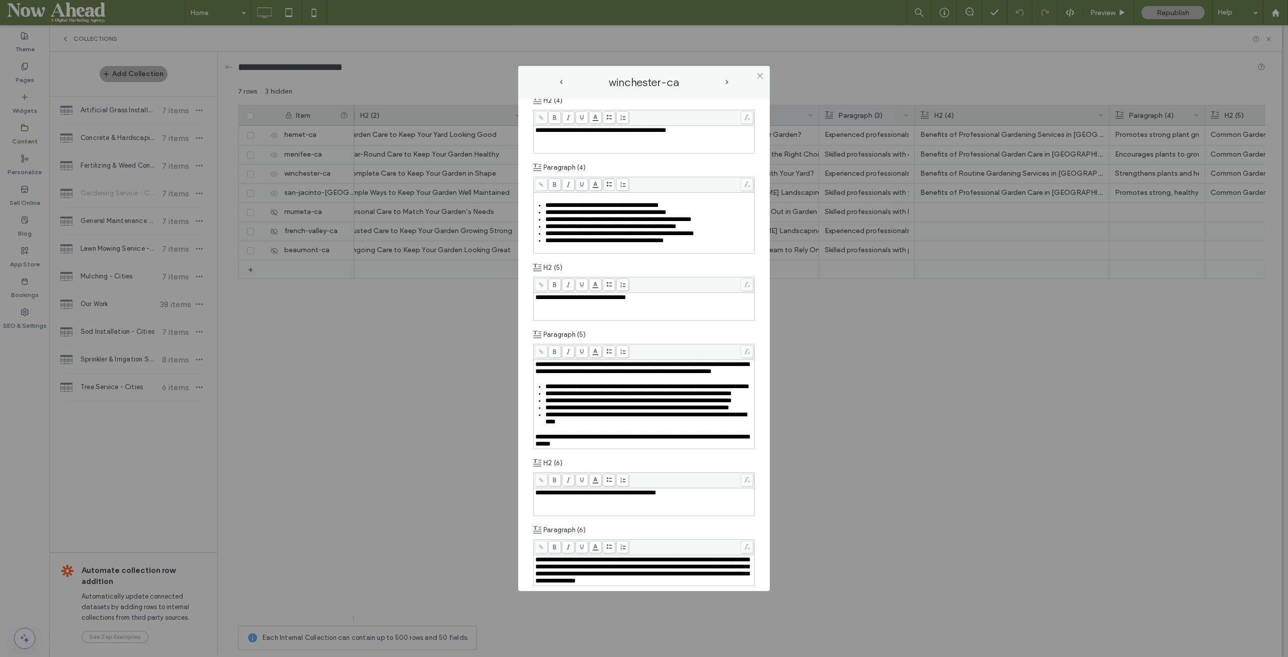
click at [726, 80] on span "next-arrow" at bounding box center [727, 82] width 3 height 5
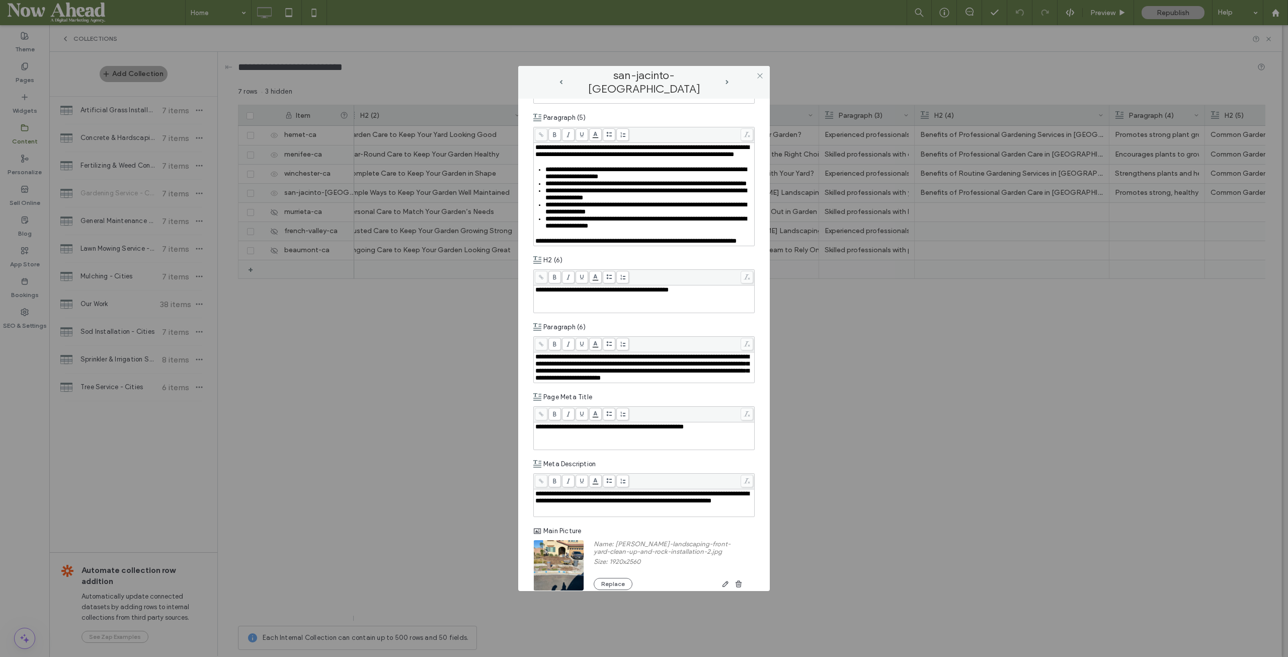
scroll to position [1107, 0]
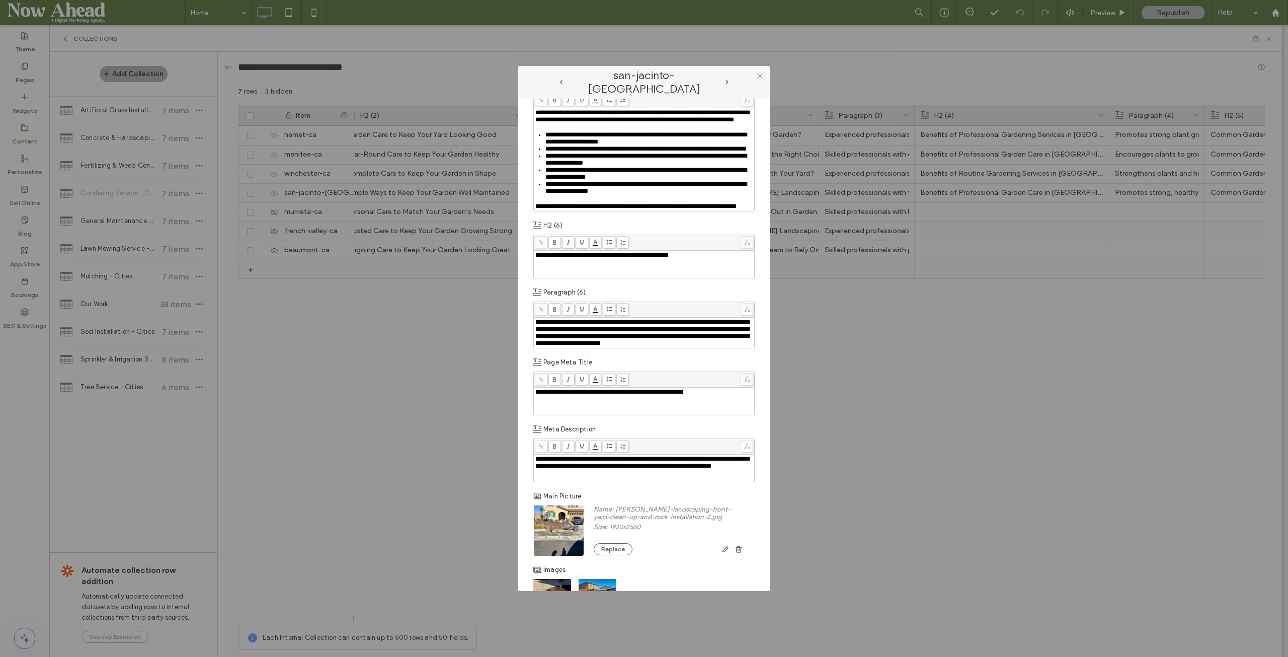
click at [561, 82] on span "prev-arrow" at bounding box center [560, 82] width 3 height 5
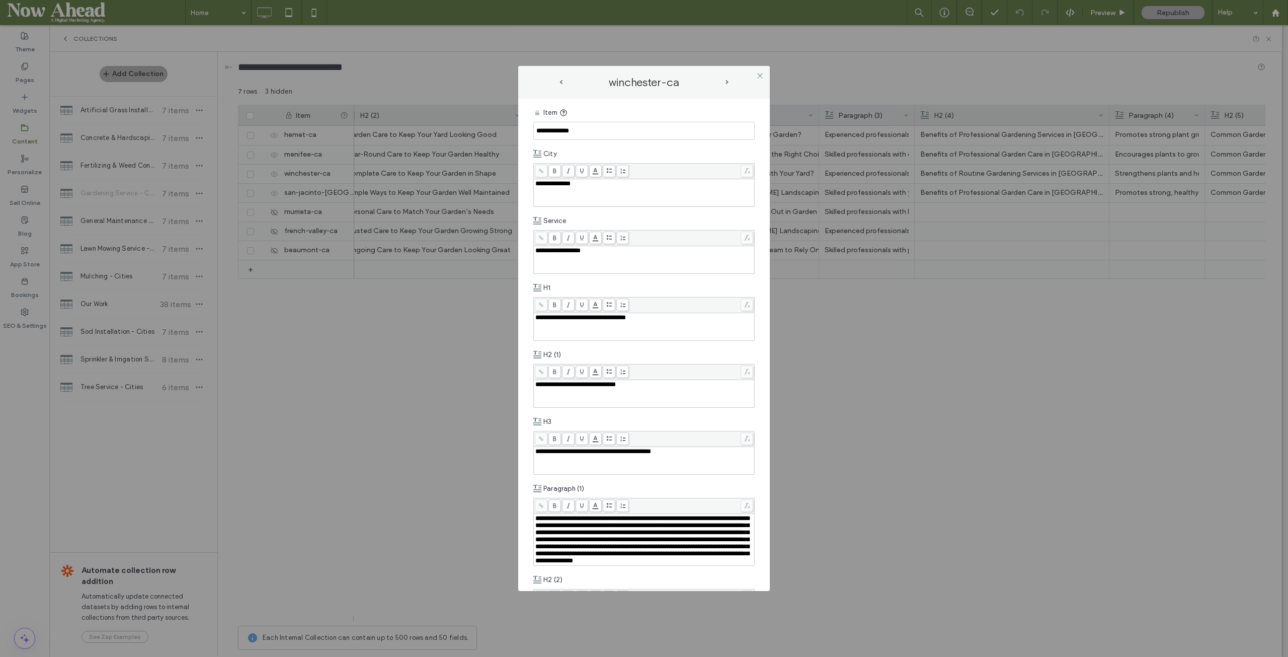
click at [728, 81] on span "next-arrow" at bounding box center [727, 82] width 3 height 5
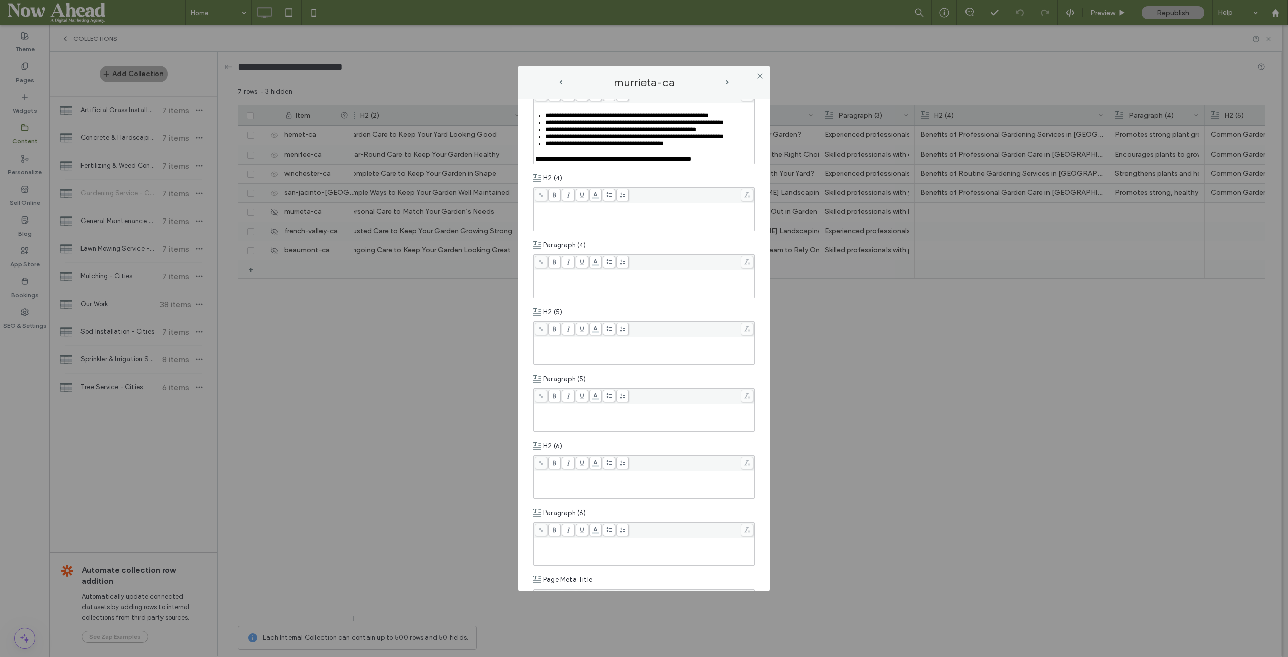
scroll to position [805, 0]
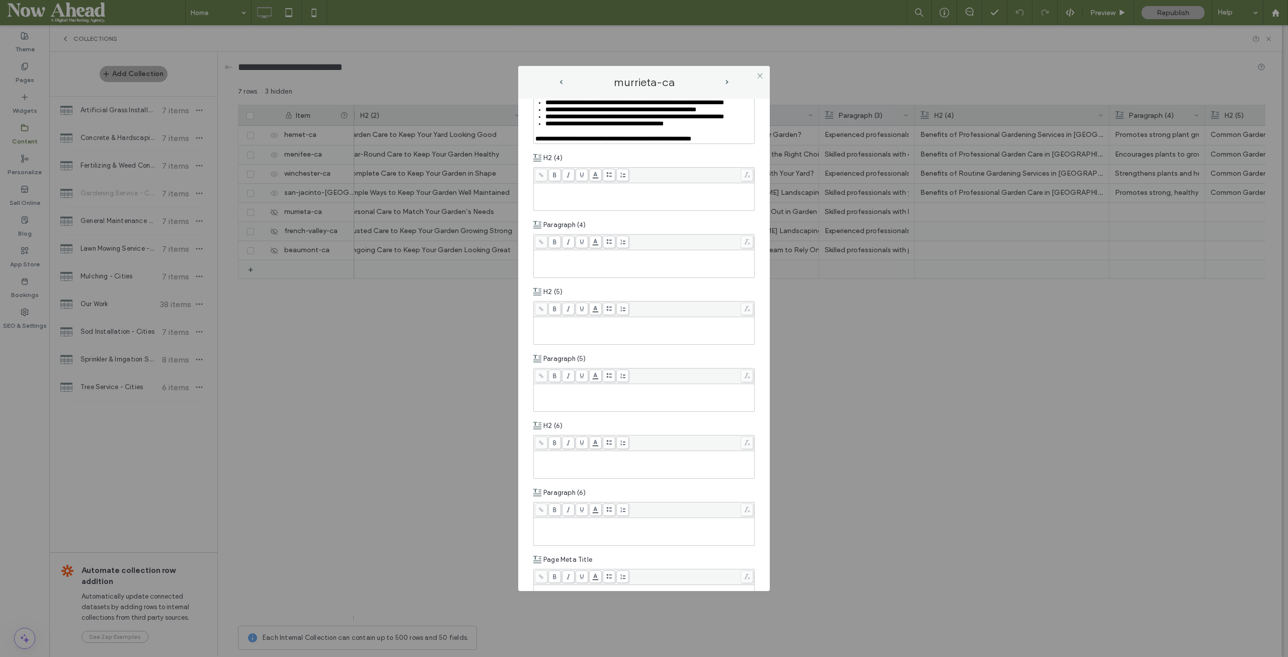
click at [581, 276] on div "Rich Text Editor" at bounding box center [644, 263] width 218 height 25
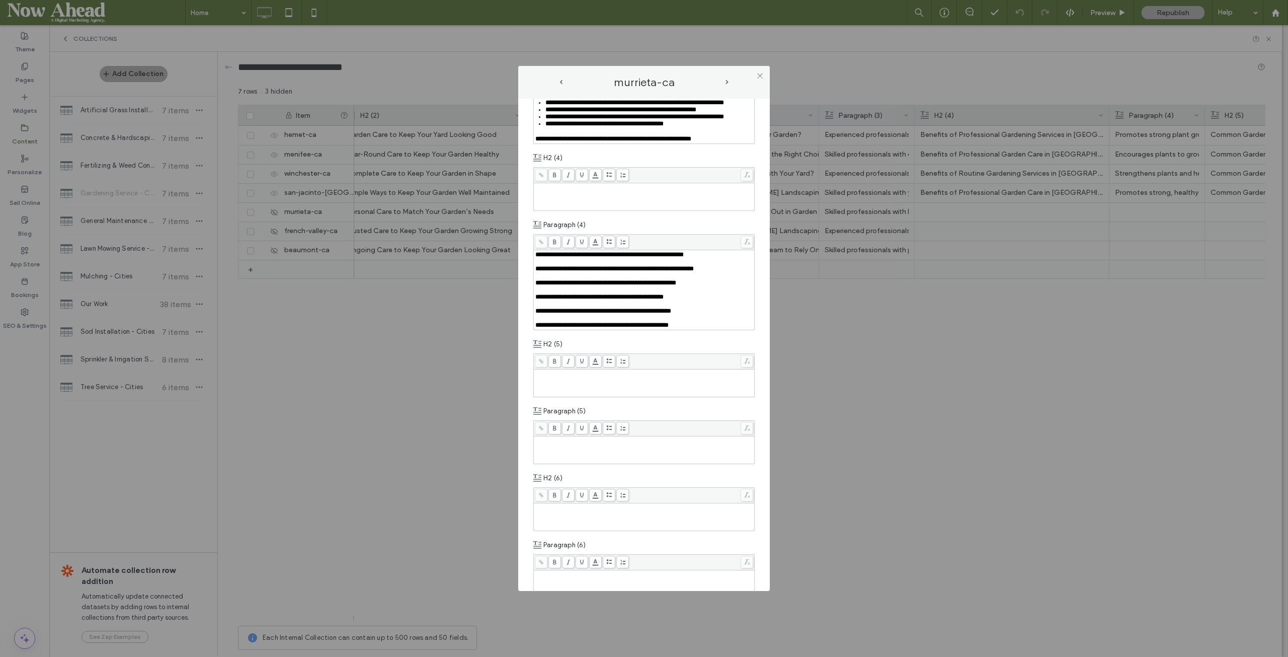
click at [552, 321] on div "Rich Text Editor" at bounding box center [644, 317] width 218 height 7
click at [553, 307] on div "Rich Text Editor" at bounding box center [644, 303] width 218 height 7
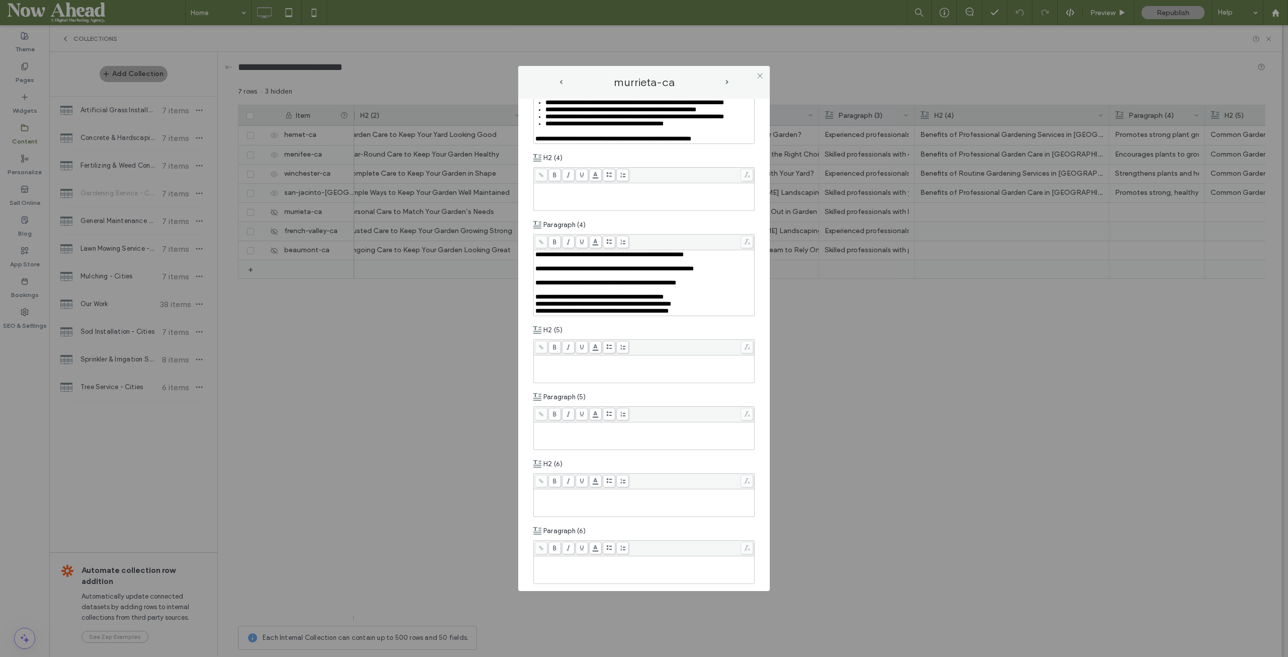
click at [546, 293] on div "Rich Text Editor" at bounding box center [644, 289] width 218 height 7
click at [544, 279] on div "Rich Text Editor" at bounding box center [644, 275] width 218 height 7
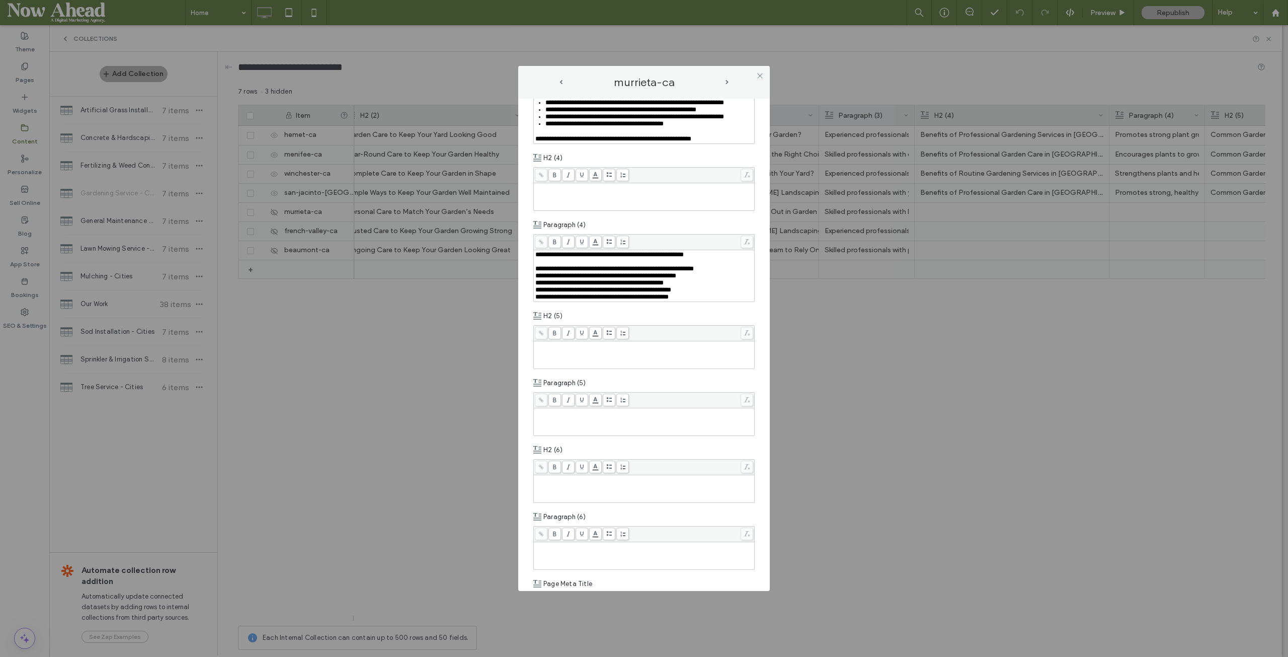
click at [544, 265] on div "Rich Text Editor" at bounding box center [644, 261] width 218 height 7
drag, startPoint x: 715, startPoint y: 357, endPoint x: 529, endPoint y: 308, distance: 192.3
click at [529, 308] on div "**********" at bounding box center [644, 345] width 252 height 493
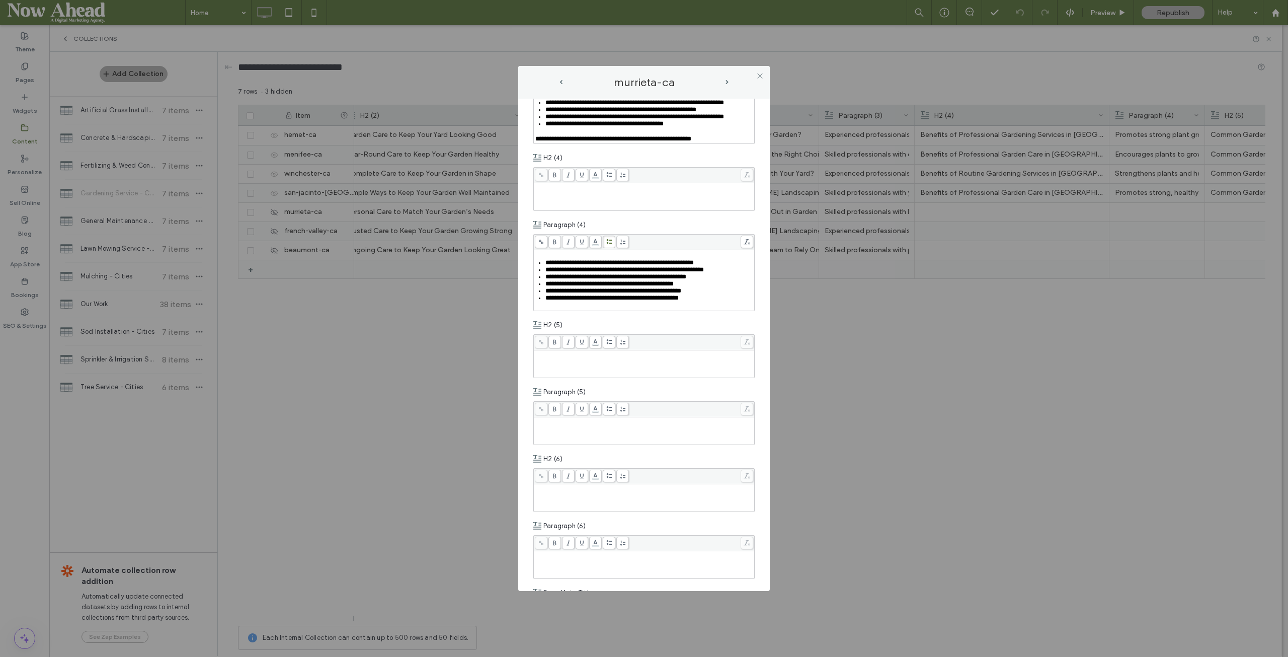
click at [608, 303] on div "**********" at bounding box center [643, 272] width 221 height 77
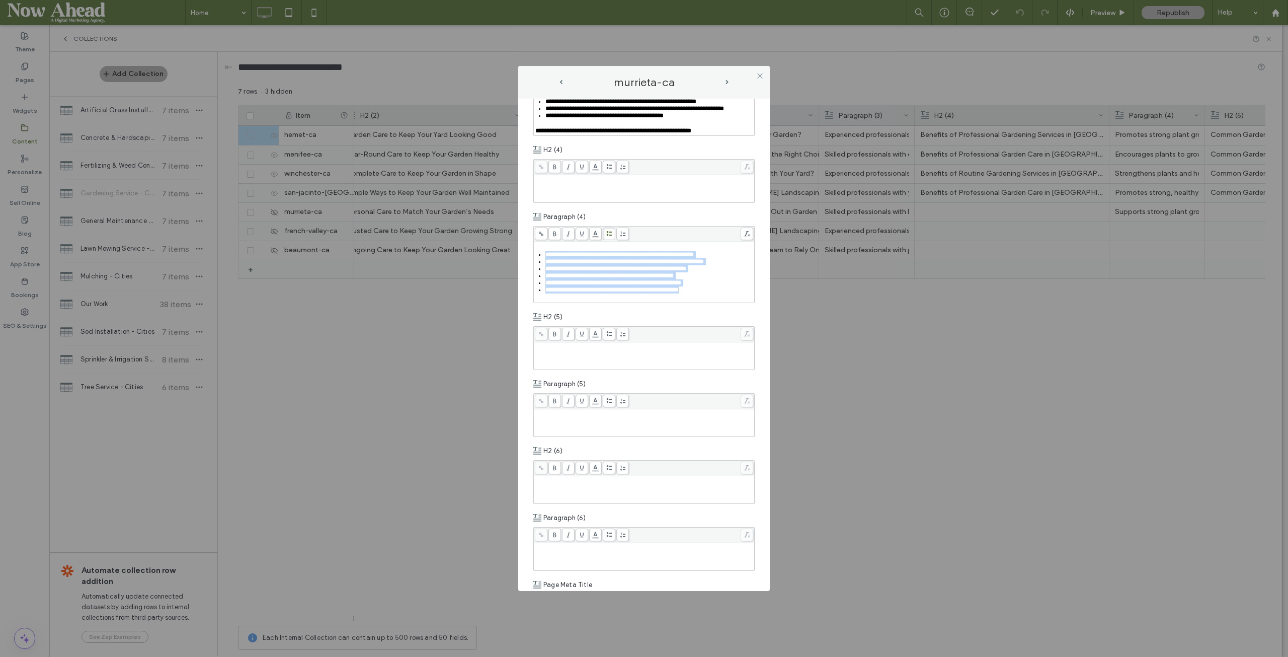
click at [726, 80] on span "next-arrow" at bounding box center [727, 82] width 3 height 5
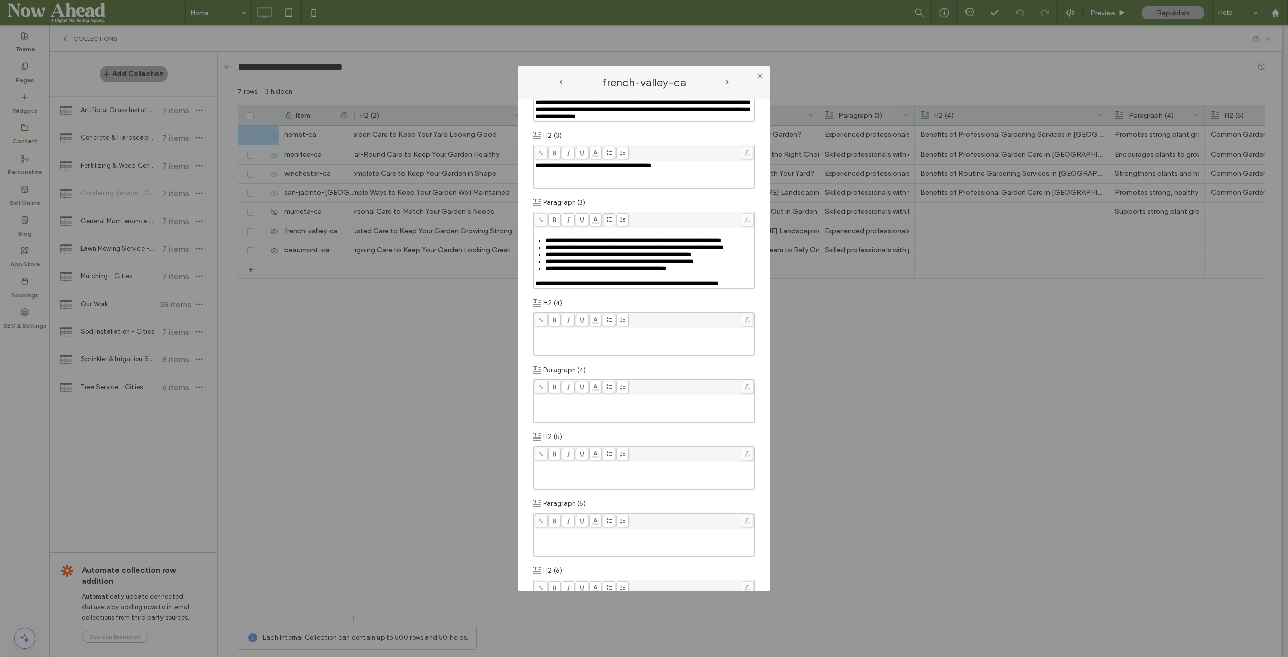
scroll to position [654, 0]
click at [576, 402] on div "Rich Text Editor" at bounding box center [644, 398] width 218 height 7
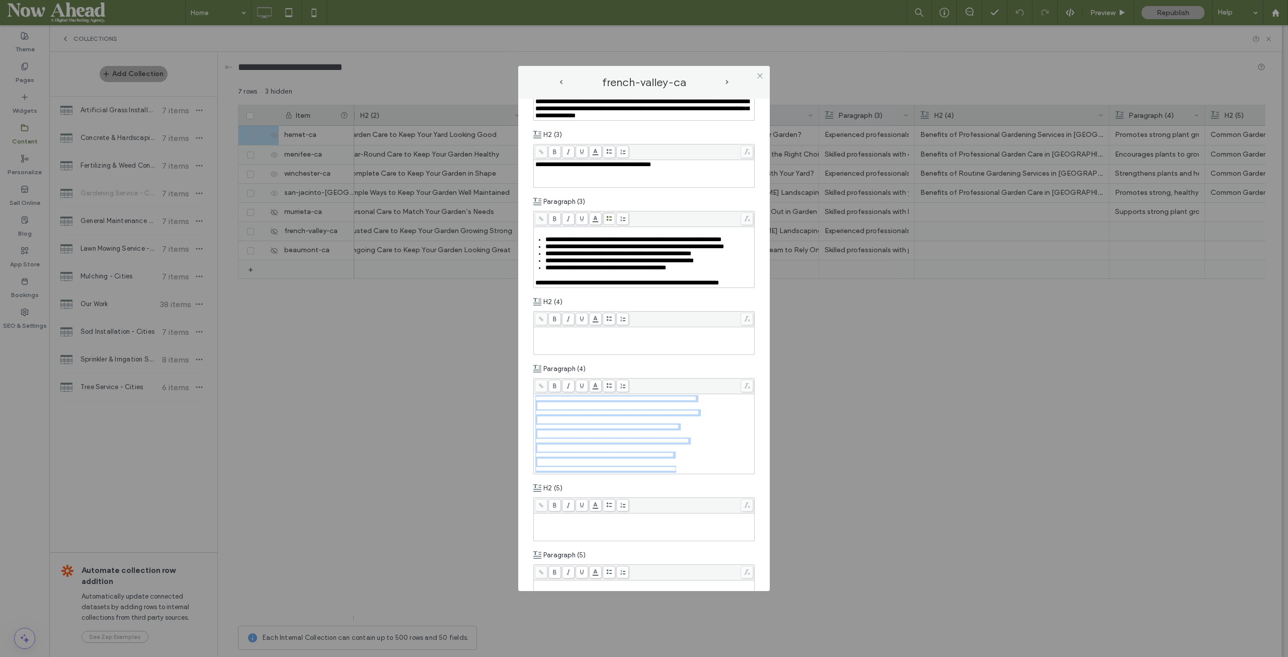
drag, startPoint x: 711, startPoint y: 565, endPoint x: 520, endPoint y: 462, distance: 216.8
click at [520, 462] on div "**********" at bounding box center [644, 345] width 252 height 493
click at [612, 472] on div "**********" at bounding box center [643, 426] width 221 height 96
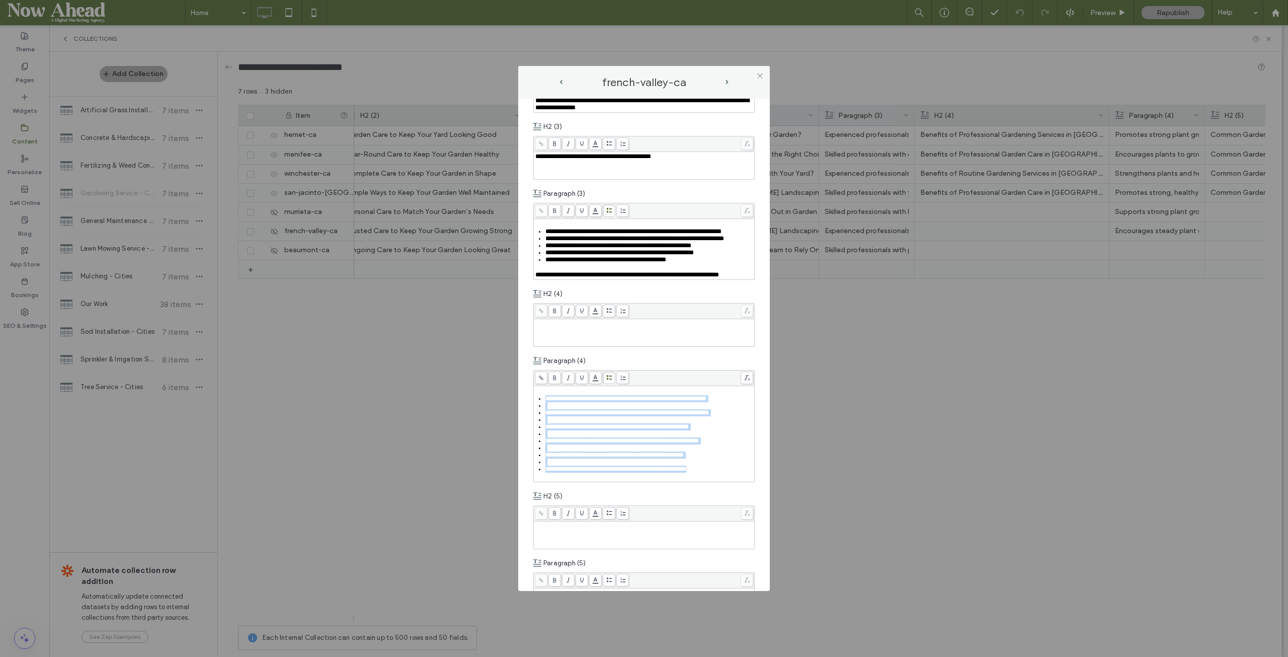
click at [579, 409] on div "Rich Text Editor" at bounding box center [649, 405] width 208 height 7
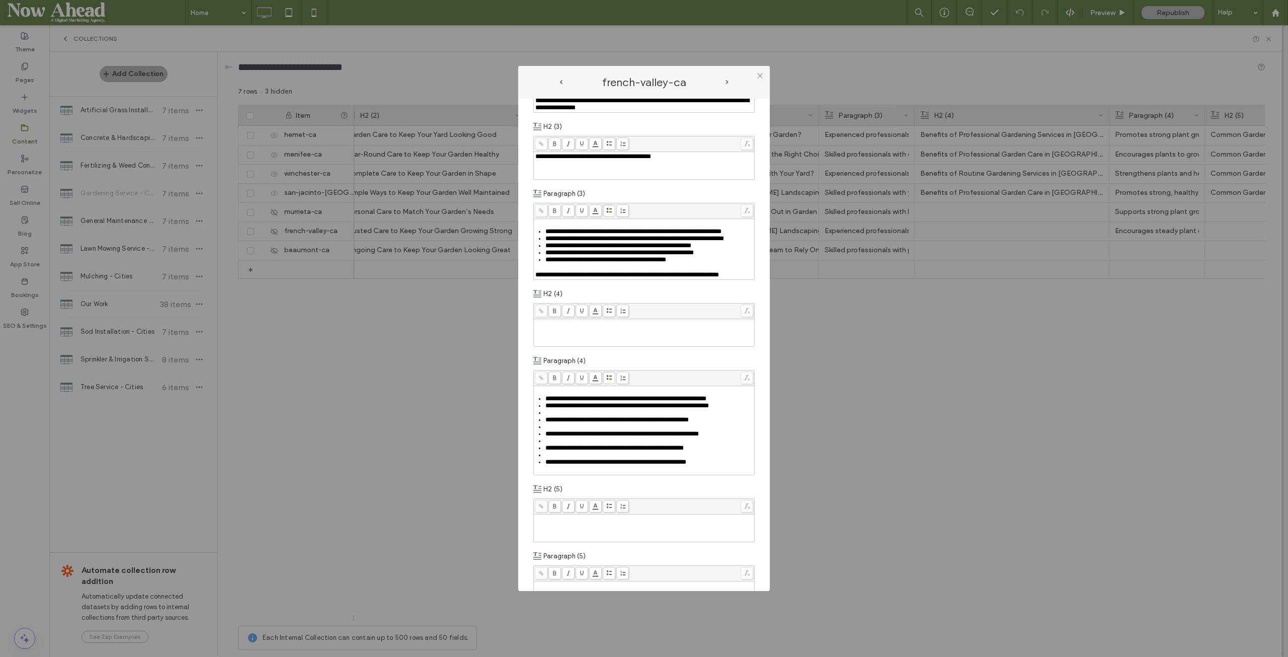
click at [565, 416] on div "Rich Text Editor" at bounding box center [649, 412] width 208 height 7
click at [561, 423] on div "Rich Text Editor" at bounding box center [649, 419] width 208 height 7
click at [558, 430] on div "Rich Text Editor" at bounding box center [649, 426] width 208 height 7
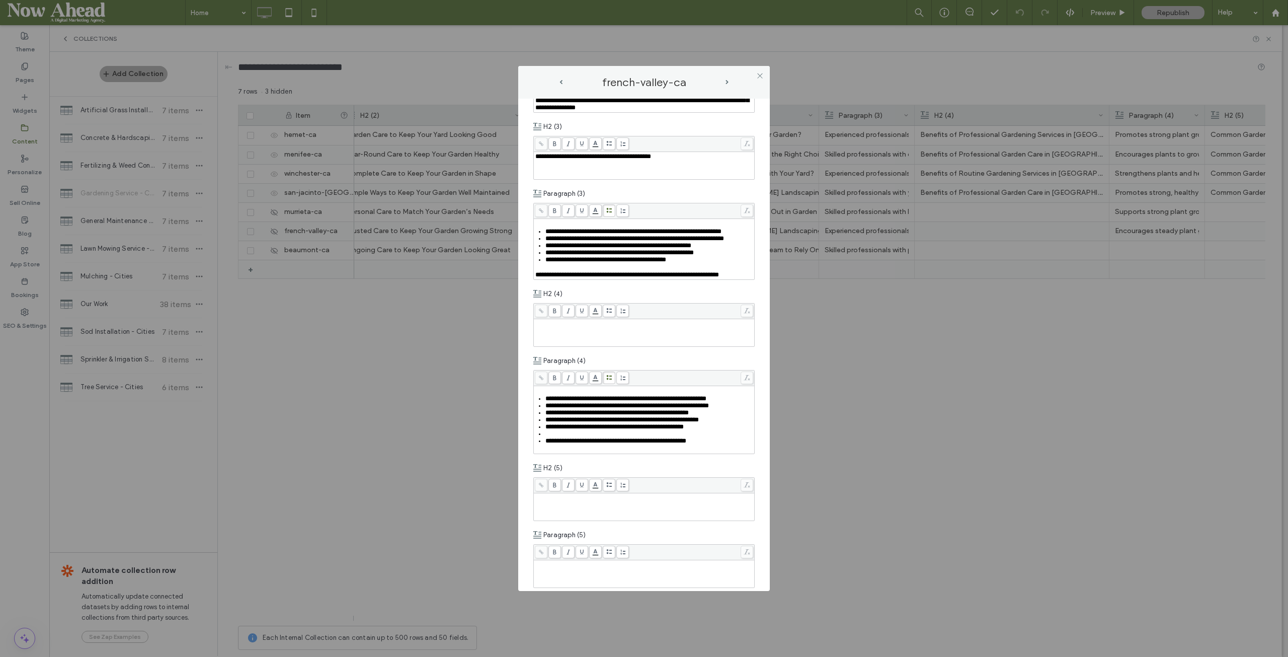
click at [556, 437] on div "Rich Text Editor" at bounding box center [649, 433] width 208 height 7
click at [727, 80] on span "next-arrow" at bounding box center [727, 82] width 3 height 5
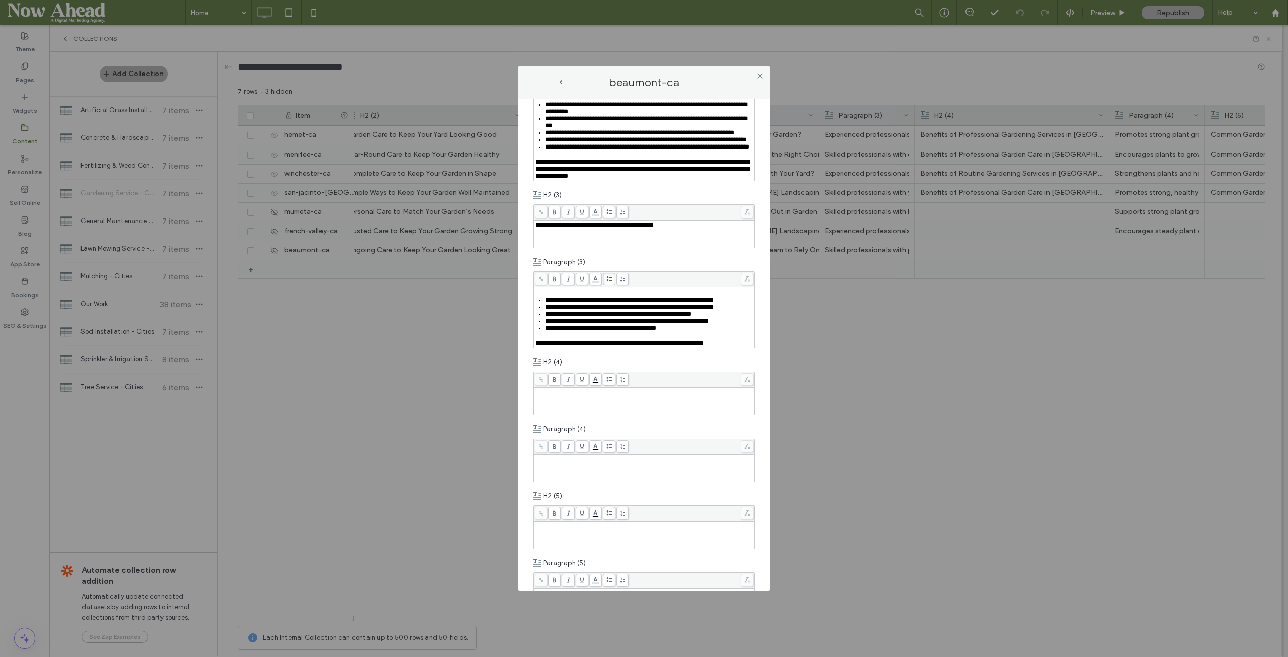
scroll to position [704, 0]
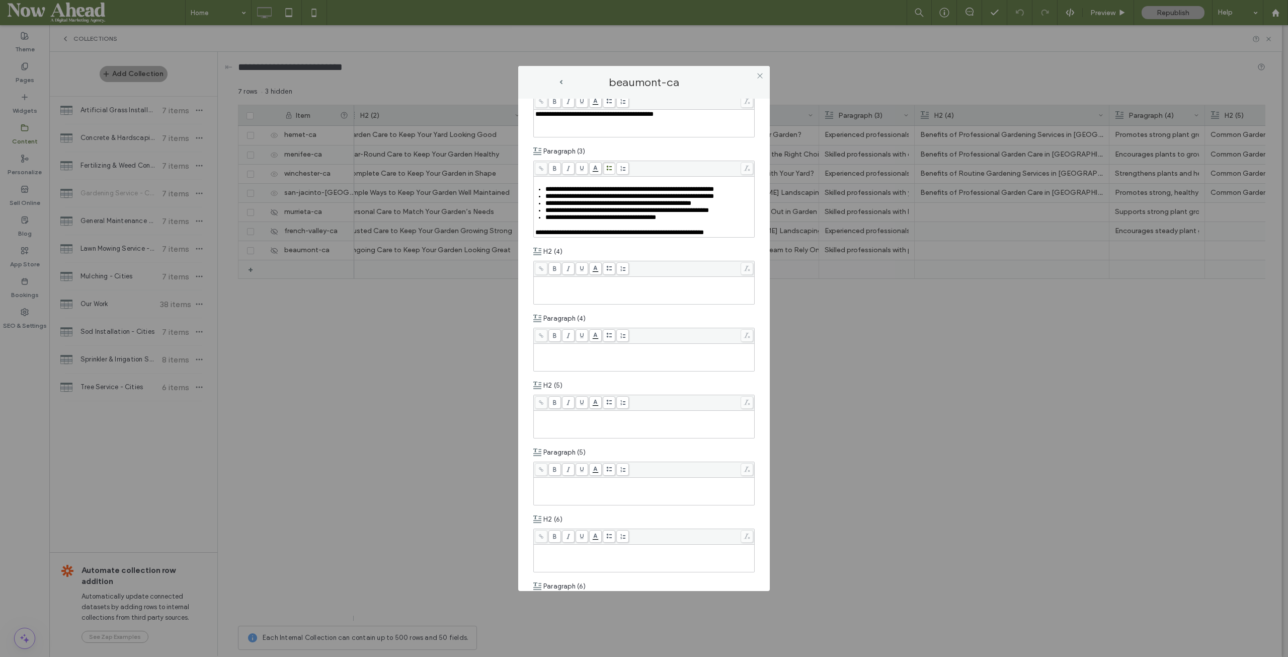
click at [578, 370] on div "Rich Text Editor" at bounding box center [644, 357] width 218 height 25
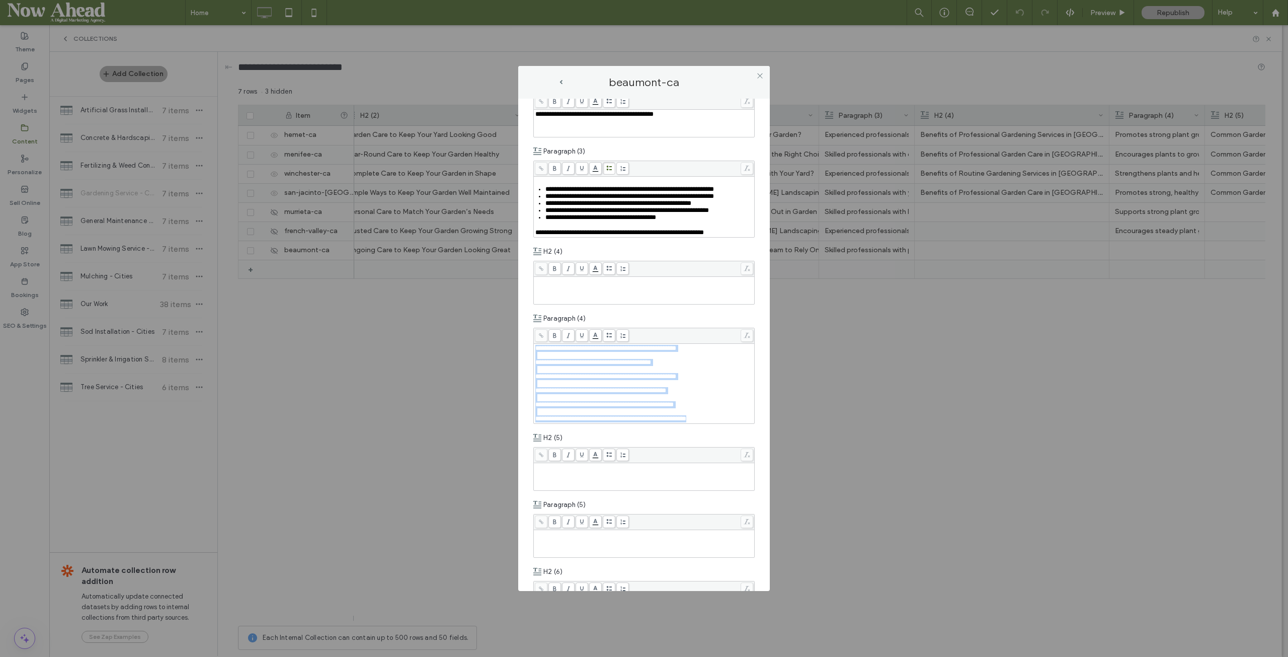
drag, startPoint x: 718, startPoint y: 497, endPoint x: 504, endPoint y: 409, distance: 231.7
click at [504, 409] on div "**********" at bounding box center [644, 328] width 1288 height 657
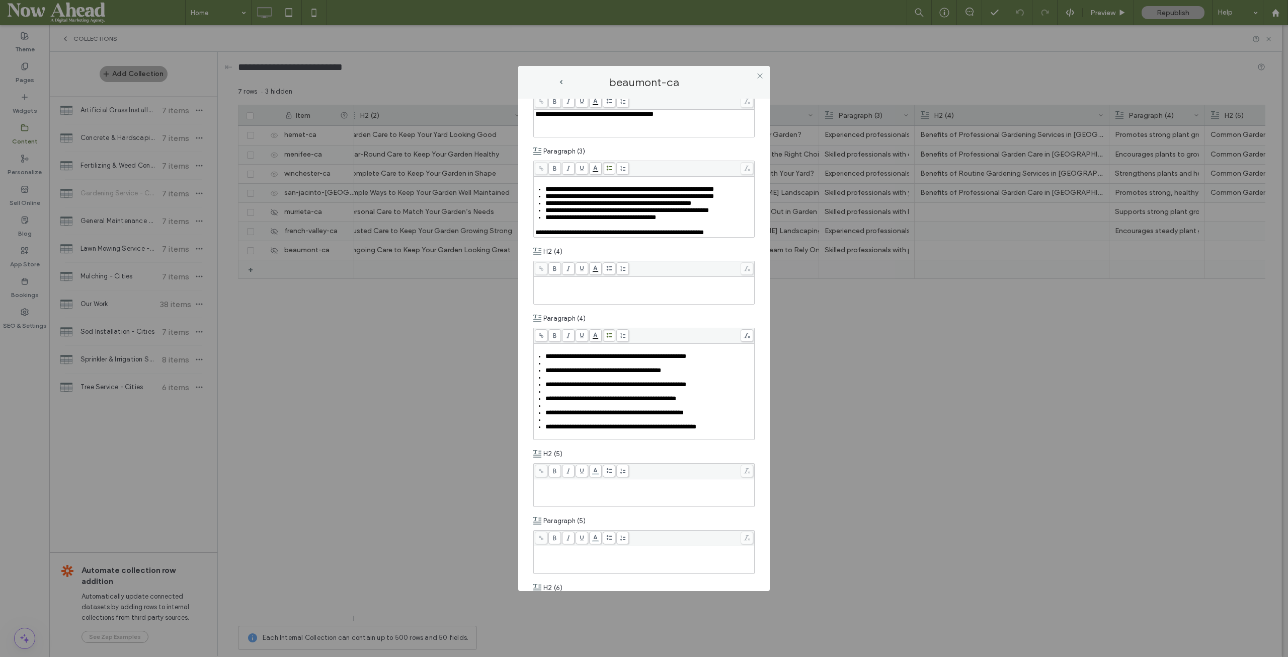
click at [606, 403] on div "**********" at bounding box center [643, 384] width 221 height 112
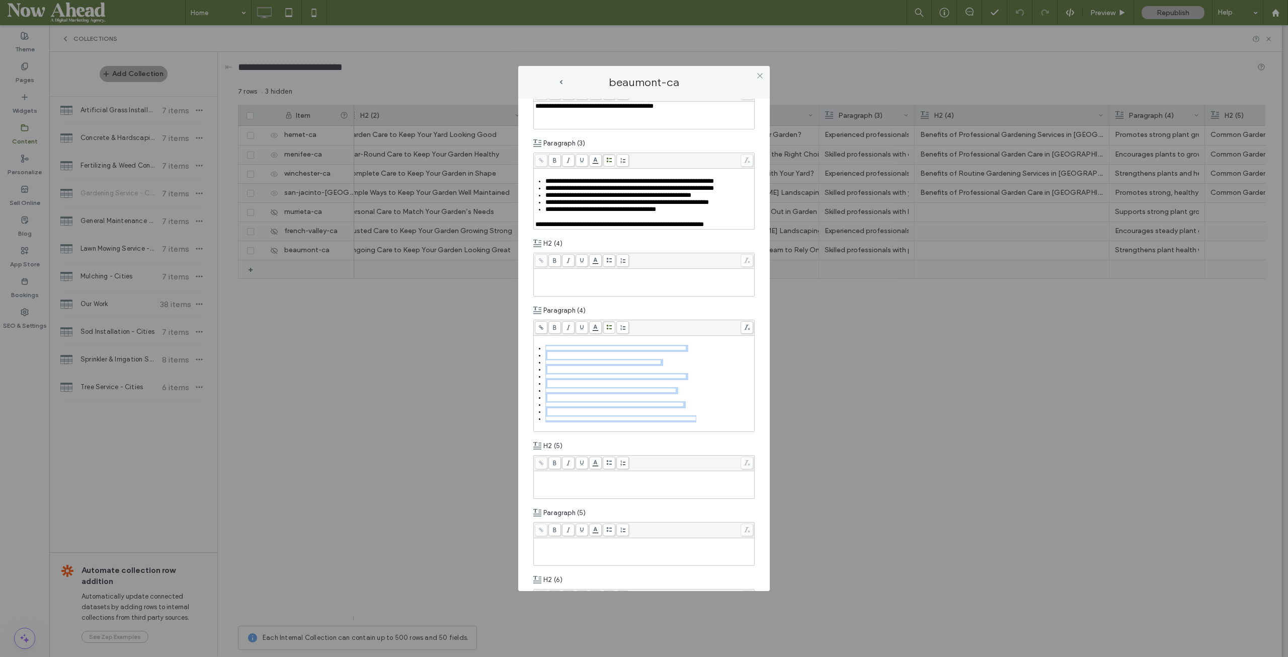
click at [556, 359] on div "Rich Text Editor" at bounding box center [649, 355] width 208 height 7
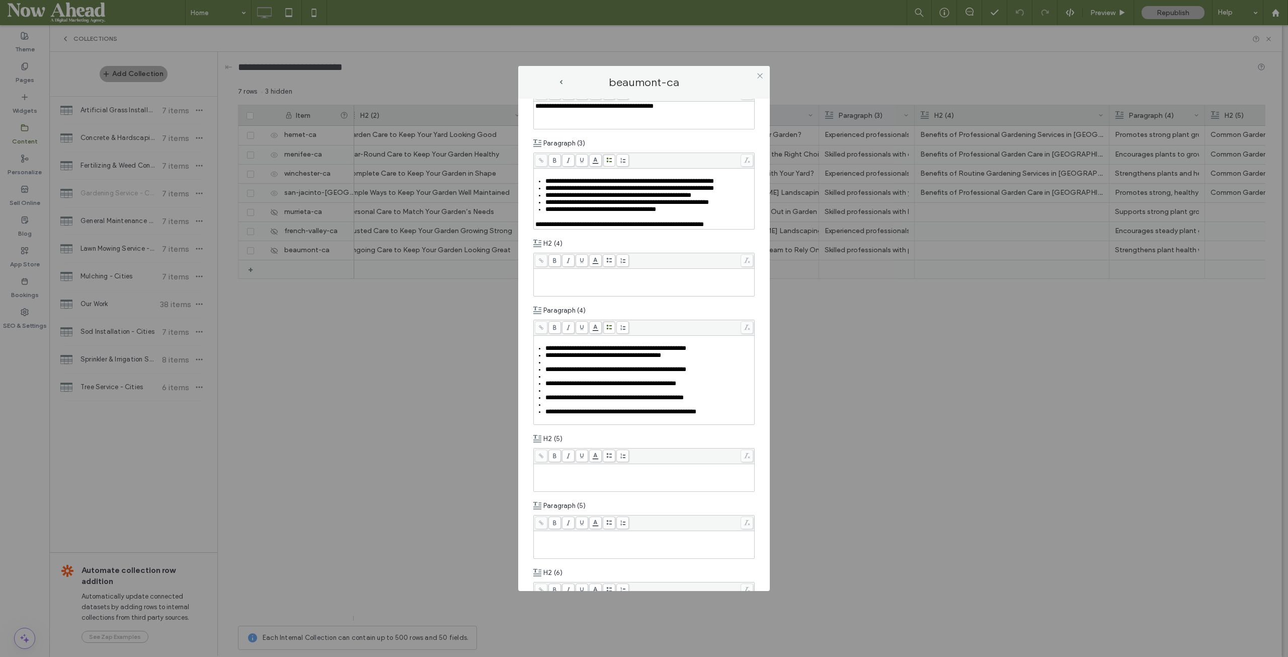
click at [554, 366] on div "Rich Text Editor" at bounding box center [649, 362] width 208 height 7
click at [555, 373] on div "Rich Text Editor" at bounding box center [649, 369] width 208 height 7
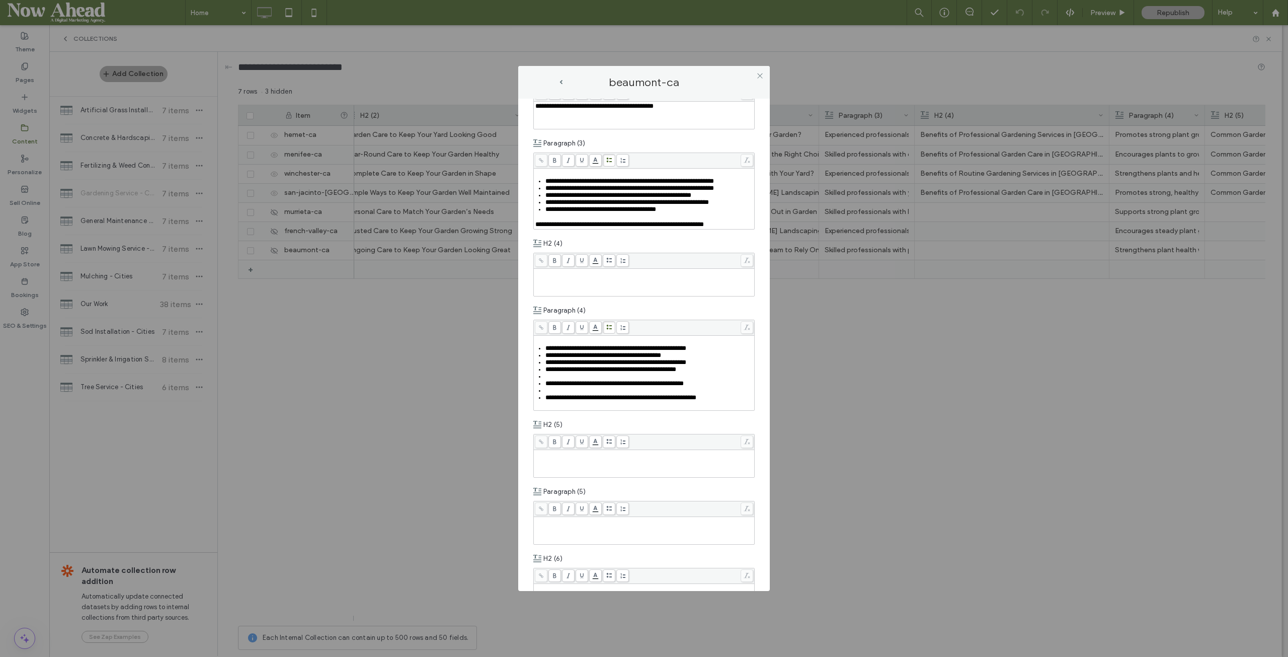
click at [555, 380] on div "Rich Text Editor" at bounding box center [649, 376] width 208 height 7
click at [555, 387] on div "Rich Text Editor" at bounding box center [649, 383] width 208 height 7
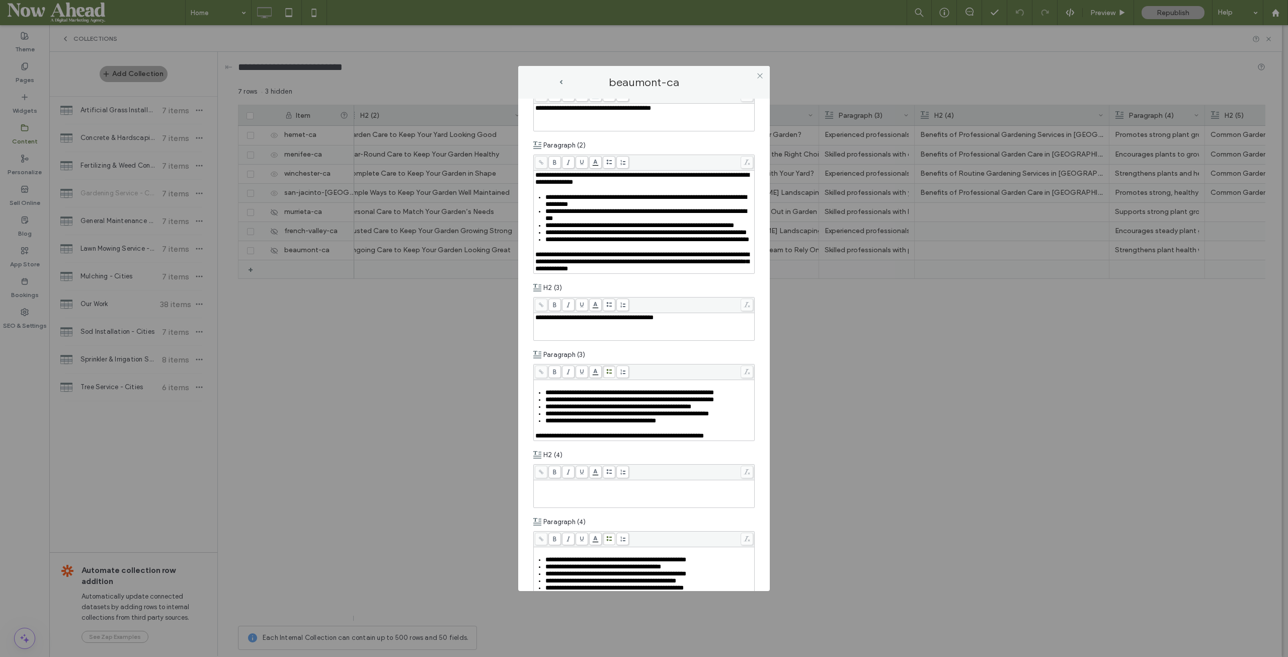
scroll to position [461, 0]
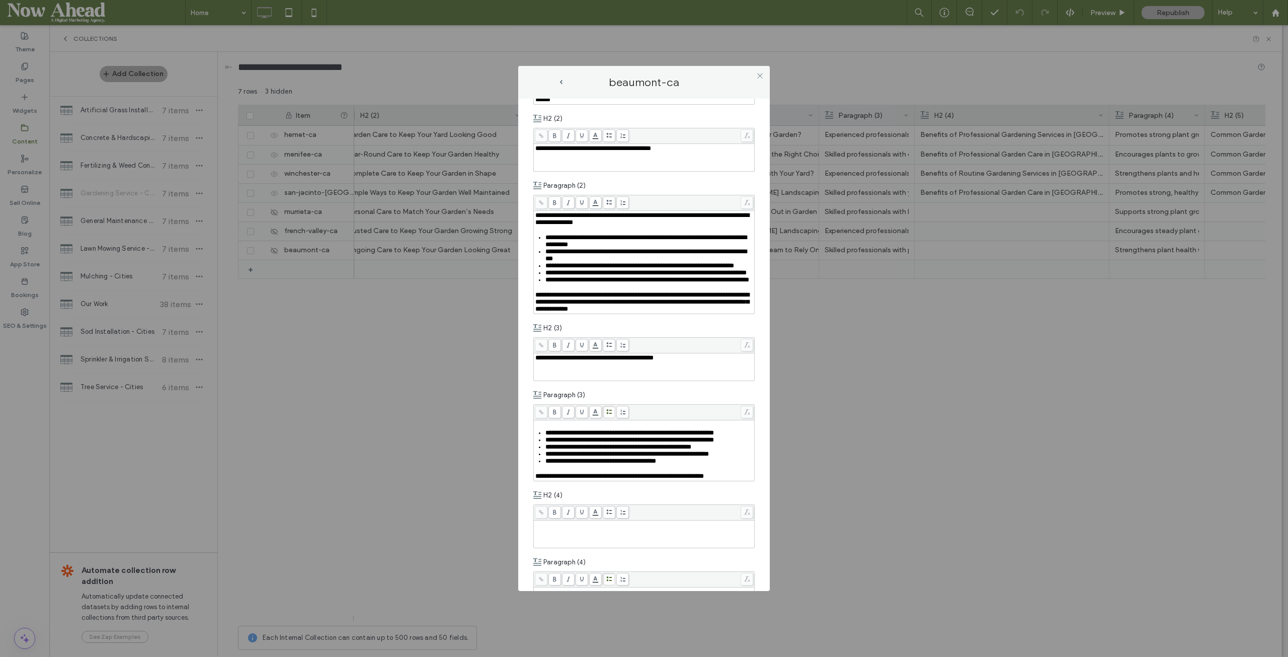
click at [759, 76] on icon at bounding box center [760, 76] width 8 height 8
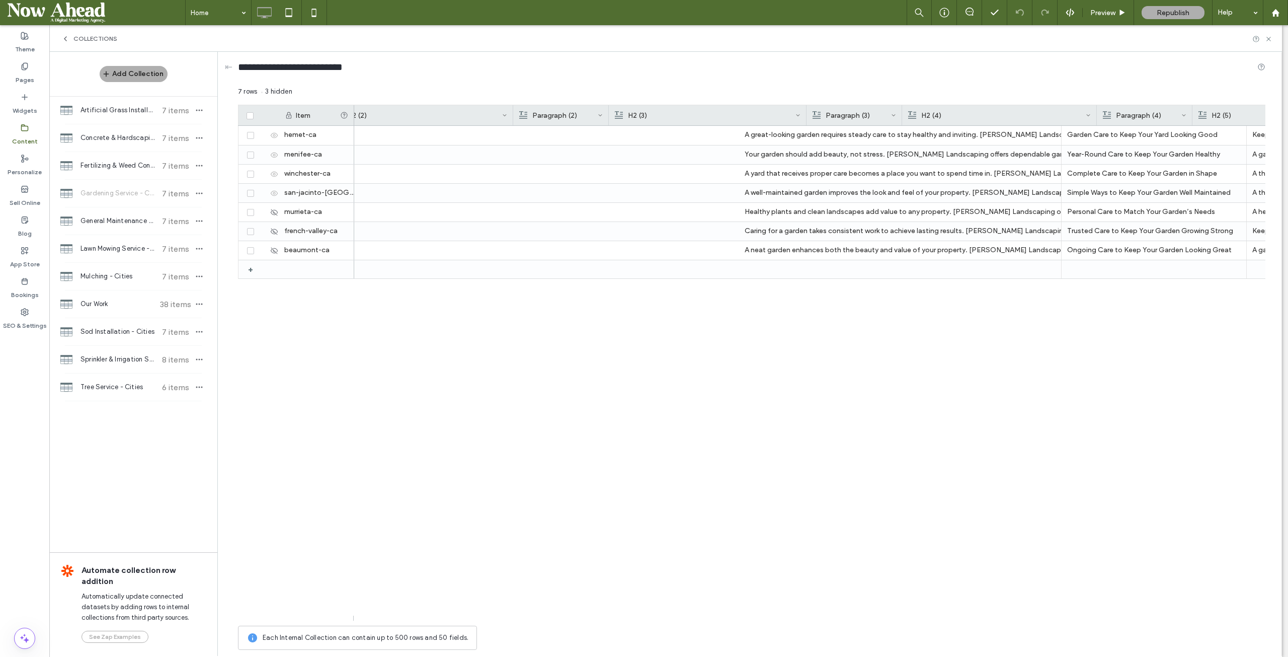
scroll to position [0, 952]
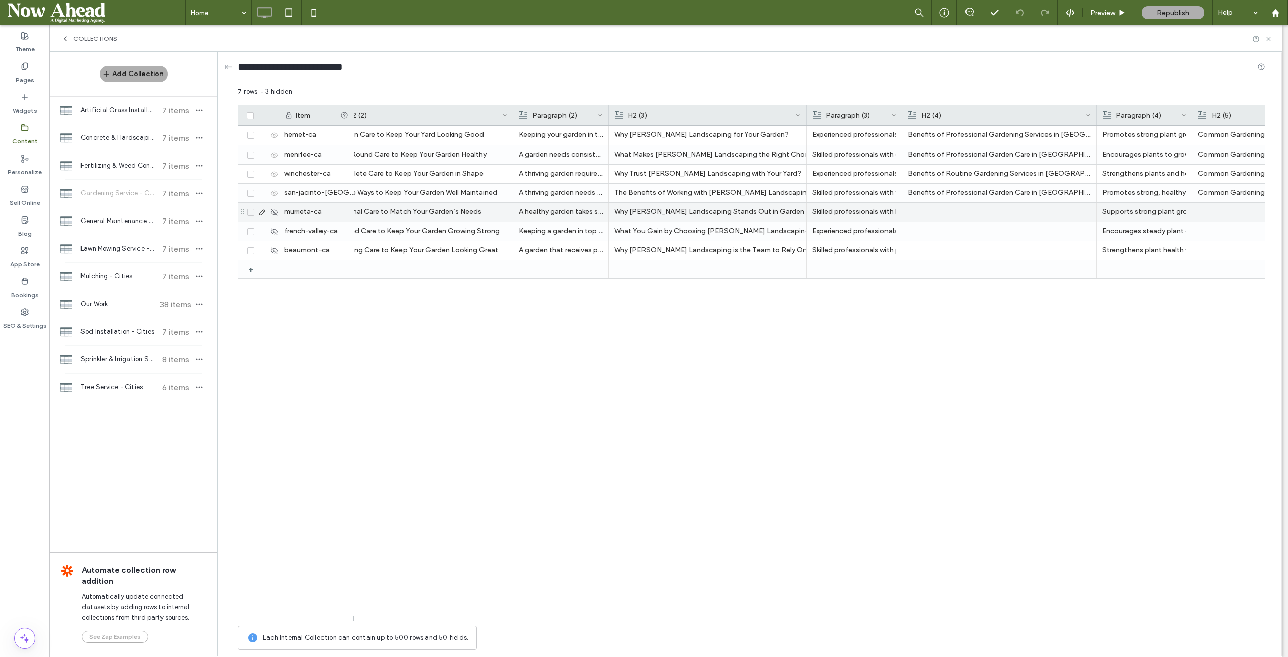
click at [961, 211] on div at bounding box center [999, 212] width 183 height 19
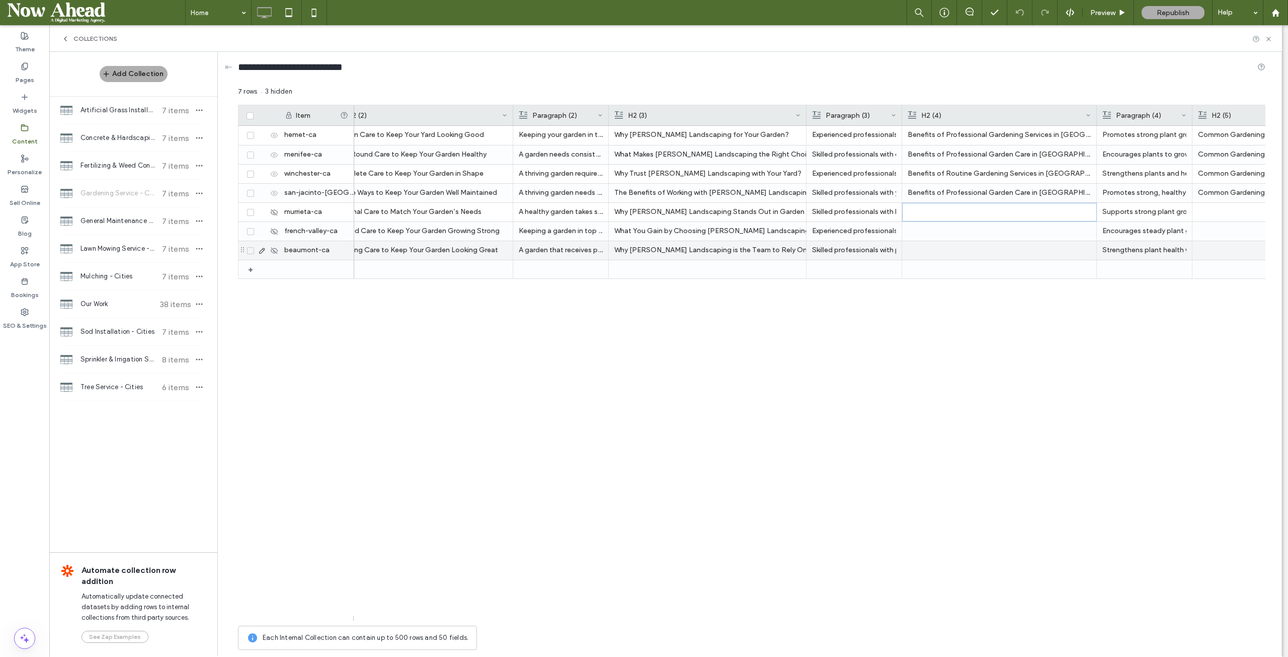
click at [965, 251] on div at bounding box center [999, 250] width 183 height 19
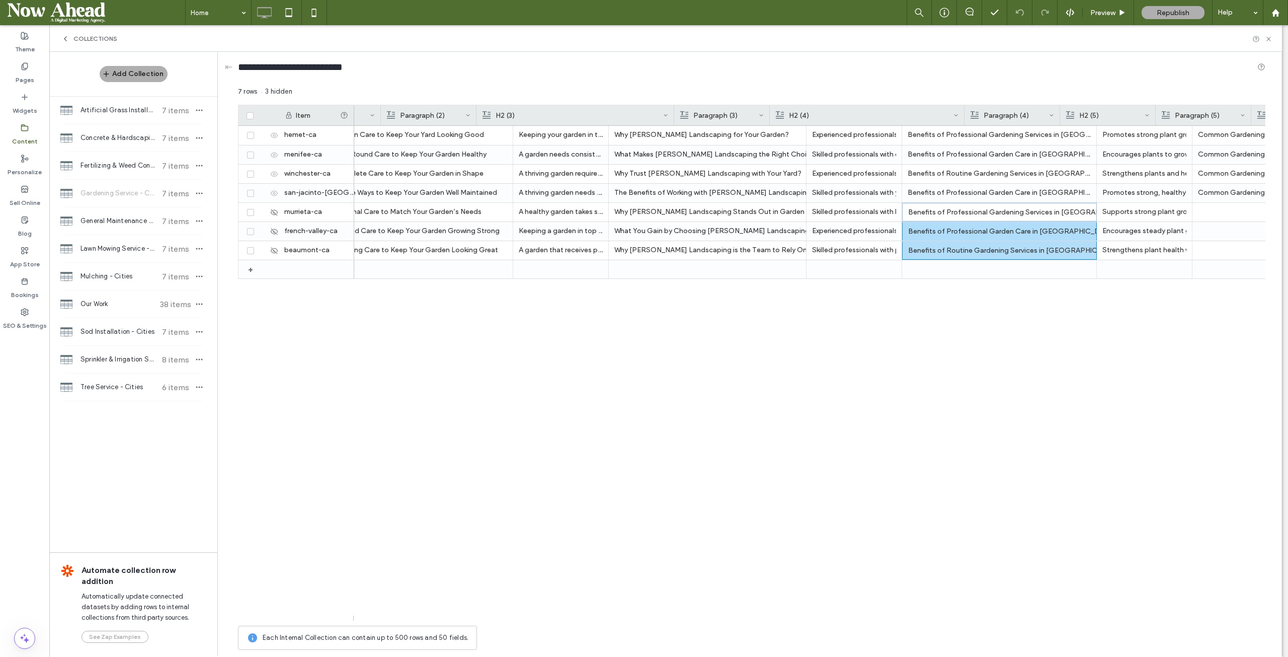
scroll to position [0, 1119]
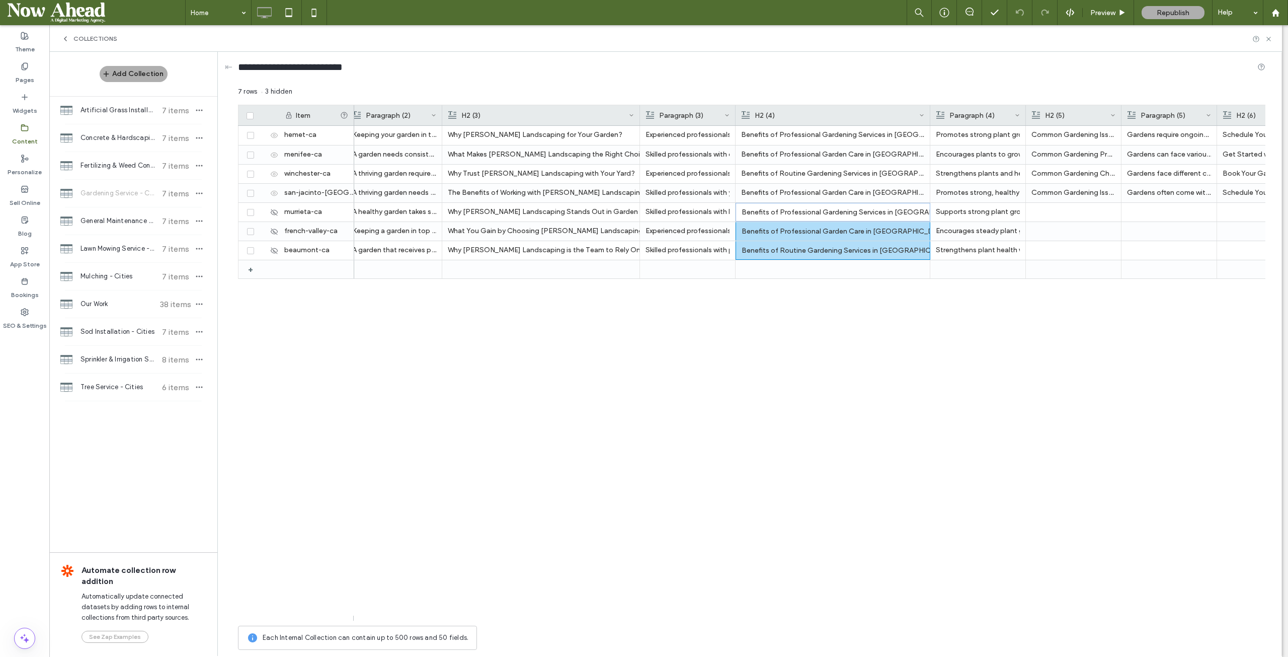
click at [997, 515] on div "Enjoy a well-maintained garden without the stress of constant upkeep. Palacios …" at bounding box center [809, 373] width 911 height 495
click at [867, 209] on div "Benefits of Professional Gardening Services in Murrieta" at bounding box center [833, 212] width 183 height 18
click at [876, 410] on div "Enjoy a well-maintained garden without the stress of constant upkeep. Palacios …" at bounding box center [809, 373] width 911 height 495
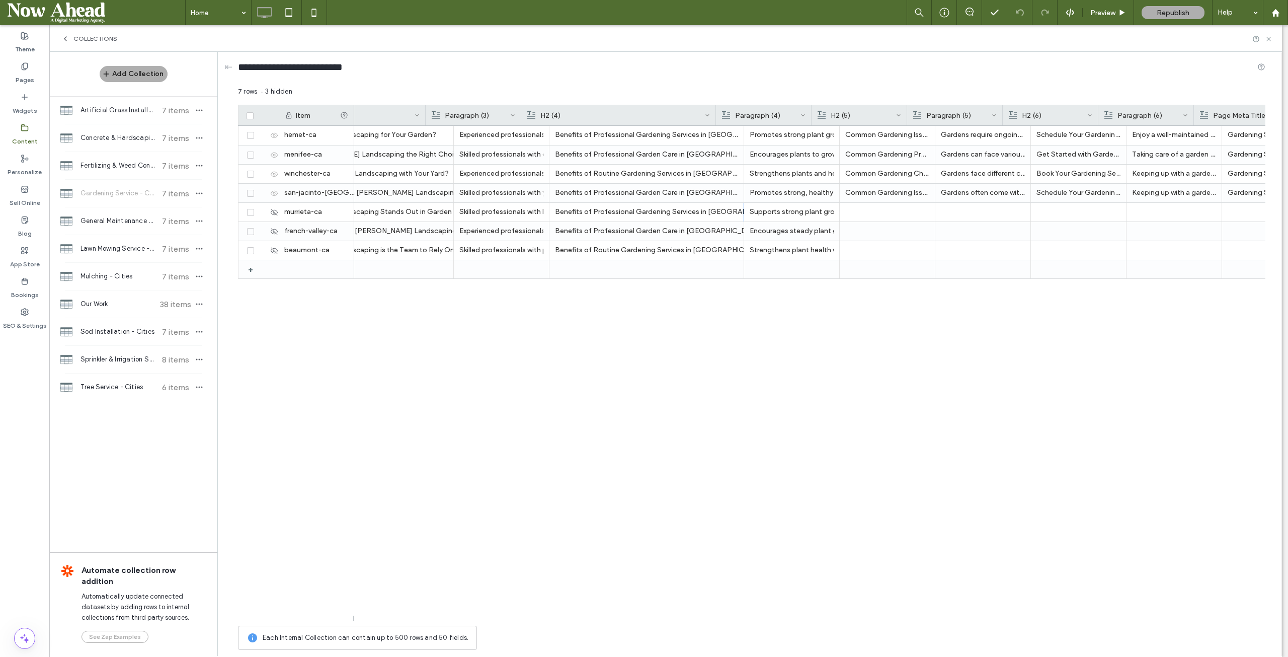
scroll to position [0, 1333]
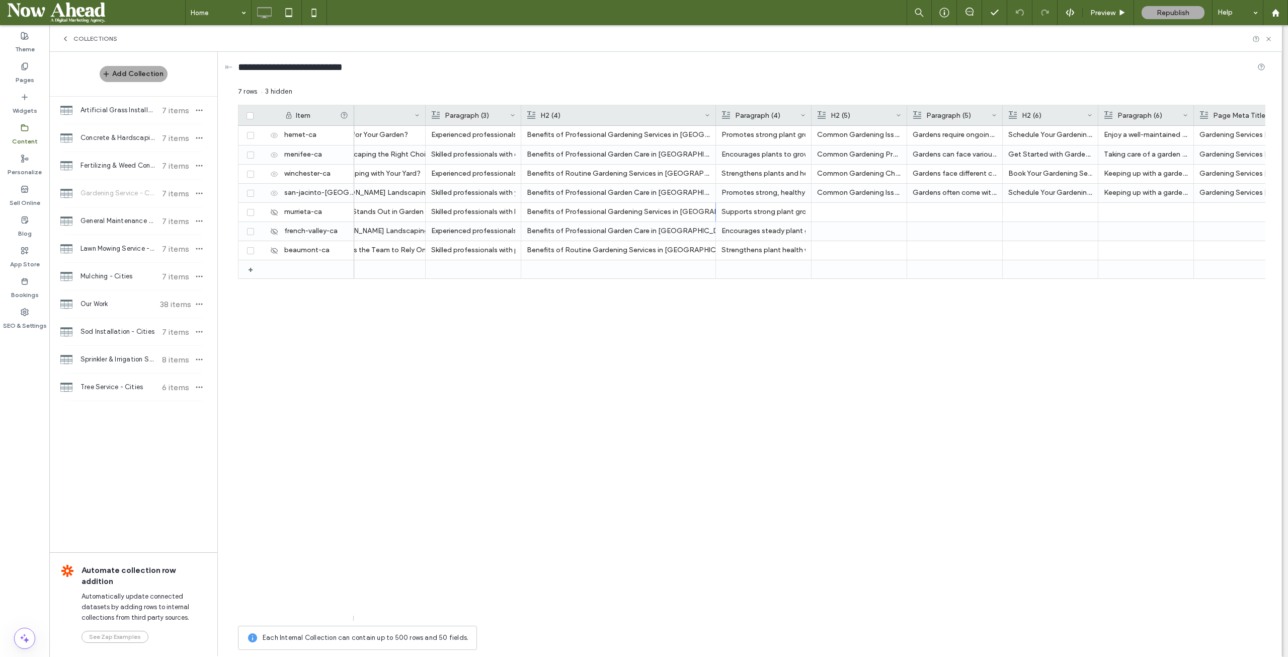
click at [906, 109] on div at bounding box center [907, 115] width 4 height 20
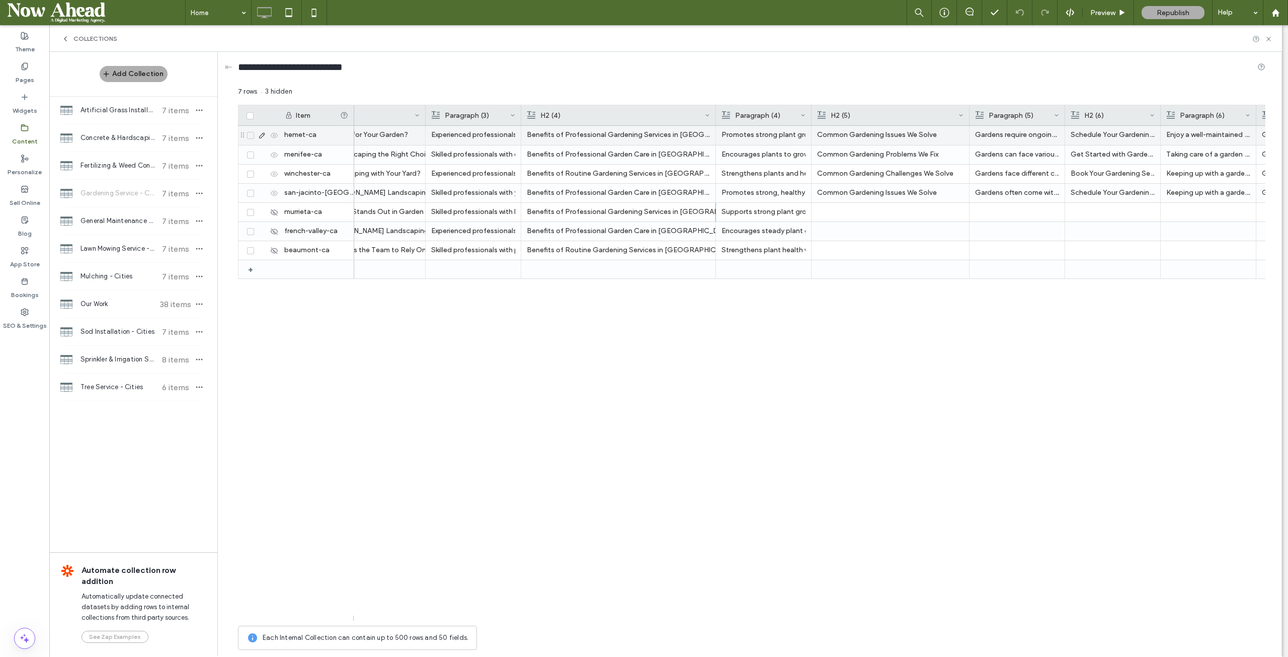
click at [1000, 132] on p "Gardens require ongoing attention to stay healthy, and many common problems can…" at bounding box center [1017, 135] width 84 height 18
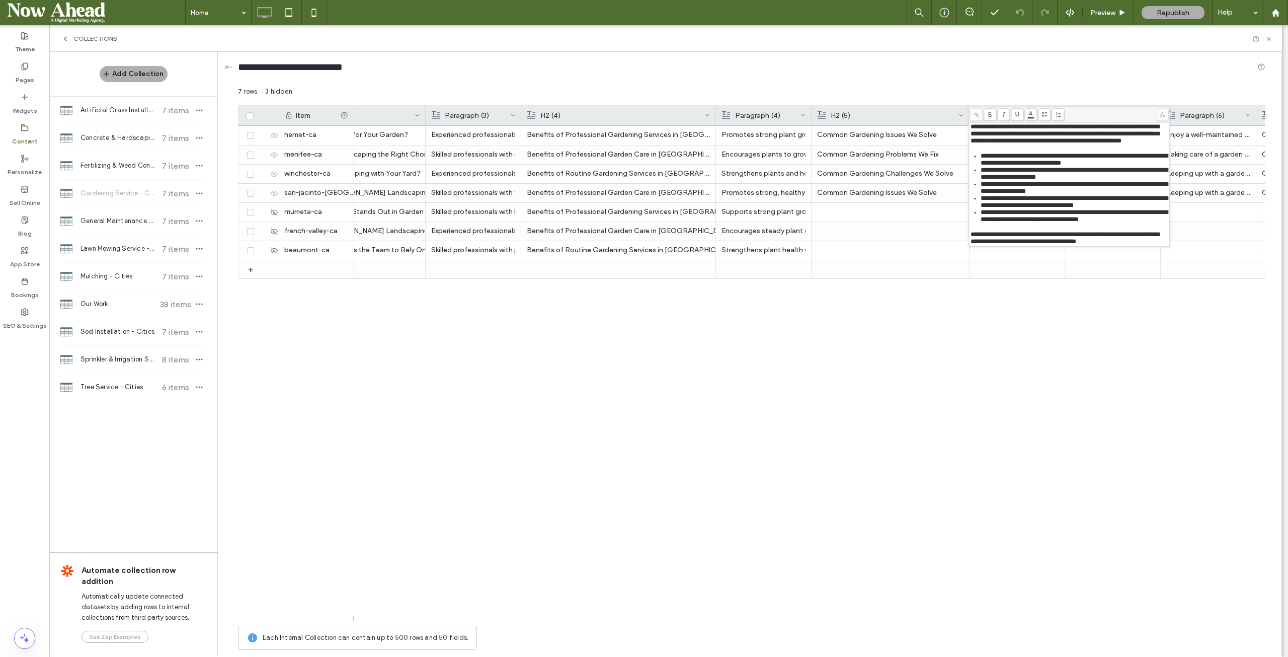
click at [978, 371] on div "Why Choose Palacios Landscaping for Your Garden? Experienced professionals who …" at bounding box center [809, 373] width 911 height 495
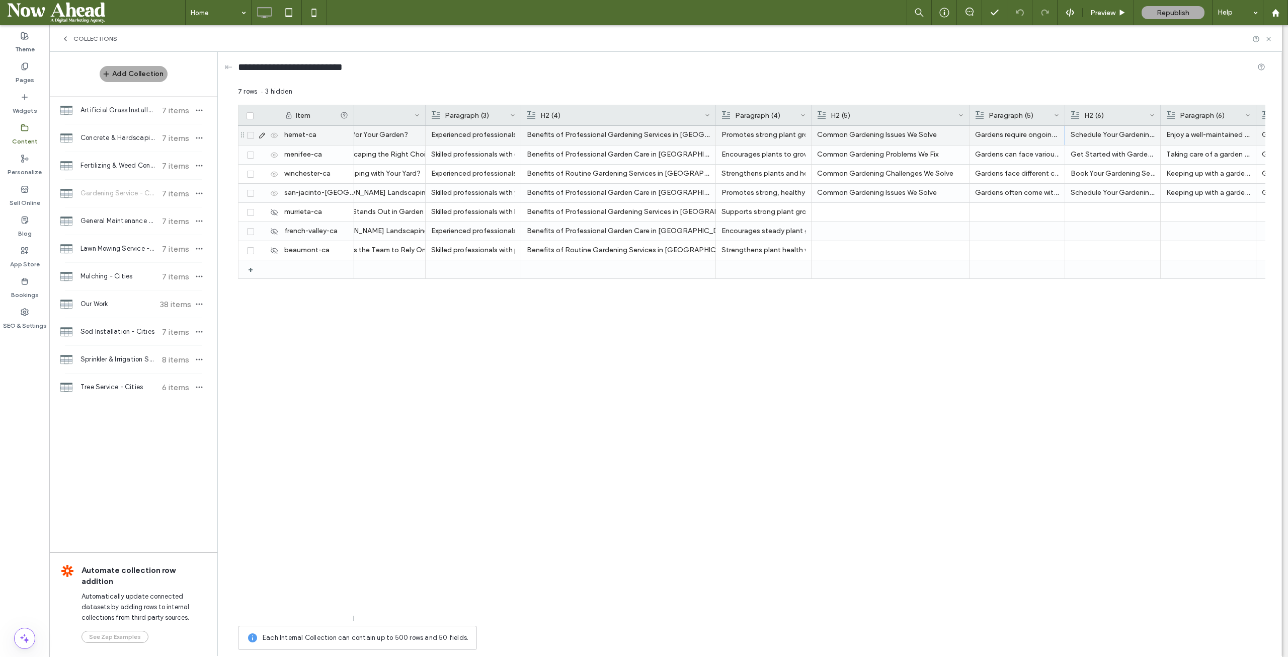
click at [261, 134] on use at bounding box center [262, 136] width 6 height 6
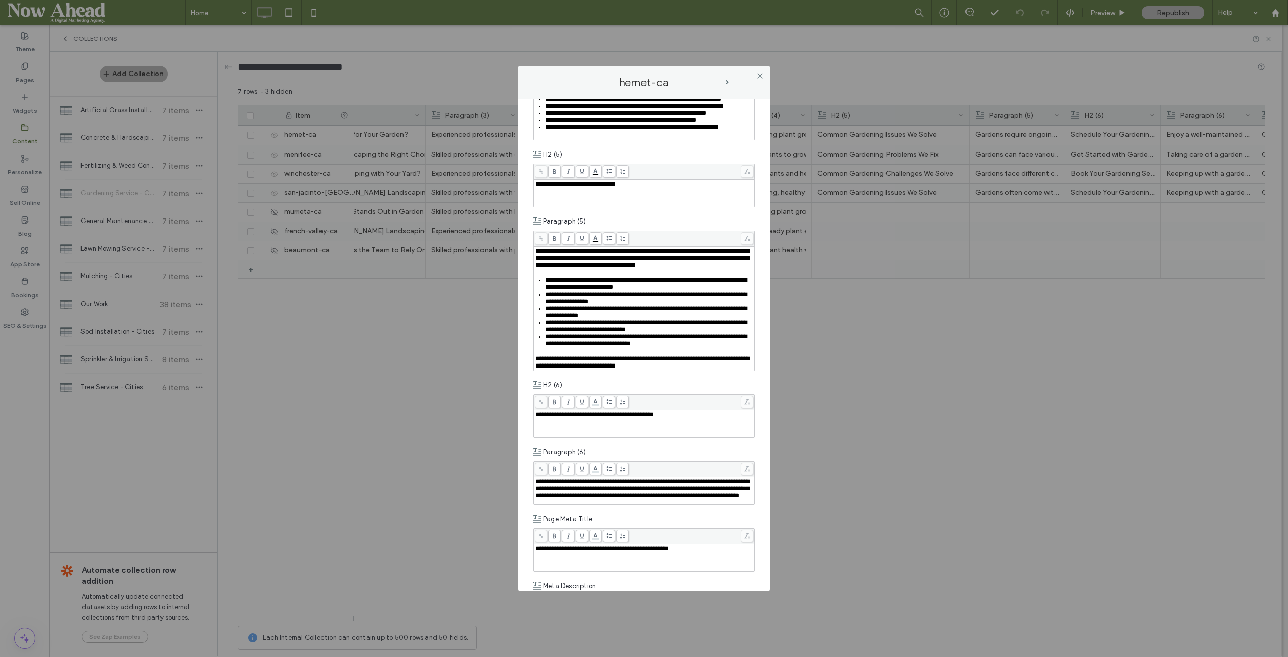
scroll to position [1157, 0]
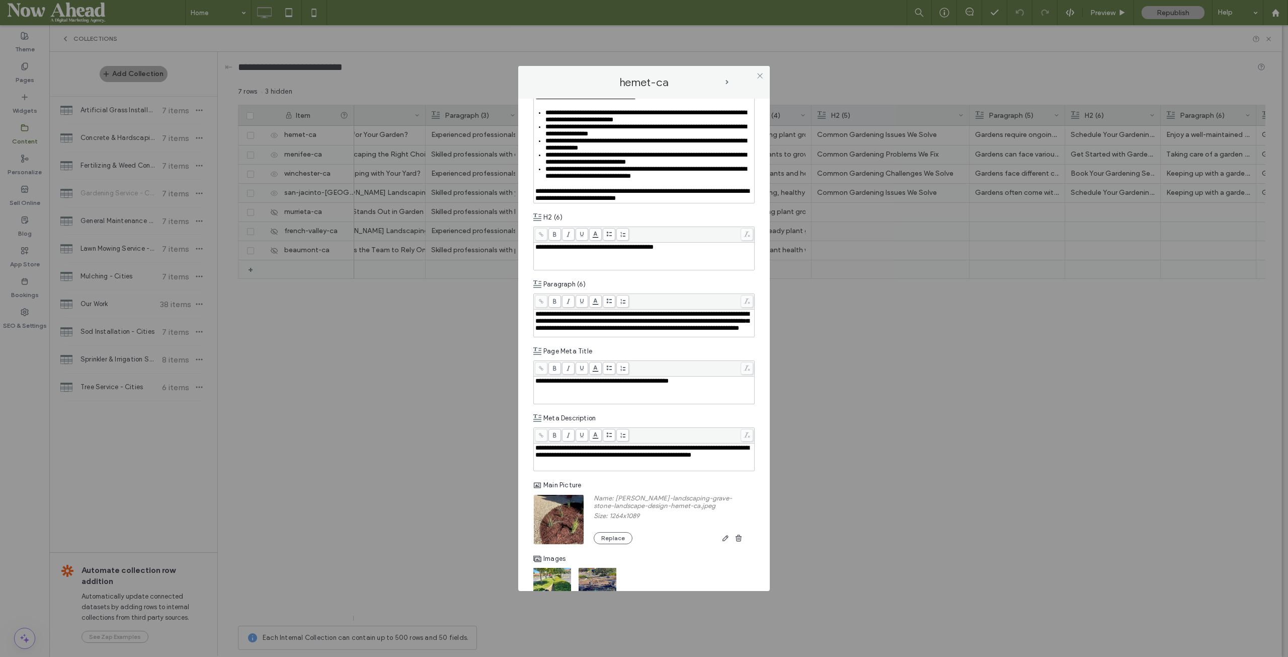
click at [729, 83] on span "next-arrow" at bounding box center [727, 82] width 5 height 5
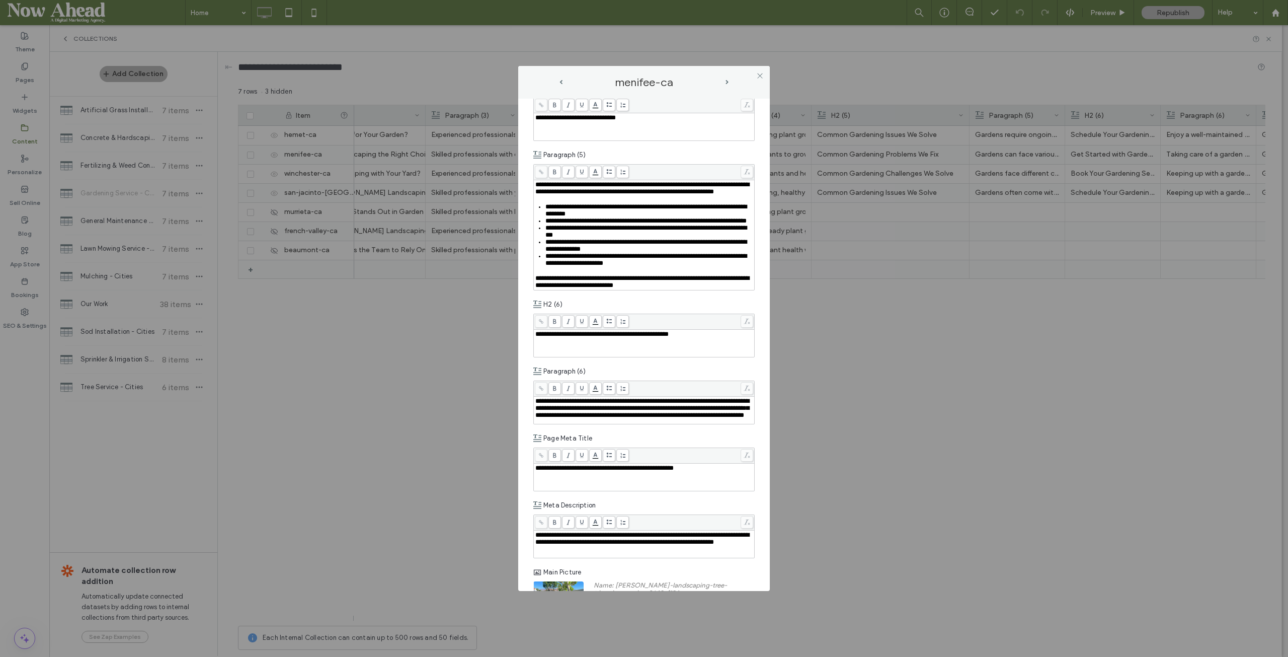
scroll to position [1057, 0]
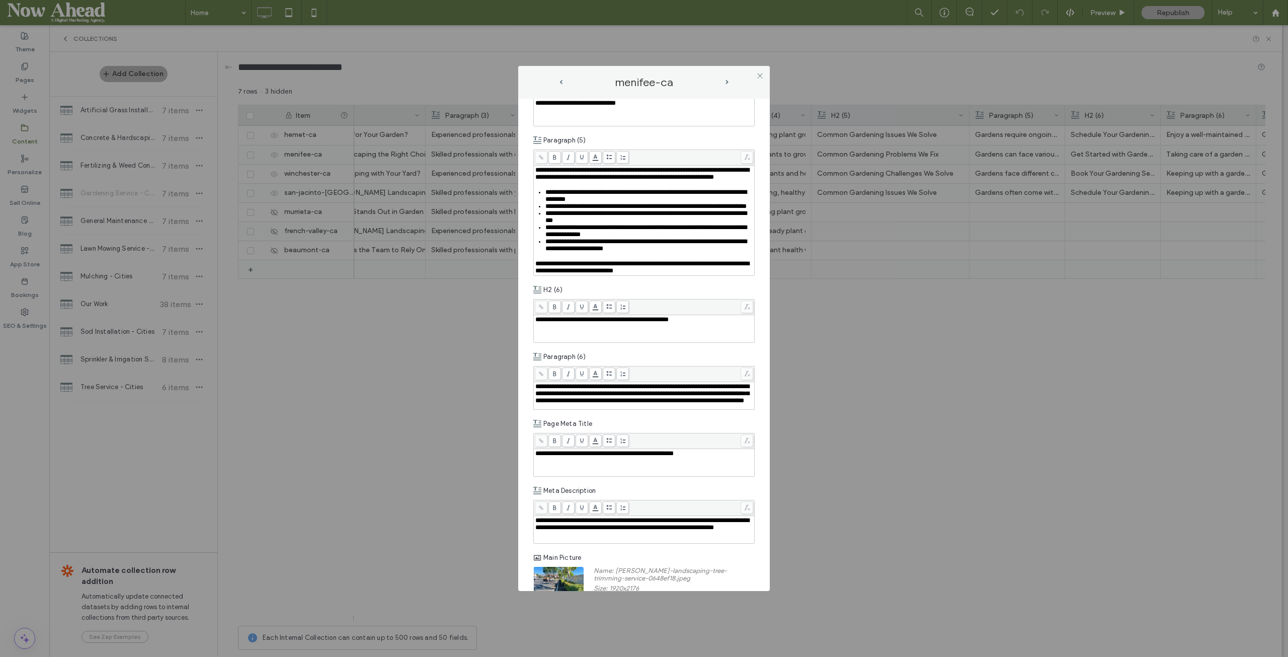
click at [727, 83] on span "next-arrow" at bounding box center [727, 82] width 3 height 5
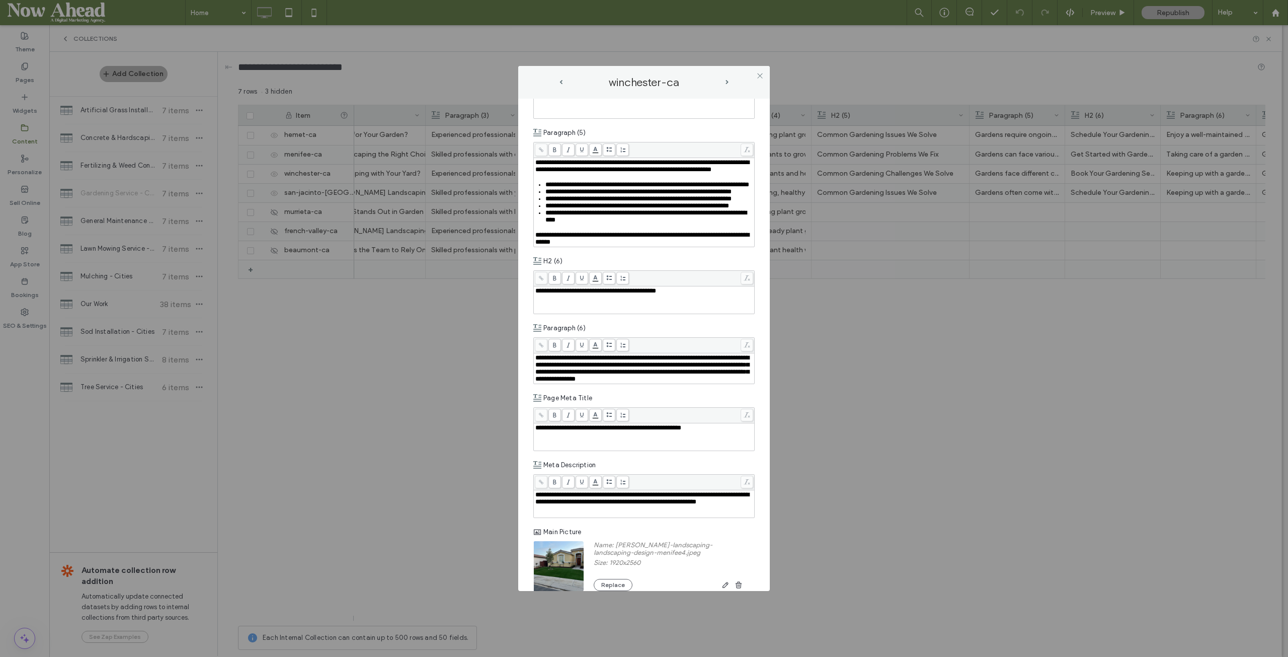
scroll to position [1107, 0]
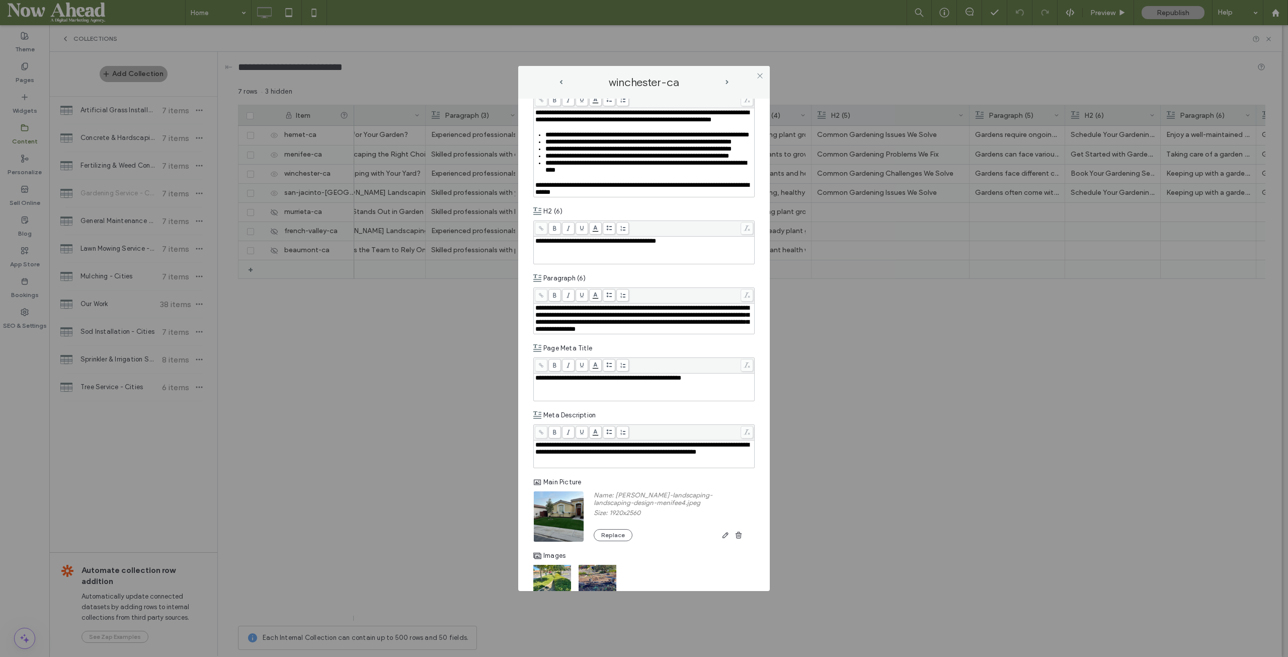
click at [729, 80] on span "next-arrow" at bounding box center [727, 82] width 3 height 5
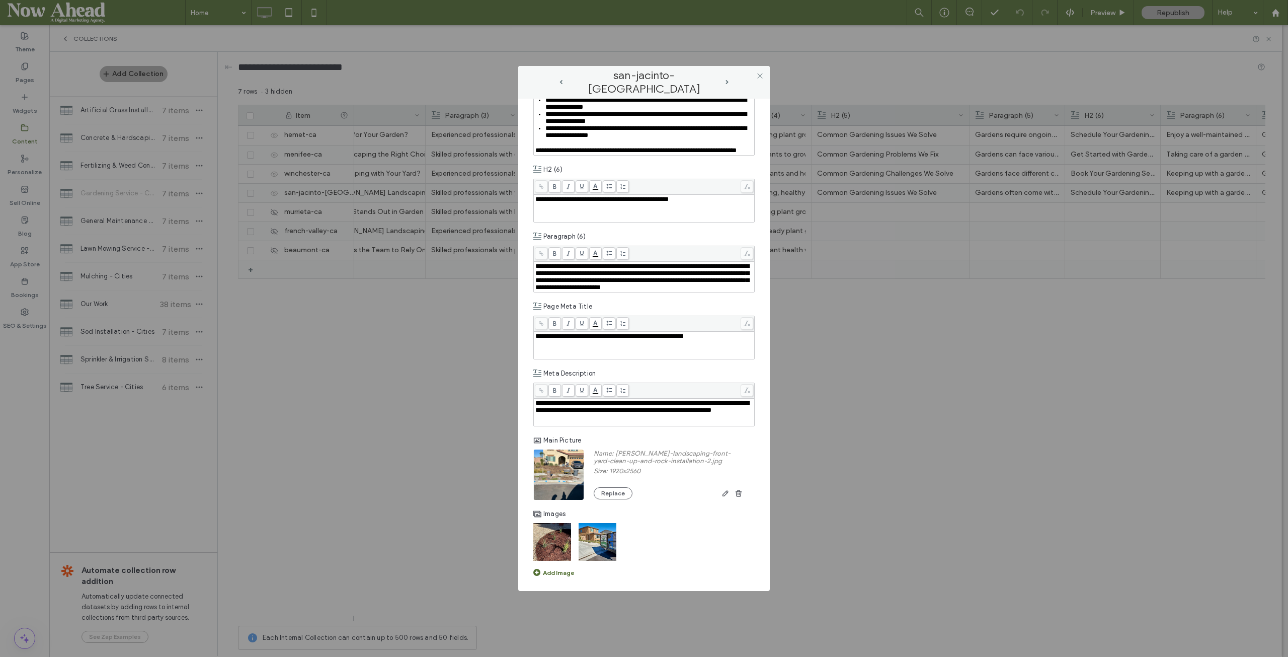
scroll to position [1282, 0]
click at [727, 82] on span "next-arrow" at bounding box center [727, 82] width 3 height 5
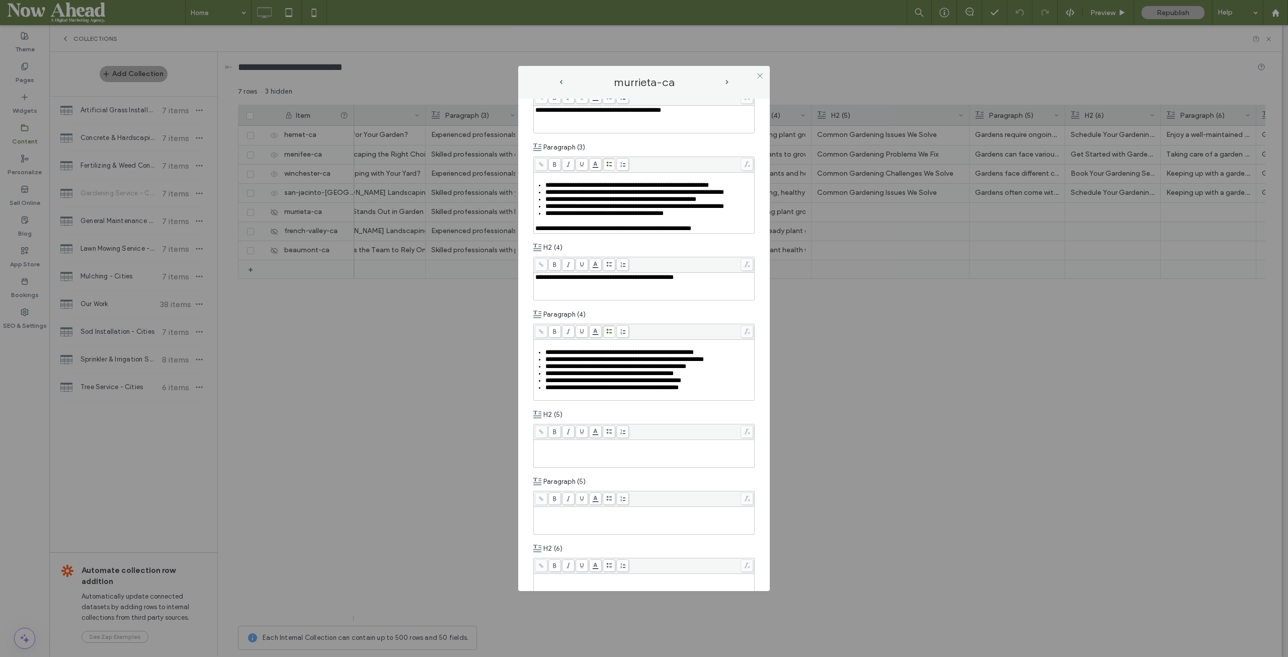
scroll to position [855, 0]
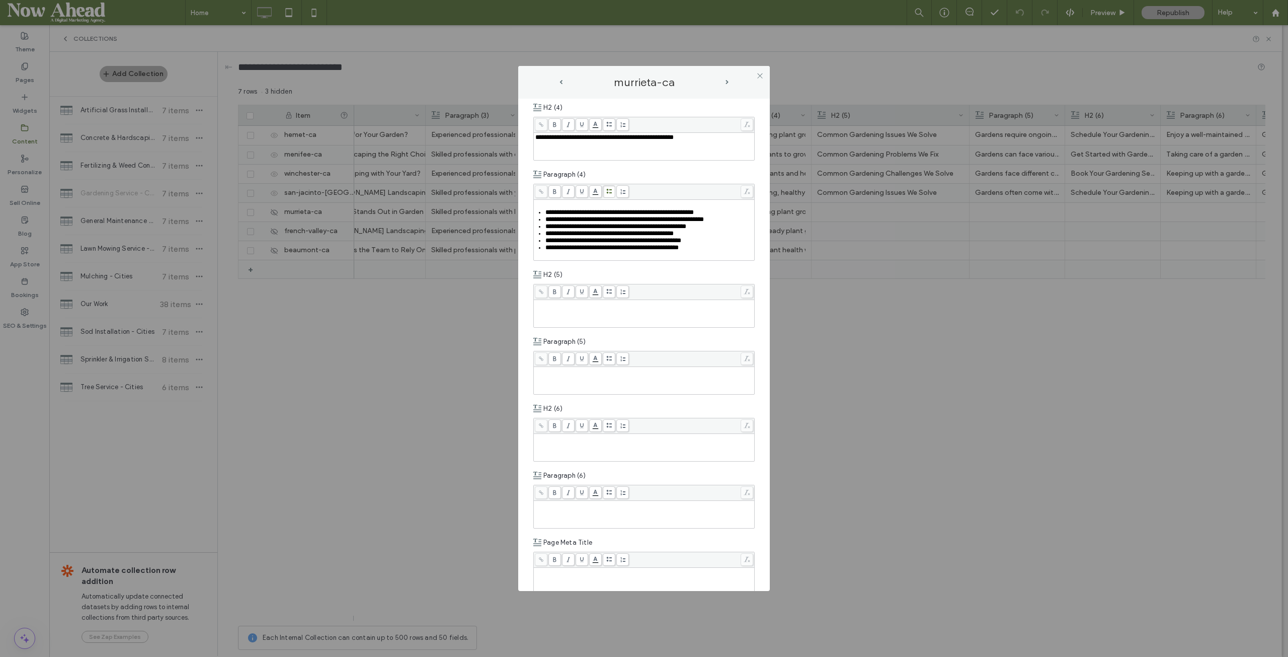
click at [577, 393] on div "Rich Text Editor" at bounding box center [644, 380] width 218 height 25
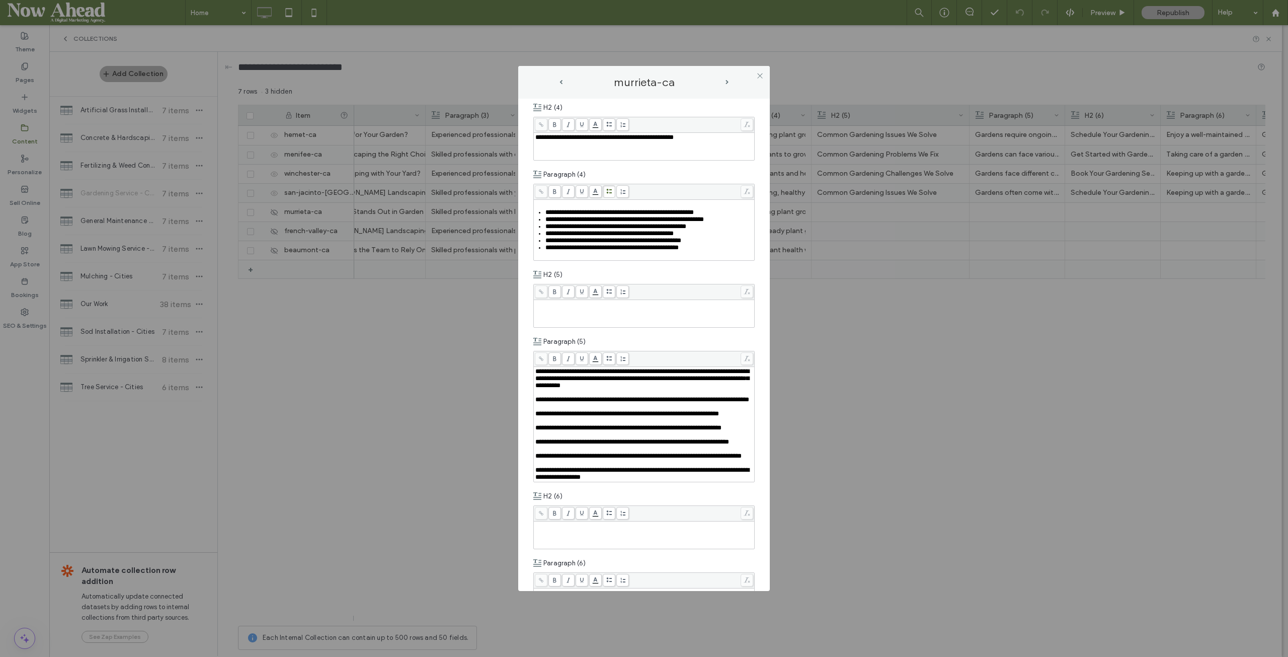
scroll to position [1057, 0]
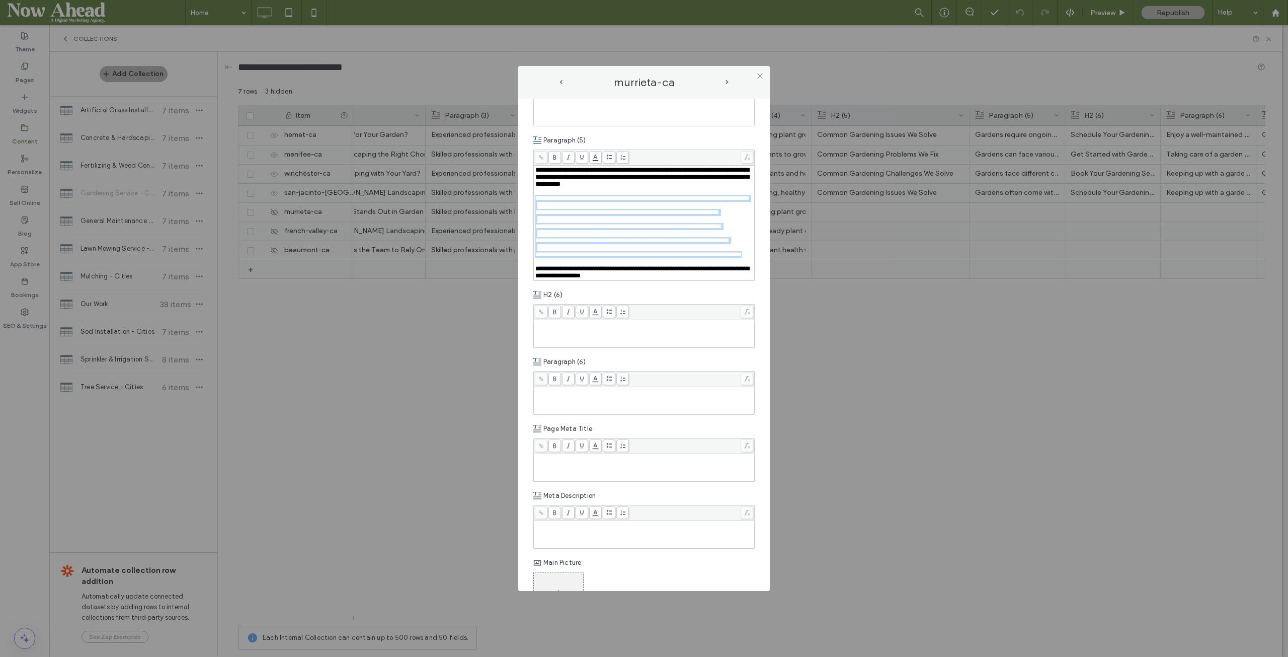
drag, startPoint x: 589, startPoint y: 373, endPoint x: 534, endPoint y: 267, distance: 119.3
click at [534, 267] on div "**********" at bounding box center [644, 223] width 220 height 115
click at [610, 164] on span at bounding box center [609, 157] width 13 height 13
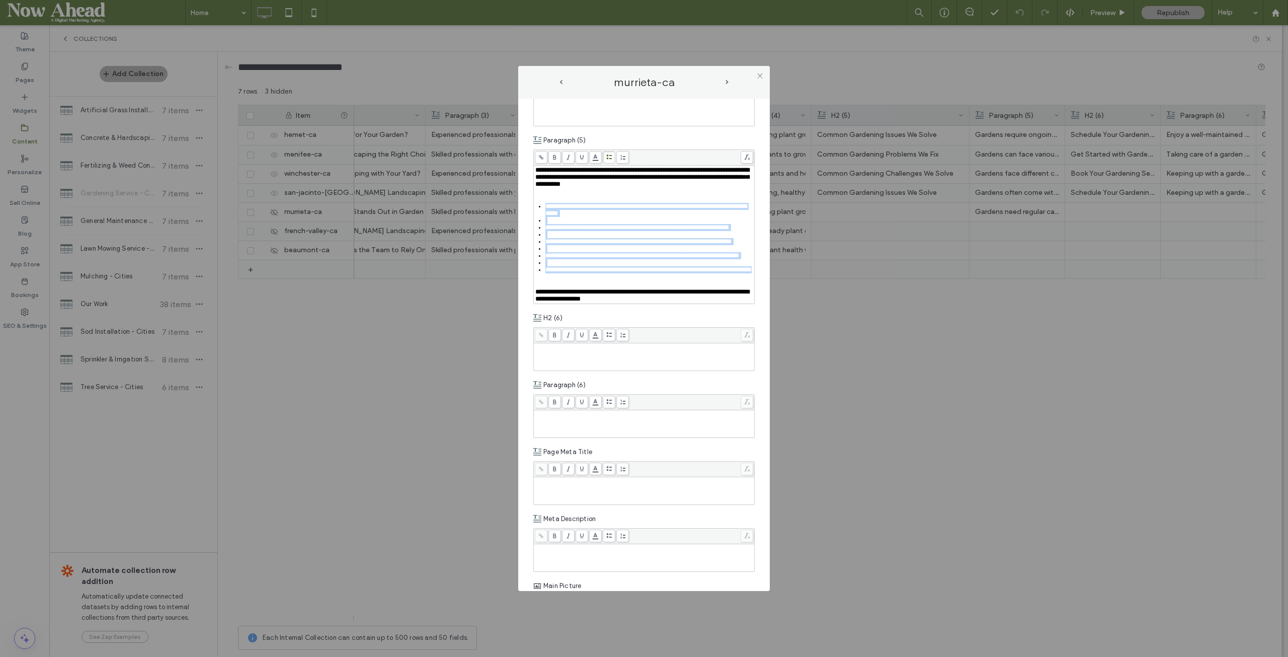
click at [564, 224] on div "Rich Text Editor" at bounding box center [649, 220] width 208 height 7
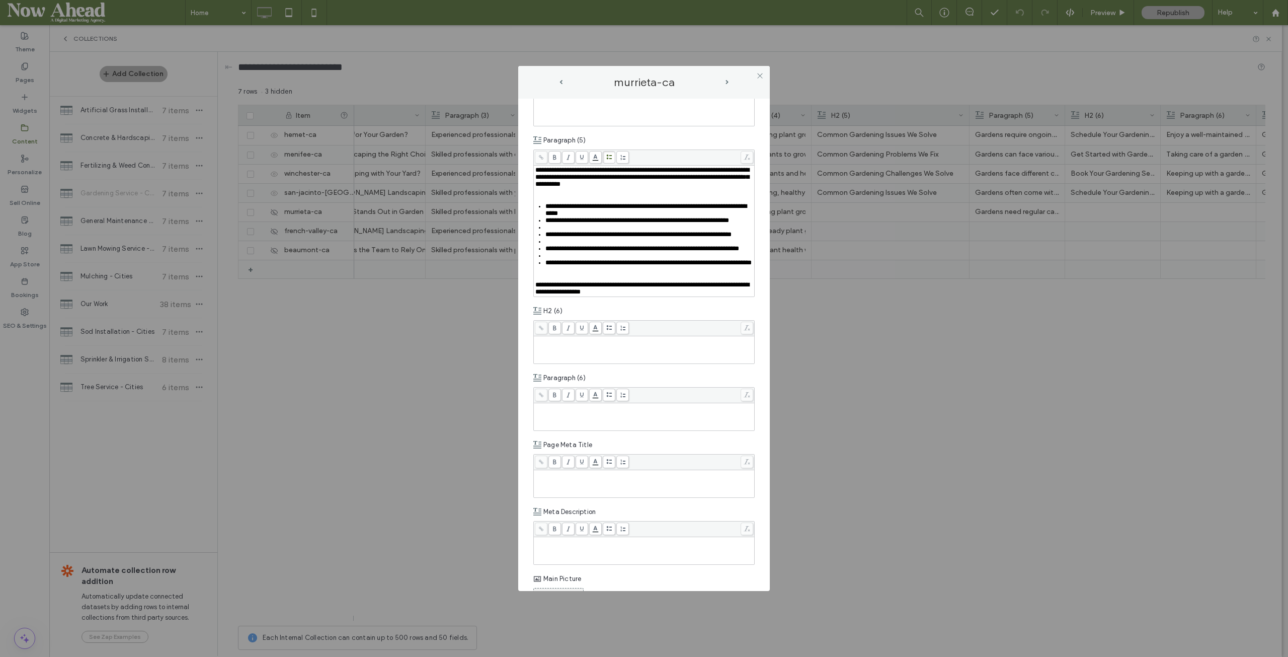
click at [554, 231] on div "Rich Text Editor" at bounding box center [649, 227] width 208 height 7
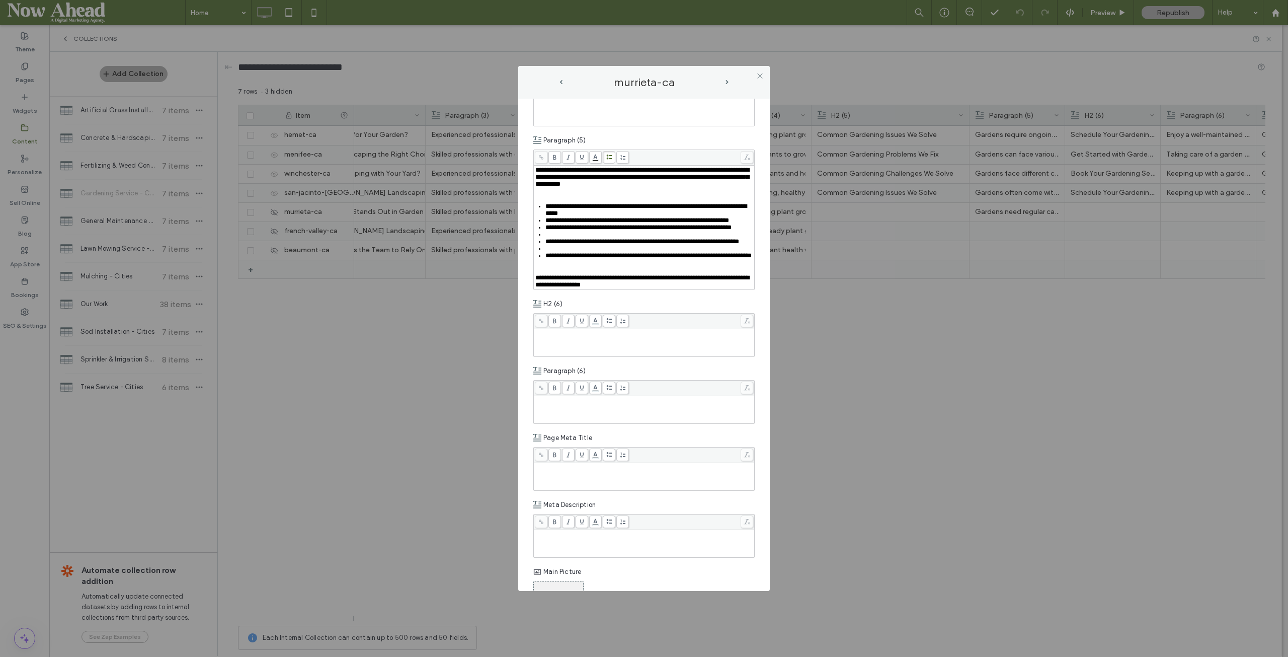
click at [556, 238] on div "Rich Text Editor" at bounding box center [649, 234] width 208 height 7
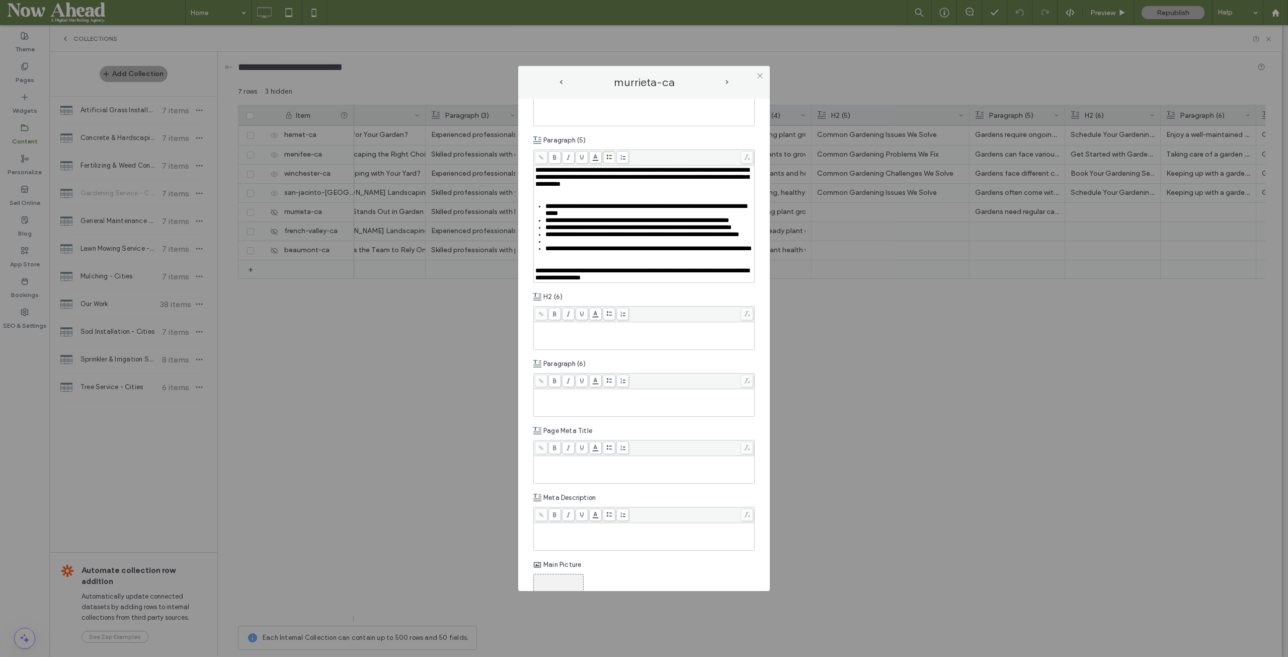
click at [553, 245] on div "Rich Text Editor" at bounding box center [649, 241] width 208 height 7
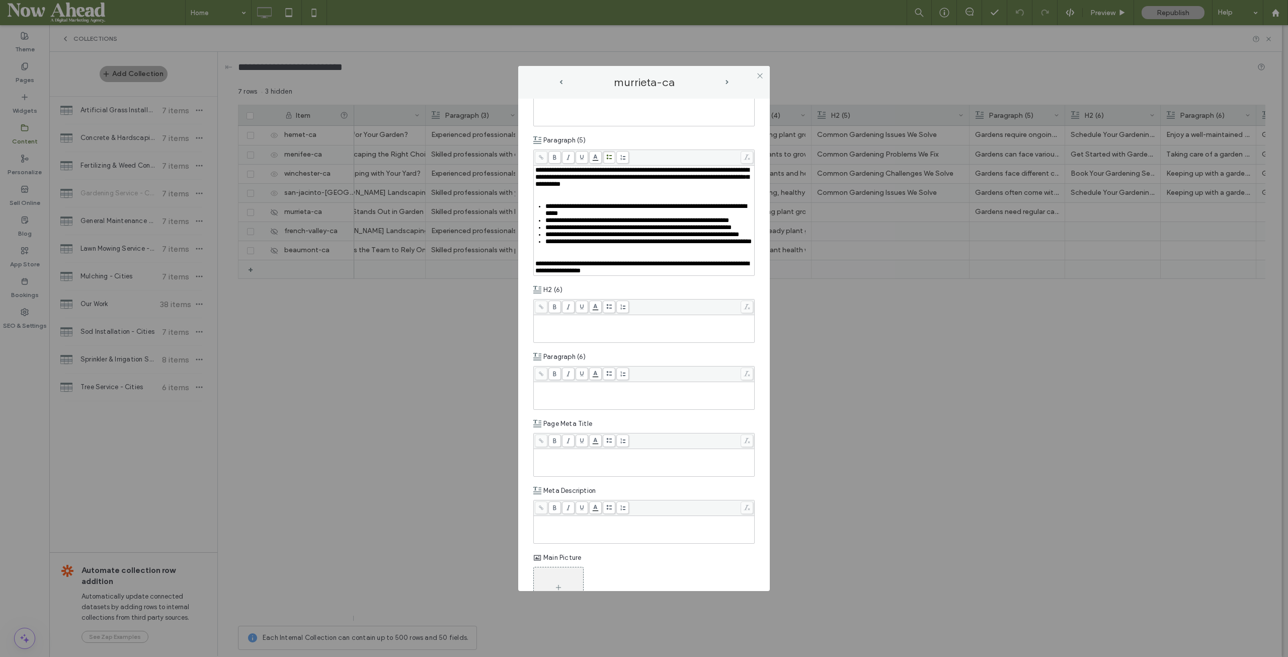
click at [546, 260] on div "Rich Text Editor" at bounding box center [644, 256] width 218 height 7
click at [546, 195] on div "Rich Text Editor" at bounding box center [644, 191] width 218 height 7
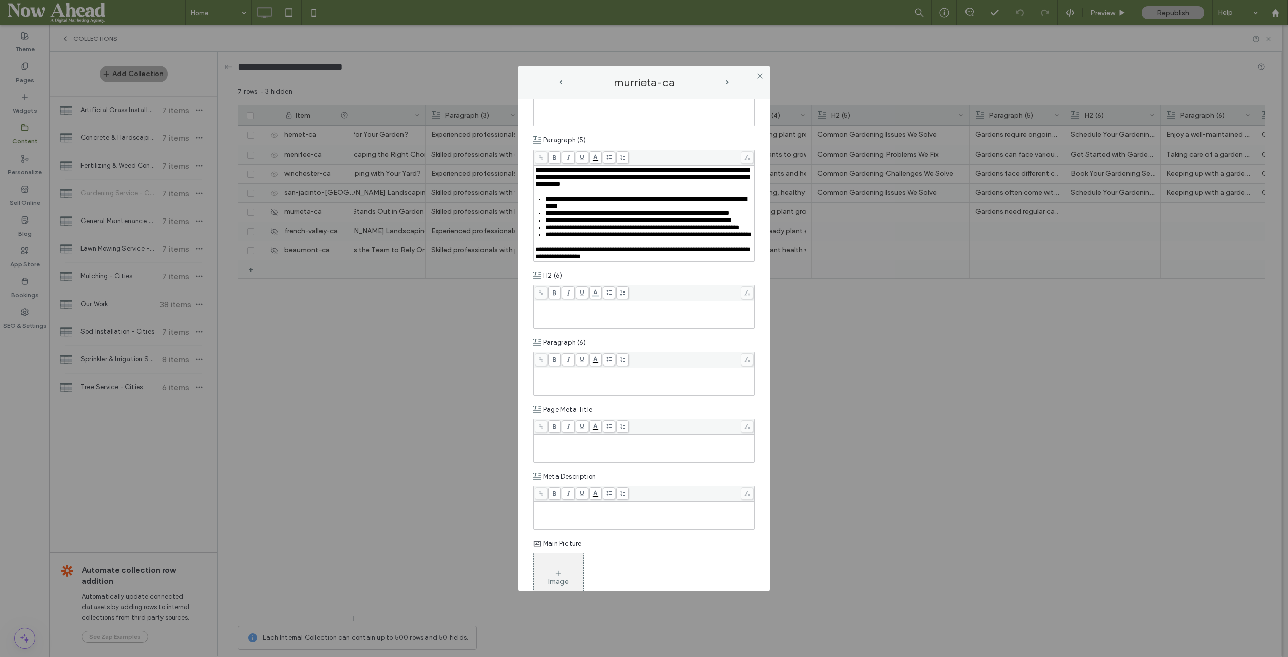
click at [727, 83] on span "next-arrow" at bounding box center [727, 82] width 3 height 5
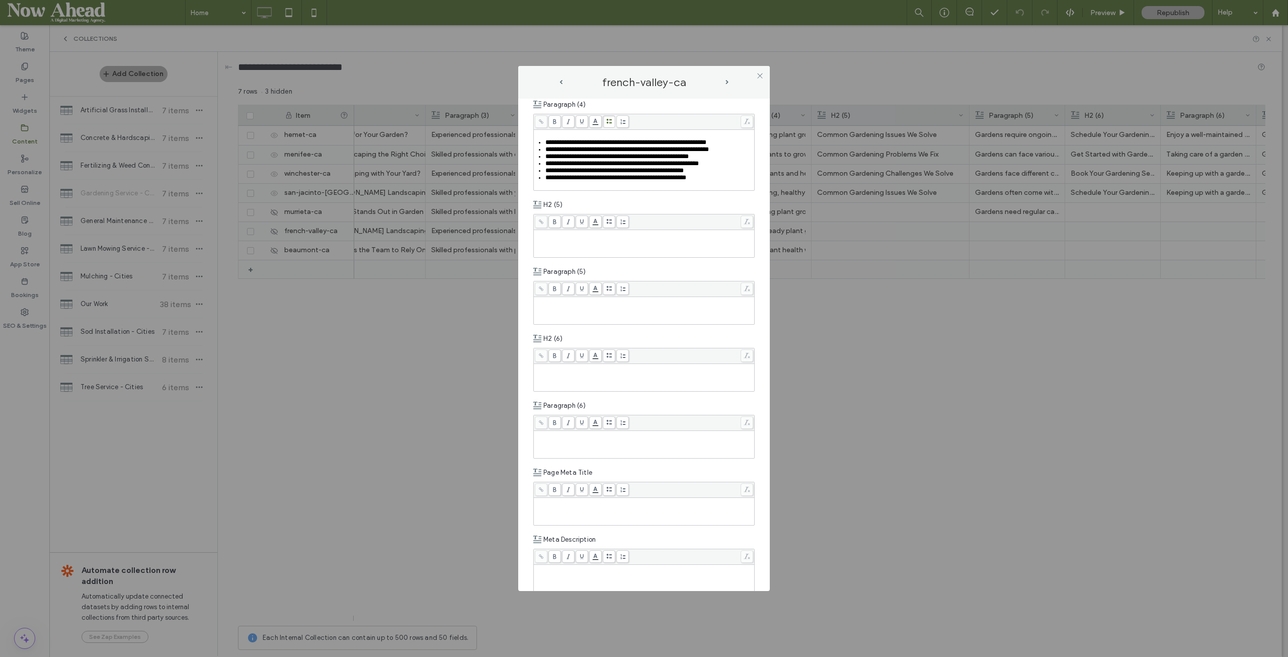
scroll to position [975, 0]
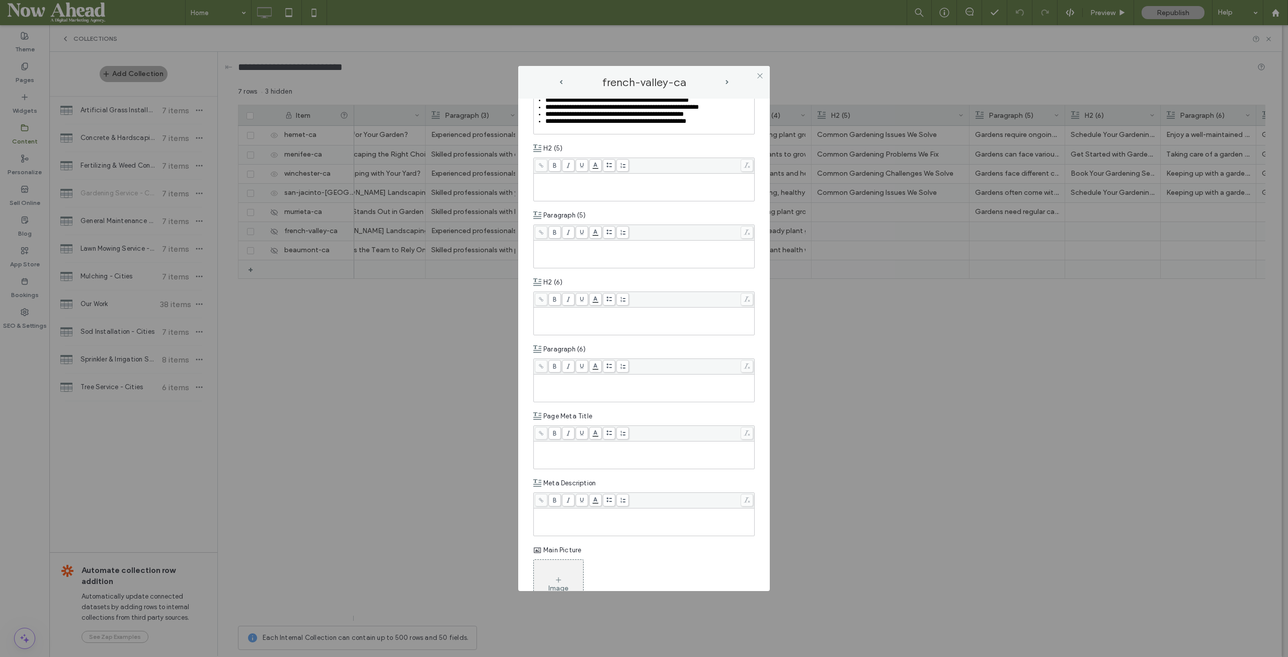
click at [593, 267] on div "Rich Text Editor" at bounding box center [644, 254] width 218 height 25
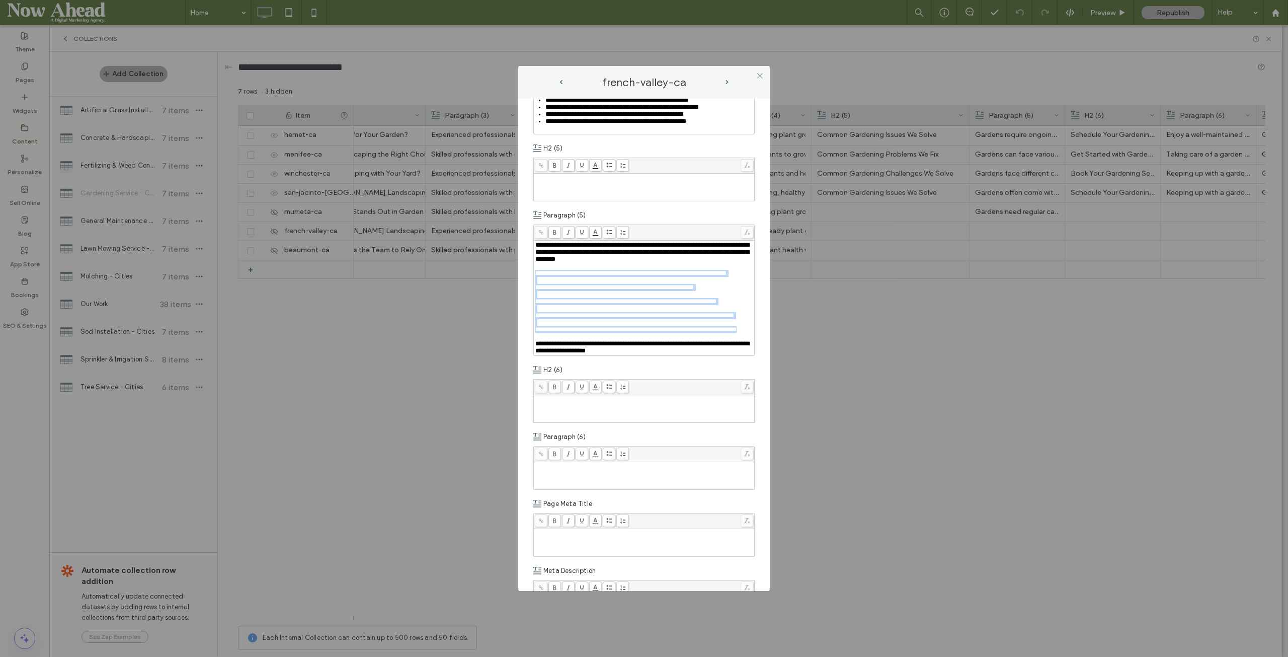
drag, startPoint x: 585, startPoint y: 457, endPoint x: 517, endPoint y: 363, distance: 116.3
click at [517, 363] on div "**********" at bounding box center [644, 328] width 1288 height 657
click at [610, 235] on icon at bounding box center [609, 232] width 6 height 6
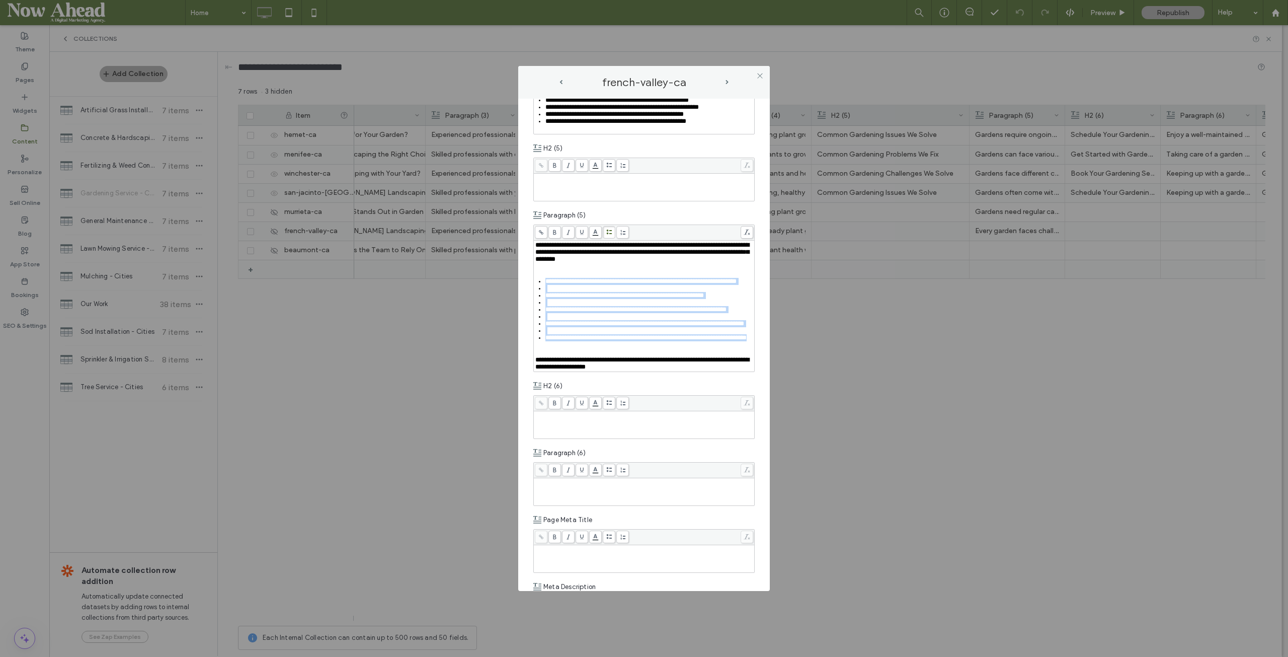
click at [556, 292] on div "Rich Text Editor" at bounding box center [649, 288] width 208 height 7
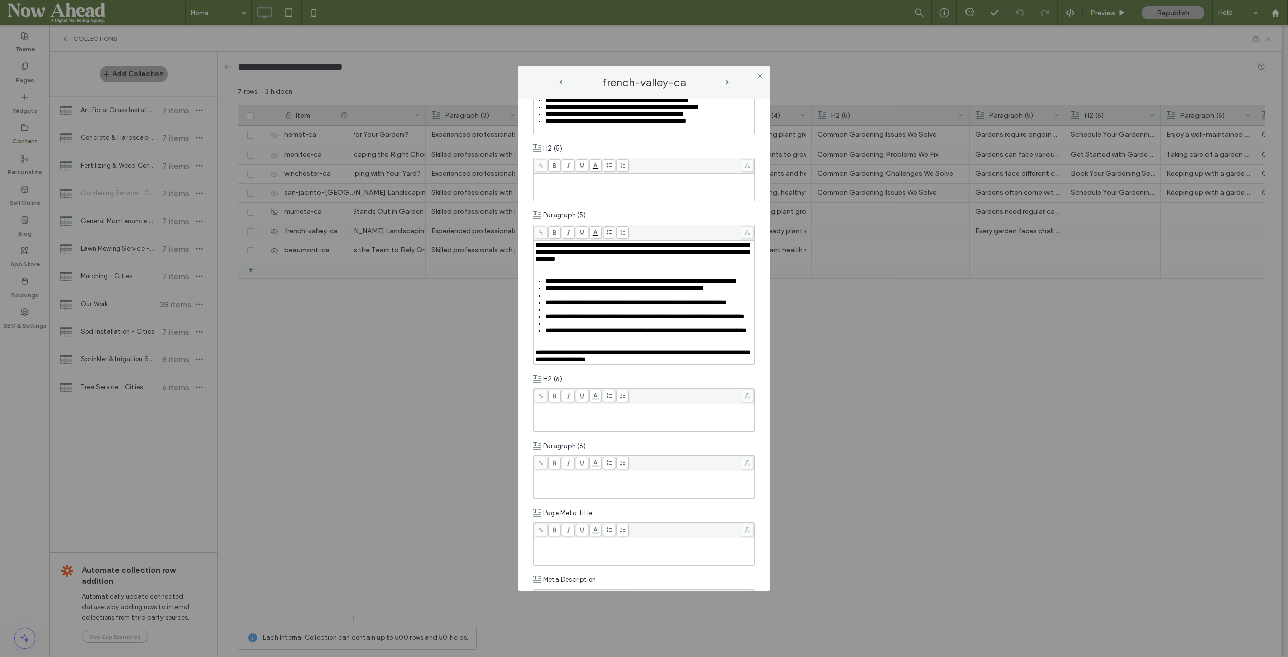
click at [554, 299] on div "Rich Text Editor" at bounding box center [649, 295] width 208 height 7
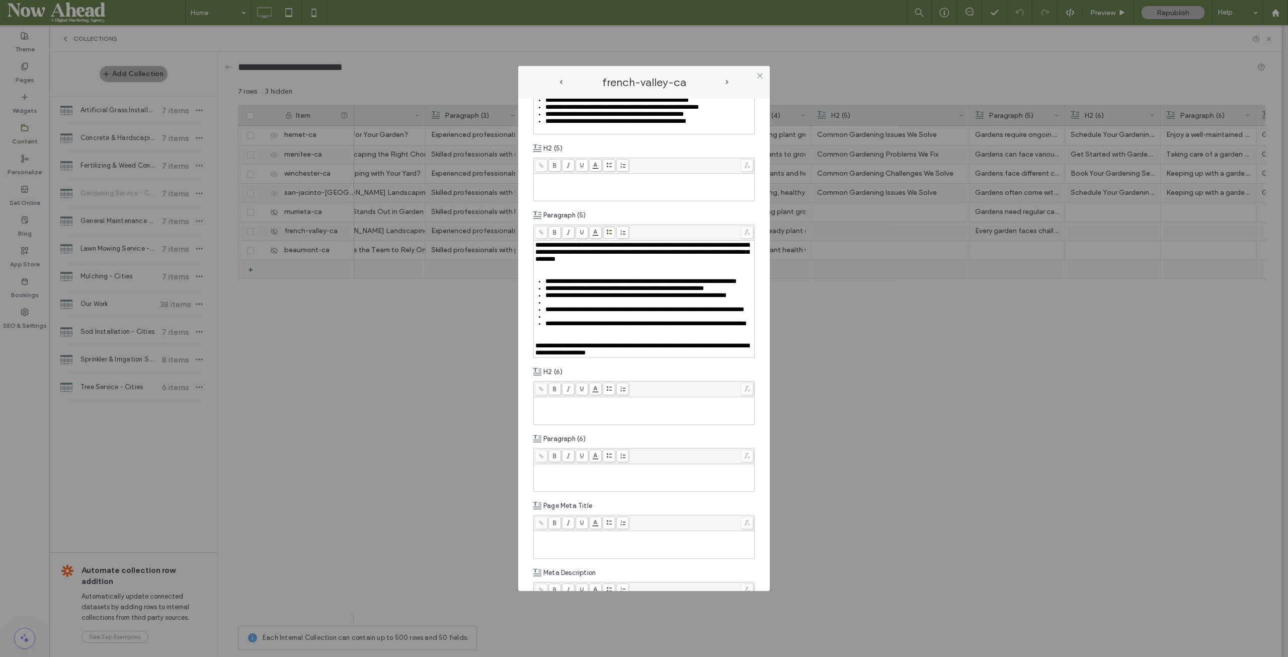
click at [554, 306] on div "Rich Text Editor" at bounding box center [649, 302] width 208 height 7
click at [549, 313] on div "Rich Text Editor" at bounding box center [649, 309] width 208 height 7
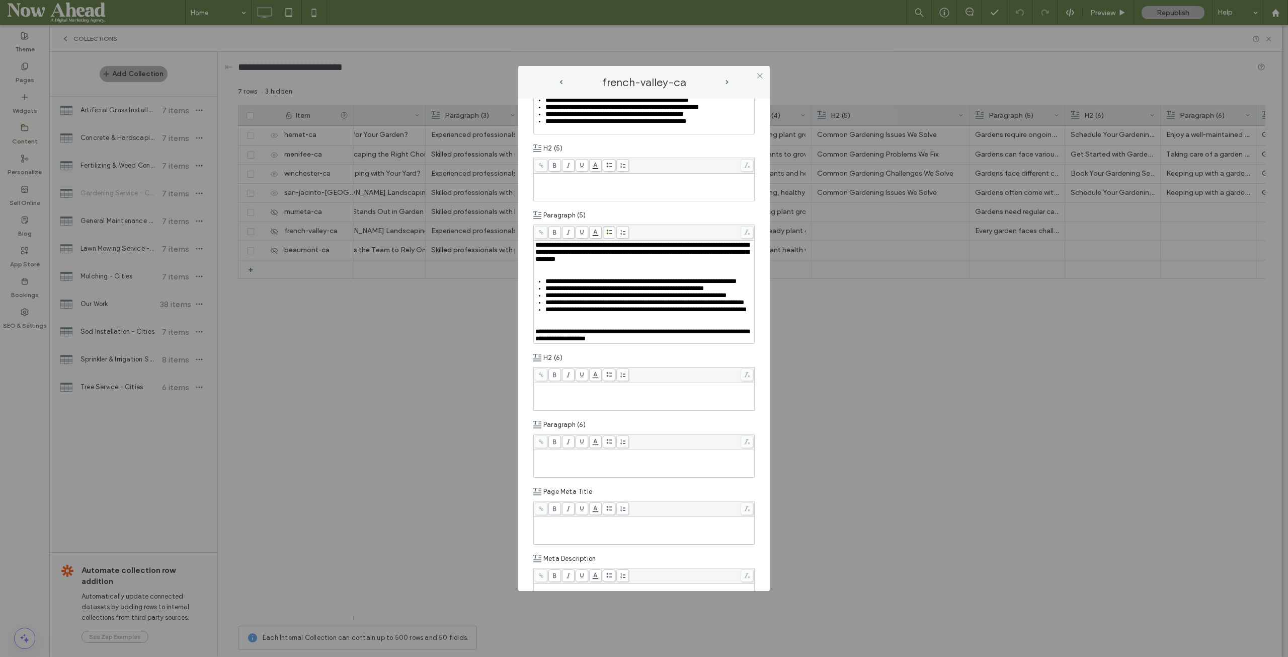
click at [549, 328] on div "Rich Text Editor" at bounding box center [644, 324] width 218 height 7
click at [552, 270] on div "Rich Text Editor" at bounding box center [644, 266] width 218 height 7
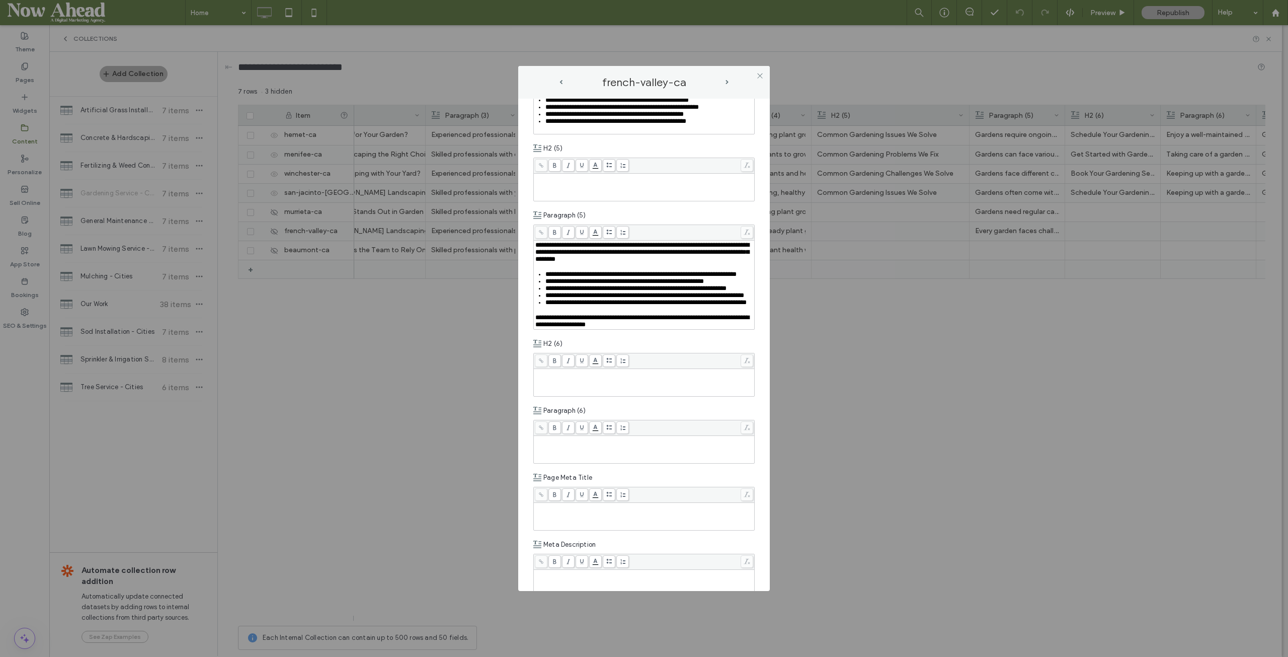
click at [728, 83] on span "next-arrow" at bounding box center [727, 82] width 3 height 5
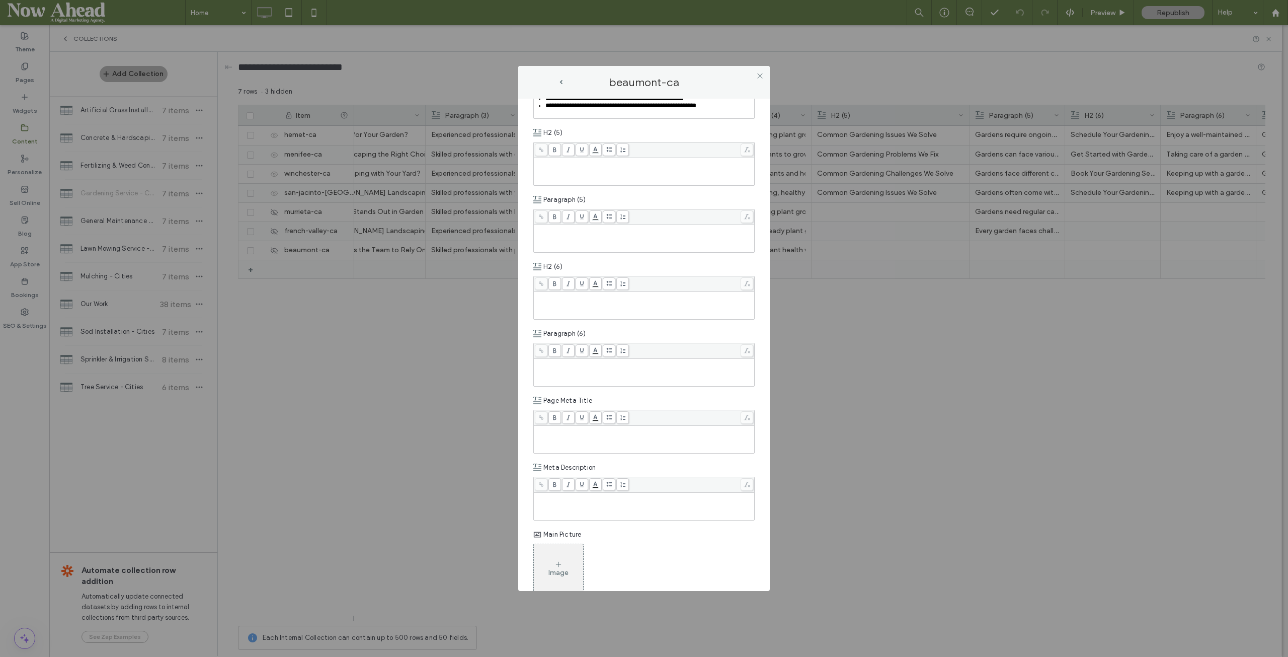
scroll to position [1006, 0]
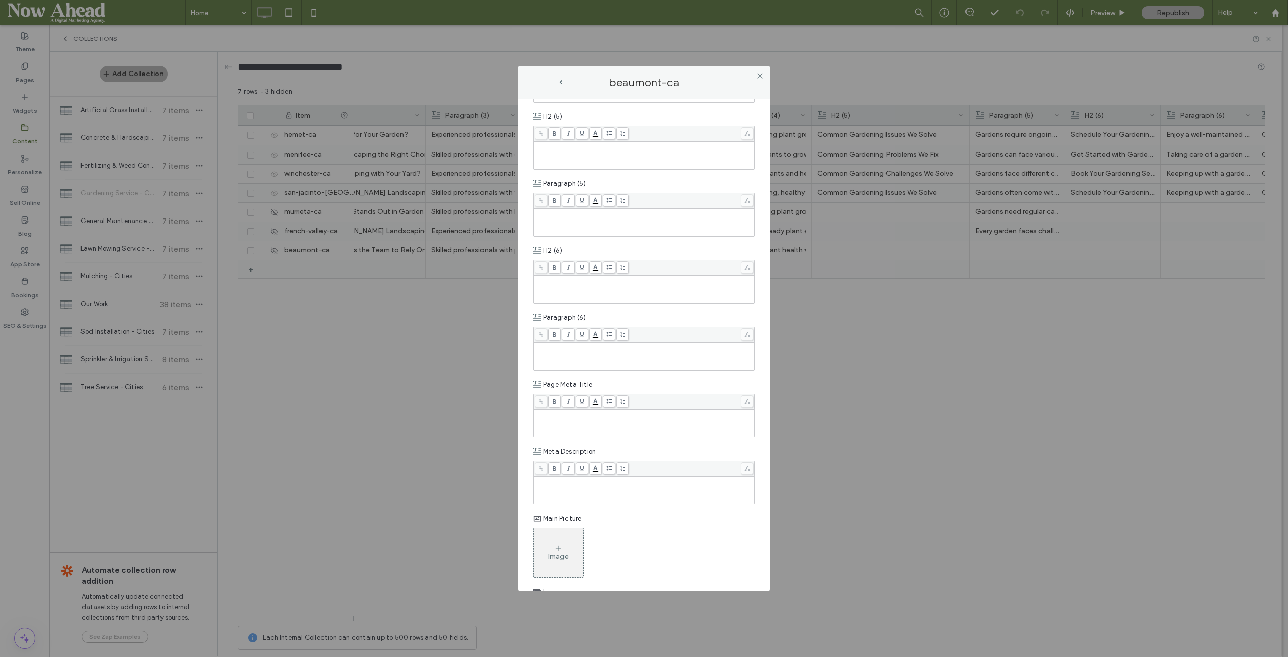
click at [562, 168] on div "Rich Text Editor" at bounding box center [644, 155] width 218 height 25
click at [583, 235] on div "Rich Text Editor" at bounding box center [644, 222] width 218 height 25
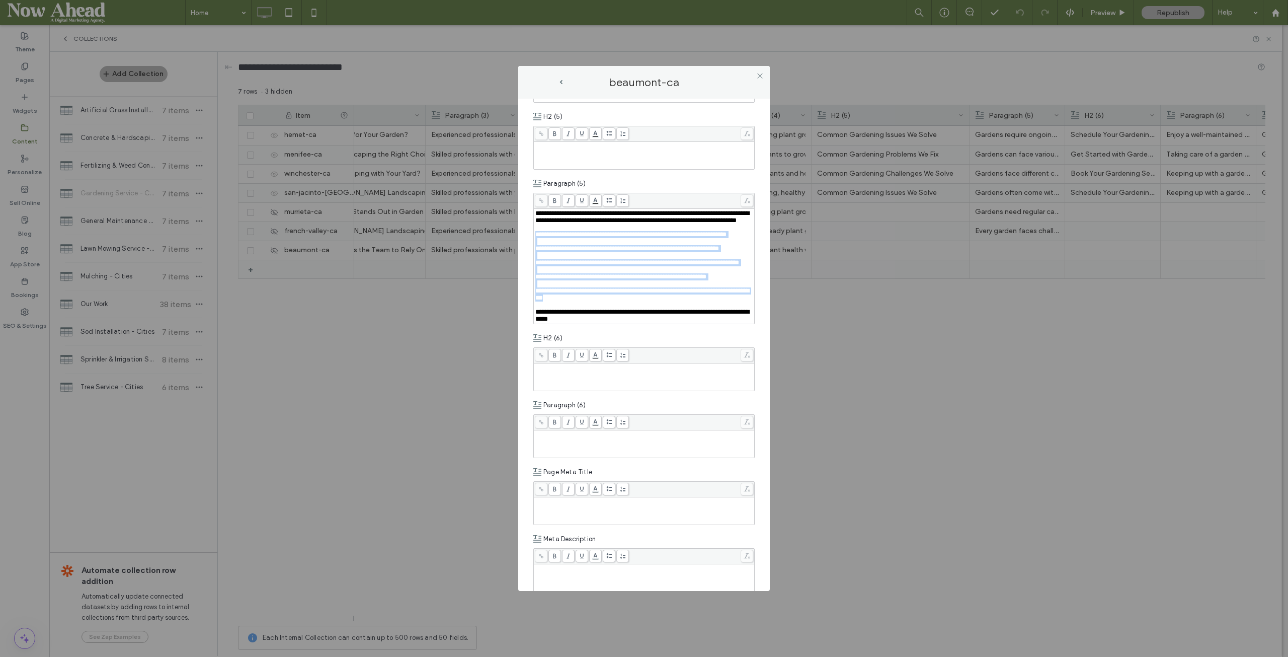
drag, startPoint x: 609, startPoint y: 415, endPoint x: 525, endPoint y: 318, distance: 128.4
click at [525, 318] on div "**********" at bounding box center [644, 345] width 252 height 493
click at [609, 203] on icon at bounding box center [609, 201] width 6 height 6
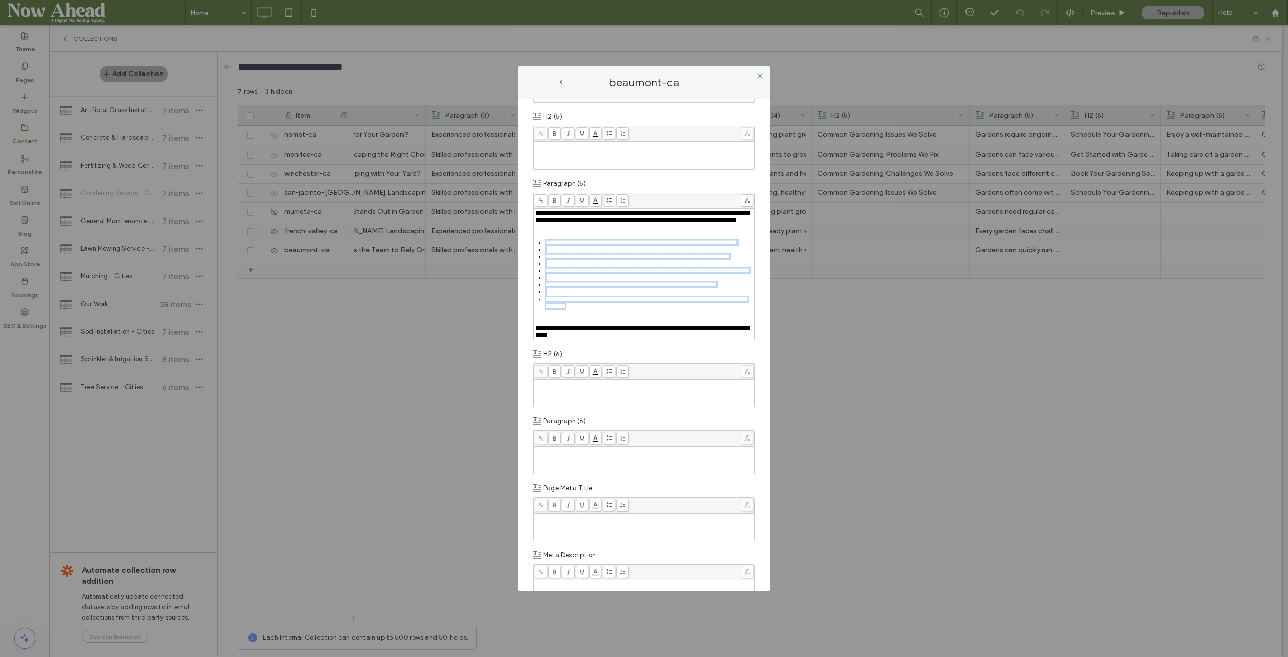
click at [557, 253] on div "Rich Text Editor" at bounding box center [649, 249] width 208 height 7
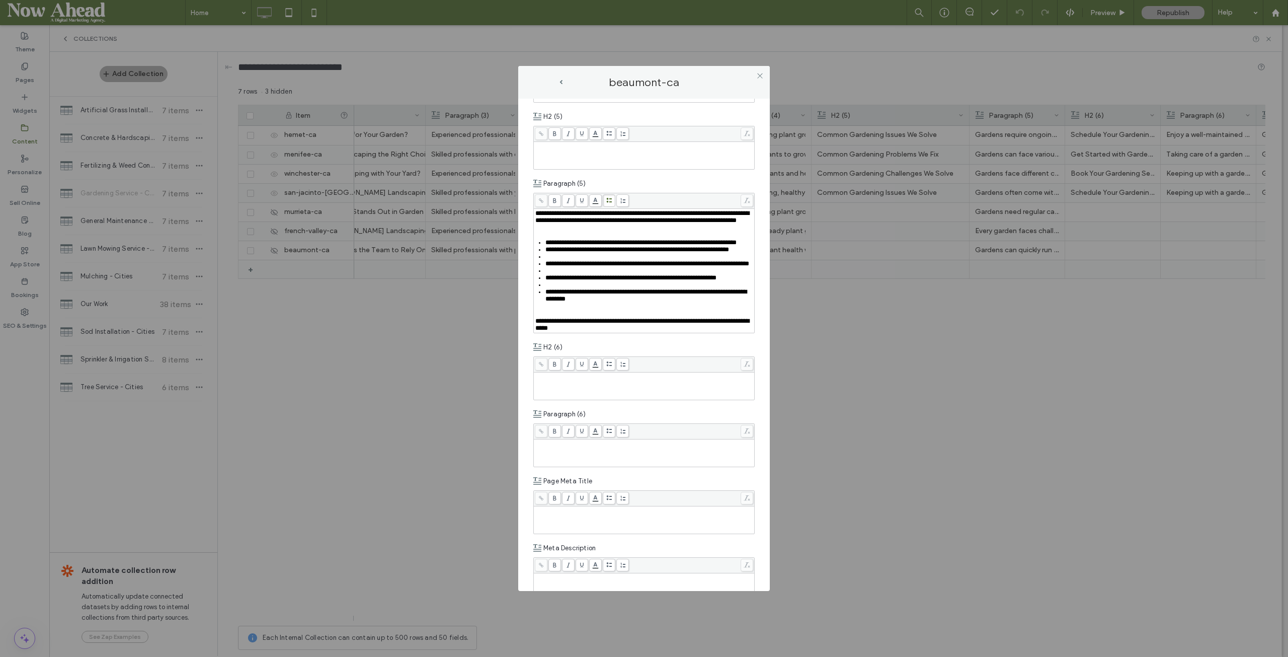
click at [567, 260] on div "Rich Text Editor" at bounding box center [649, 256] width 208 height 7
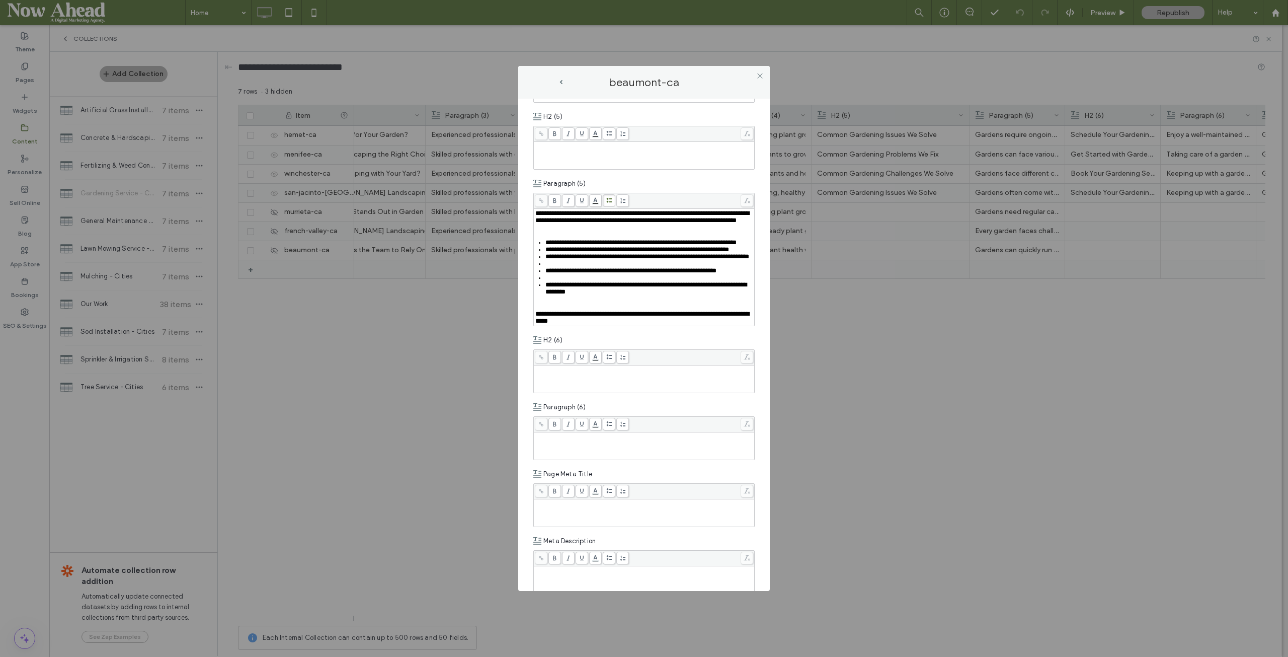
click at [556, 267] on div "Rich Text Editor" at bounding box center [649, 263] width 208 height 7
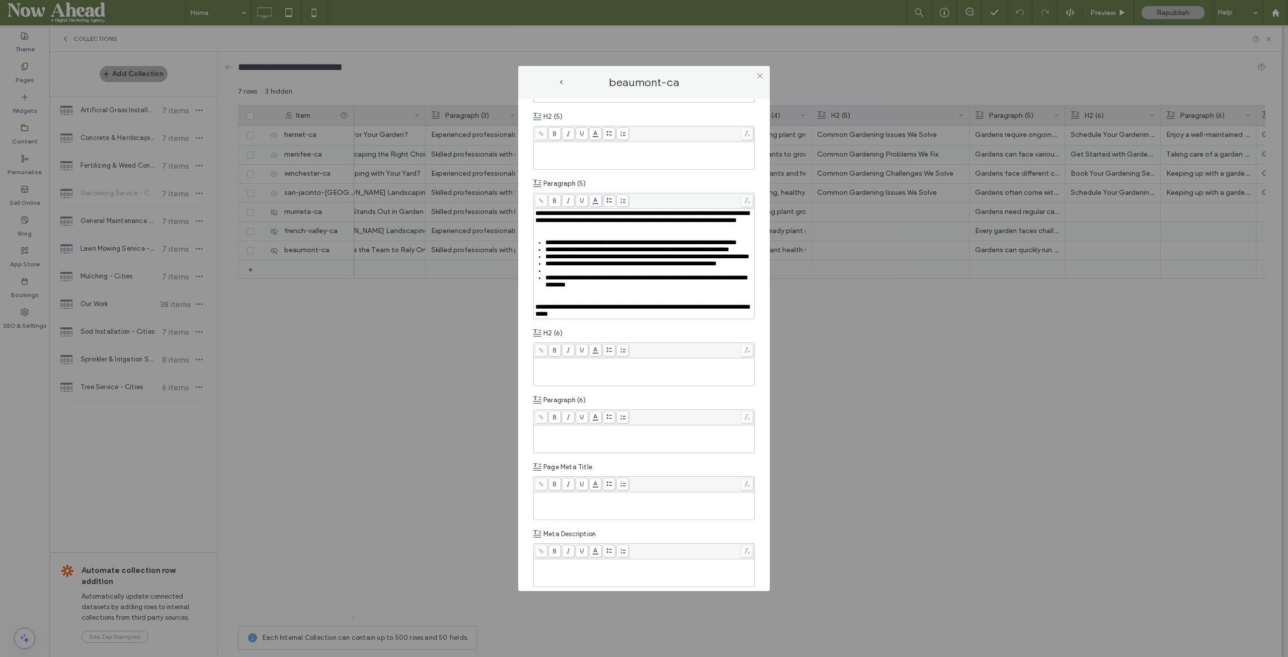
click at [552, 274] on div "Rich Text Editor" at bounding box center [649, 270] width 208 height 7
click at [555, 296] on div "Rich Text Editor" at bounding box center [644, 292] width 218 height 7
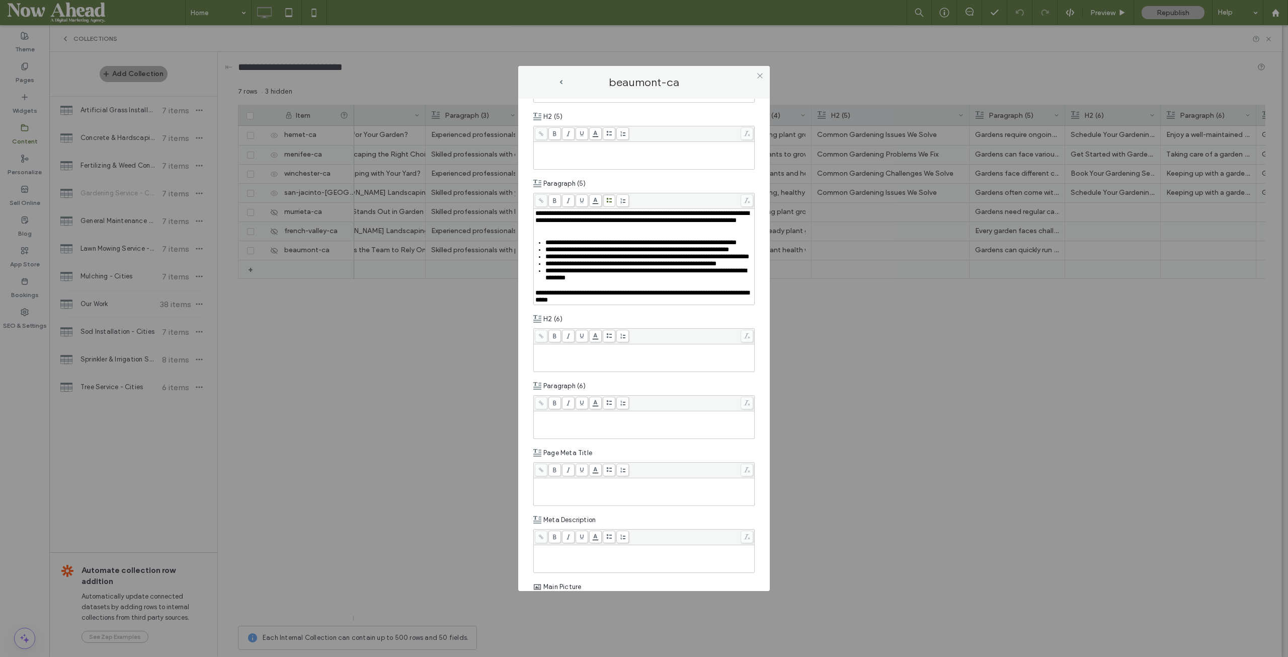
click at [542, 303] on div "**********" at bounding box center [644, 257] width 218 height 94
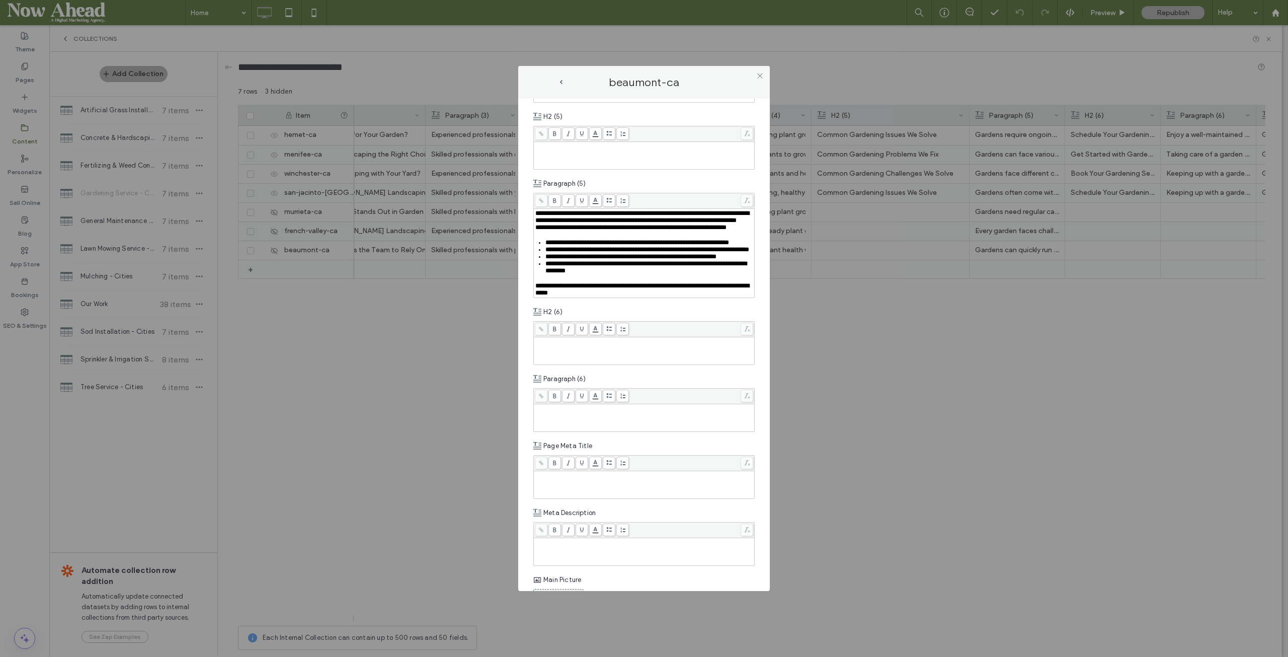
click at [607, 207] on span at bounding box center [609, 200] width 13 height 13
click at [761, 75] on icon at bounding box center [760, 76] width 8 height 8
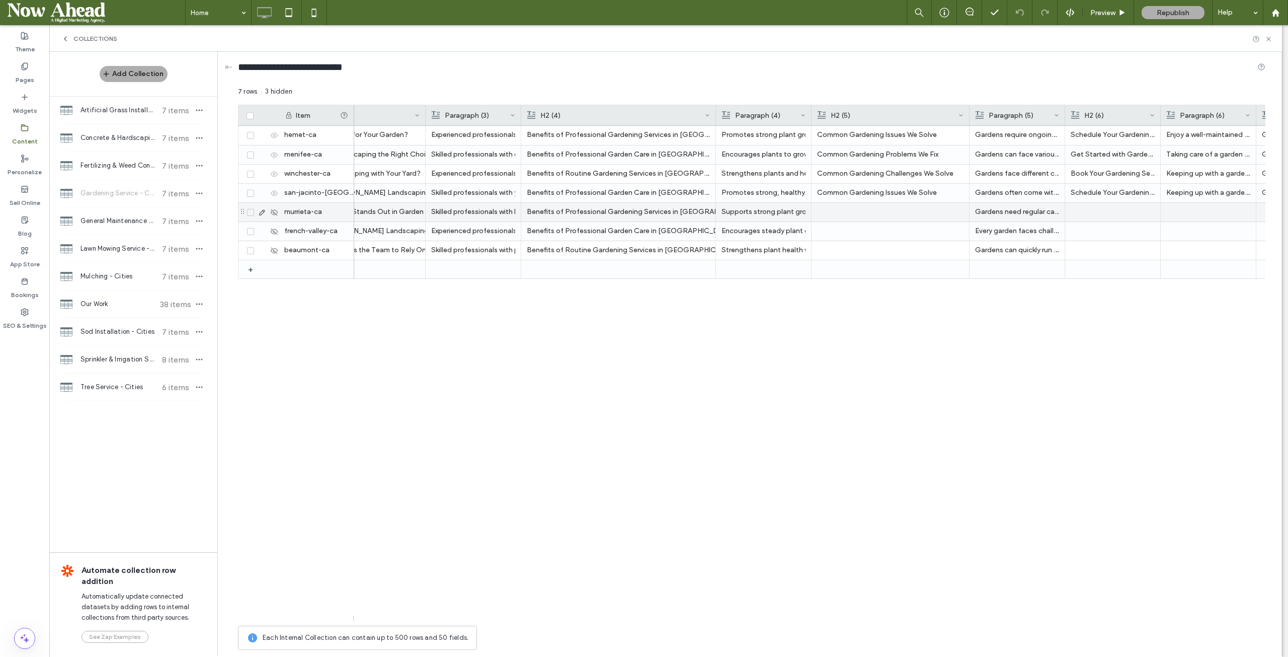
click at [874, 203] on div at bounding box center [890, 212] width 146 height 19
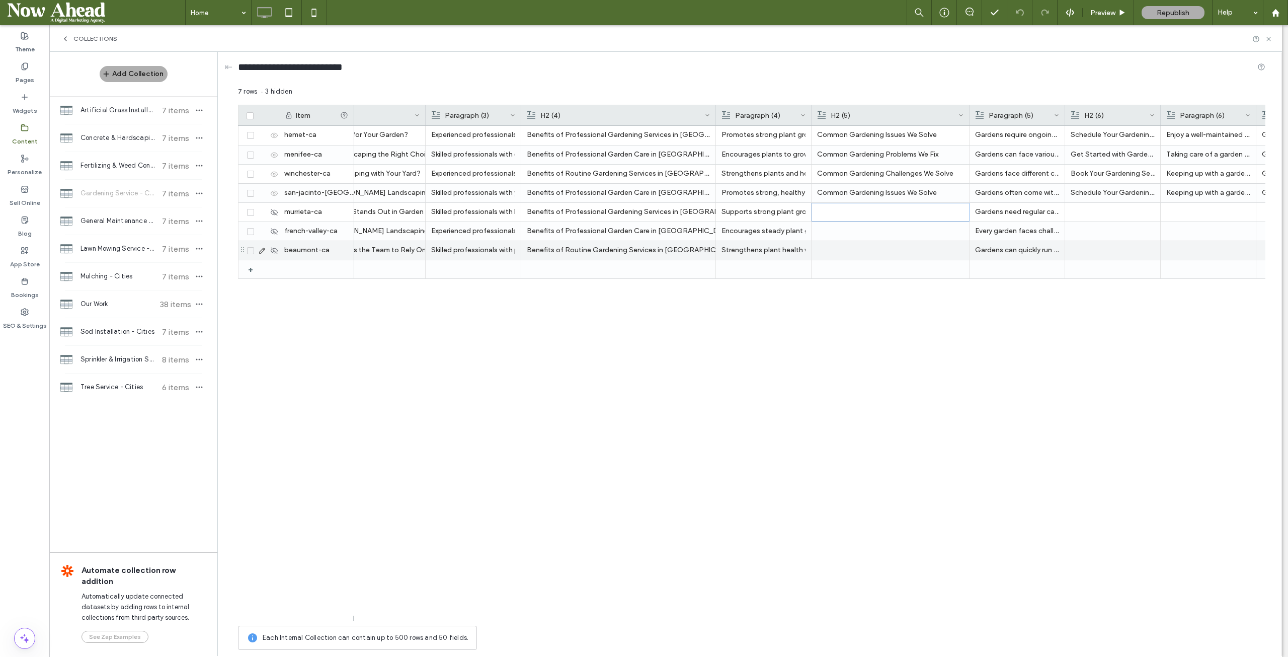
click at [884, 247] on div at bounding box center [890, 250] width 146 height 19
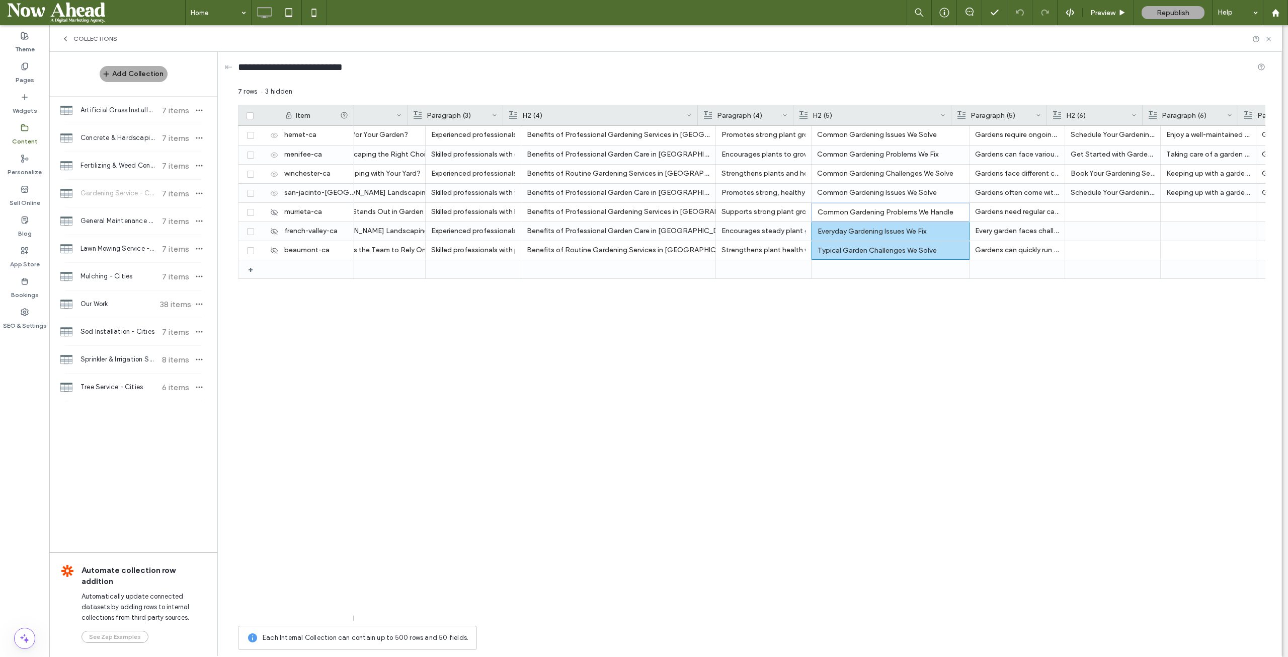
scroll to position [0, 1375]
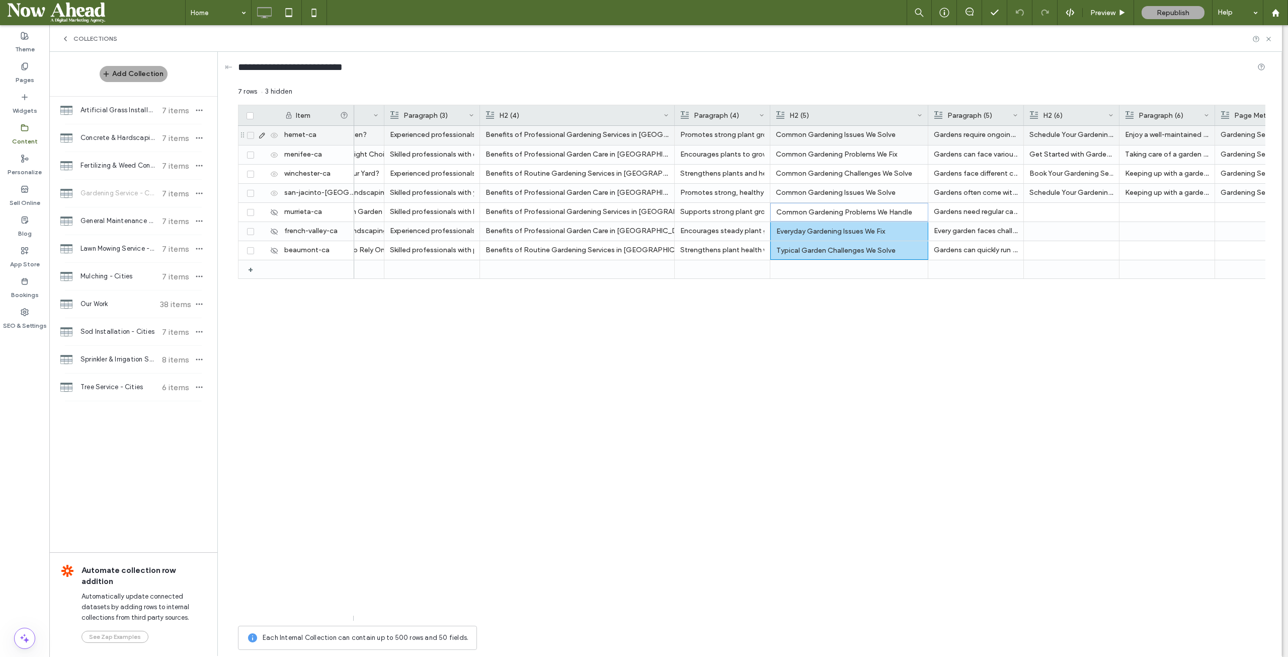
click at [826, 133] on p "Common Gardening Issues We Solve" at bounding box center [849, 135] width 146 height 18
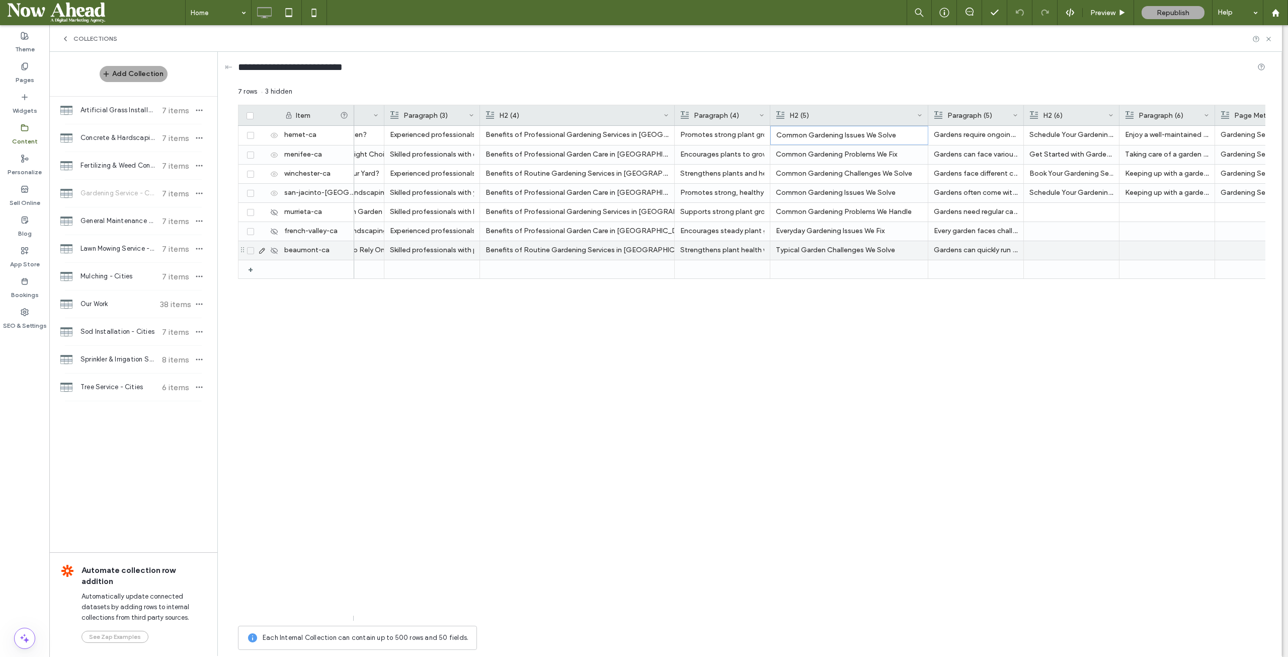
click at [843, 245] on div "Typical Garden Challenges We Solve" at bounding box center [849, 250] width 146 height 18
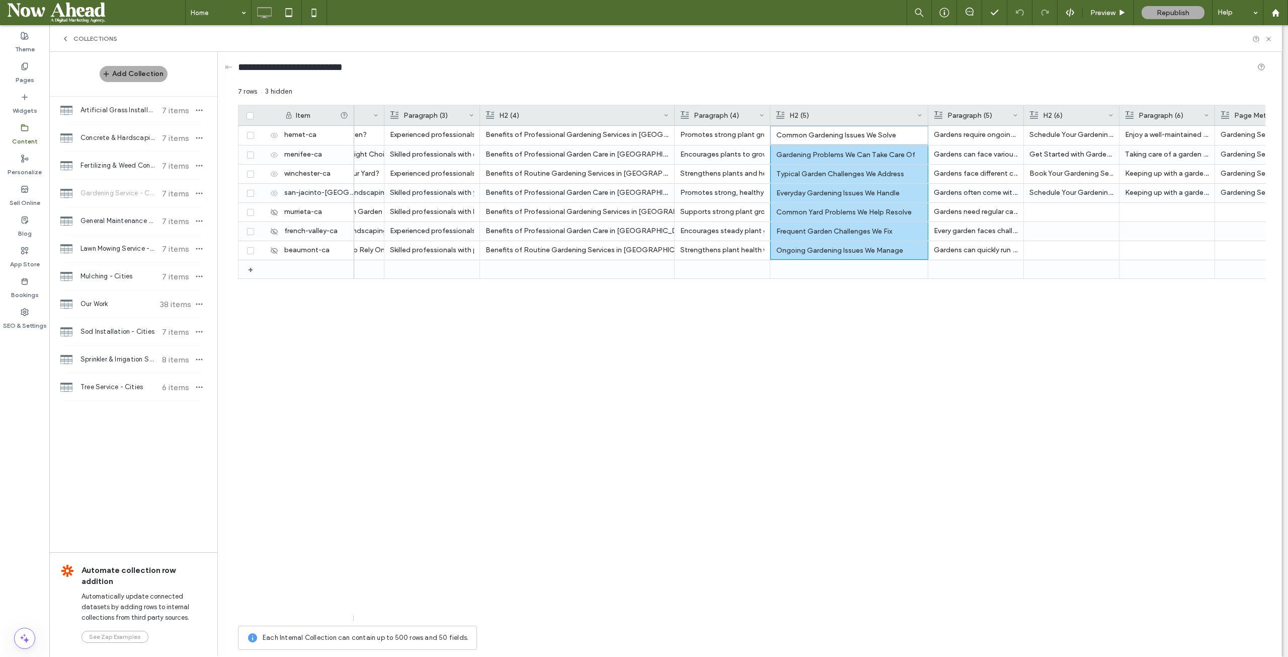
click at [1118, 108] on div at bounding box center [1119, 115] width 4 height 20
click at [1081, 207] on div at bounding box center [1124, 212] width 190 height 19
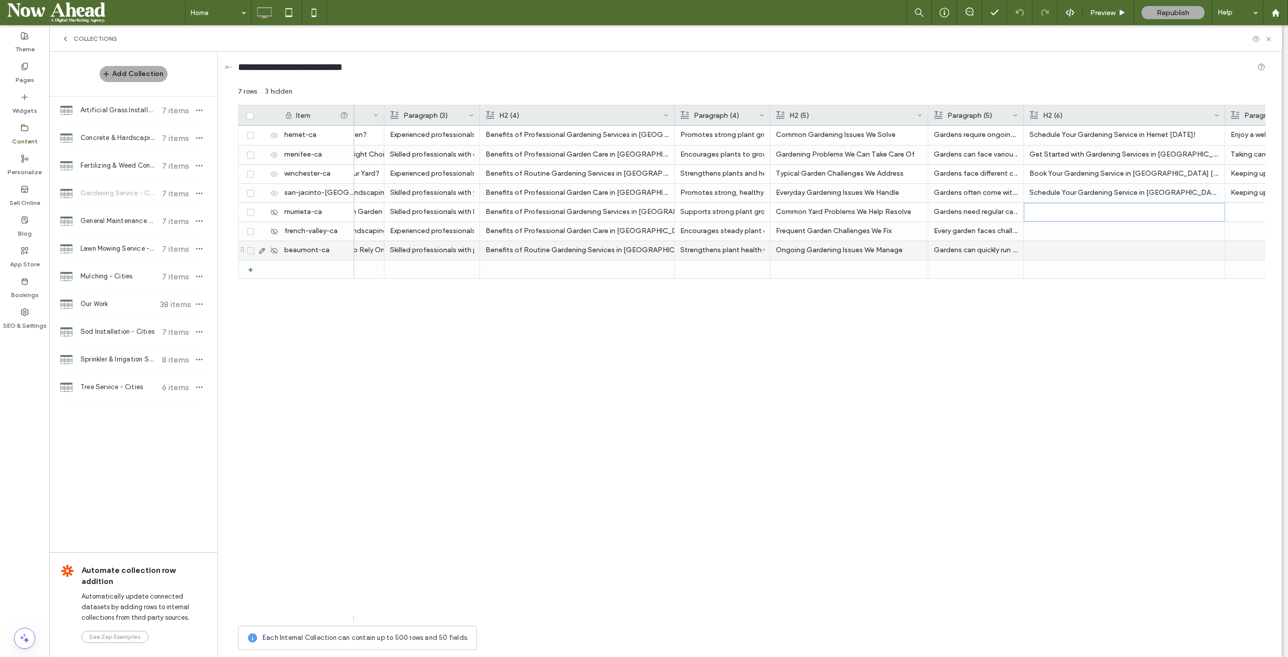
click at [1105, 252] on div at bounding box center [1124, 250] width 190 height 19
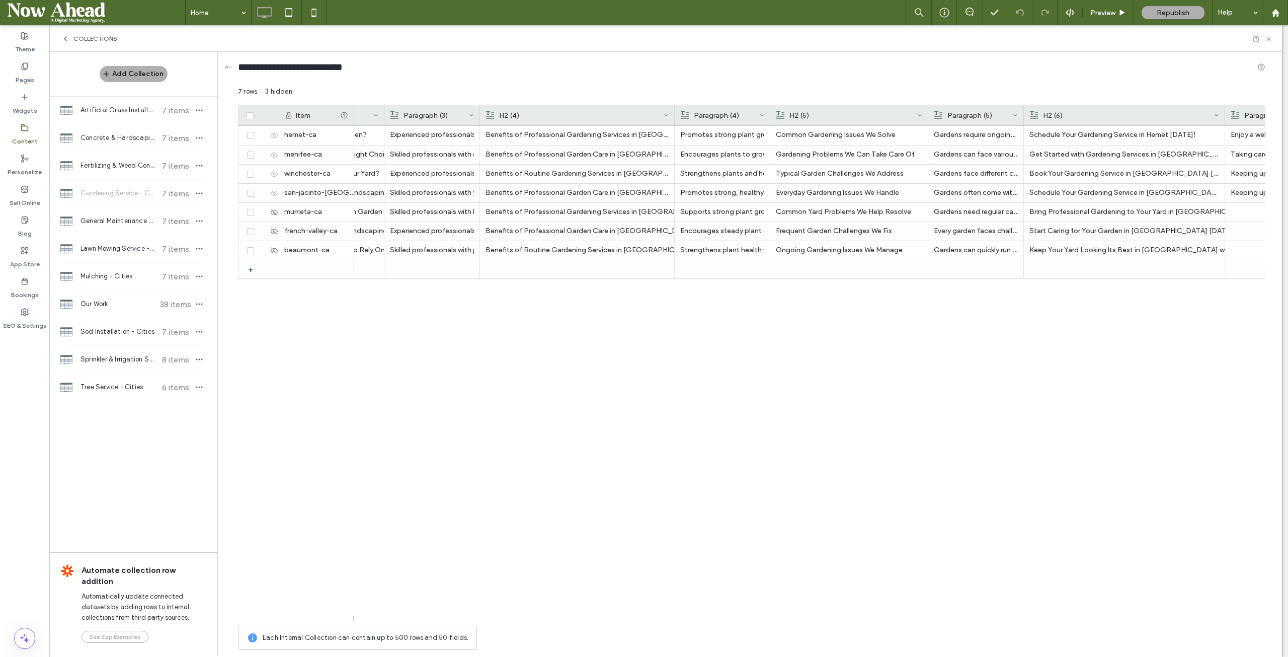
click at [1223, 110] on div at bounding box center [1225, 115] width 4 height 20
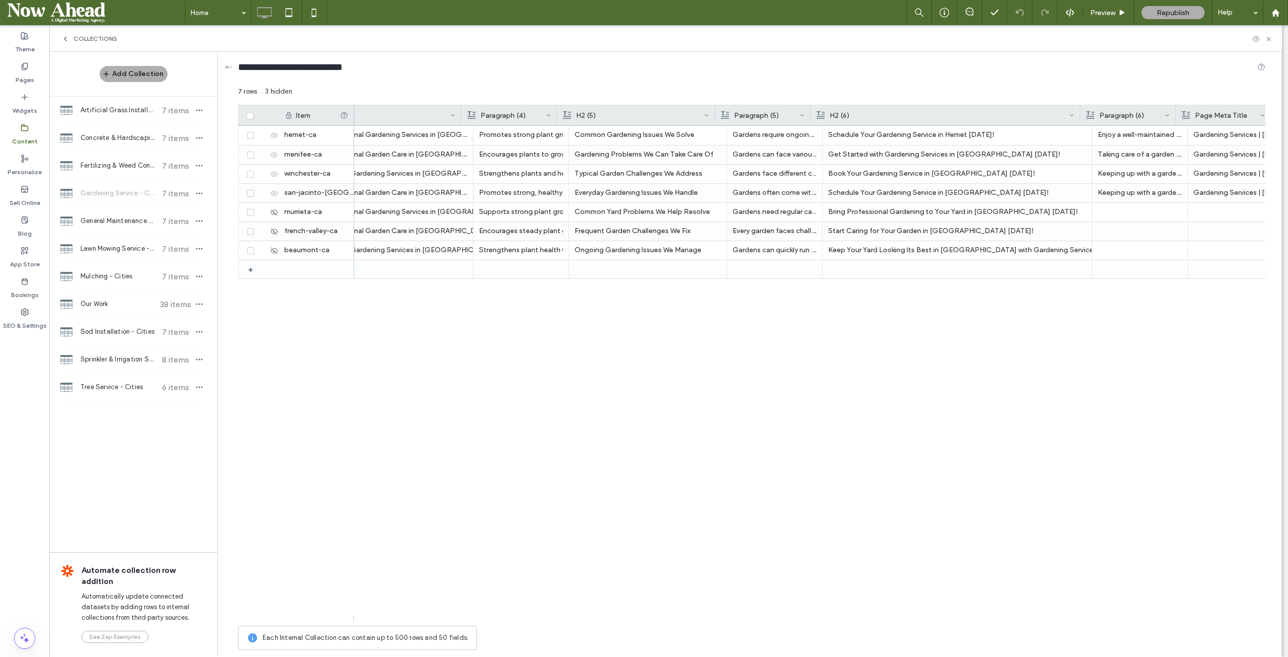
scroll to position [0, 1588]
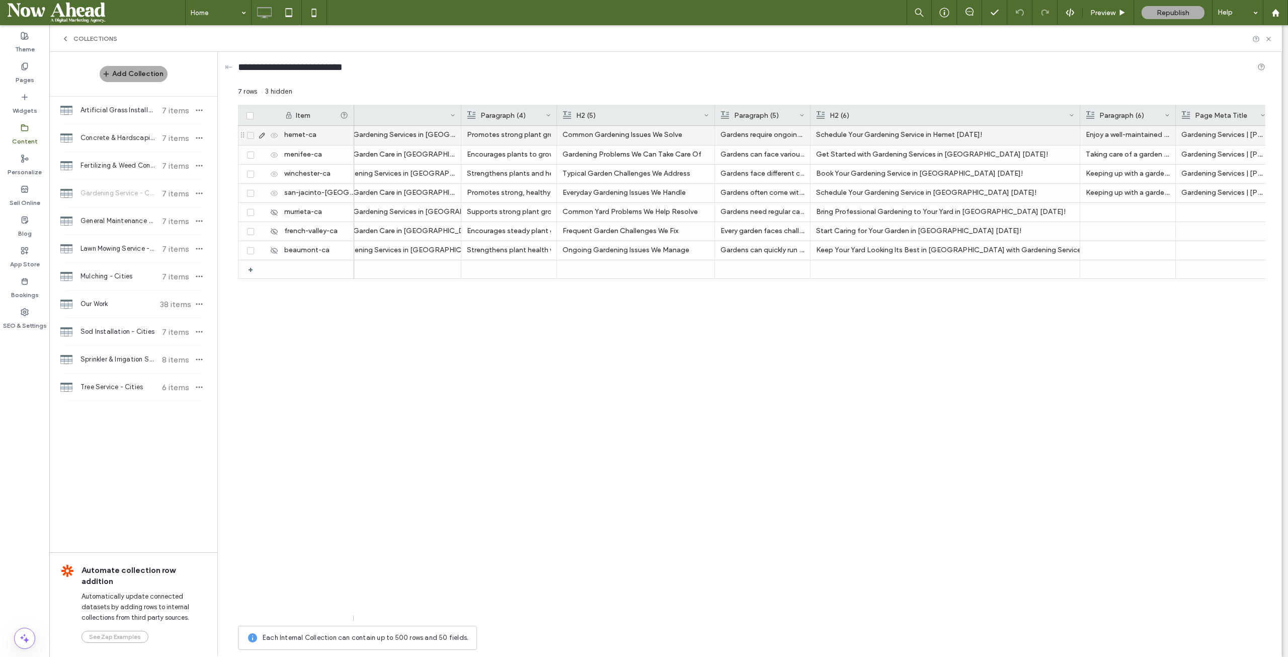
click at [1130, 131] on p "Enjoy a well-maintained garden without the stress of constant upkeep. Palacios …" at bounding box center [1128, 135] width 84 height 18
click at [966, 134] on p "Schedule Your Gardening Service in Hemet Today!" at bounding box center [945, 135] width 258 height 18
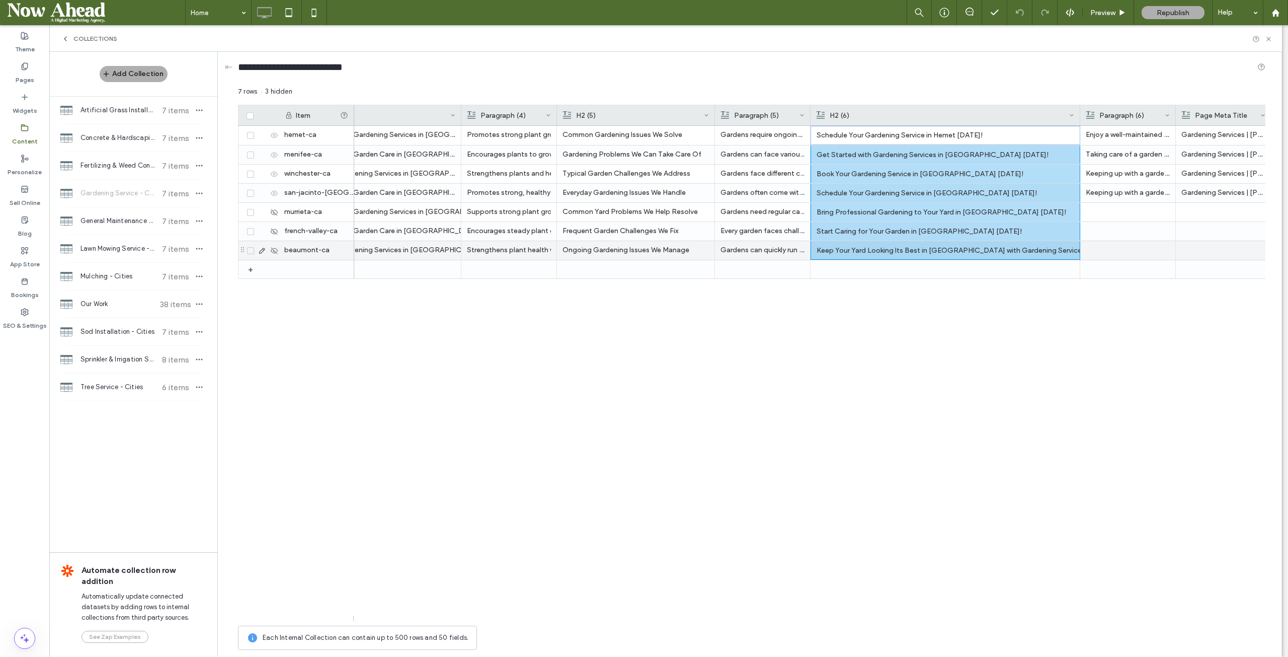
click at [956, 252] on div "Keep Your Yard Looking Its Best in Beaumont with Gardening Services Today!" at bounding box center [946, 251] width 258 height 18
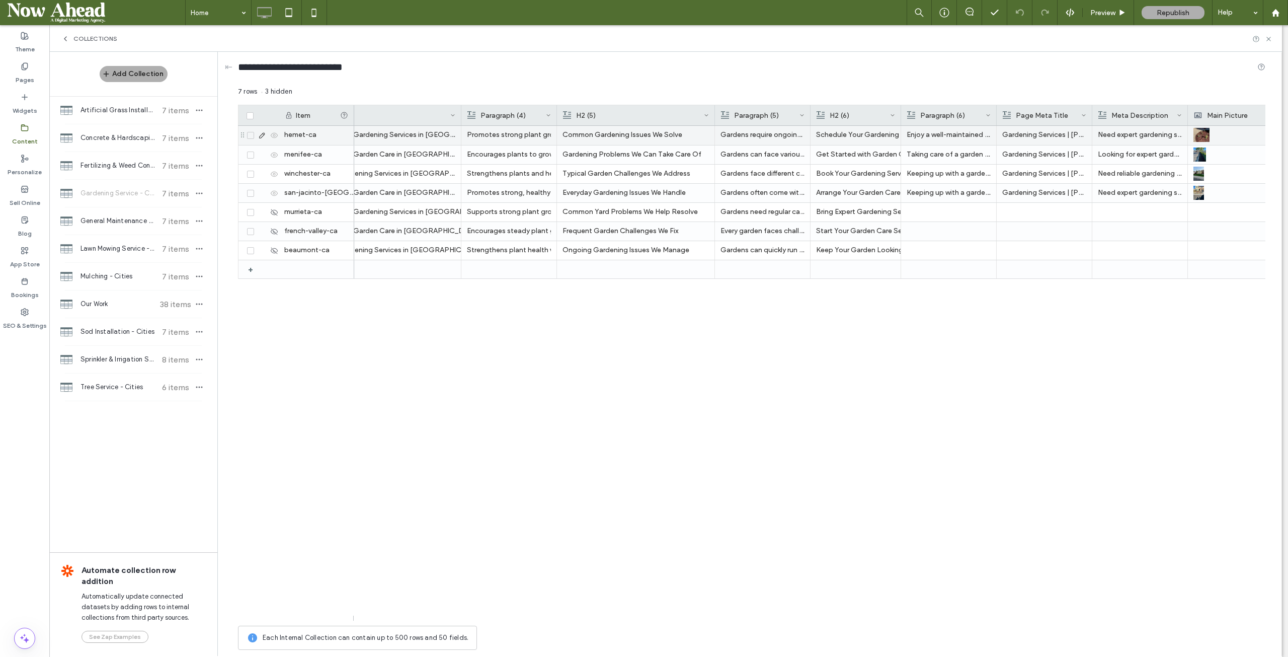
drag, startPoint x: 1080, startPoint y: 112, endPoint x: 901, endPoint y: 130, distance: 180.0
click at [901, 130] on div "Item Paragraph (3) H2 (4) Paragraph (4) H2 (5) Paragraph (5) H2 (6) Paragraph (…" at bounding box center [751, 363] width 1027 height 516
click at [1090, 111] on div at bounding box center [1092, 115] width 4 height 20
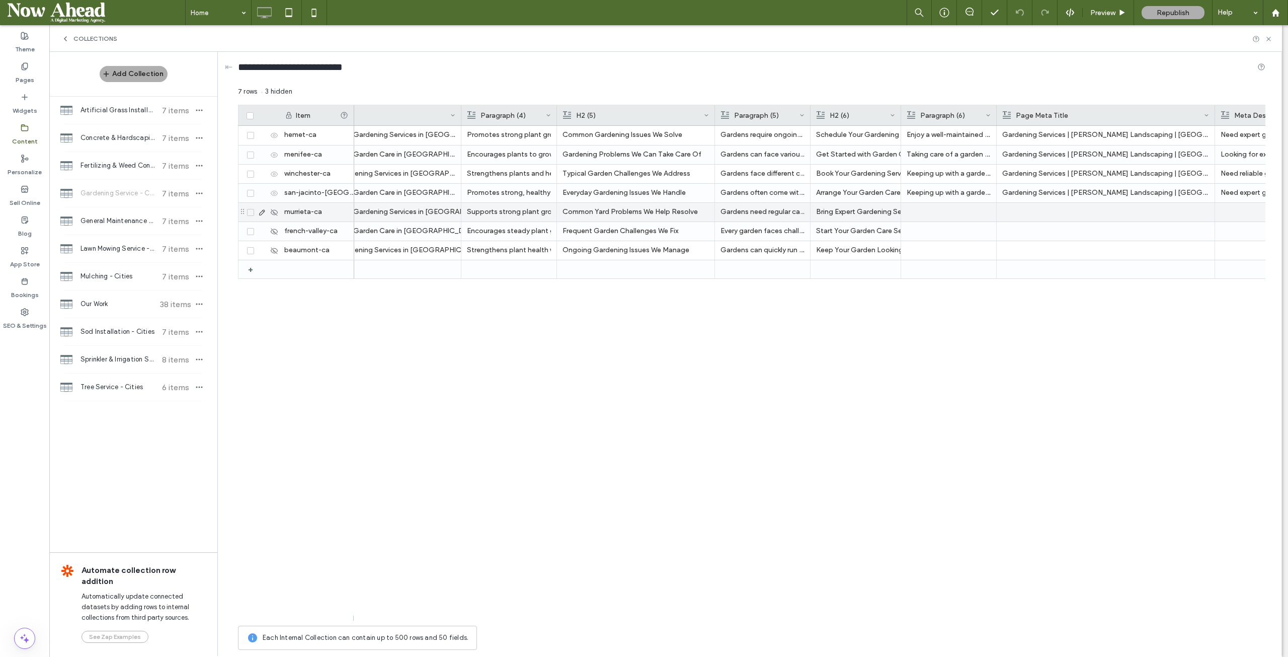
click at [1044, 213] on div at bounding box center [1105, 212] width 207 height 19
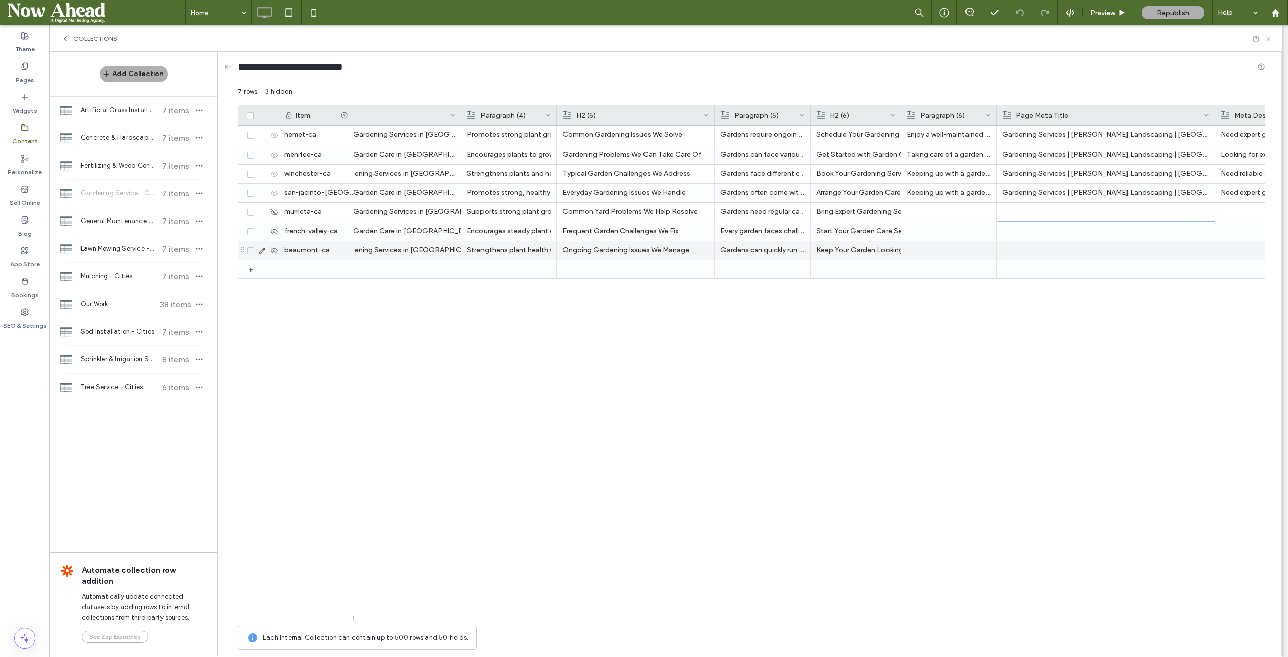
click at [1063, 254] on div at bounding box center [1105, 250] width 207 height 19
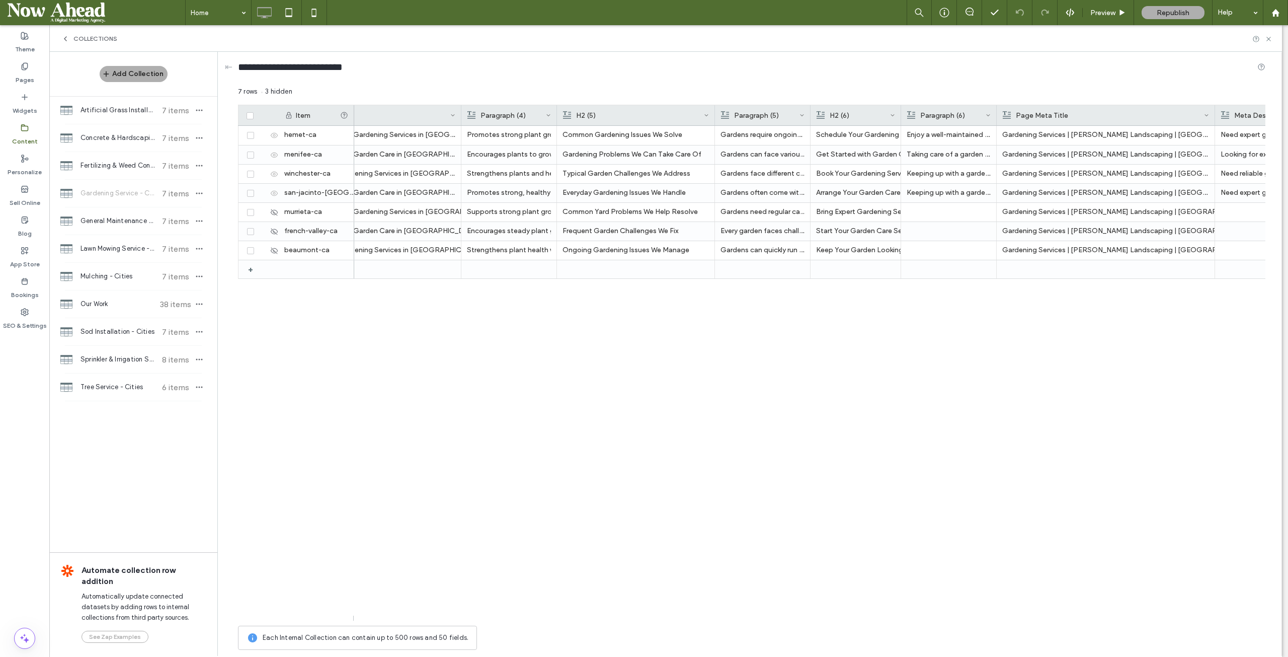
click at [995, 111] on div at bounding box center [997, 115] width 4 height 20
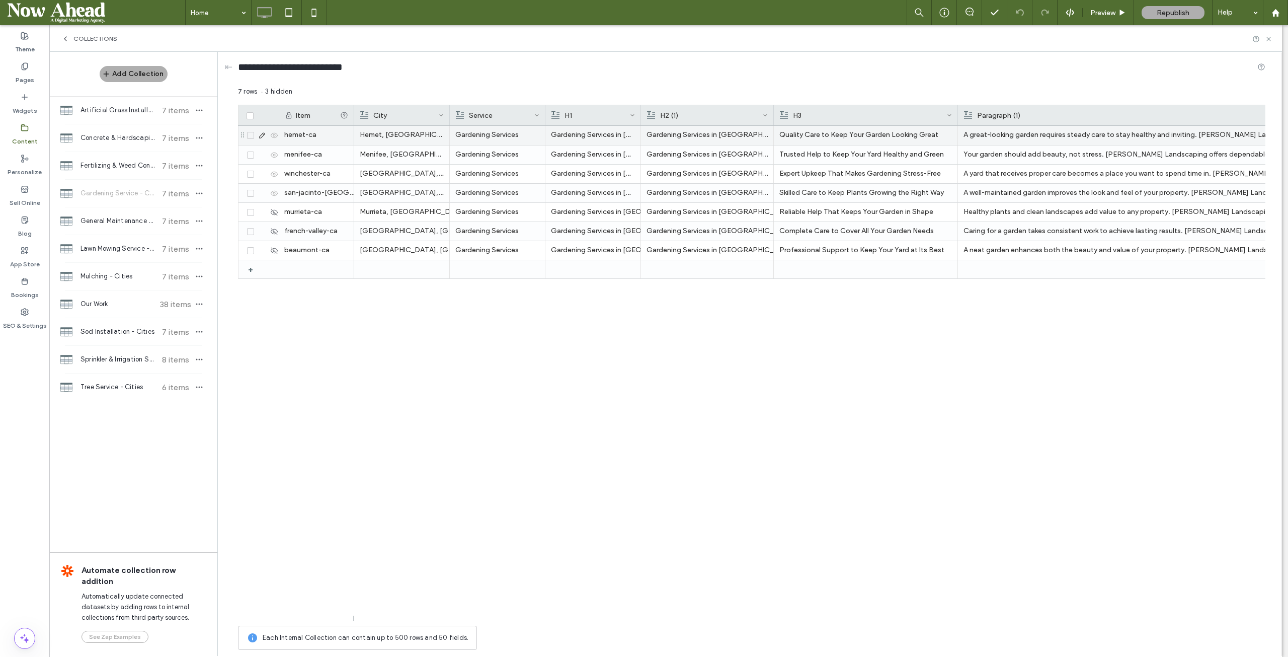
click at [1025, 134] on div "A great-looking garden requires steady care to stay healthy and inviting. Palac…" at bounding box center [1118, 135] width 311 height 18
click at [1025, 134] on div "A great-looking garden requires steady care to stay healthy and inviting. Palac…" at bounding box center [1119, 135] width 310 height 18
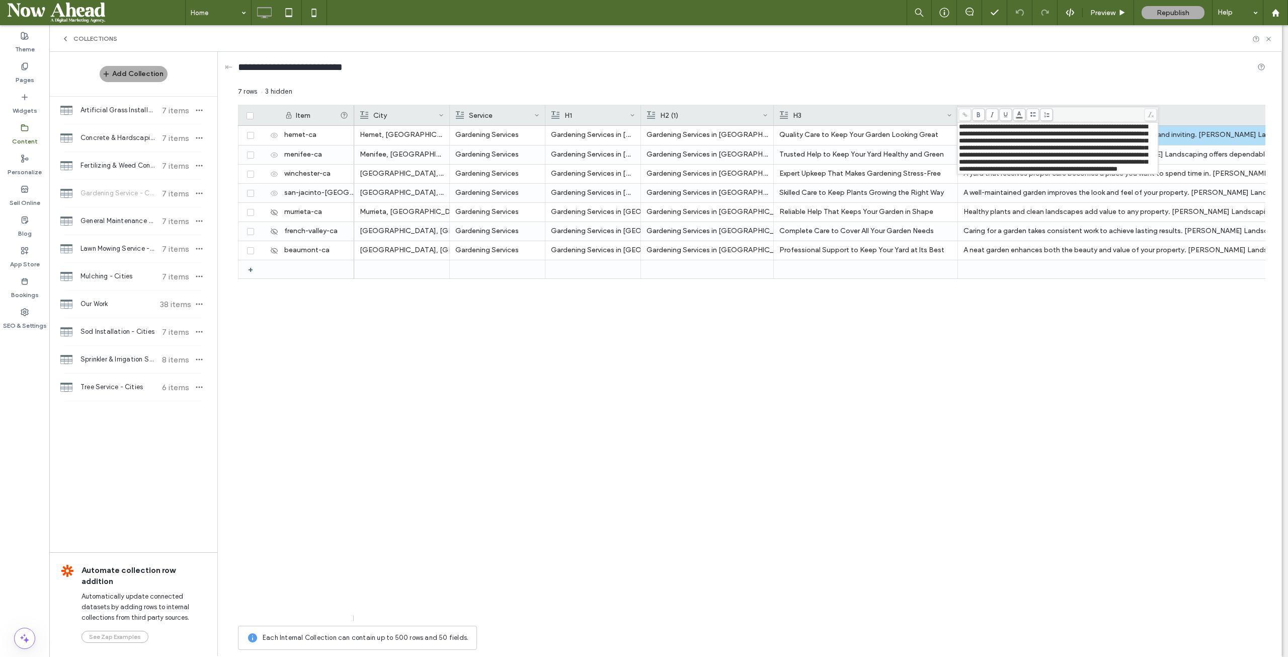
click at [786, 410] on div "Hemet, CA Gardening Services Gardening Services in Hemet, CA Gardening Services…" at bounding box center [809, 373] width 911 height 495
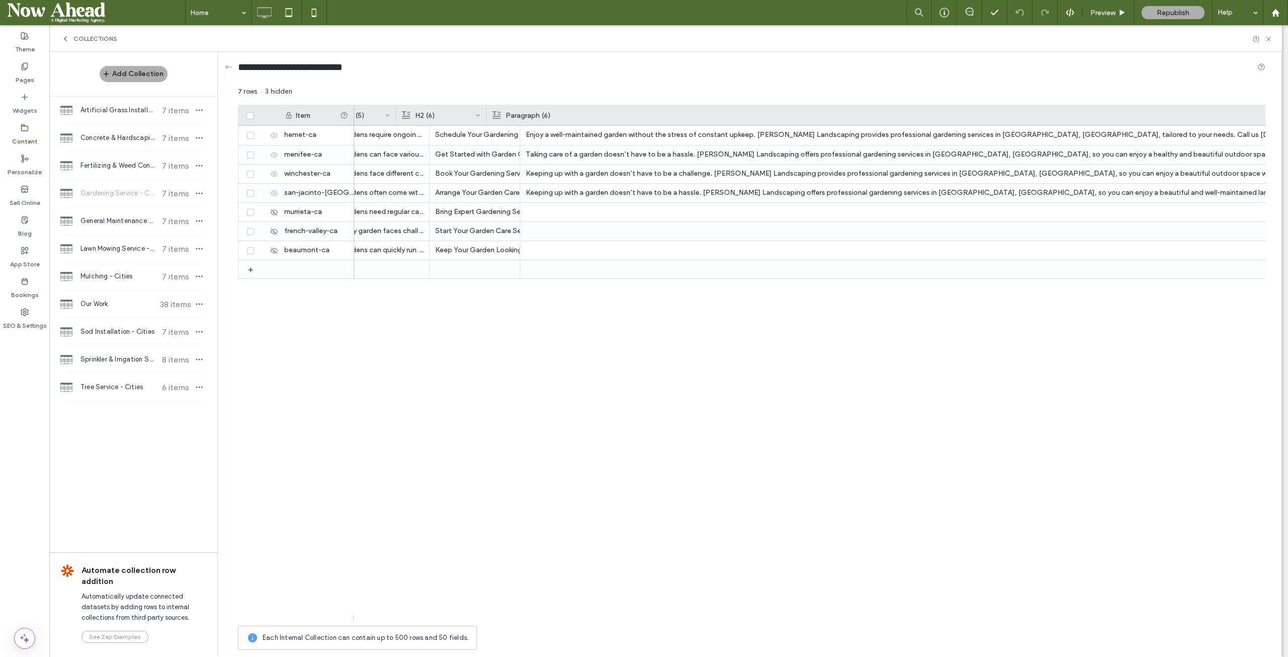
scroll to position [0, 2028]
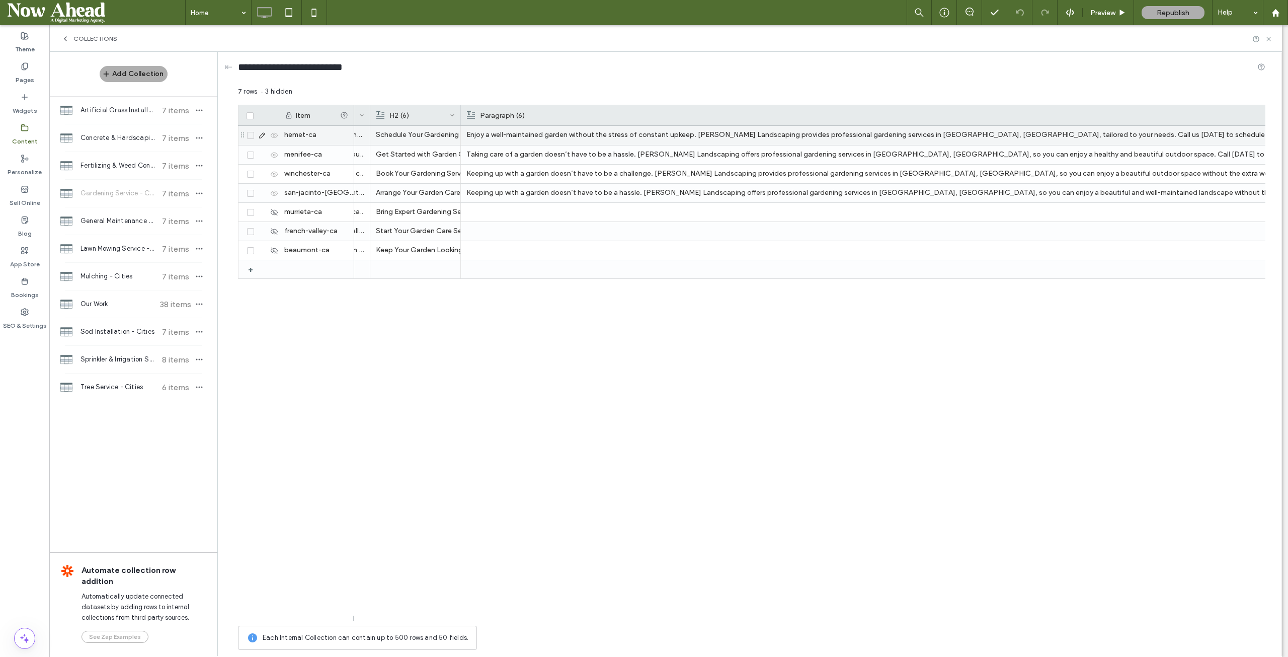
click at [700, 132] on p "Enjoy a well-maintained garden without the stress of constant upkeep. Palacios …" at bounding box center [920, 135] width 909 height 18
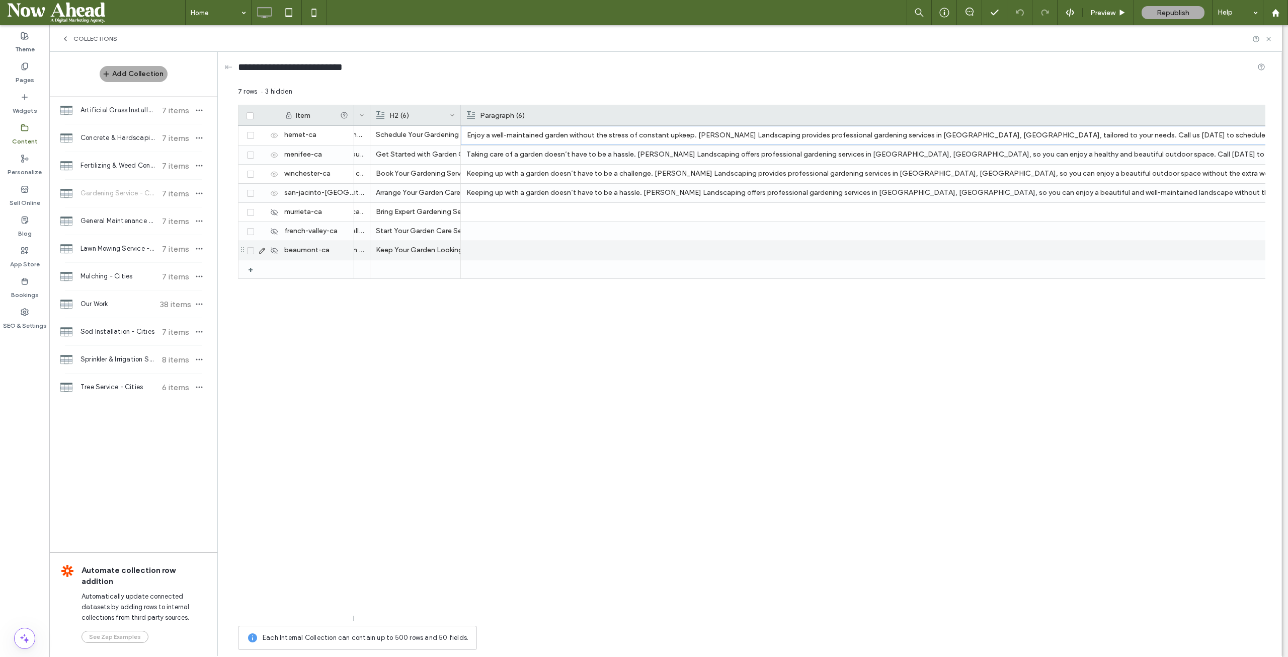
click at [668, 253] on div at bounding box center [920, 250] width 909 height 19
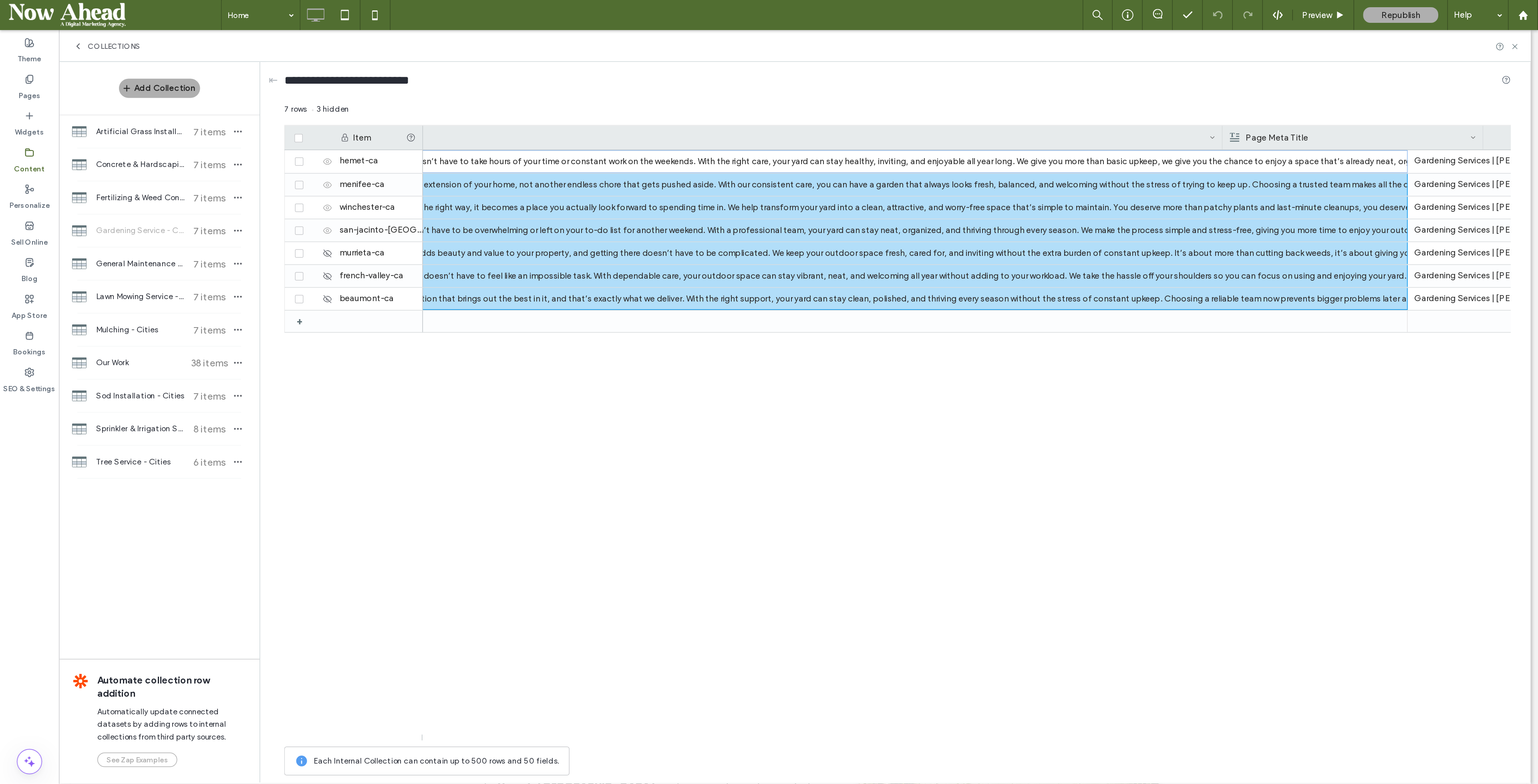
scroll to position [0, 1904]
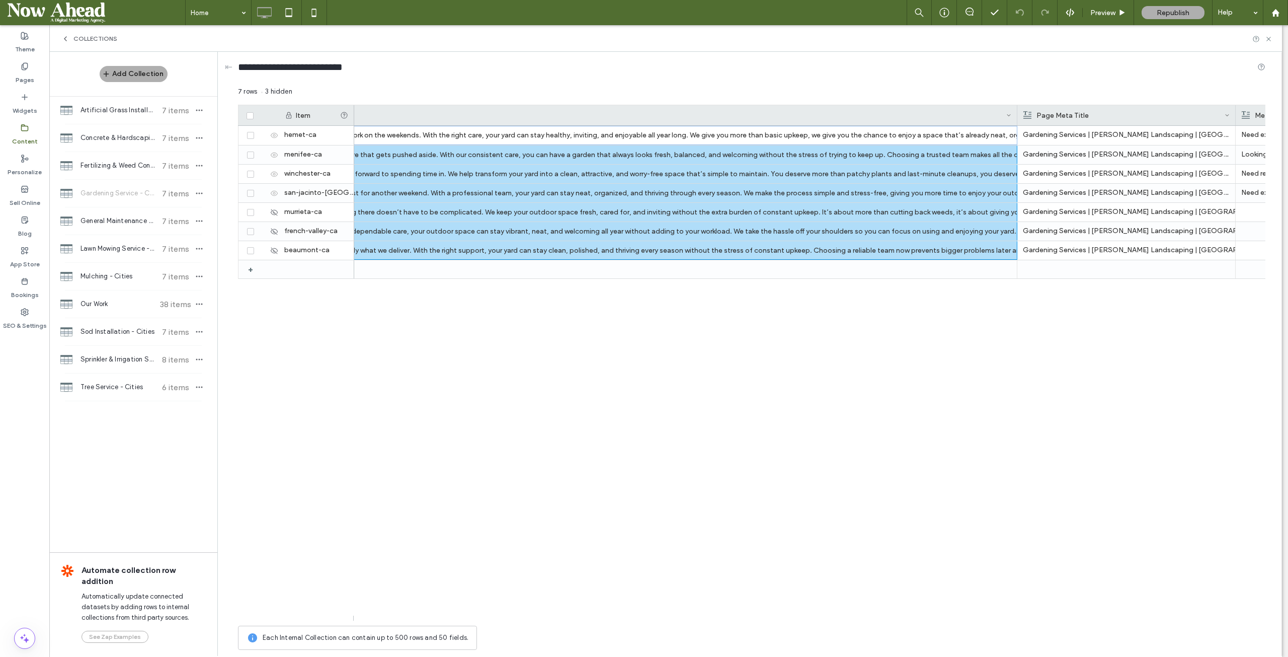
click at [1015, 115] on div at bounding box center [1017, 115] width 4 height 20
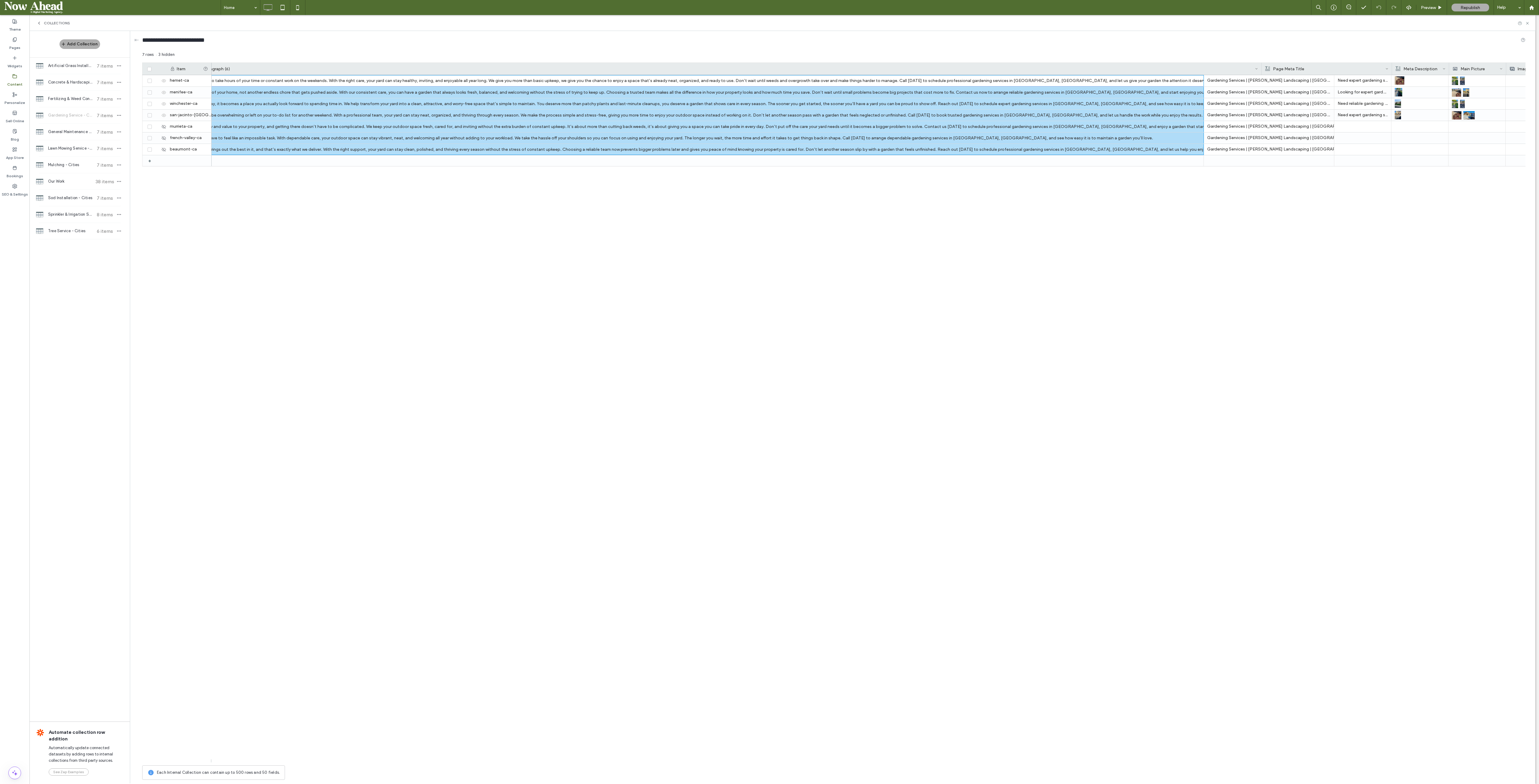
scroll to position [0, 1264]
click at [769, 66] on div at bounding box center [1390, 69] width 2 height 12
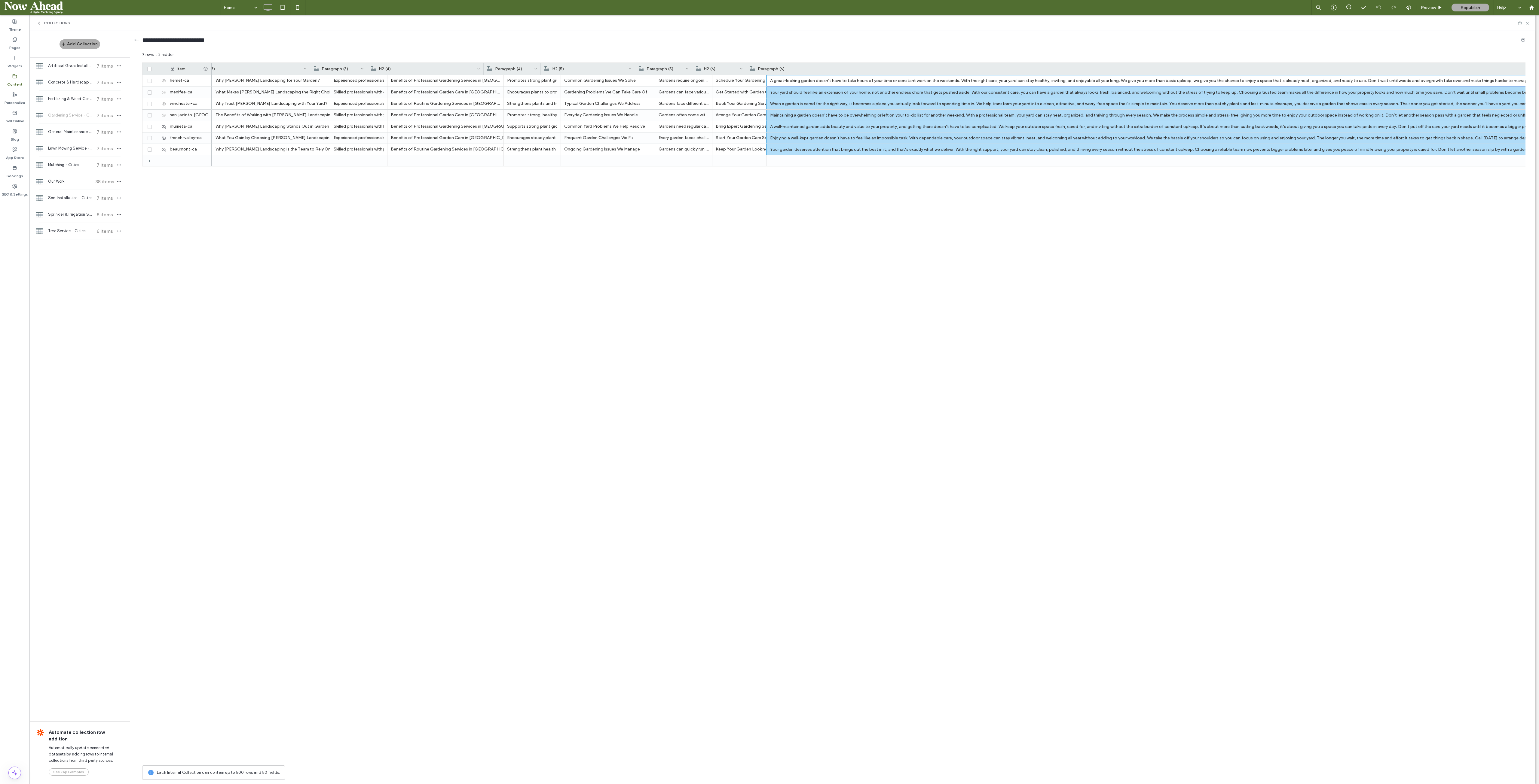
scroll to position [0, 789]
click at [769, 392] on div "Why Choose Palacios Landscaping for Your Garden? Experienced professionals who …" at bounding box center [868, 419] width 1314 height 687
click at [769, 155] on div "Your garden deserves attention that brings out the best in it, and that’s exact…" at bounding box center [1233, 150] width 1063 height 11
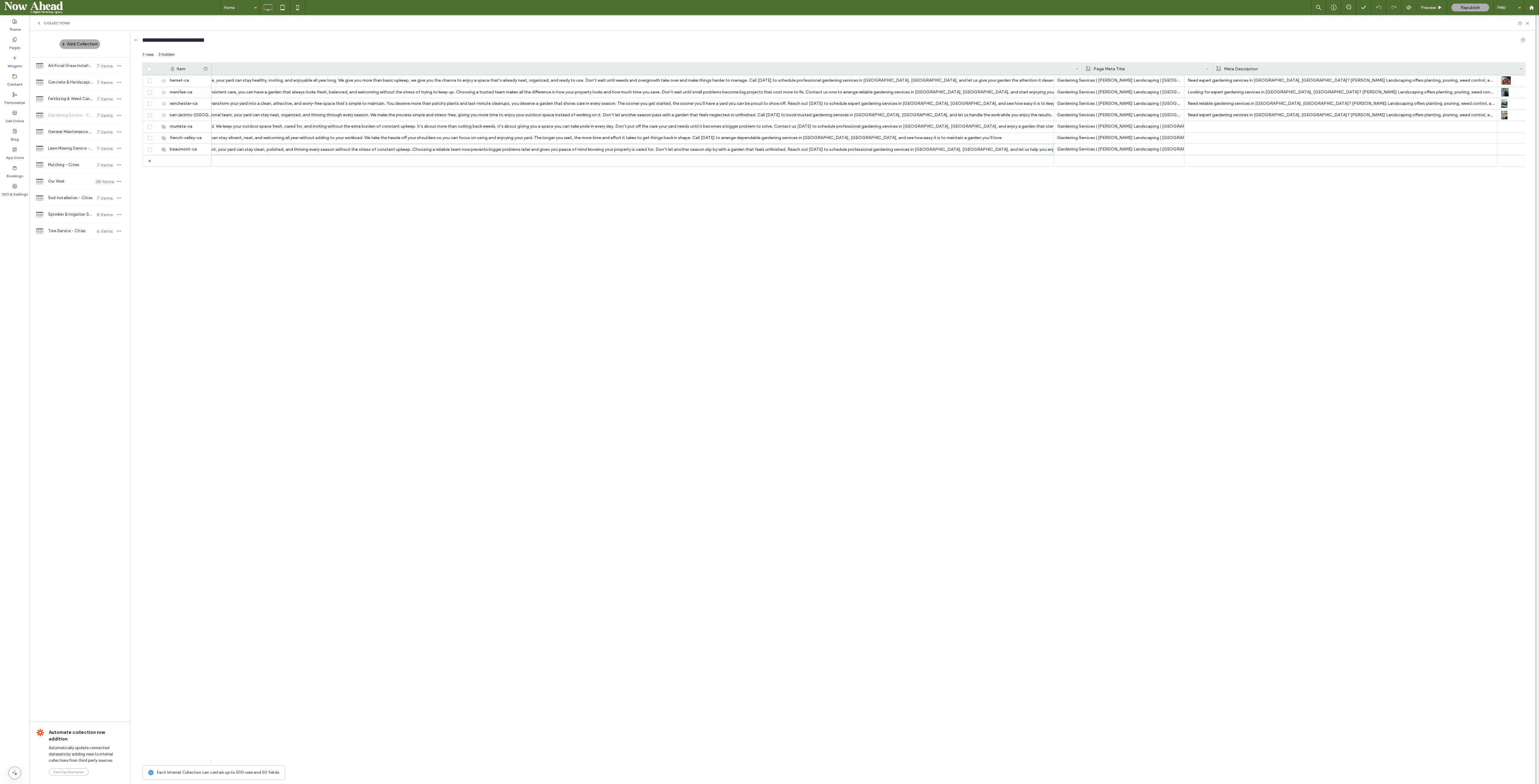
scroll to position [0, 1610]
click at [769, 79] on p "Need expert gardening services in Hemet, CA? Palacios Landscaping offers planti…" at bounding box center [1233, 81] width 306 height 11
click at [769, 147] on div at bounding box center [1233, 149] width 306 height 11
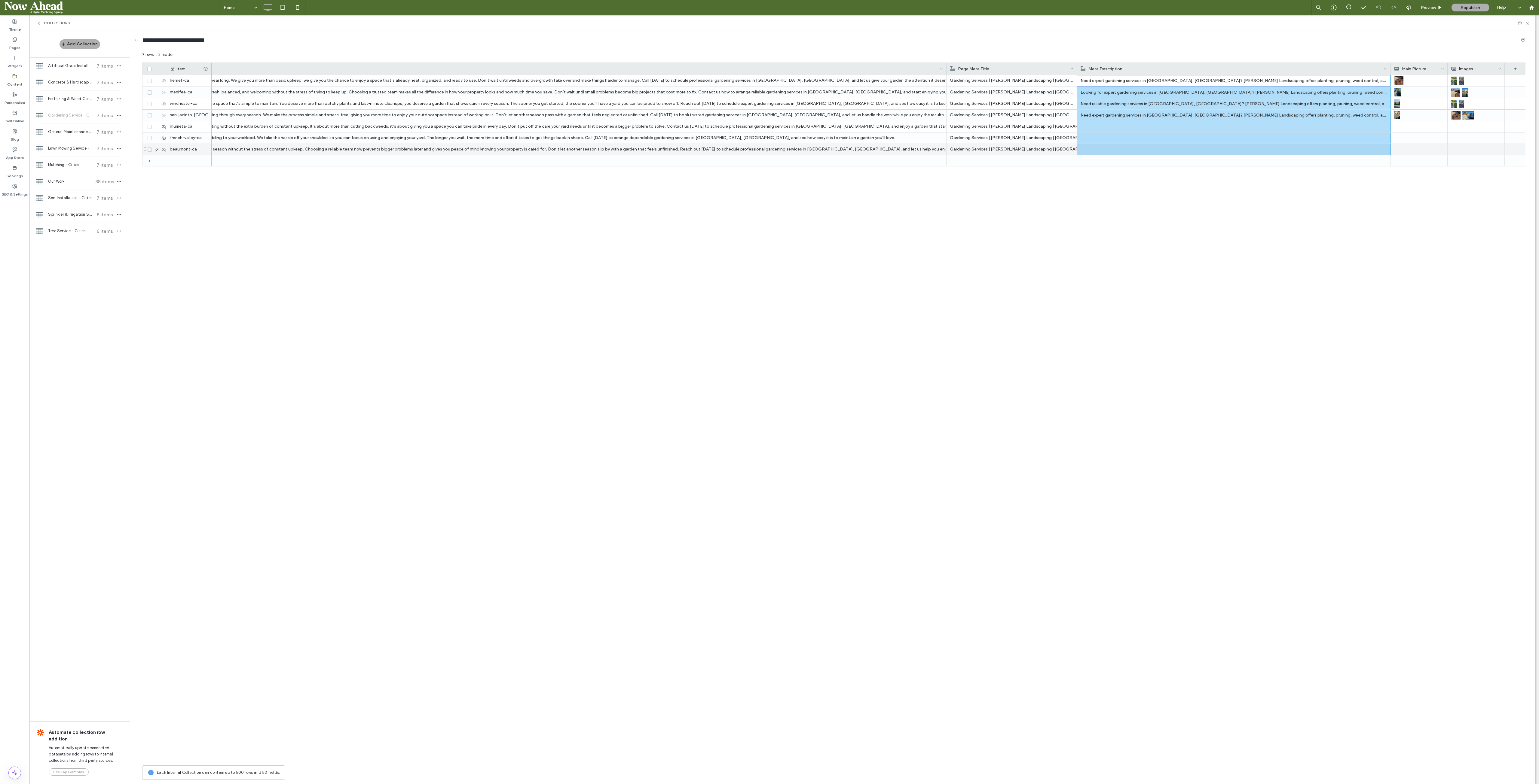
scroll to position [0, 0]
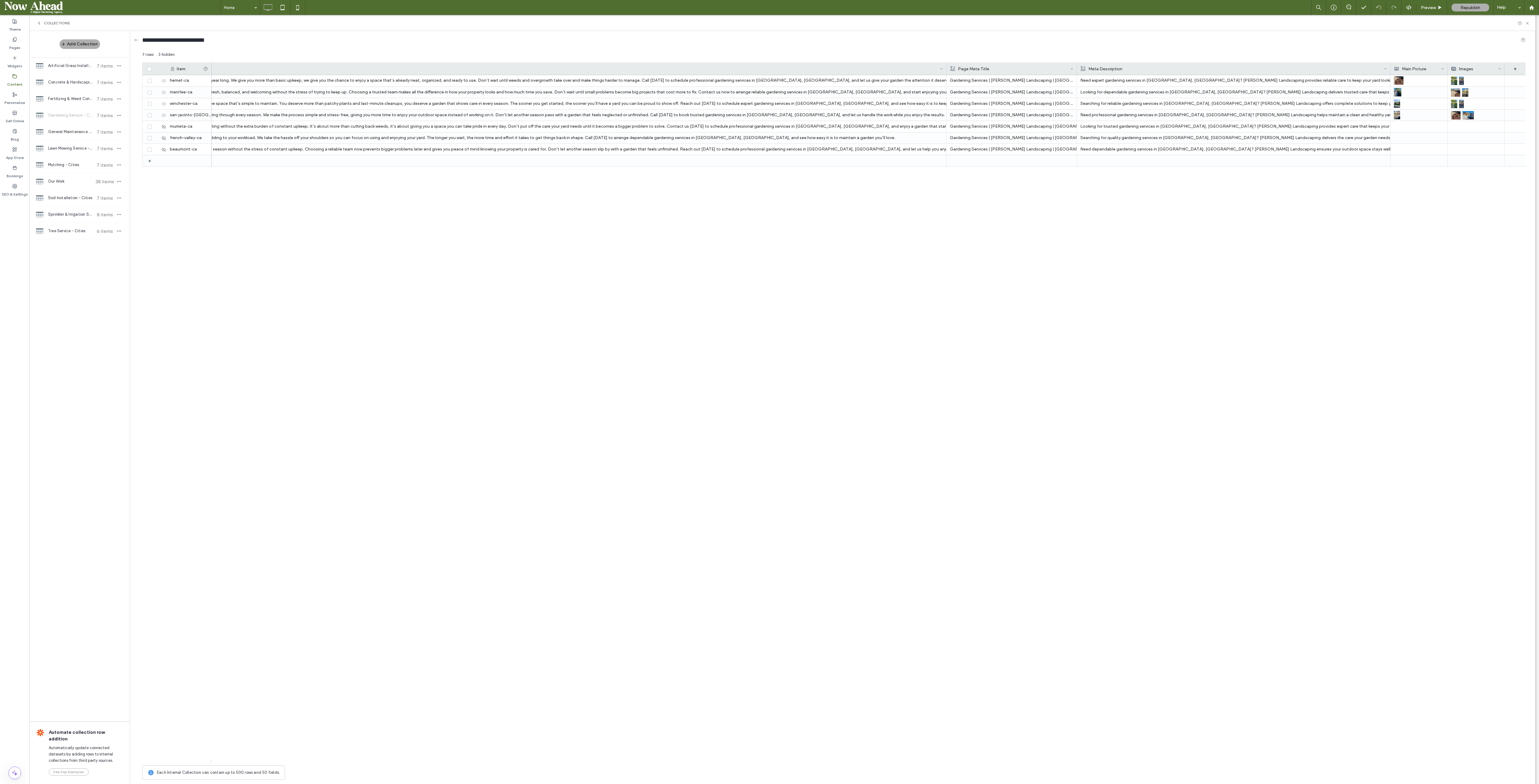
click at [769, 67] on div at bounding box center [1390, 69] width 2 height 12
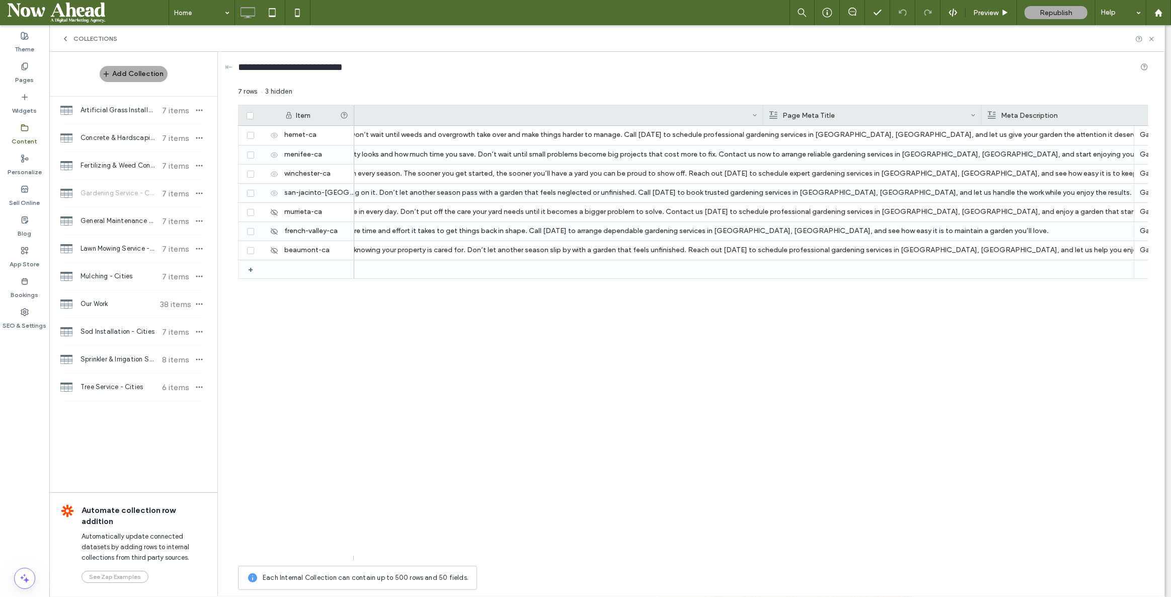
scroll to position [0, 3652]
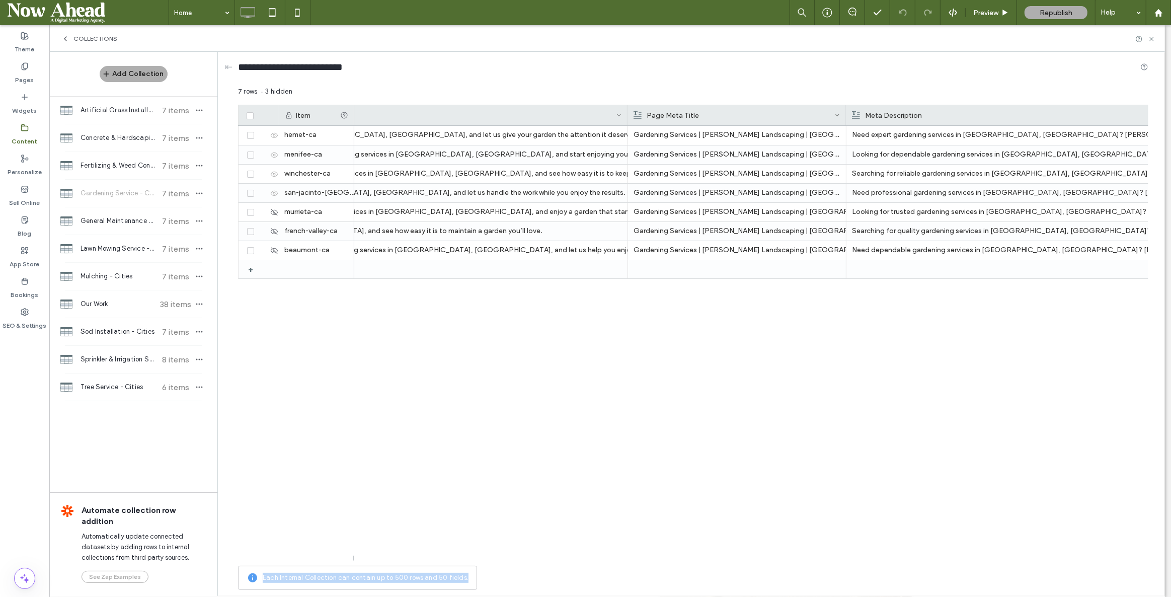
drag, startPoint x: 942, startPoint y: 564, endPoint x: 1128, endPoint y: 556, distance: 185.3
click at [1145, 558] on div "7 rows 3 hidden Drag here to set row groups Drag here to set column labels Item…" at bounding box center [693, 341] width 910 height 508
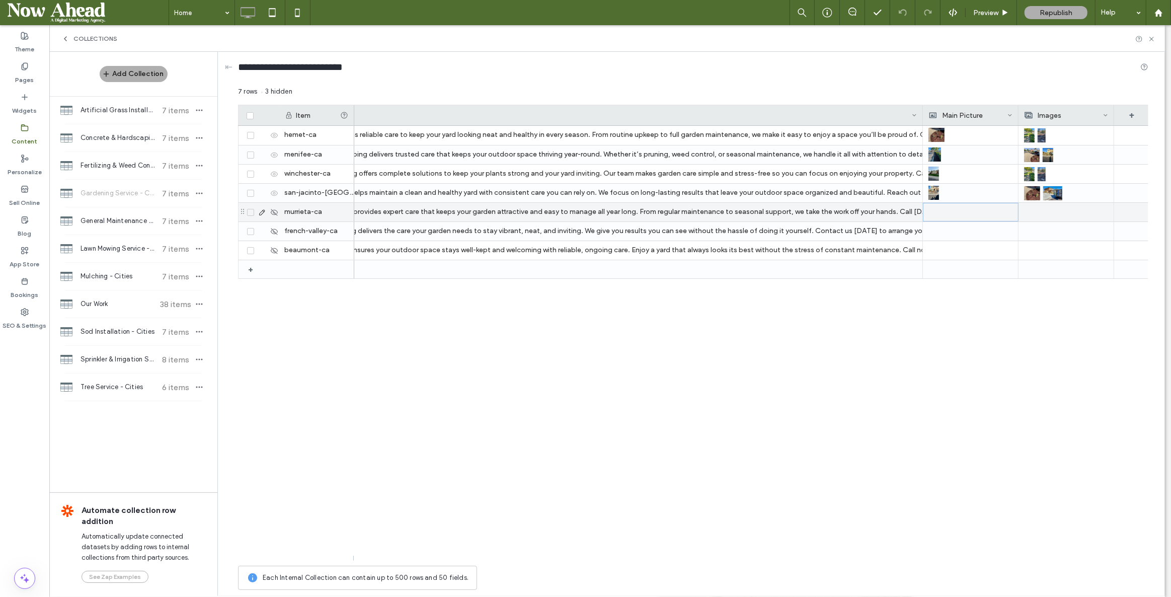
click at [953, 214] on div at bounding box center [971, 212] width 84 height 18
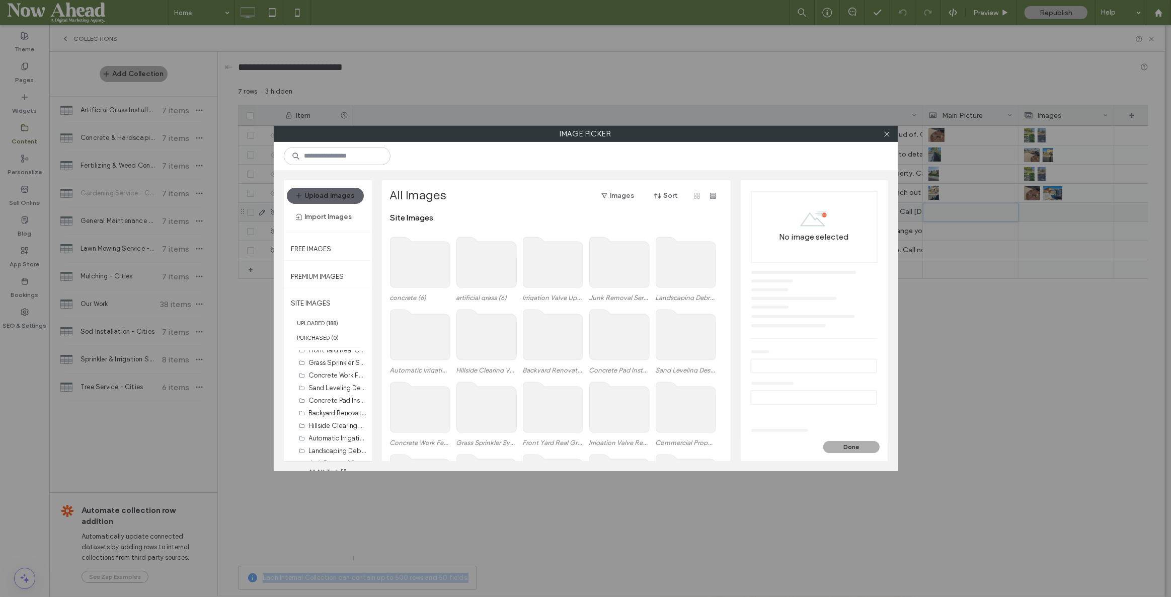
scroll to position [16, 0]
click at [340, 452] on section "Manage Images" at bounding box center [327, 454] width 77 height 15
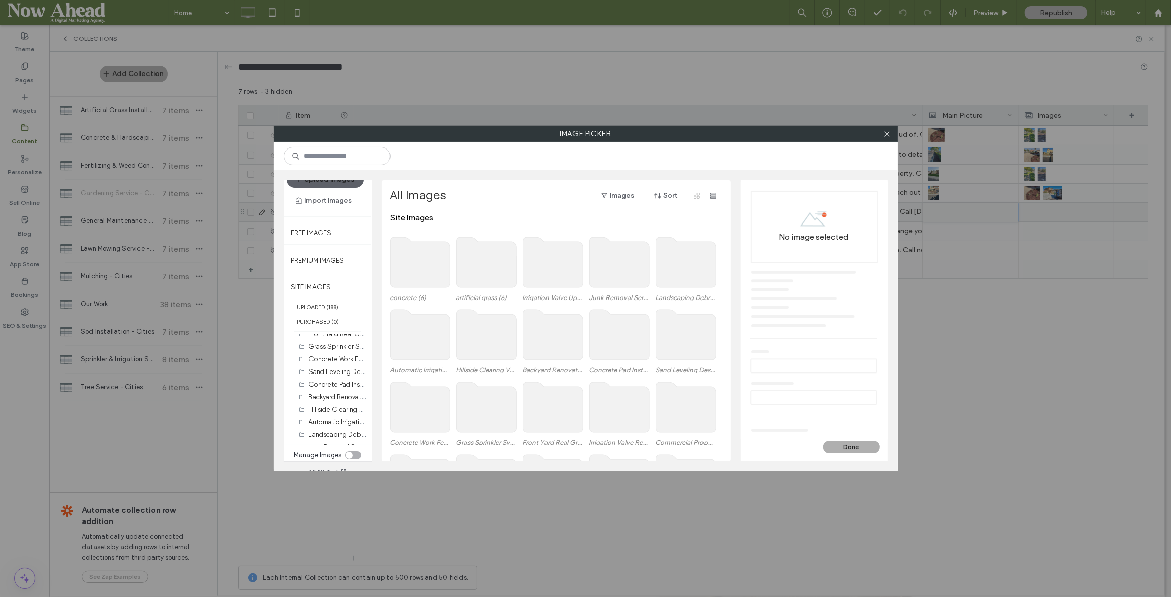
click at [347, 453] on div "toggle" at bounding box center [349, 454] width 7 height 7
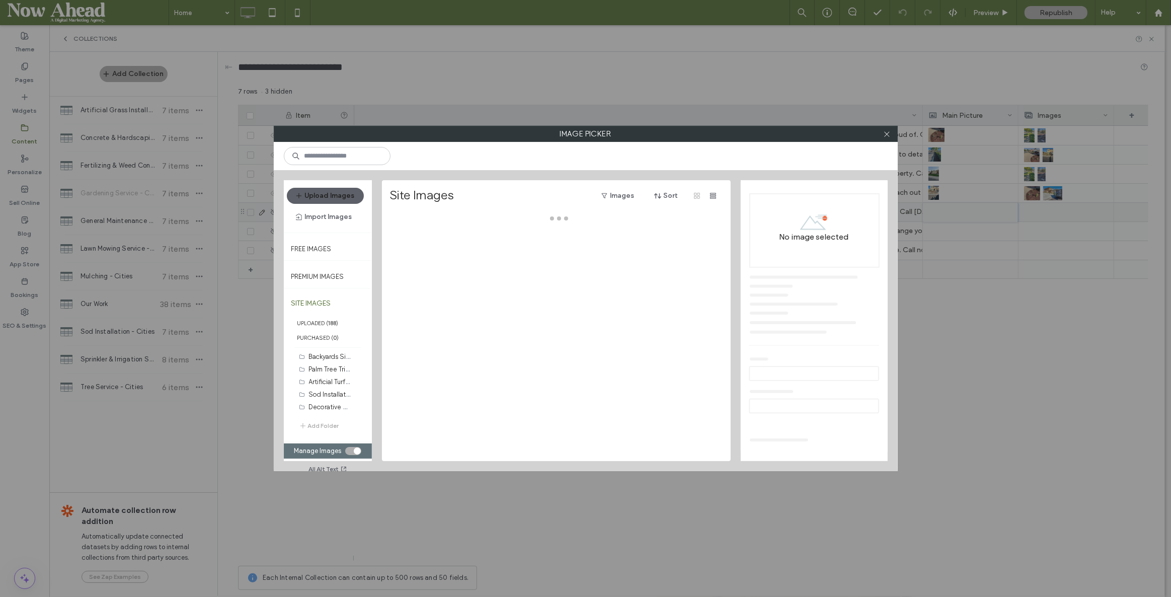
scroll to position [0, 0]
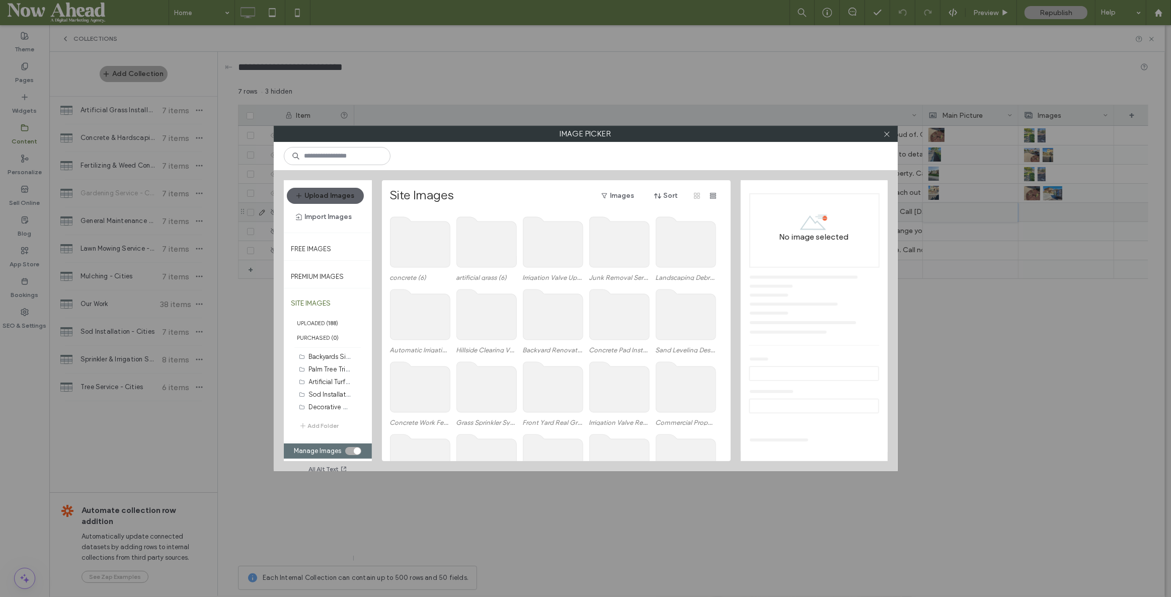
click at [325, 427] on button "Add Folder" at bounding box center [319, 426] width 40 height 10
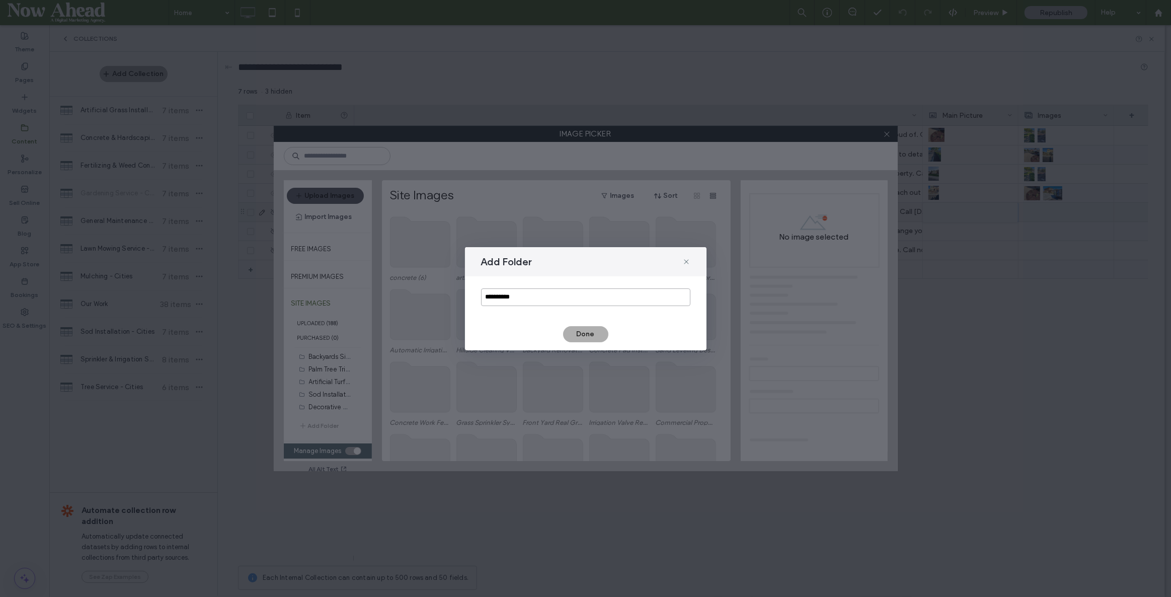
click at [515, 295] on input "**********" at bounding box center [585, 297] width 209 height 18
type input "*********"
click at [577, 334] on button "Done" at bounding box center [585, 334] width 45 height 16
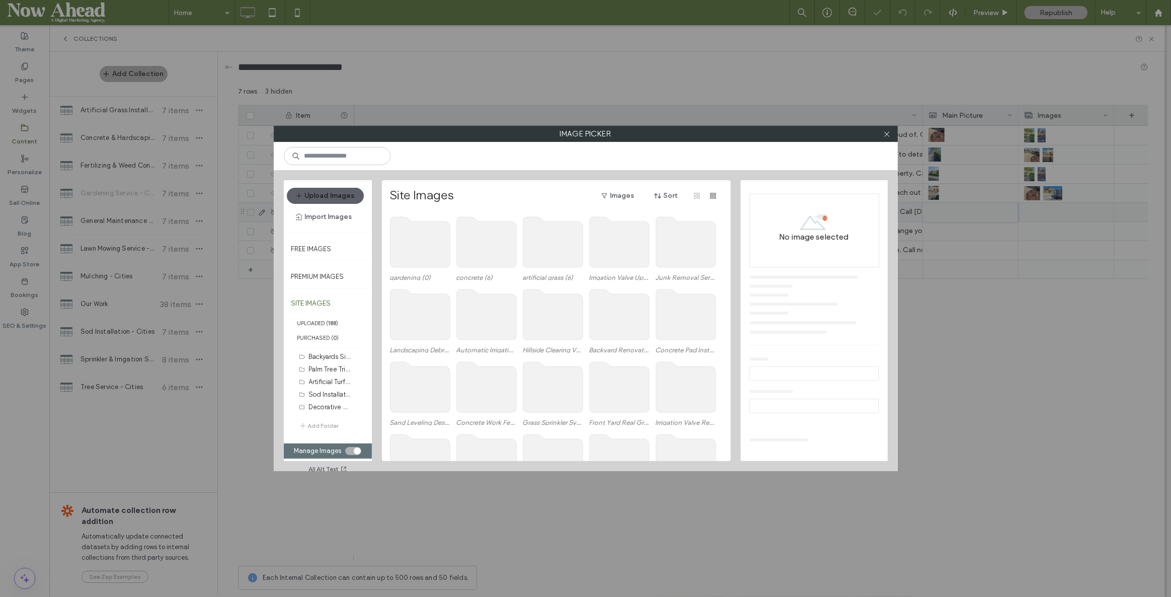
click at [408, 250] on use at bounding box center [420, 242] width 60 height 50
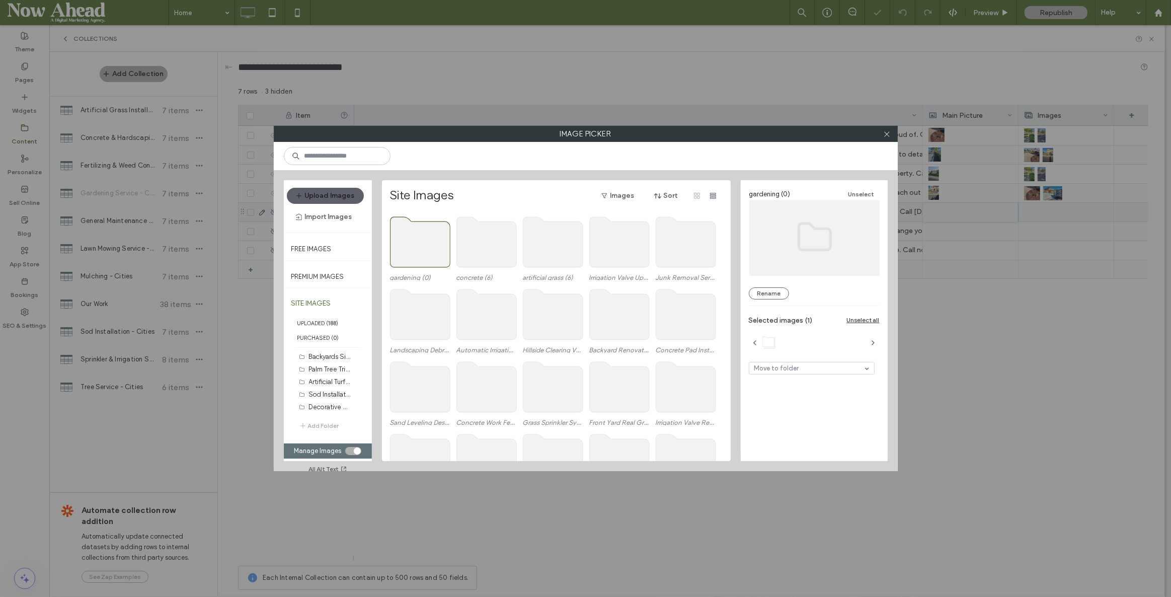
click at [408, 250] on use at bounding box center [420, 242] width 60 height 50
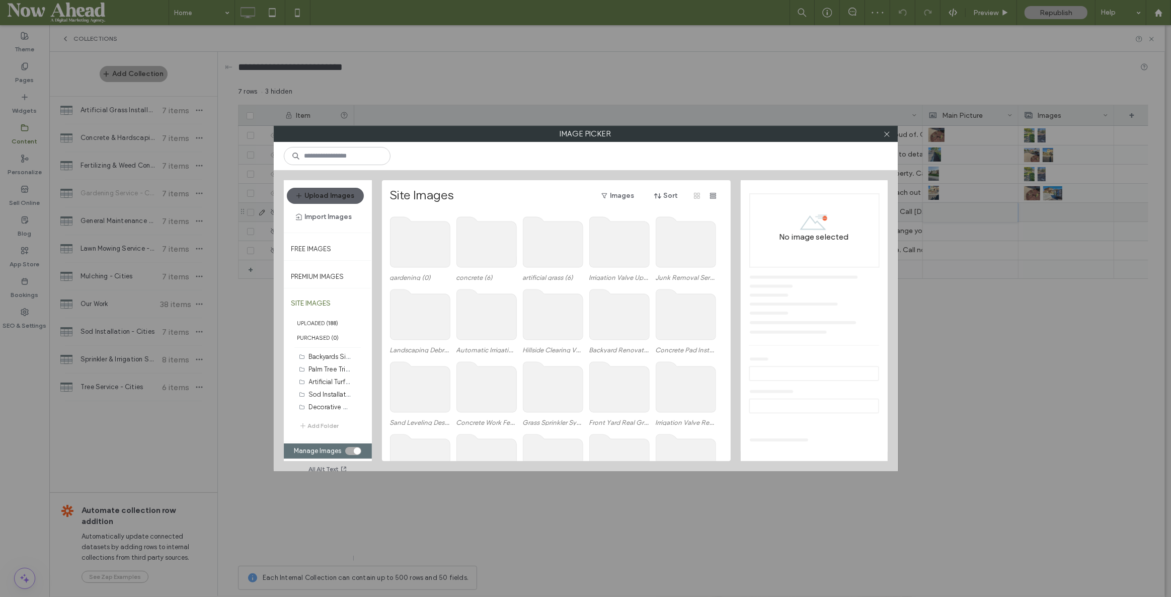
click at [408, 250] on use at bounding box center [420, 242] width 60 height 50
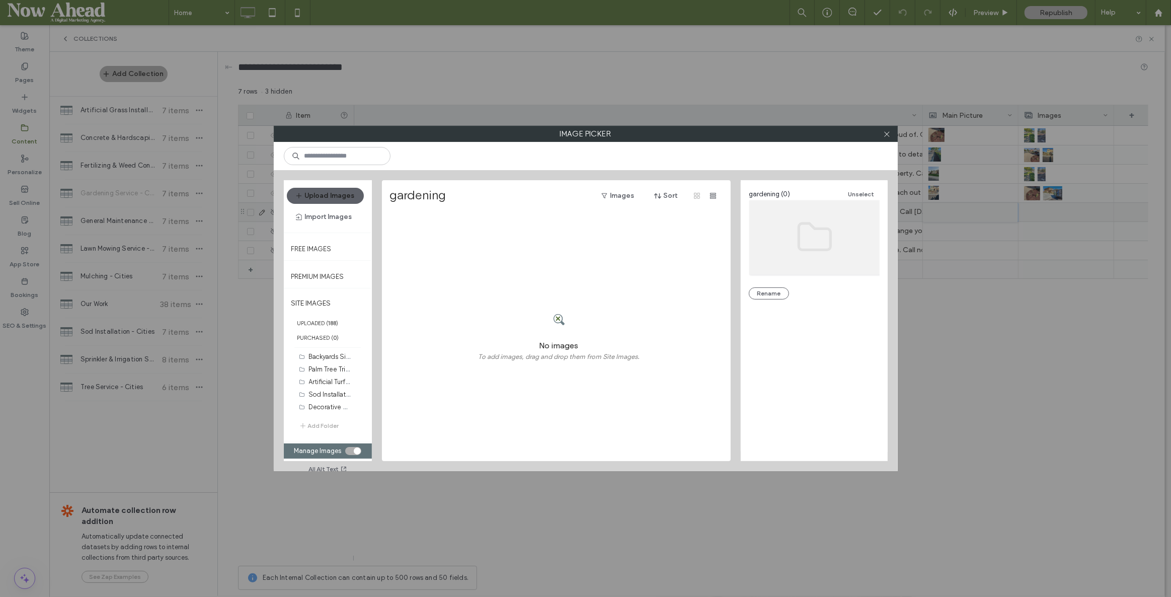
click at [533, 301] on div at bounding box center [559, 319] width 162 height 39
click at [318, 216] on button "Import Images" at bounding box center [324, 217] width 74 height 16
click at [330, 192] on button "Upload Images" at bounding box center [325, 196] width 77 height 16
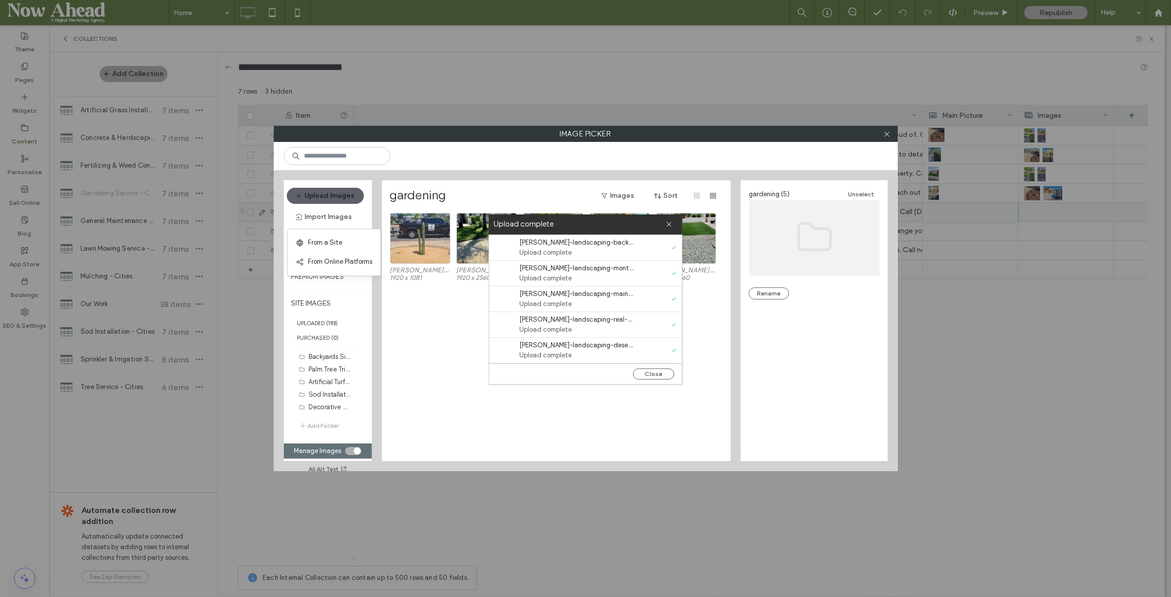
click at [653, 371] on button "Close" at bounding box center [653, 373] width 41 height 11
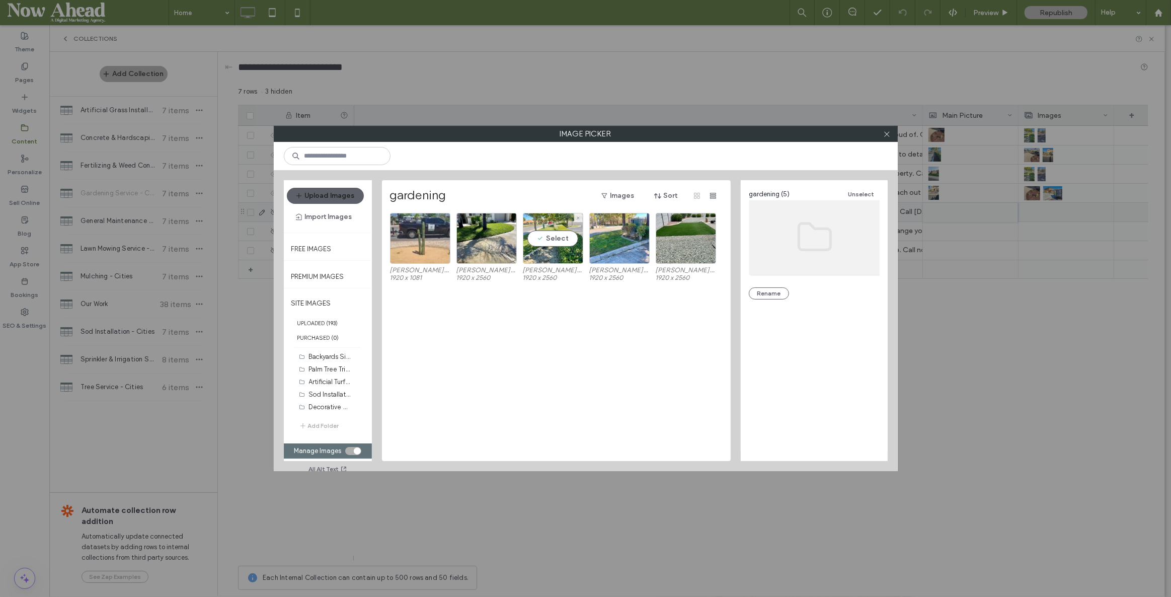
click at [551, 236] on div "Select" at bounding box center [553, 238] width 60 height 51
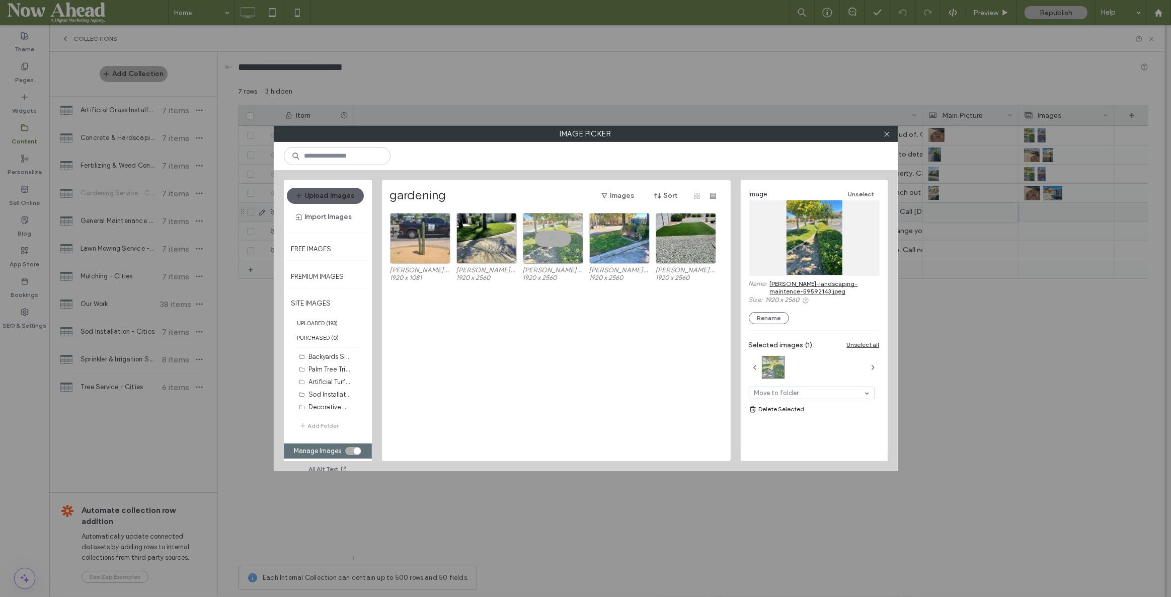
click at [884, 135] on icon at bounding box center [887, 134] width 8 height 8
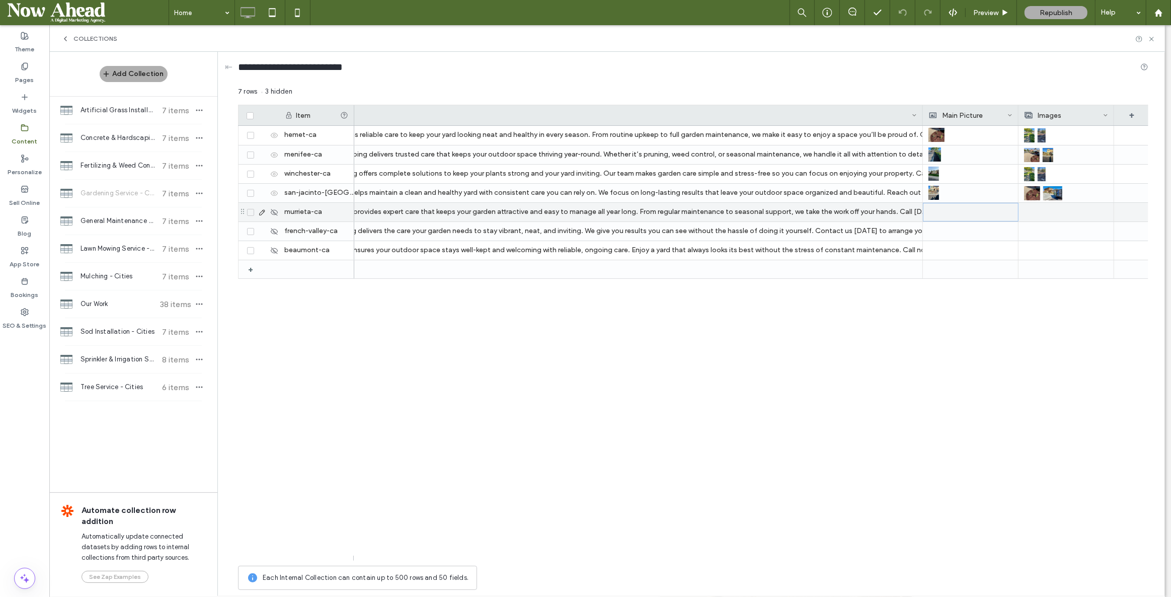
click at [946, 216] on div at bounding box center [971, 212] width 84 height 18
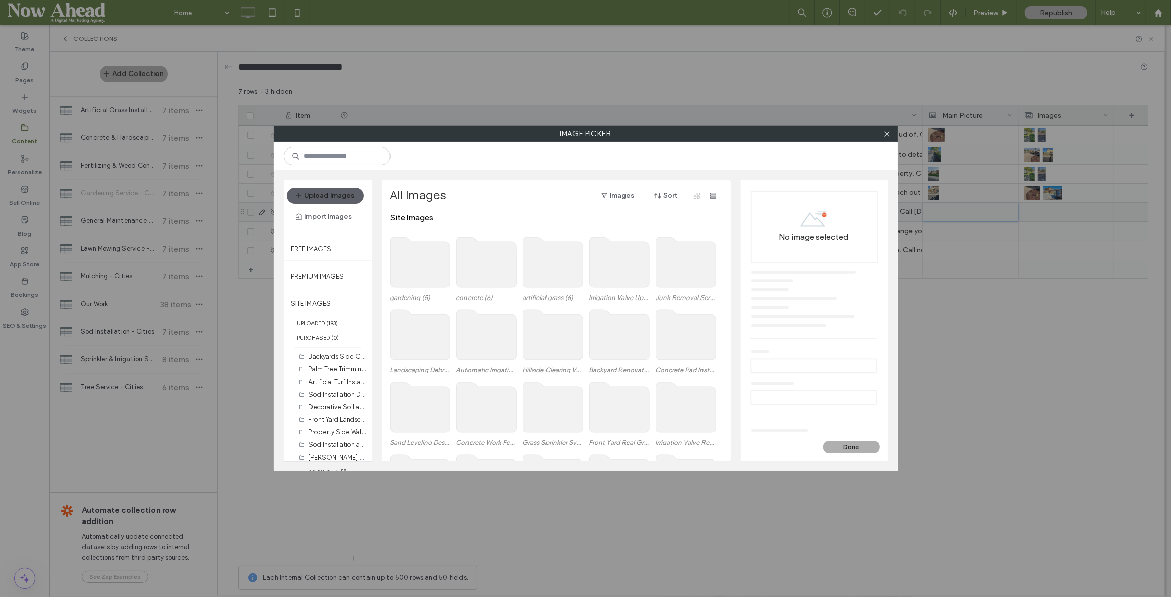
click at [411, 250] on use at bounding box center [420, 262] width 60 height 50
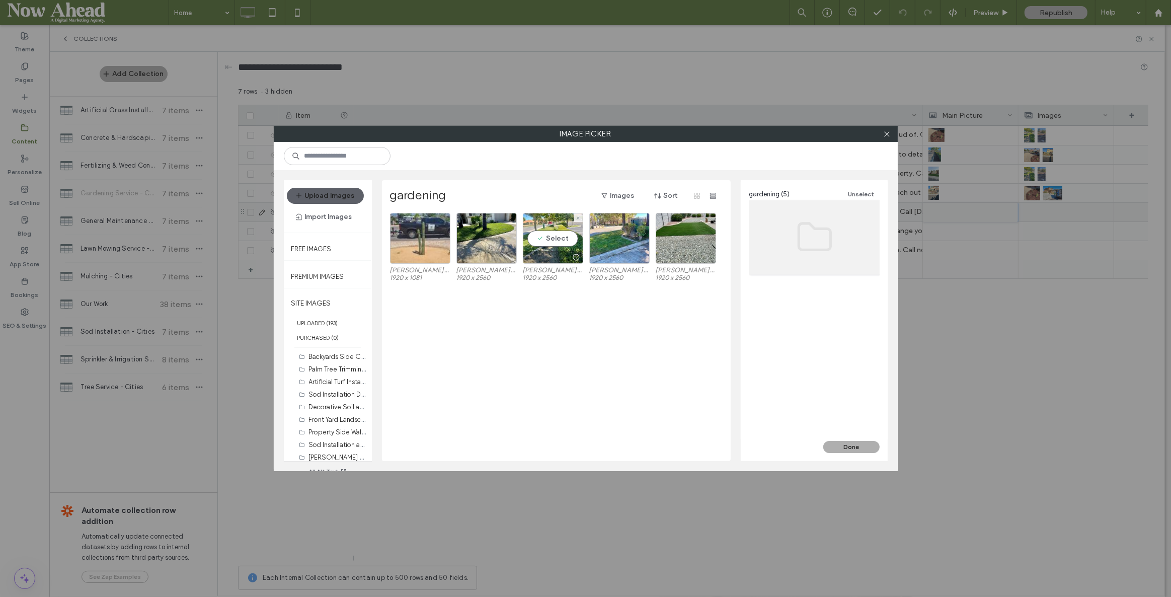
click at [542, 238] on div "Select" at bounding box center [553, 238] width 60 height 51
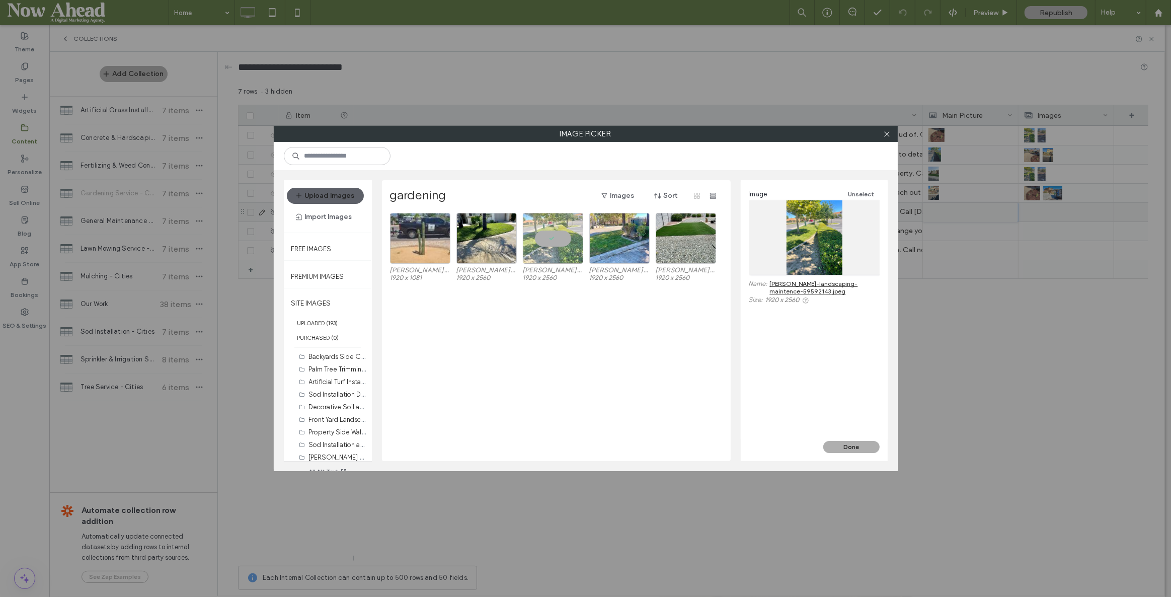
click at [865, 443] on button "Done" at bounding box center [851, 447] width 56 height 12
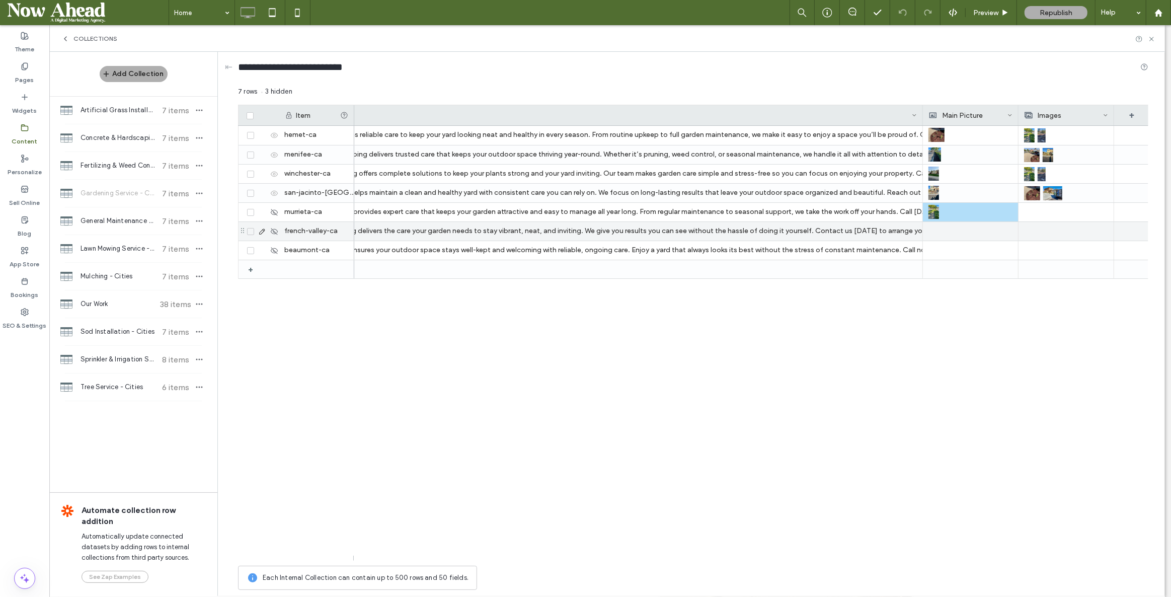
click at [943, 238] on div at bounding box center [970, 231] width 84 height 19
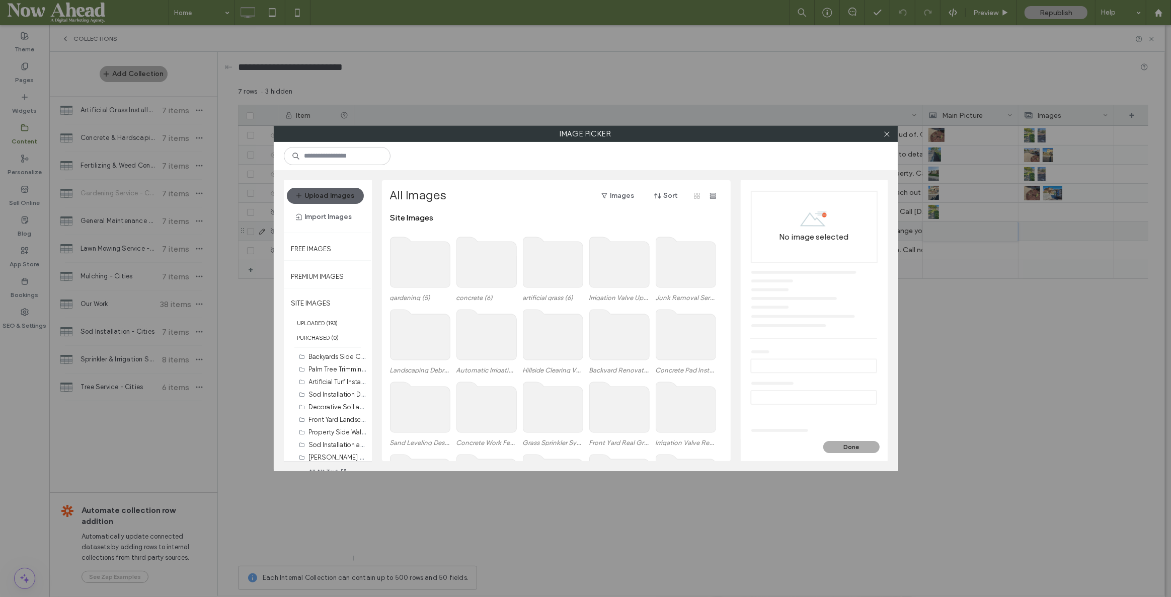
click at [401, 262] on use at bounding box center [420, 262] width 60 height 50
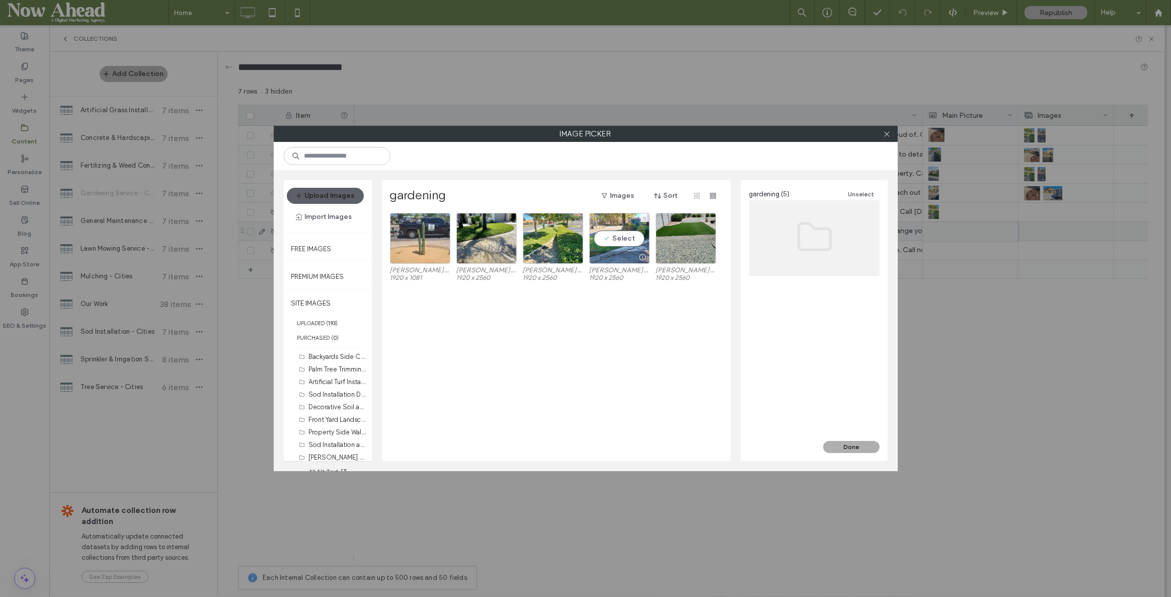
click at [620, 233] on div "Select" at bounding box center [619, 238] width 60 height 51
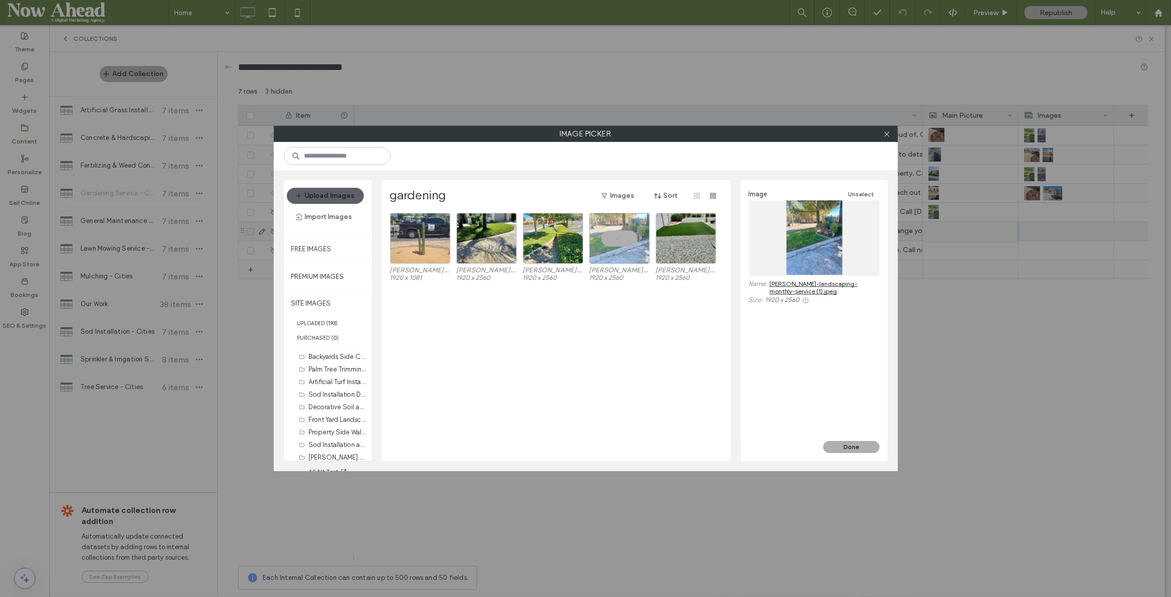
click at [854, 444] on button "Done" at bounding box center [851, 447] width 56 height 12
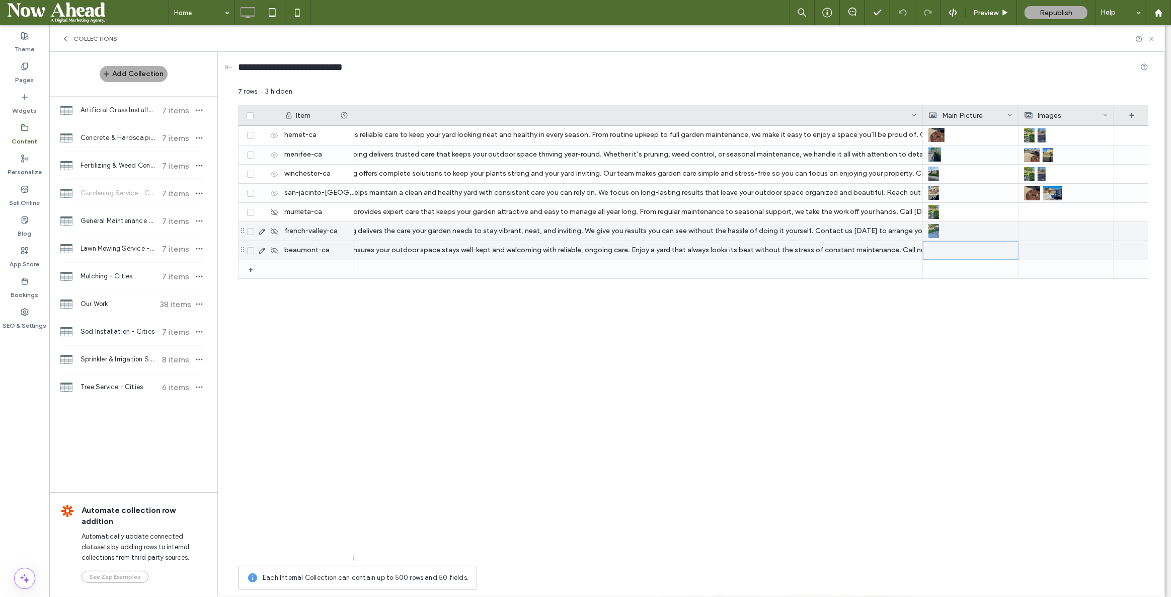
click at [949, 254] on div at bounding box center [971, 251] width 84 height 18
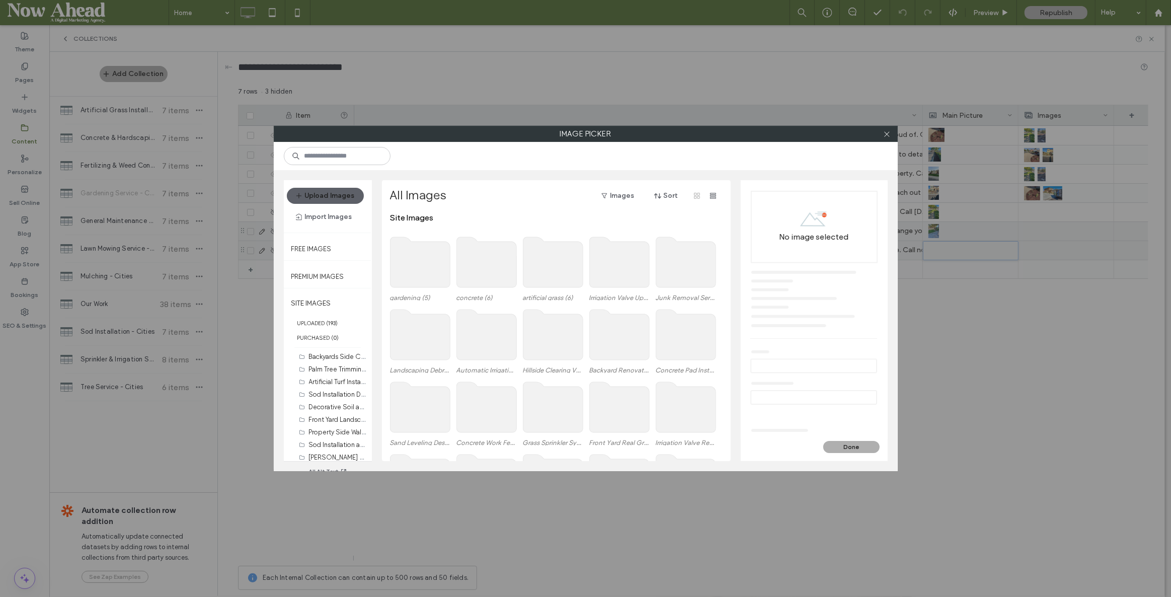
click at [429, 262] on use at bounding box center [420, 262] width 60 height 50
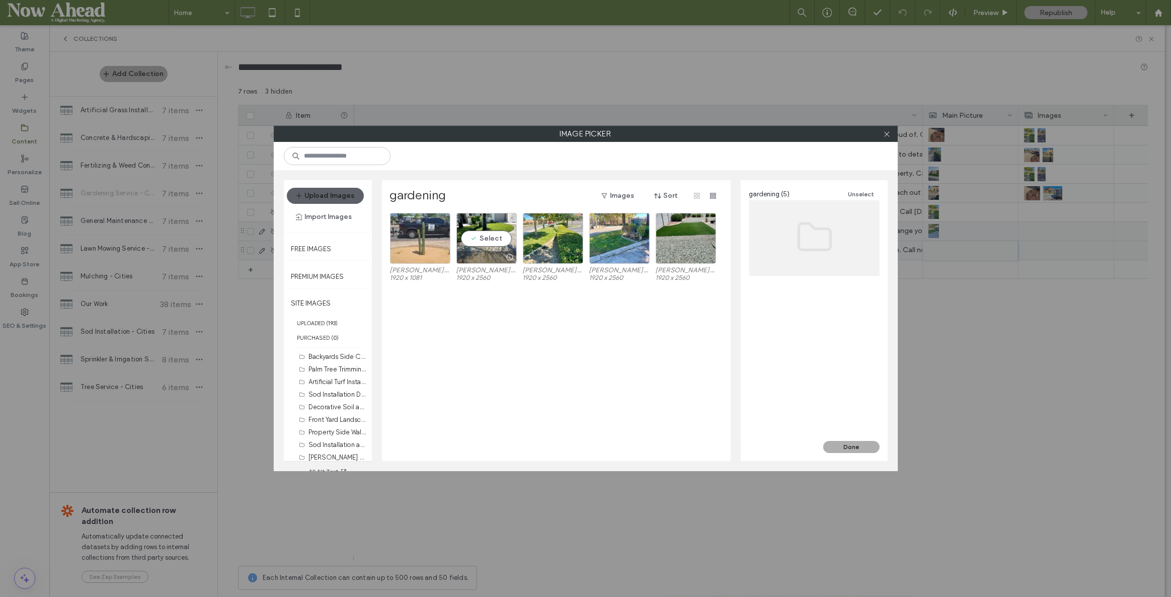
click at [484, 234] on div "Select" at bounding box center [486, 238] width 60 height 51
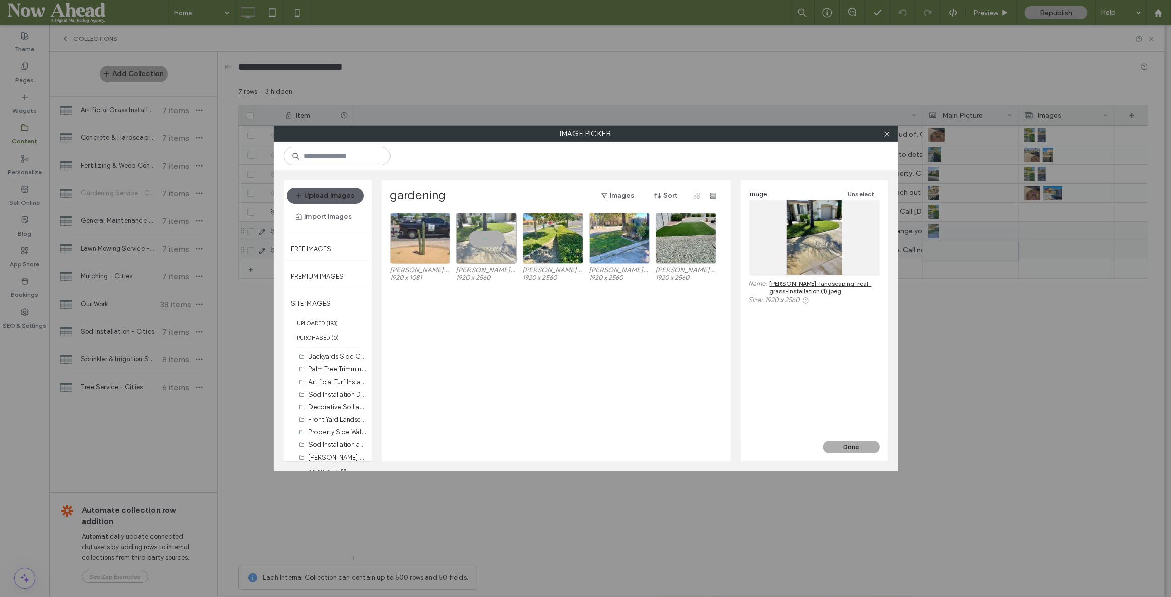
click at [848, 446] on button "Done" at bounding box center [851, 447] width 56 height 12
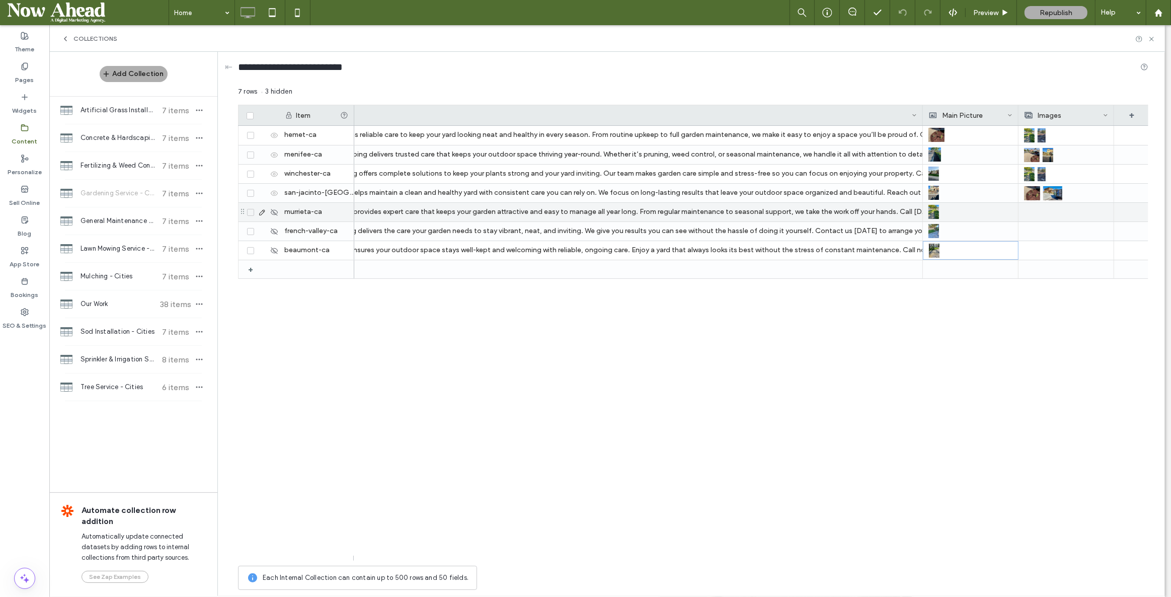
click at [1040, 214] on div at bounding box center [1066, 212] width 84 height 19
click at [1040, 214] on div at bounding box center [1066, 212] width 84 height 18
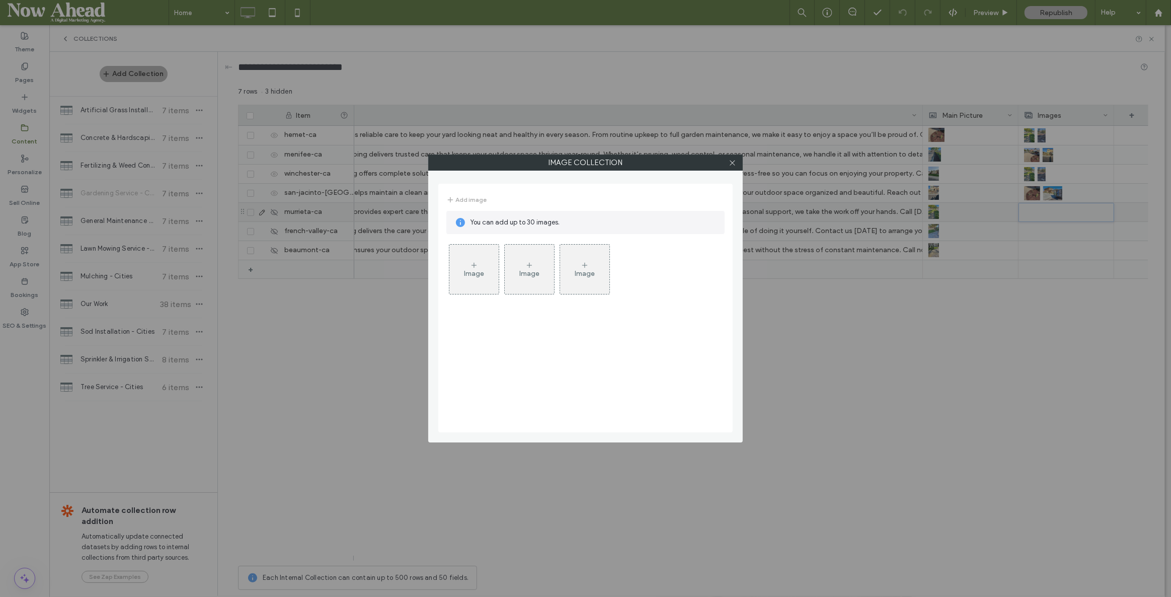
click at [472, 273] on div "Image" at bounding box center [474, 273] width 20 height 9
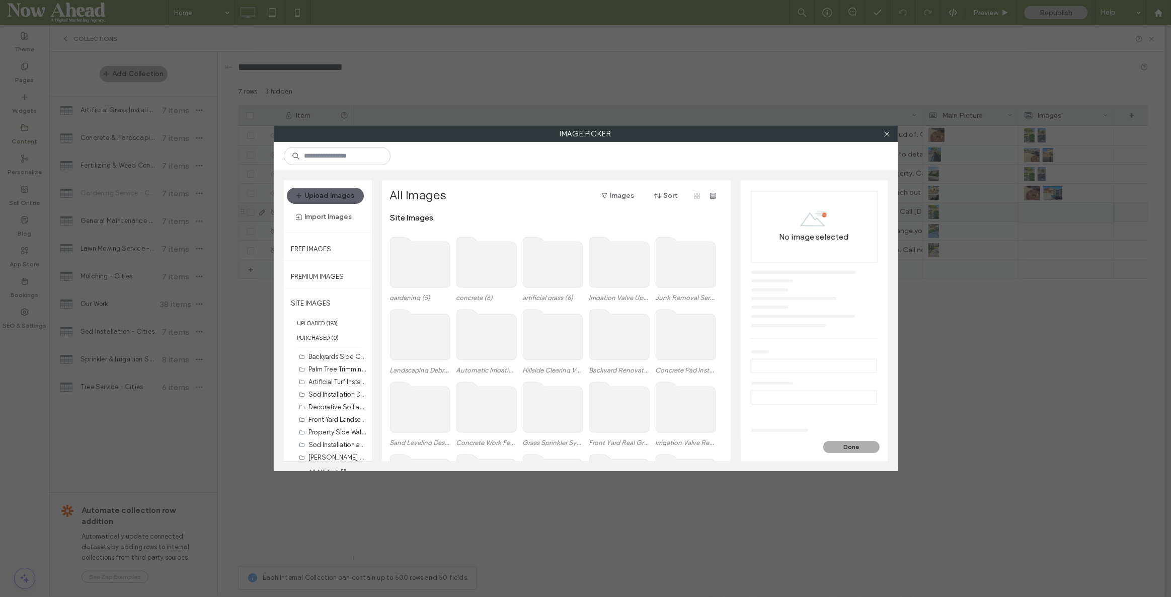
click at [417, 260] on use at bounding box center [420, 262] width 60 height 50
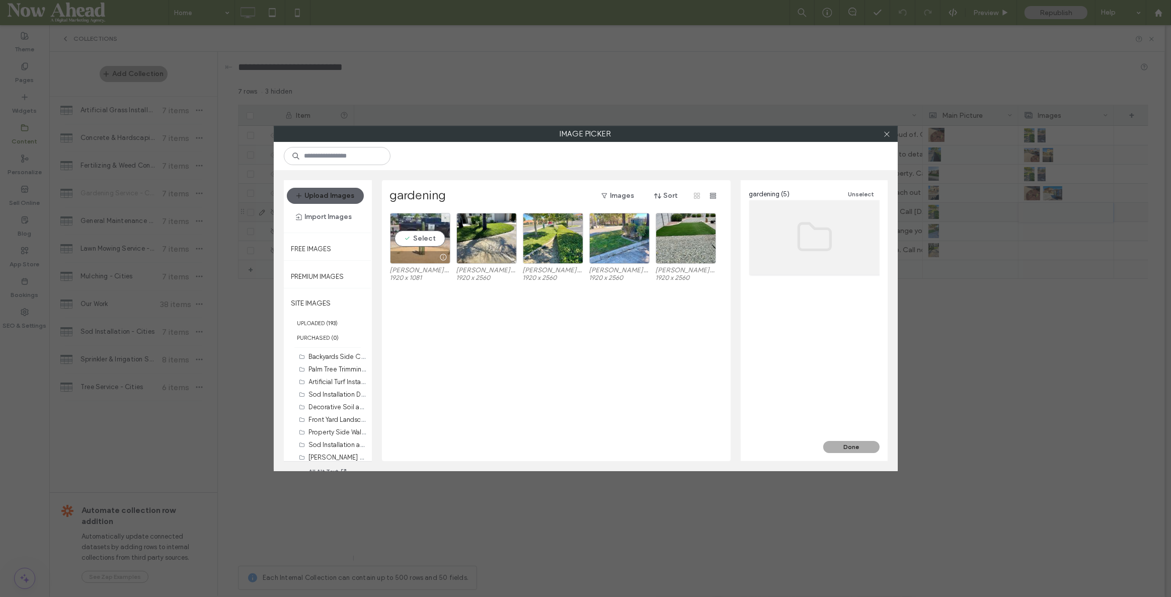
click at [427, 238] on div "Select" at bounding box center [420, 238] width 60 height 51
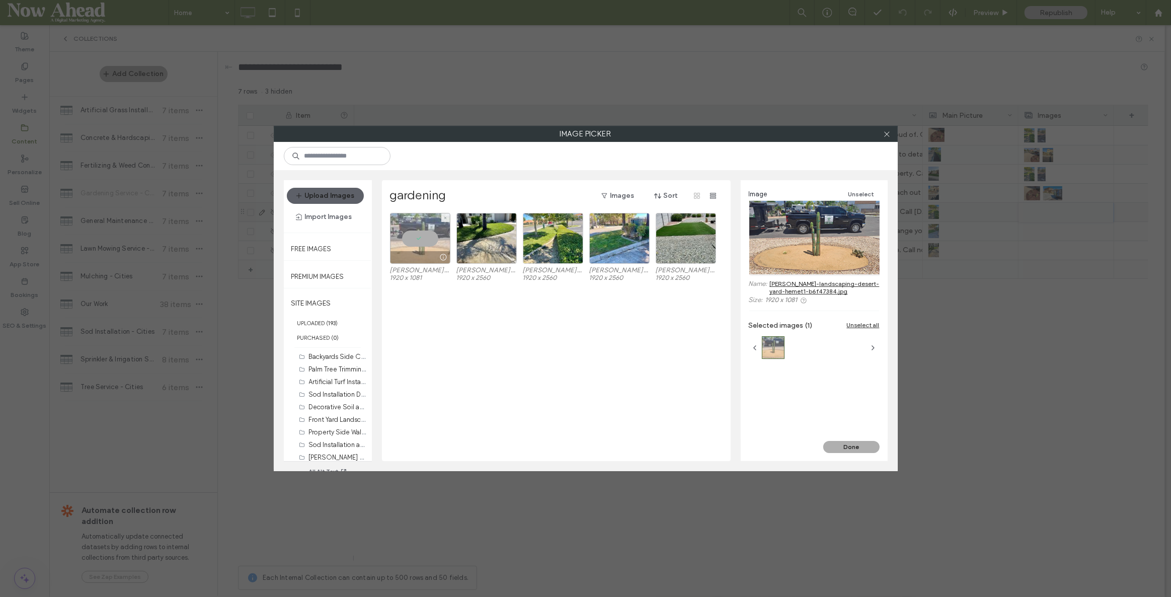
click at [427, 238] on div at bounding box center [420, 238] width 60 height 51
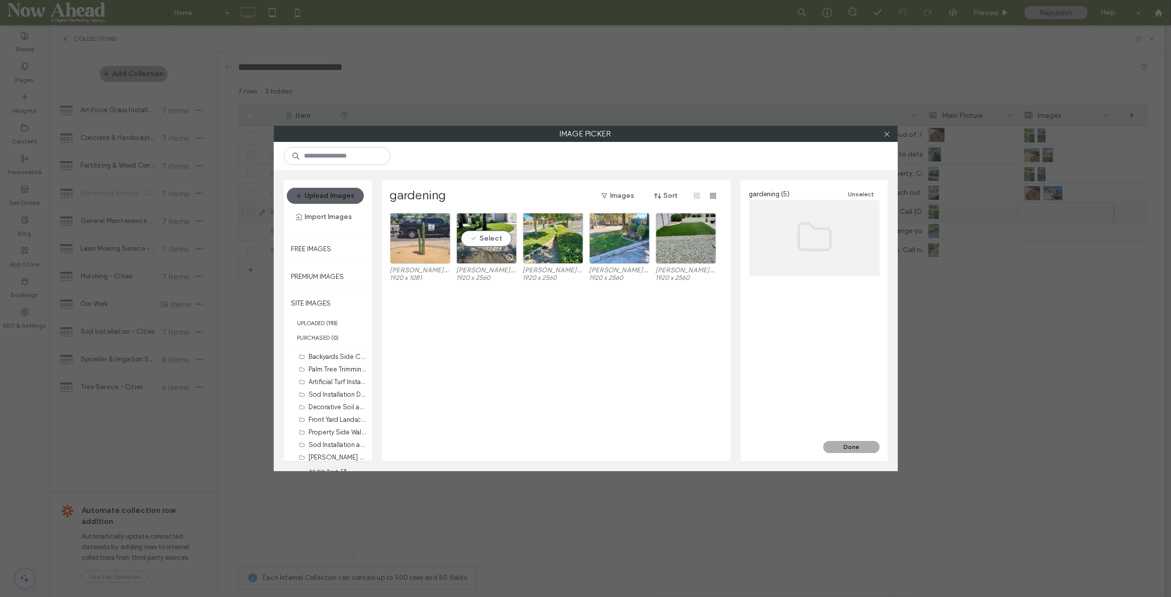
click at [504, 236] on div "Select" at bounding box center [486, 238] width 60 height 51
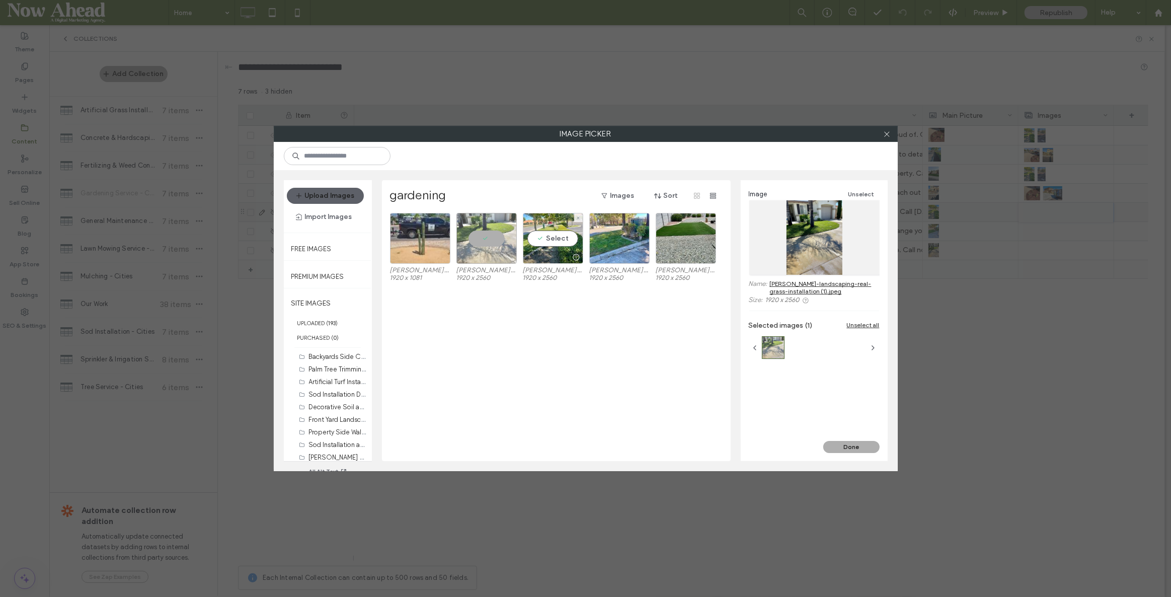
click at [549, 237] on div "Select" at bounding box center [553, 238] width 60 height 51
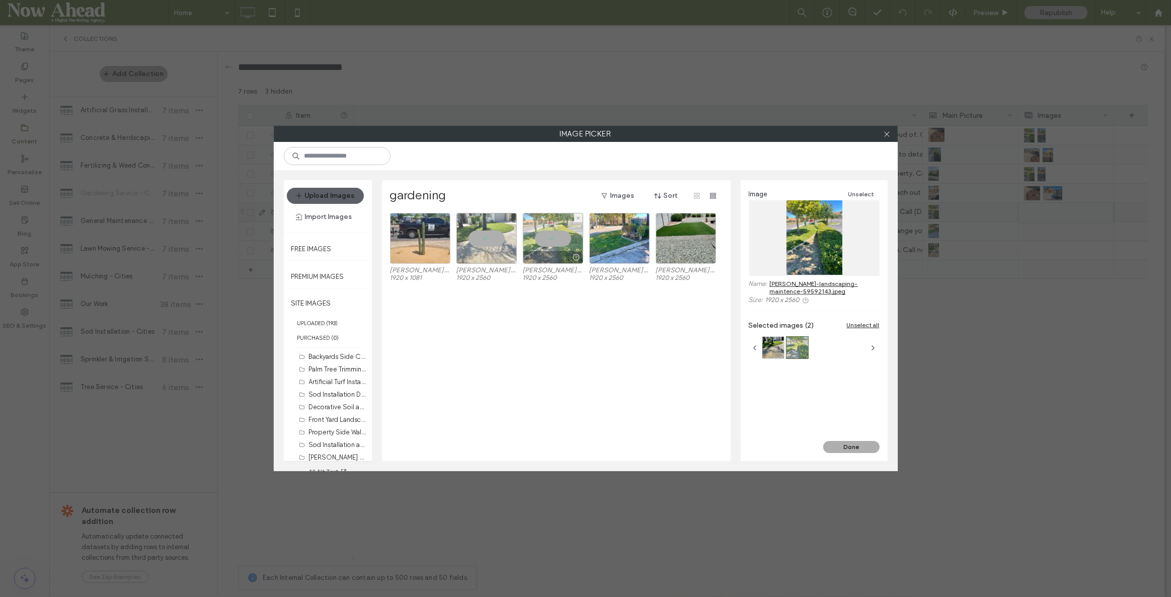
click at [553, 237] on div at bounding box center [553, 238] width 60 height 51
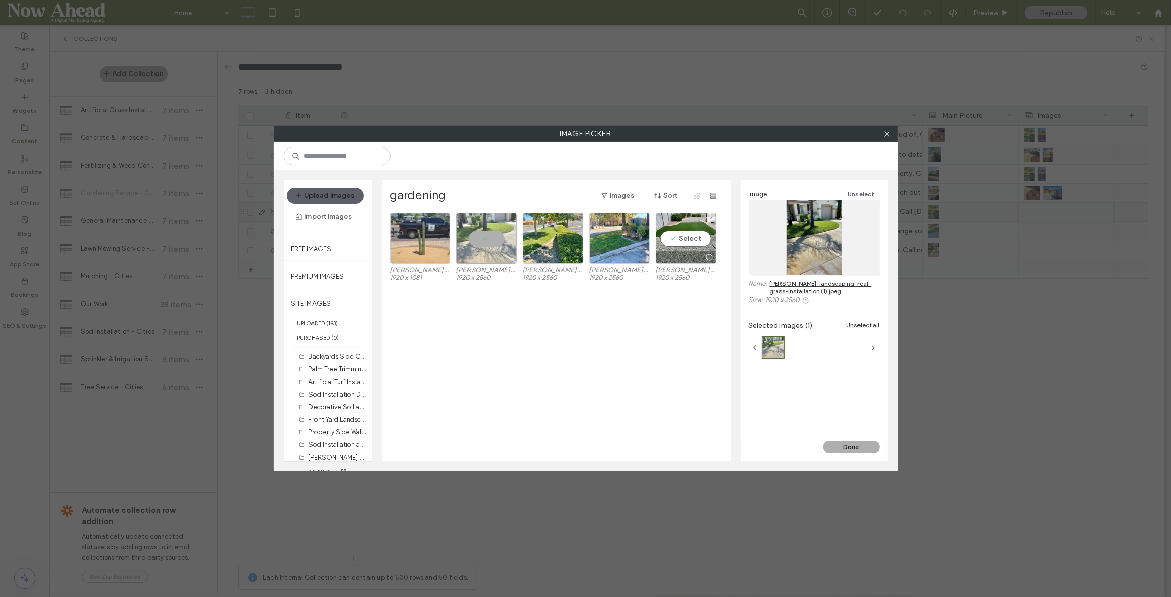
click at [704, 234] on div "Select" at bounding box center [686, 238] width 60 height 51
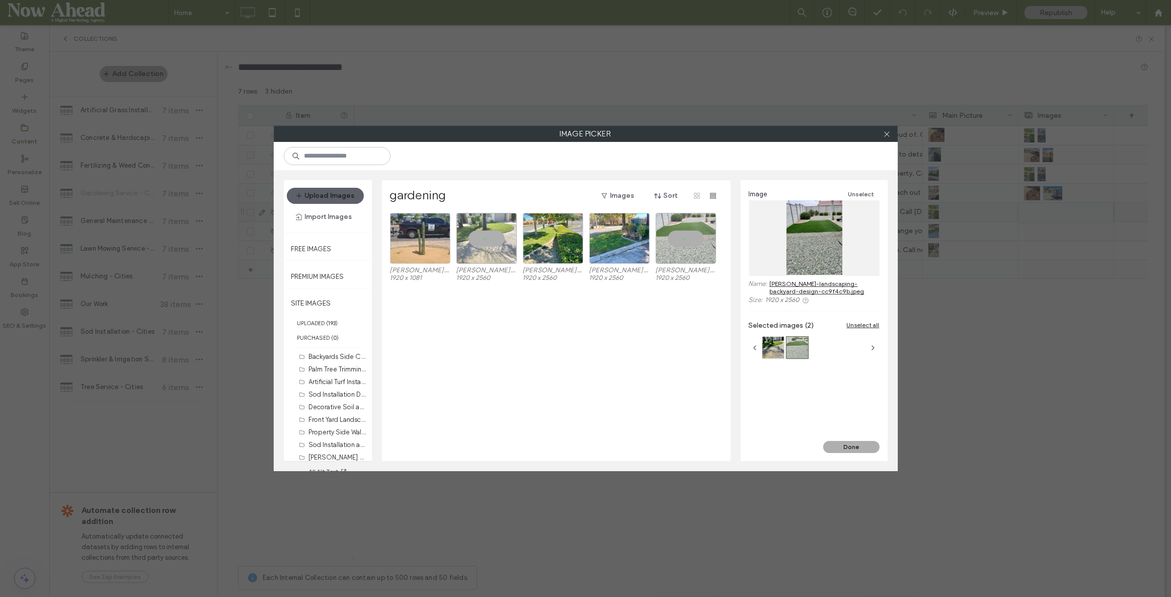
click at [852, 444] on button "Done" at bounding box center [851, 447] width 56 height 12
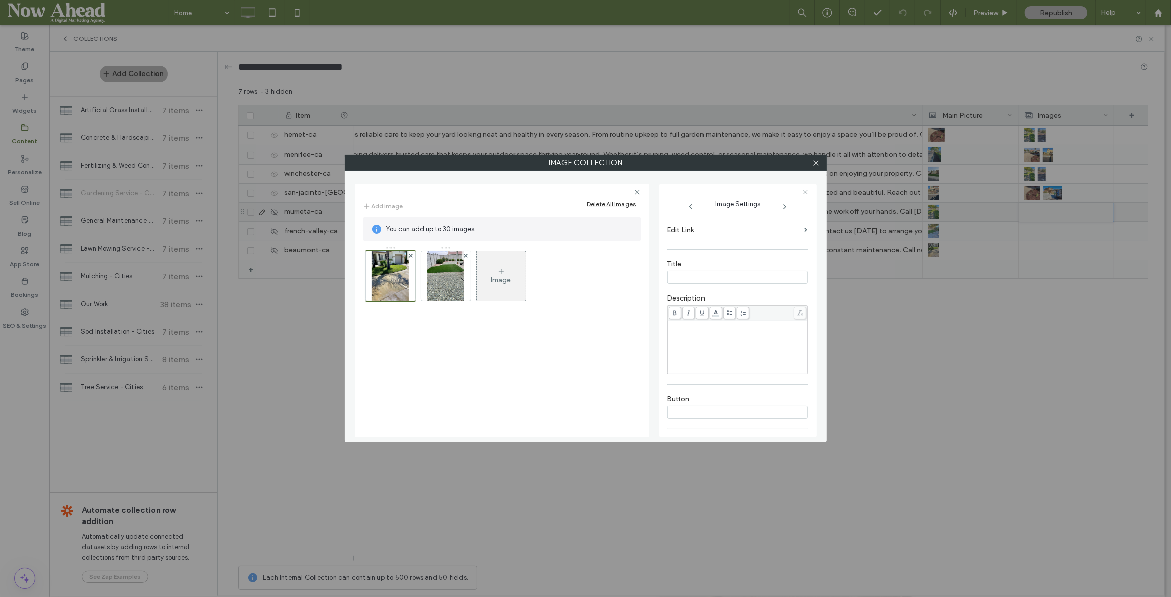
scroll to position [205, 0]
click at [796, 402] on icon "button" at bounding box center [799, 403] width 7 height 7
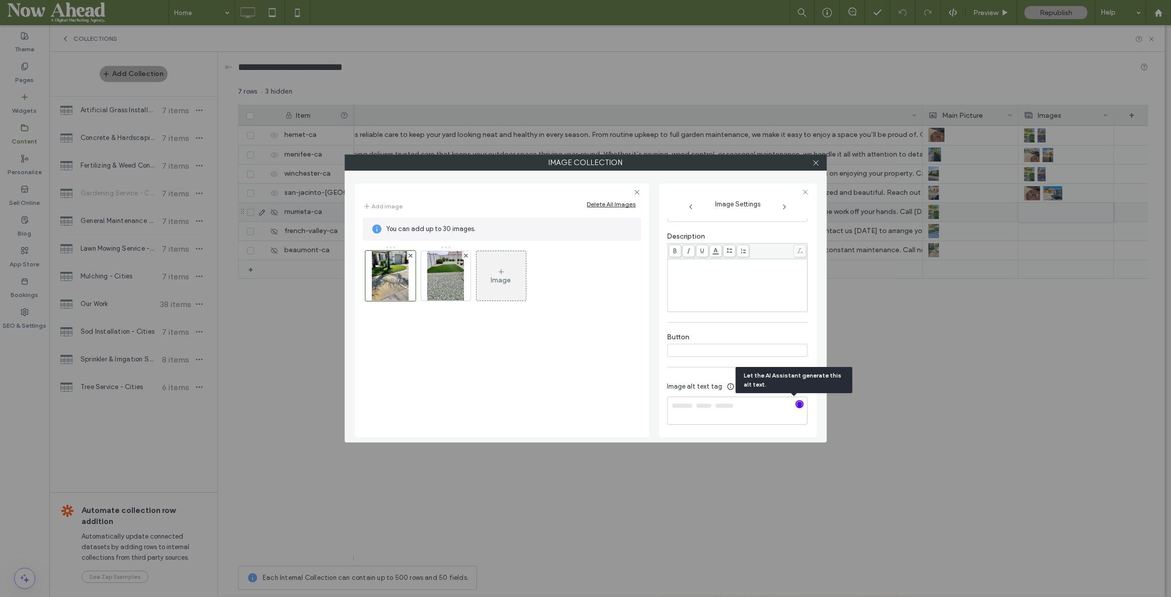
type textarea "**********"
click at [435, 272] on img at bounding box center [445, 275] width 37 height 49
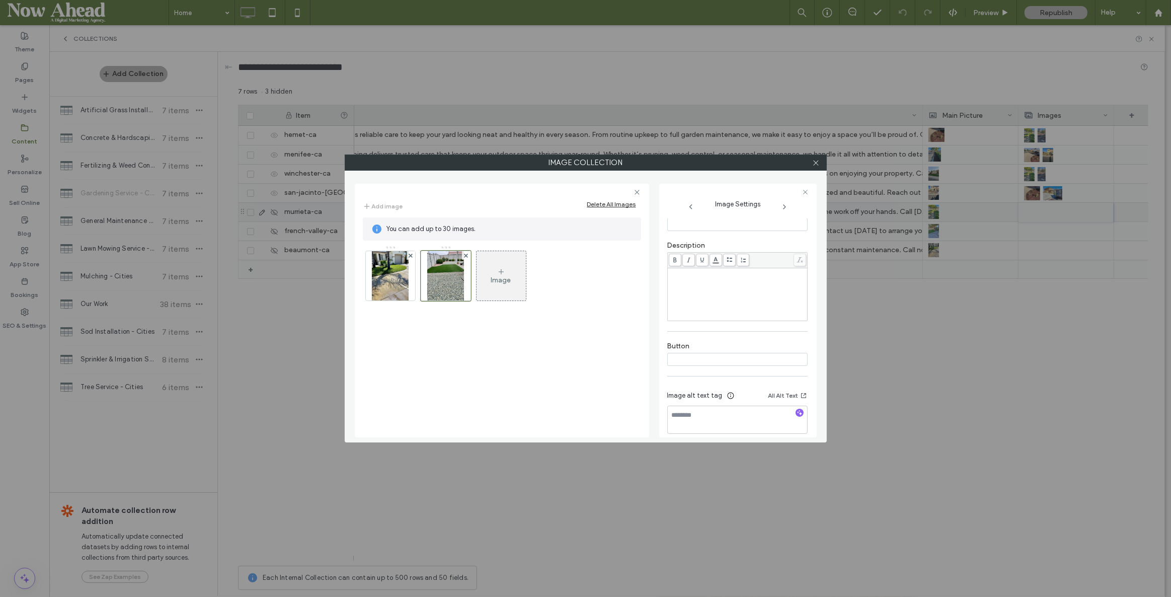
click at [796, 412] on icon "button" at bounding box center [799, 412] width 7 height 7
type textarea "**********"
click at [815, 162] on use at bounding box center [815, 162] width 5 height 5
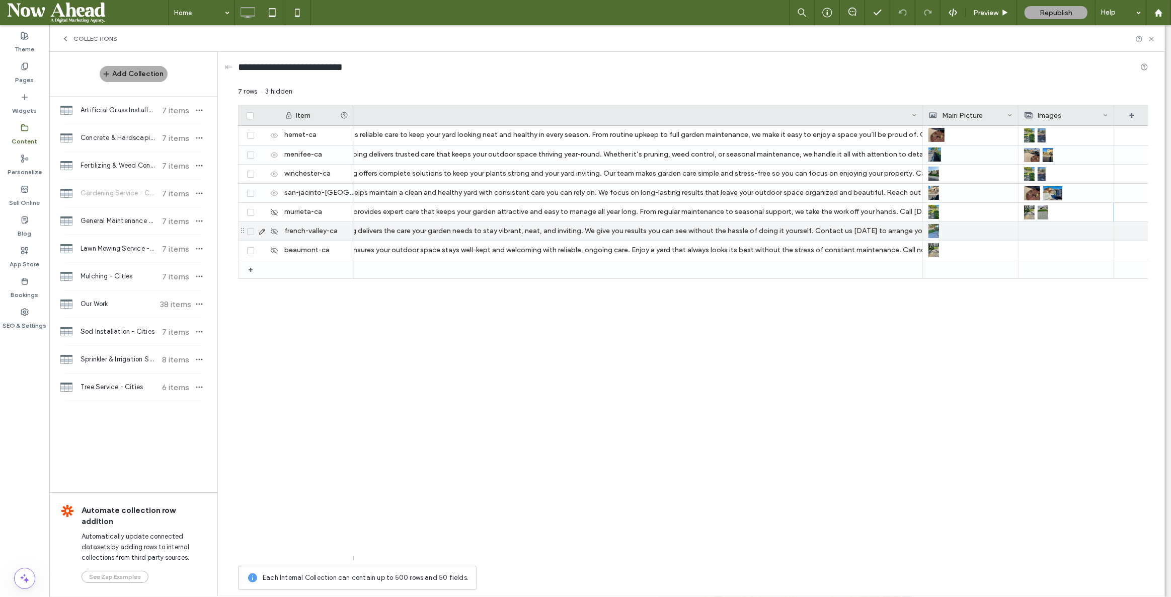
click at [1028, 229] on div at bounding box center [1066, 231] width 84 height 19
click at [1028, 229] on div at bounding box center [1066, 231] width 84 height 18
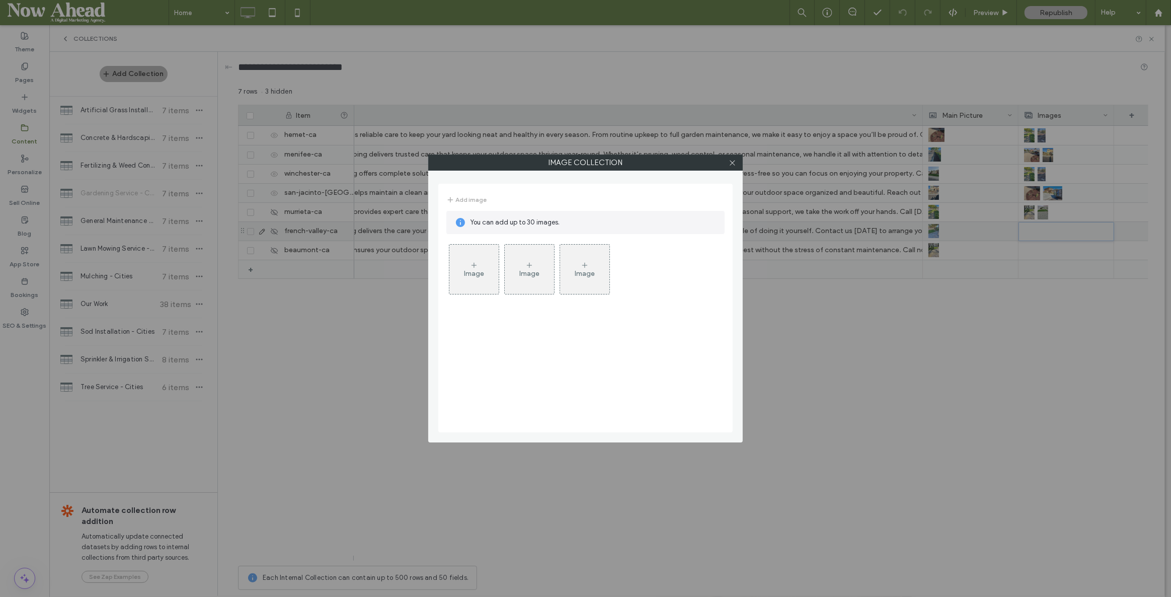
click at [442, 285] on div "Add image You can add up to 30 images. Image Image Image" at bounding box center [585, 308] width 294 height 249
click at [488, 275] on div "Image" at bounding box center [473, 269] width 49 height 47
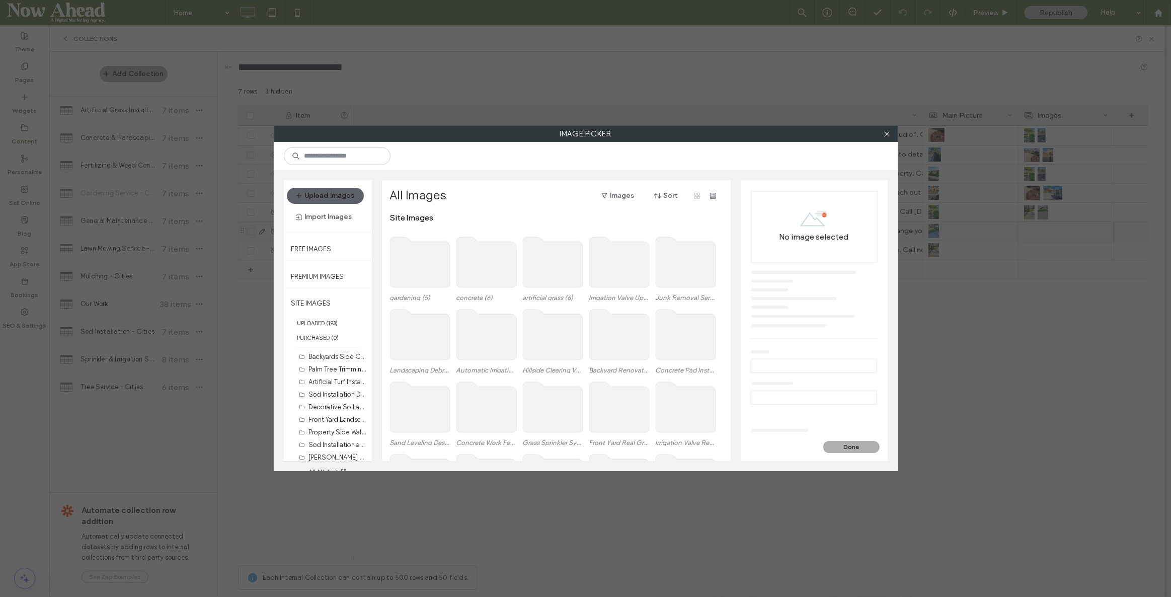
click at [417, 257] on use at bounding box center [420, 262] width 60 height 50
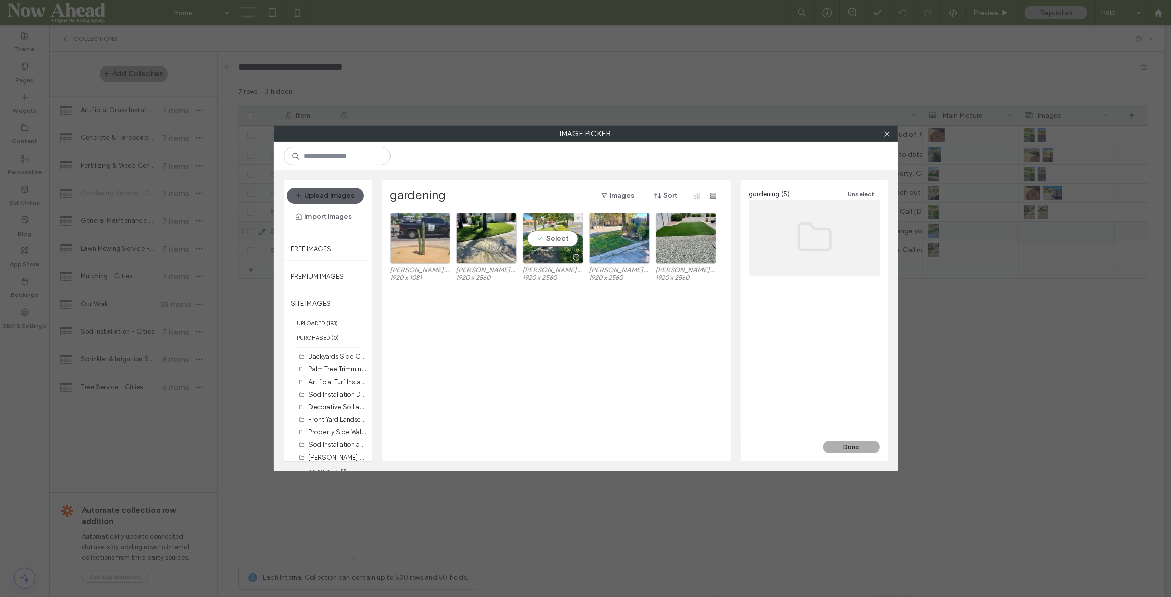
click at [551, 237] on div "Select" at bounding box center [553, 238] width 60 height 51
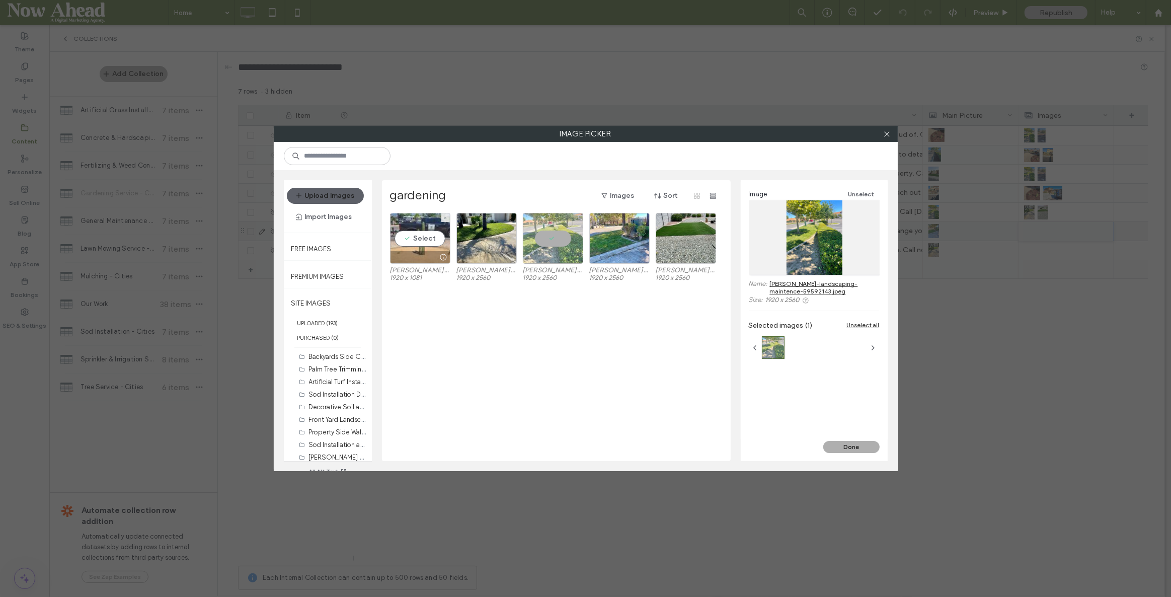
click at [413, 243] on div "Select" at bounding box center [420, 238] width 60 height 51
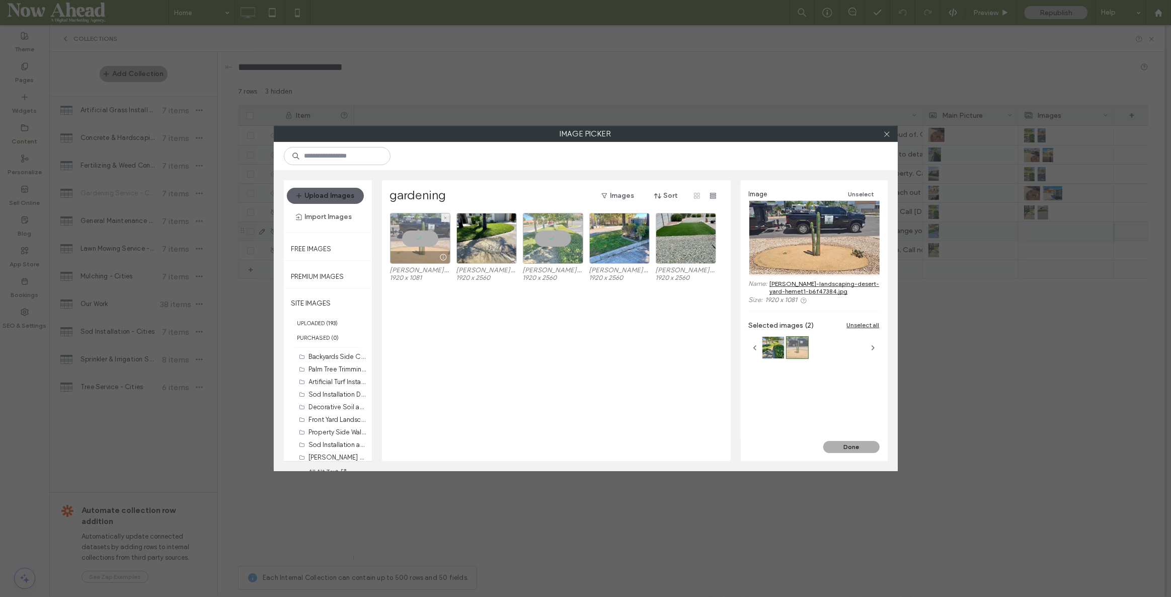
click at [409, 237] on div at bounding box center [420, 238] width 60 height 51
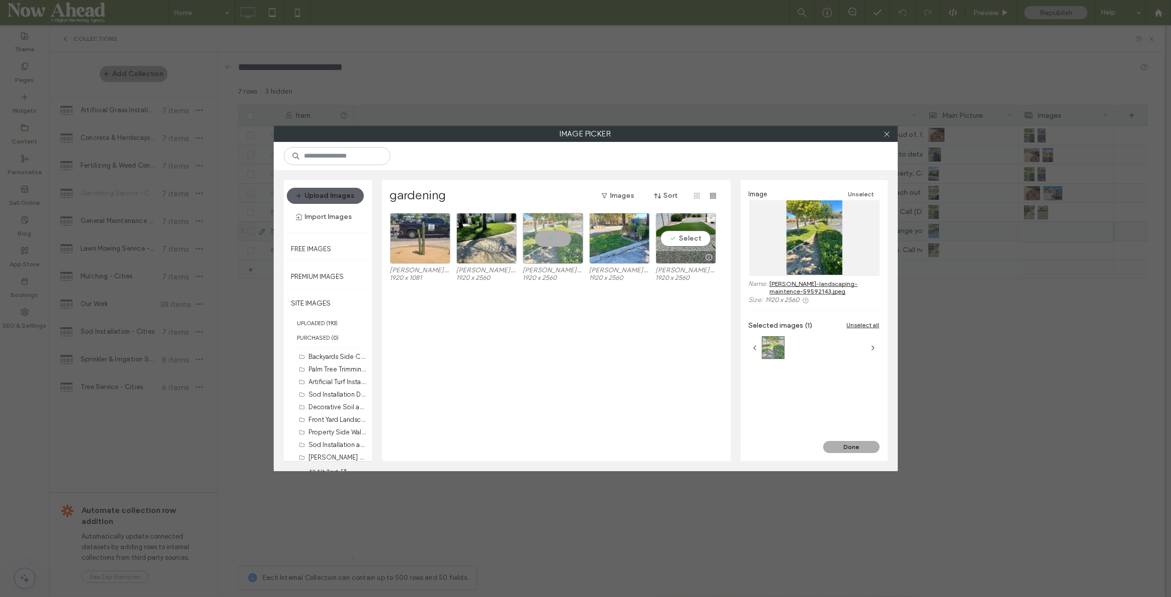
click at [683, 236] on div "Select" at bounding box center [686, 238] width 60 height 51
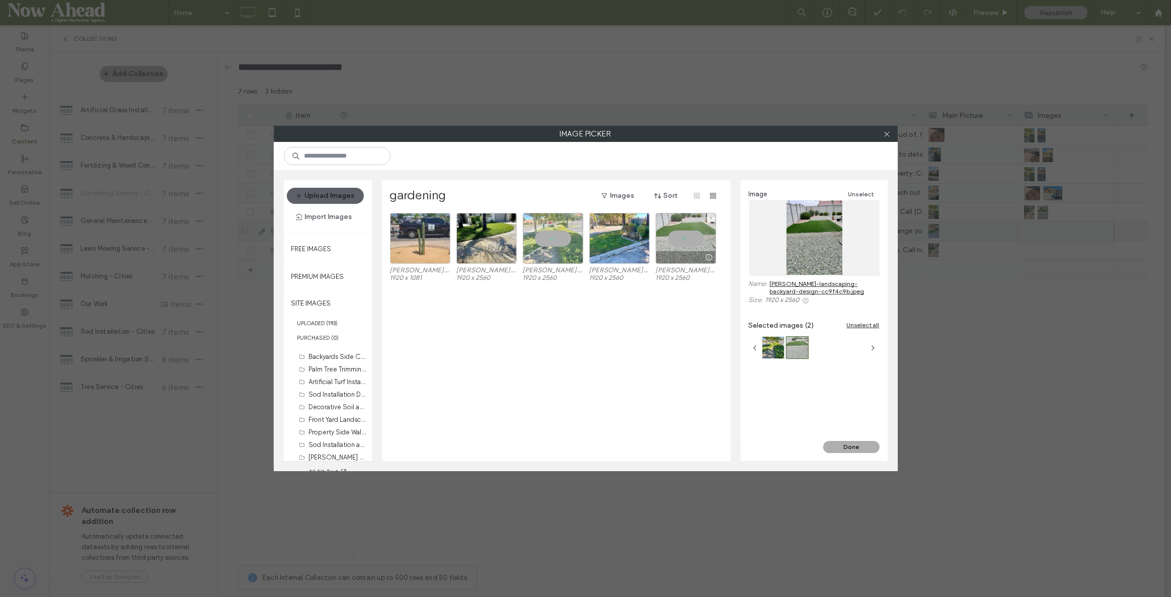
click at [685, 238] on div at bounding box center [686, 238] width 60 height 51
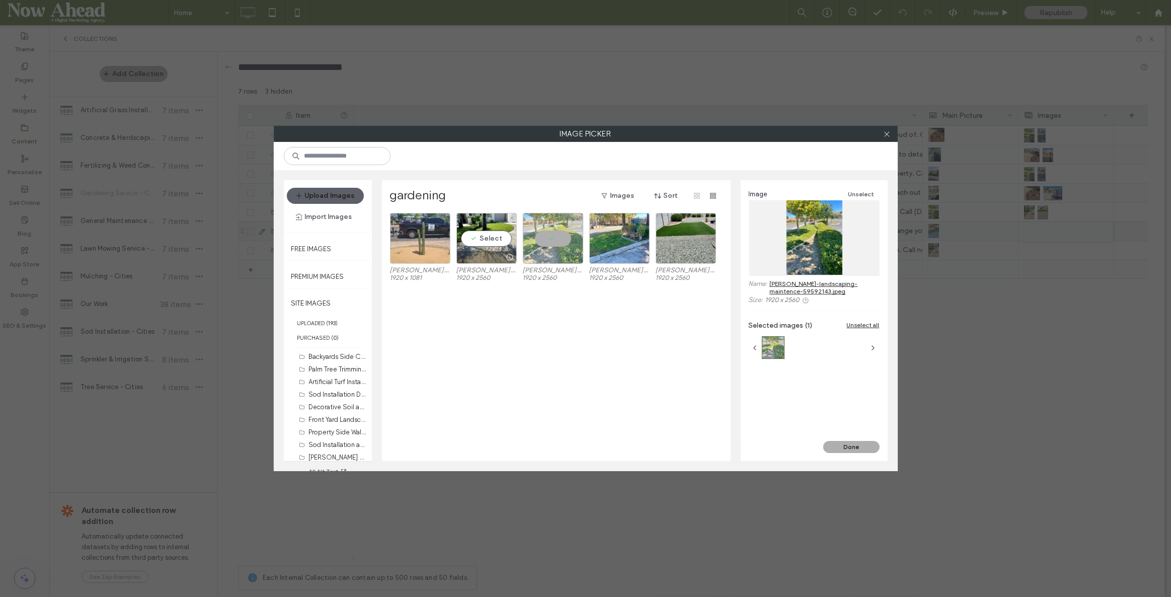
click at [496, 244] on div "Select" at bounding box center [486, 238] width 60 height 51
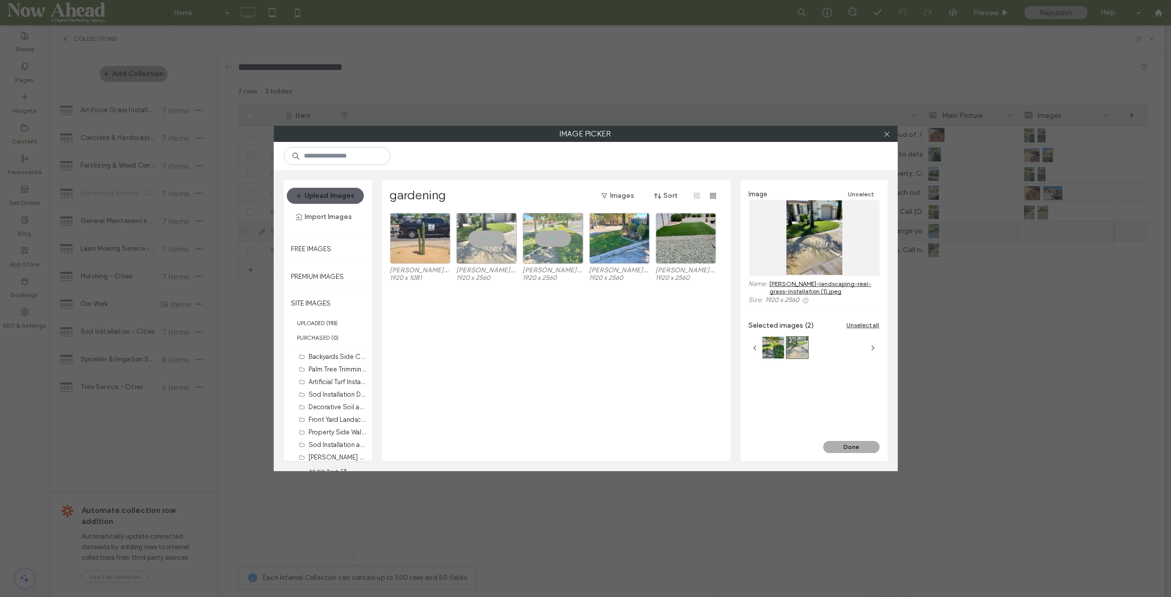
click at [863, 447] on button "Done" at bounding box center [851, 447] width 56 height 12
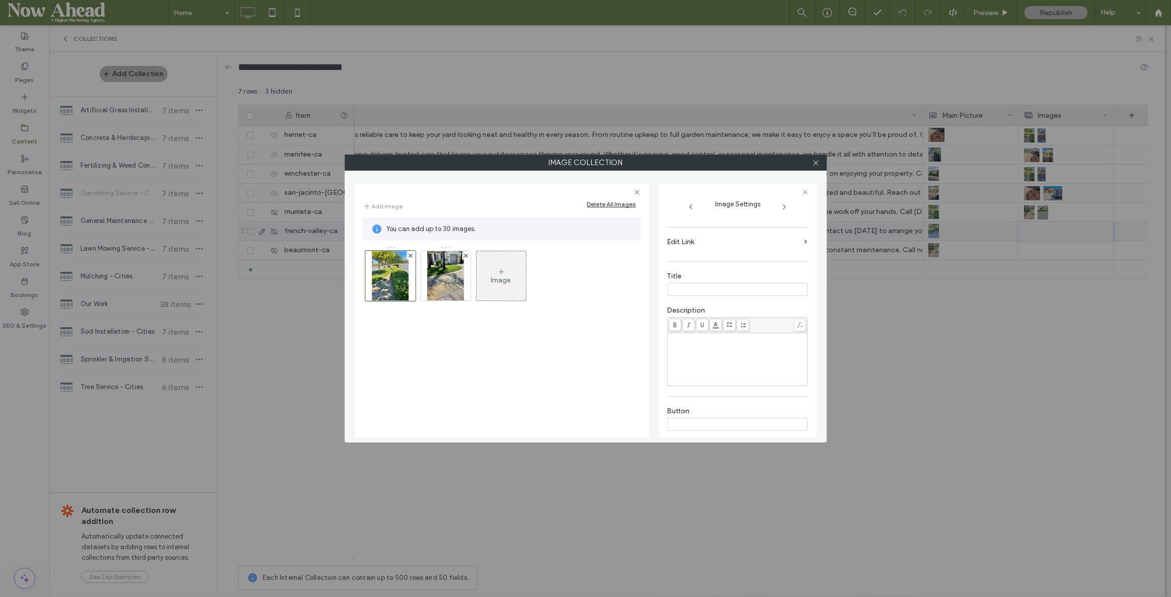
scroll to position [205, 0]
click at [796, 405] on icon "button" at bounding box center [799, 403] width 7 height 7
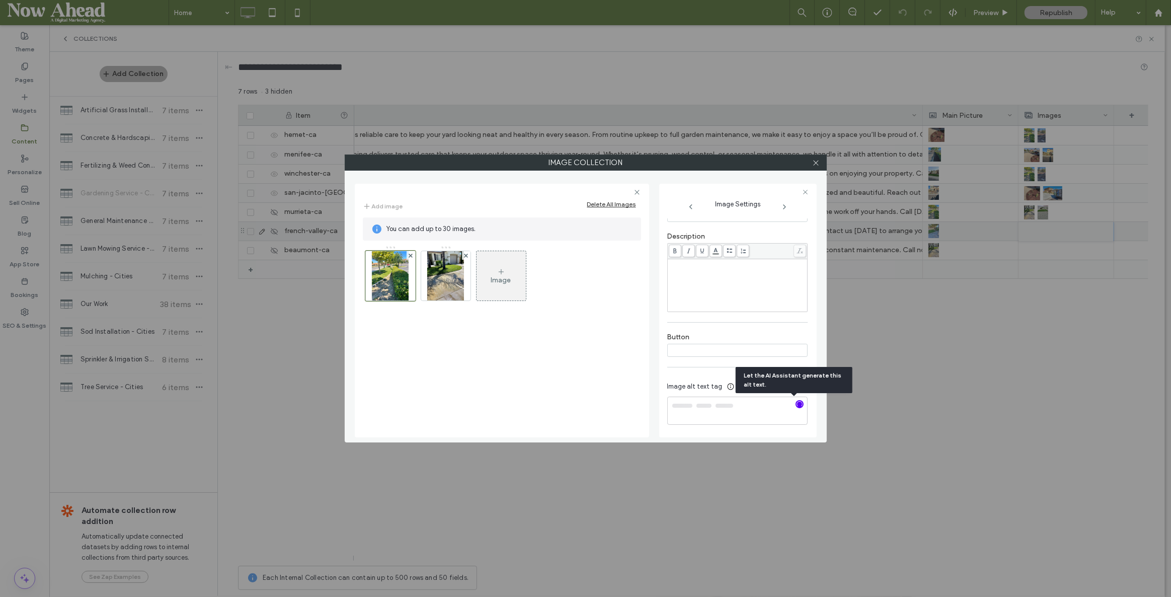
type textarea "**********"
click at [442, 293] on img at bounding box center [445, 275] width 37 height 49
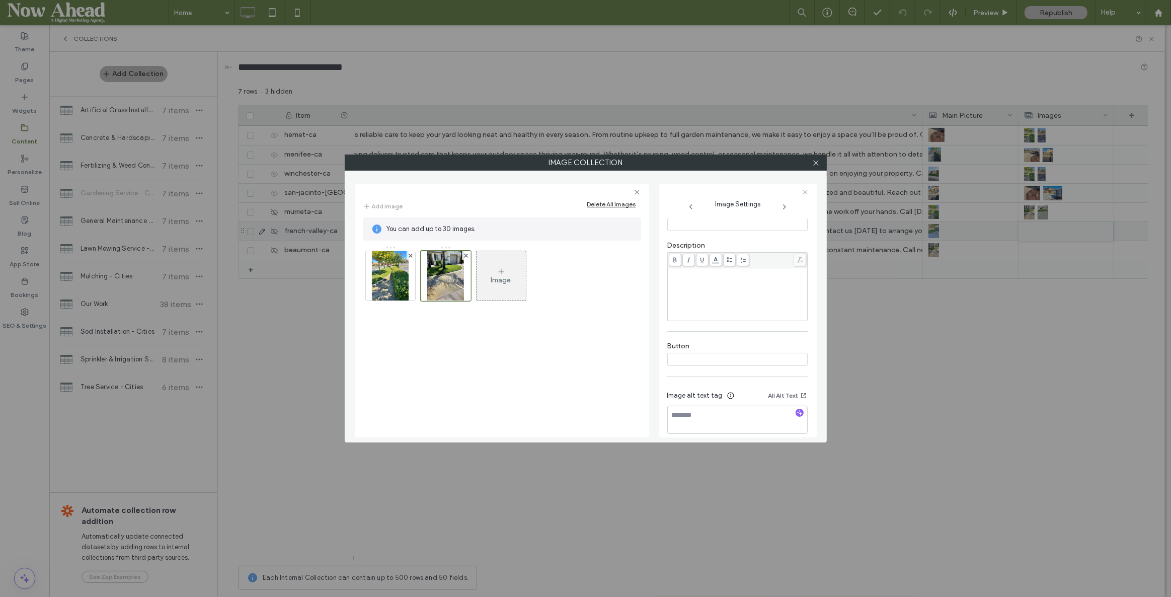
click at [791, 411] on div at bounding box center [799, 414] width 16 height 10
click at [796, 411] on icon "button" at bounding box center [799, 412] width 7 height 7
type textarea "**********"
click at [817, 166] on icon at bounding box center [816, 163] width 8 height 8
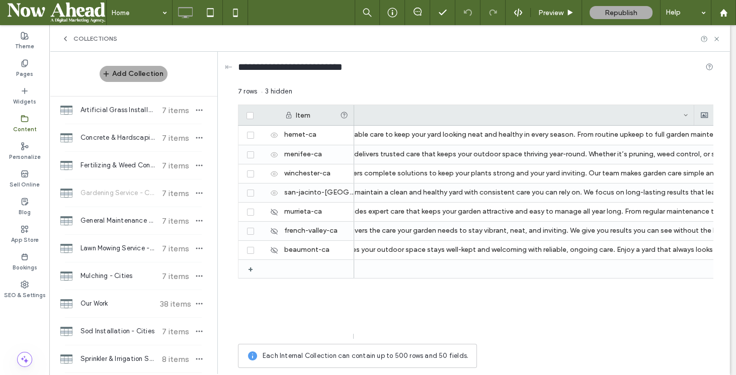
scroll to position [0, 4984]
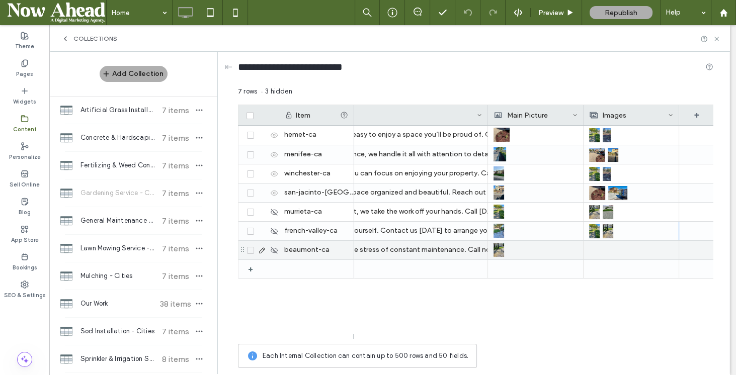
click at [600, 250] on div at bounding box center [631, 250] width 84 height 19
click at [600, 250] on div at bounding box center [632, 251] width 84 height 18
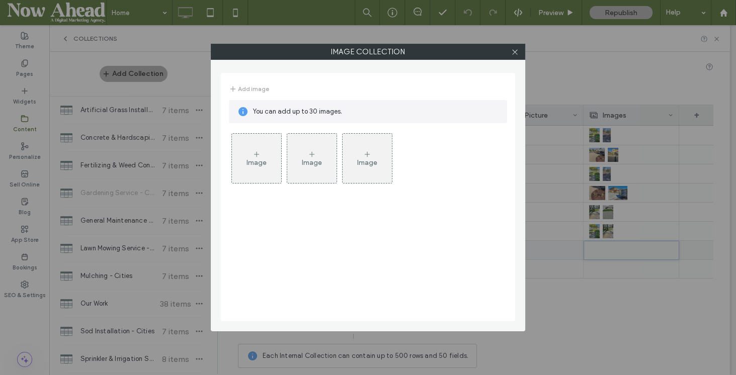
click at [255, 165] on div "Image" at bounding box center [257, 162] width 20 height 9
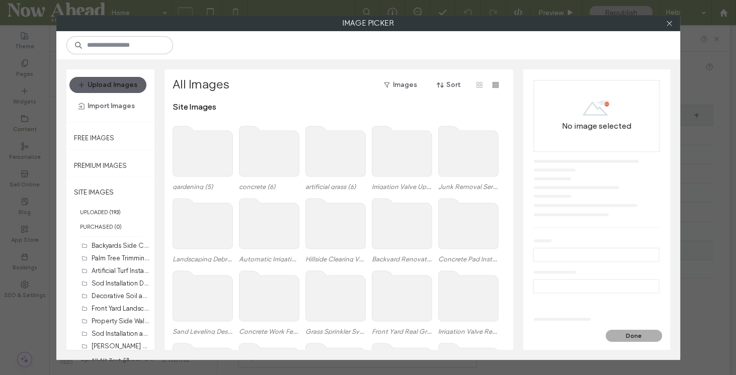
click at [209, 146] on use at bounding box center [203, 151] width 60 height 50
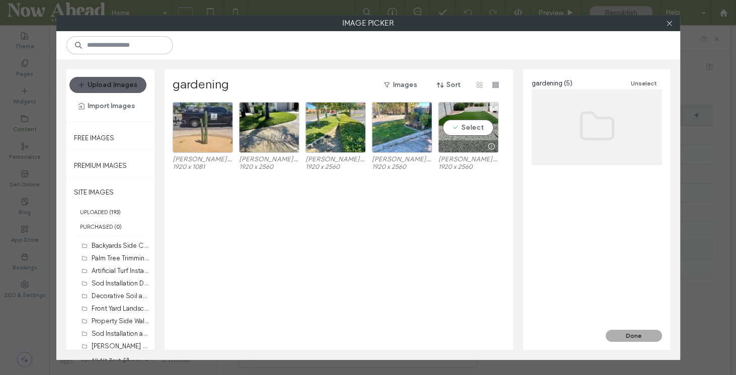
click at [462, 120] on div "Select" at bounding box center [468, 127] width 60 height 51
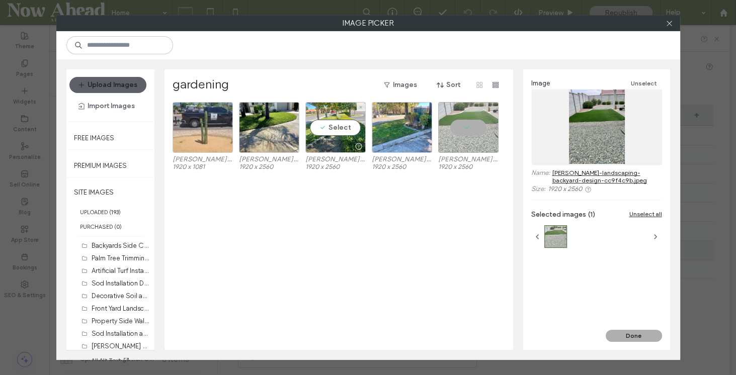
click at [337, 129] on div "Select" at bounding box center [335, 127] width 60 height 51
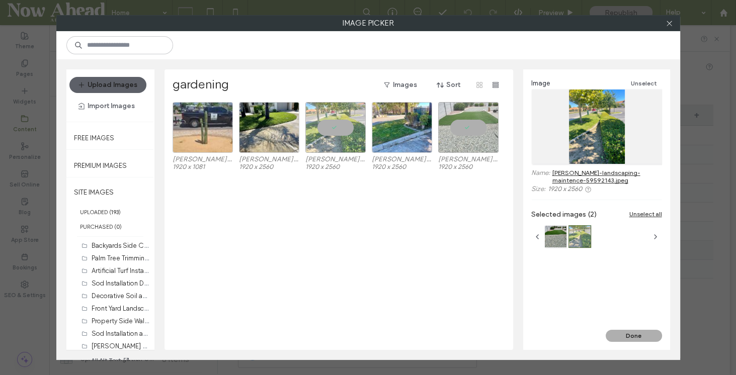
click at [645, 333] on button "Done" at bounding box center [634, 336] width 56 height 12
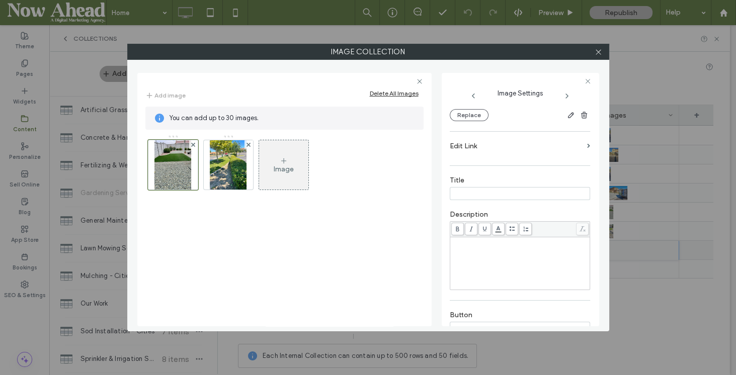
scroll to position [201, 0]
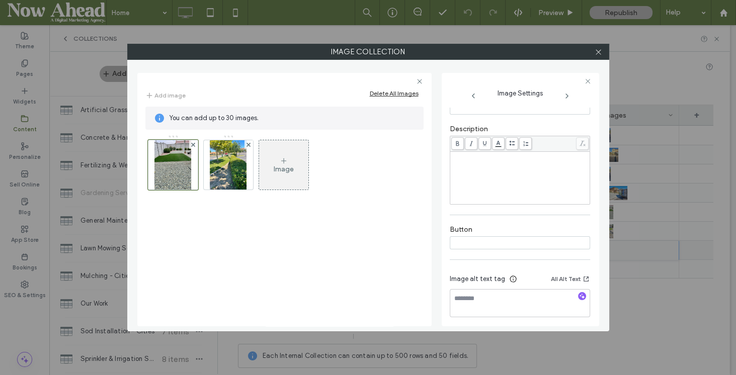
click at [579, 298] on icon "button" at bounding box center [582, 296] width 7 height 7
click at [234, 179] on img at bounding box center [228, 164] width 37 height 49
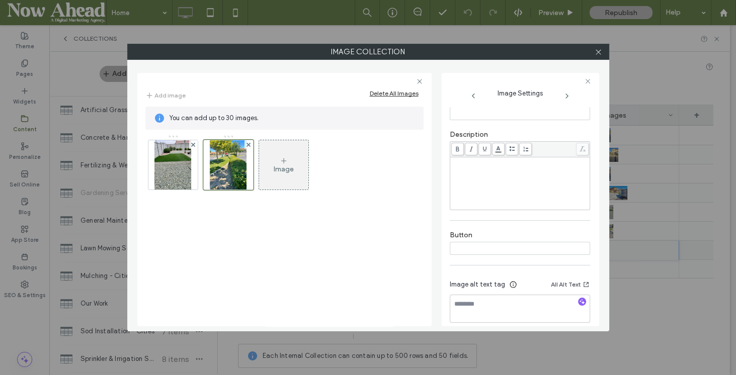
type textarea "**********"
click at [579, 302] on icon "button" at bounding box center [582, 301] width 7 height 7
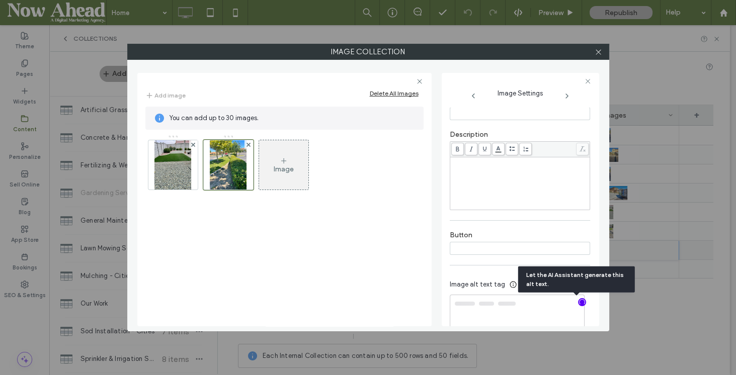
type textarea "**********"
click at [163, 185] on img at bounding box center [172, 164] width 37 height 49
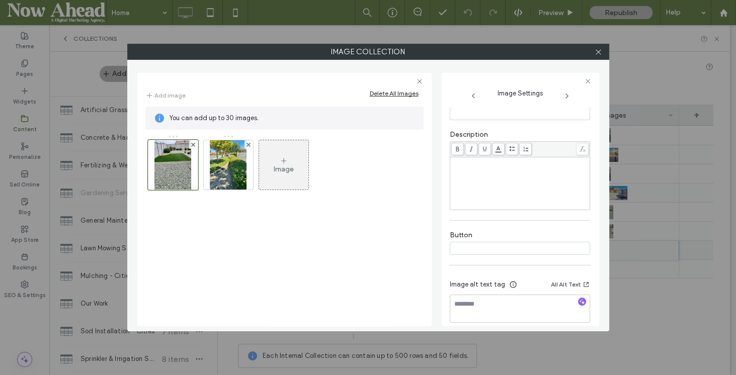
click at [579, 301] on icon "button" at bounding box center [582, 301] width 7 height 7
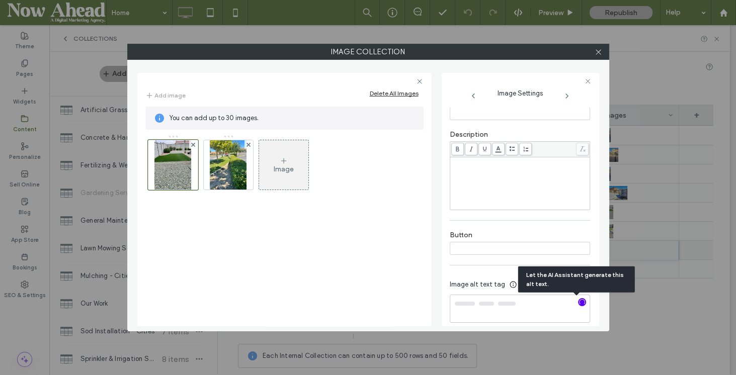
type textarea "**********"
click at [234, 169] on img at bounding box center [228, 164] width 37 height 49
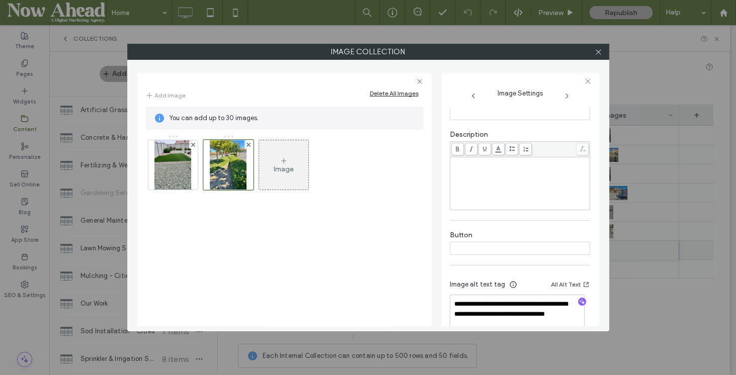
click at [598, 50] on icon at bounding box center [599, 52] width 8 height 8
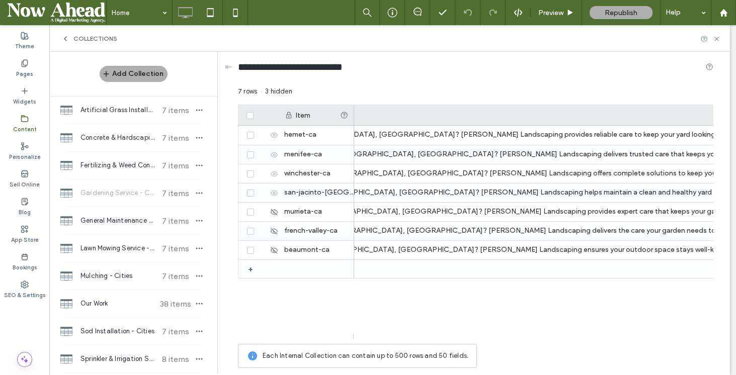
scroll to position [0, 4316]
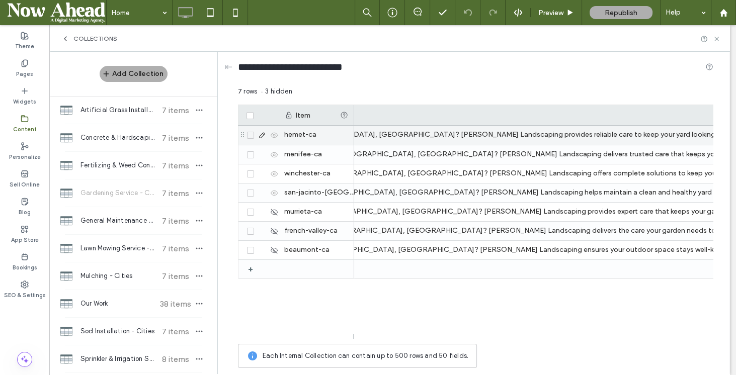
click at [261, 135] on icon at bounding box center [262, 135] width 8 height 8
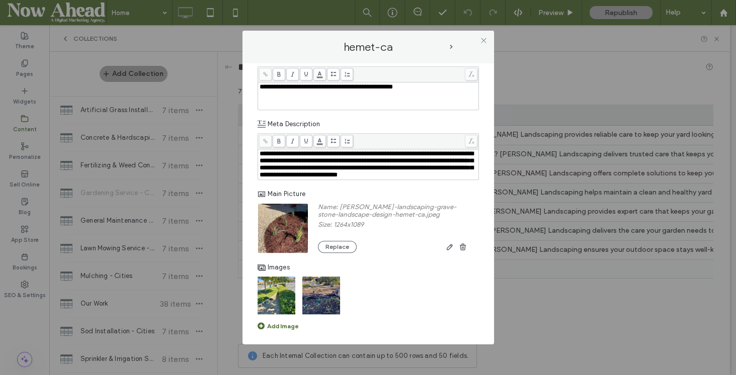
scroll to position [1575, 0]
click at [452, 46] on span "next-arrow" at bounding box center [451, 47] width 3 height 5
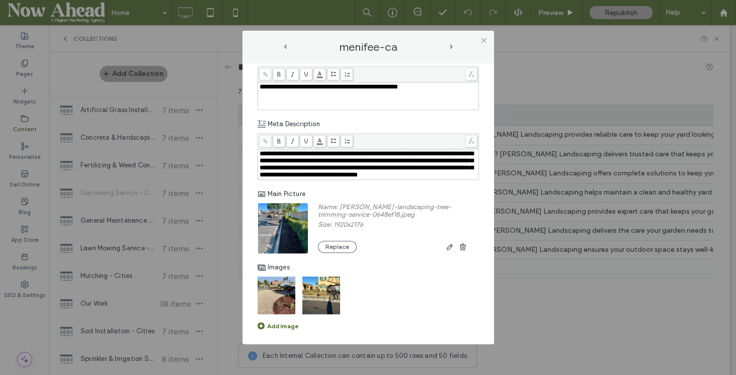
scroll to position [1535, 0]
click at [450, 45] on span "next-arrow" at bounding box center [451, 47] width 3 height 5
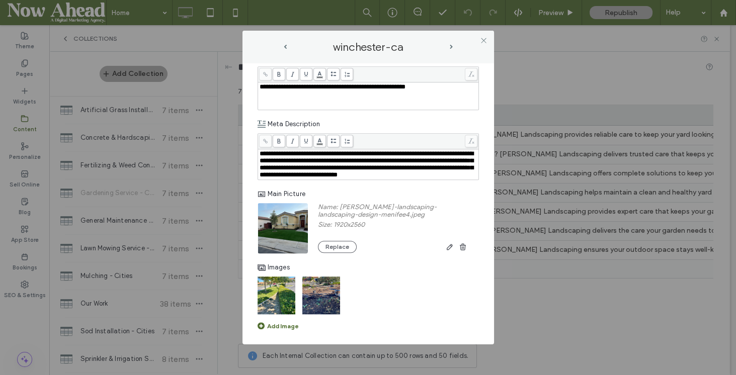
scroll to position [1495, 0]
click at [451, 46] on span "next-arrow" at bounding box center [451, 47] width 3 height 5
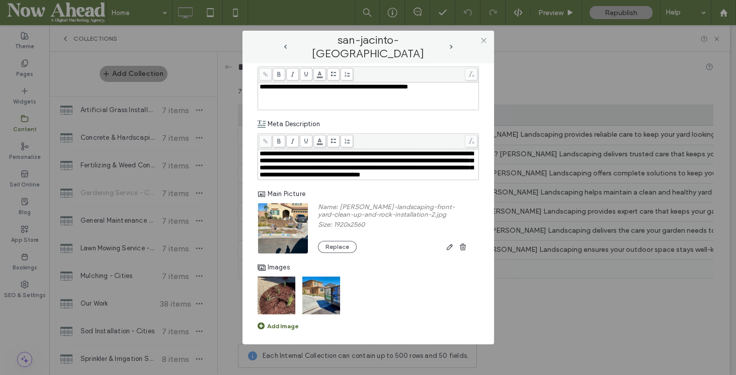
scroll to position [1523, 0]
click at [286, 49] on div "san-jacinto-[GEOGRAPHIC_DATA]" at bounding box center [368, 47] width 171 height 13
click at [286, 48] on span "prev-arrow" at bounding box center [285, 47] width 3 height 5
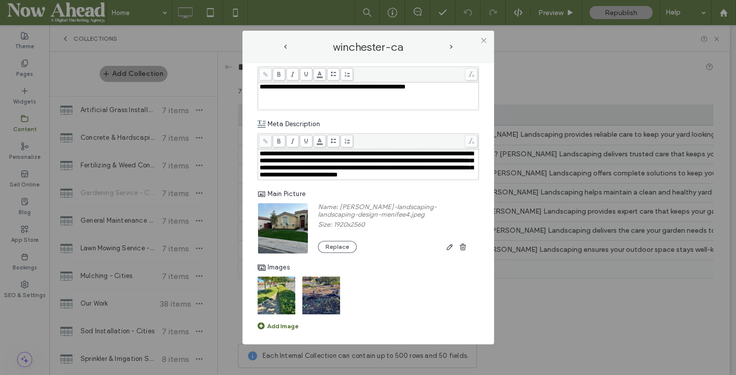
click at [450, 46] on span "next-arrow" at bounding box center [451, 47] width 3 height 5
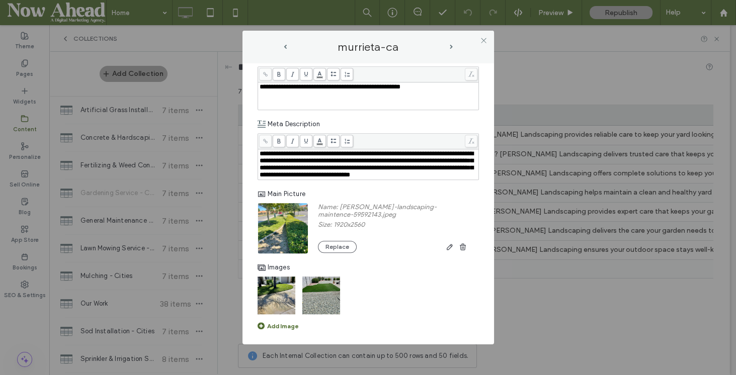
scroll to position [1437, 0]
click at [450, 45] on span "next-arrow" at bounding box center [451, 47] width 3 height 5
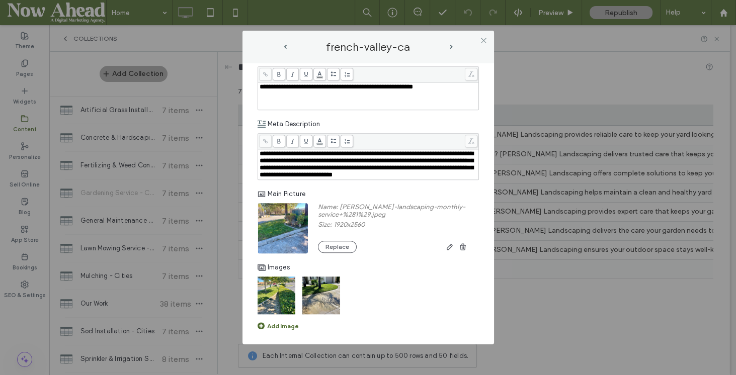
click at [451, 45] on span "next-arrow" at bounding box center [451, 47] width 3 height 5
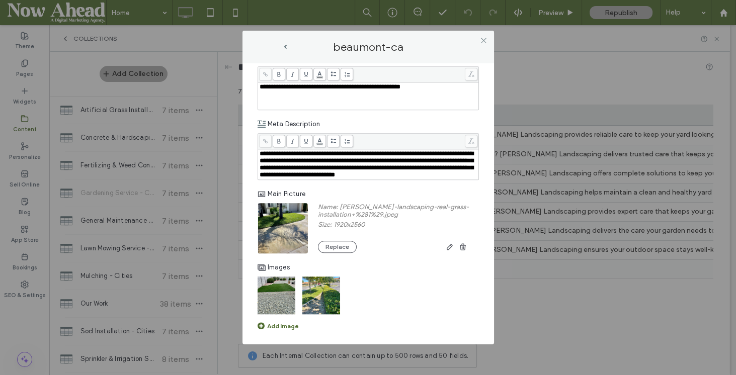
scroll to position [1535, 0]
click at [484, 42] on icon at bounding box center [484, 41] width 8 height 8
